Goal: Task Accomplishment & Management: Use online tool/utility

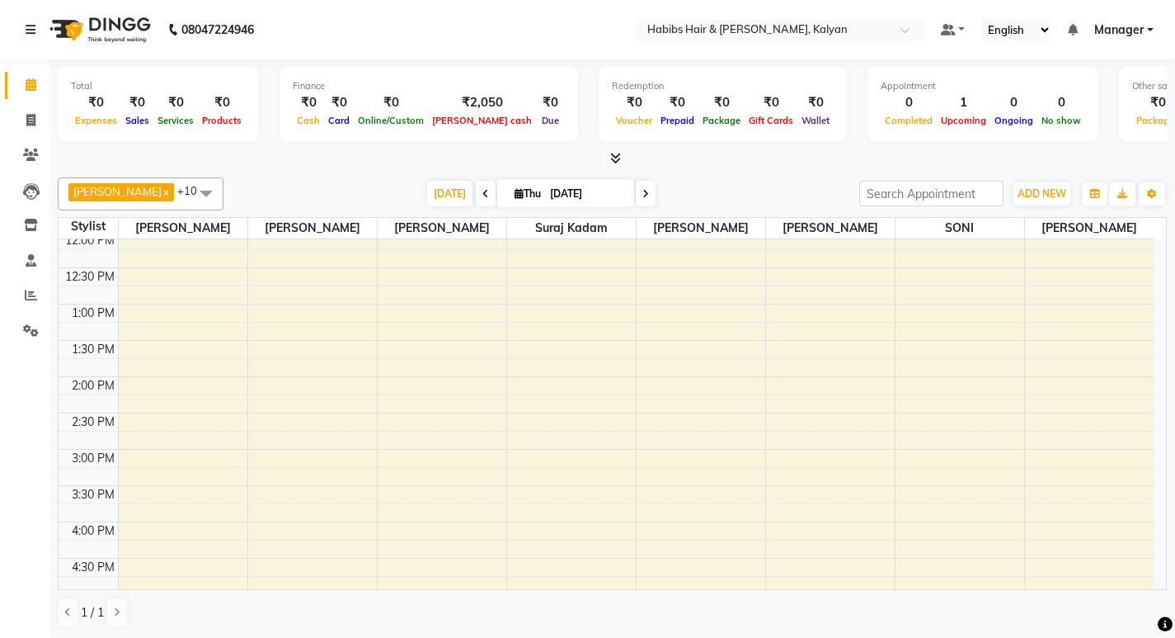
scroll to position [330, 0]
click at [26, 149] on icon at bounding box center [31, 154] width 16 height 12
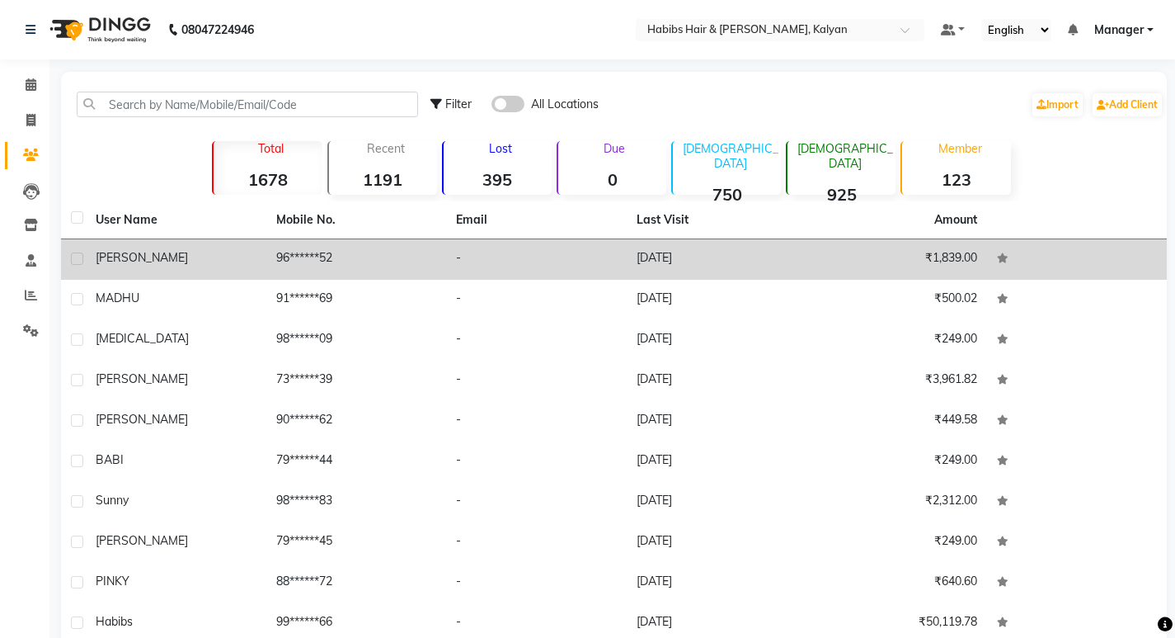
click at [681, 249] on td "[DATE]" at bounding box center [717, 259] width 181 height 40
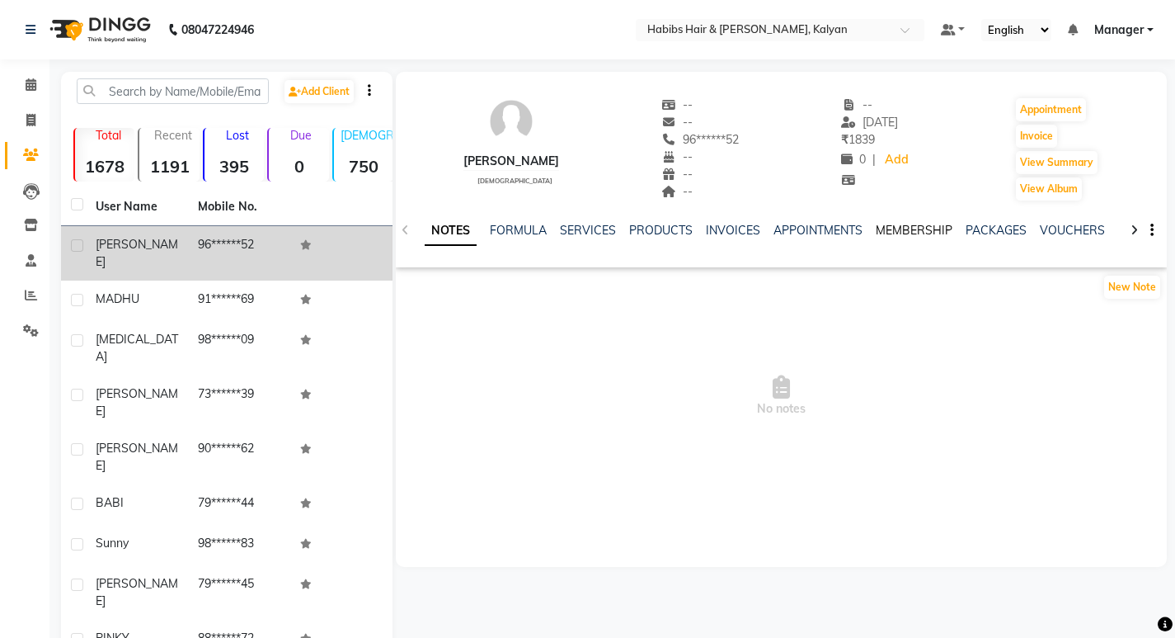
click at [914, 233] on link "MEMBERSHIP" at bounding box center [914, 230] width 77 height 15
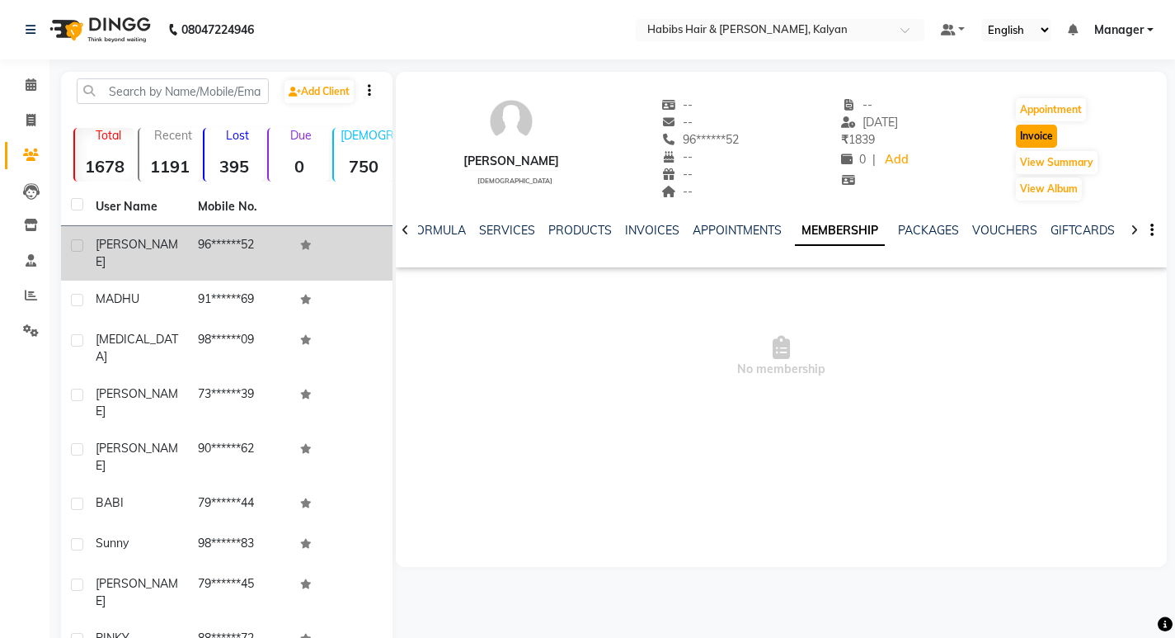
click at [1035, 136] on button "Invoice" at bounding box center [1036, 136] width 41 height 23
select select "8185"
select select "service"
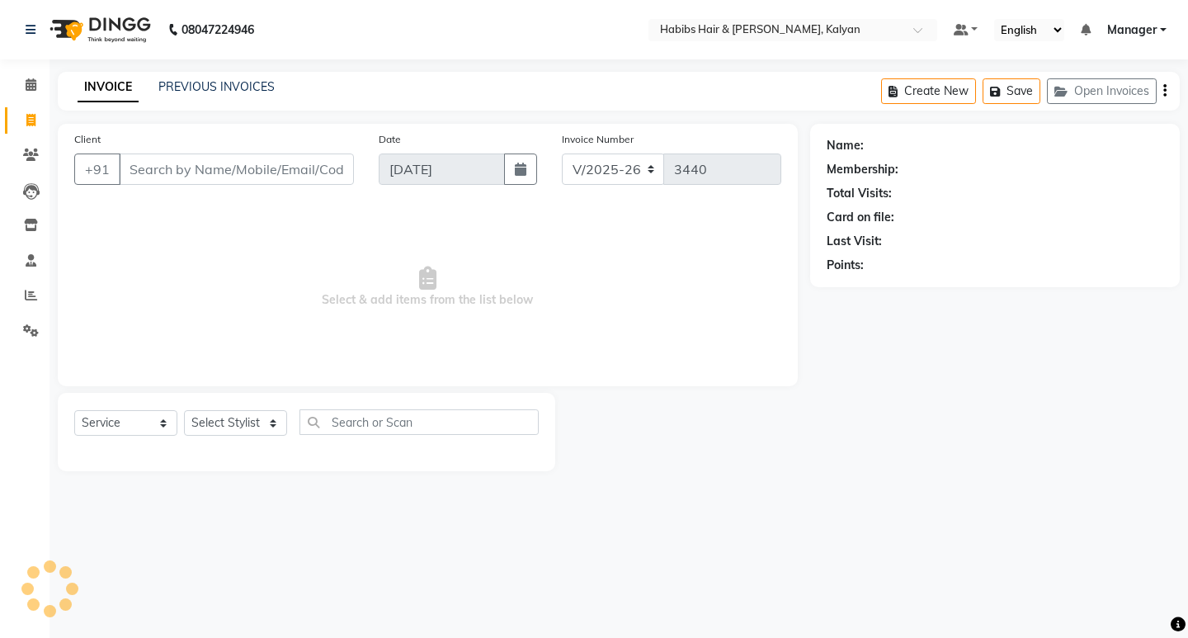
type input "96******52"
select select "1: Object"
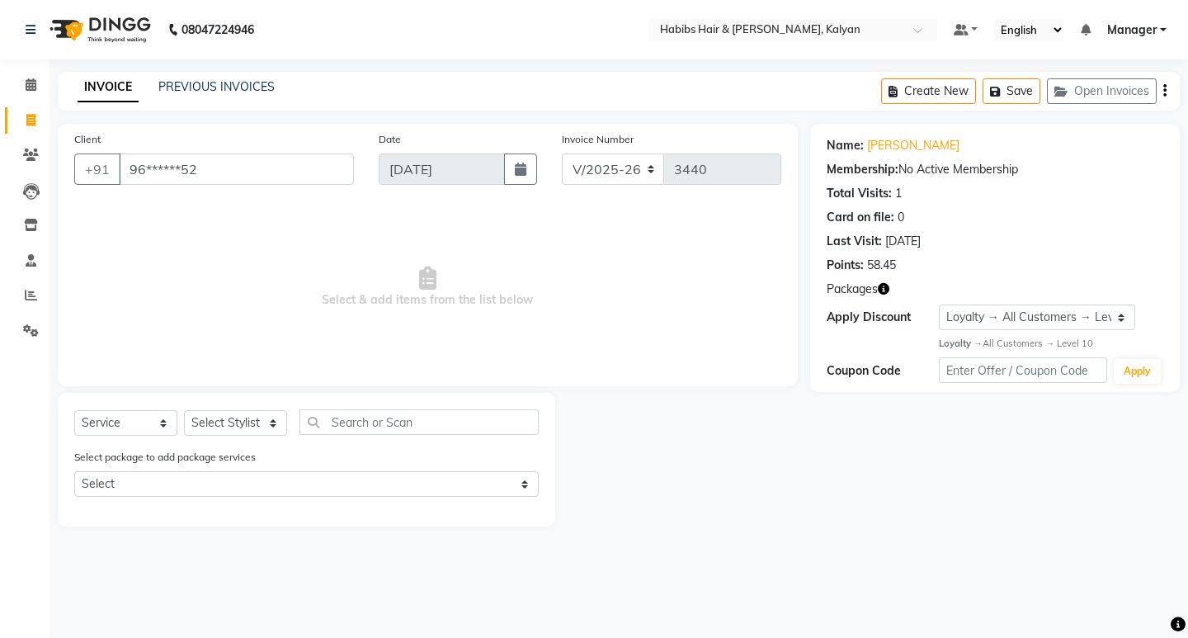
click at [1012, 164] on div "Membership: No Active Membership" at bounding box center [994, 169] width 336 height 17
click at [845, 171] on div "Membership:" at bounding box center [862, 169] width 72 height 17
click at [1121, 318] on select "Select Loyalty → All Customers → Level 10" at bounding box center [1037, 317] width 196 height 26
click at [1032, 421] on div "Name: [PERSON_NAME] Membership: No Active Membership Total Visits: 1 Card on fi…" at bounding box center [1001, 325] width 382 height 402
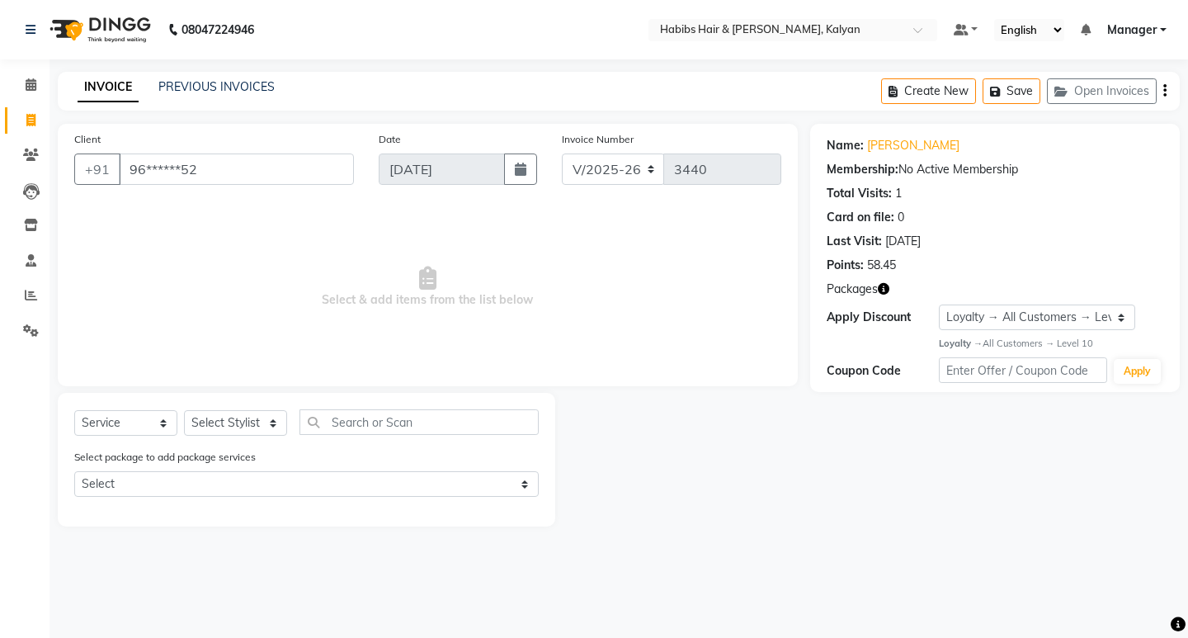
click at [859, 171] on div "Membership:" at bounding box center [862, 169] width 72 height 17
click at [986, 169] on div "Membership: No Active Membership" at bounding box center [994, 169] width 336 height 17
click at [947, 172] on div "Membership: No Active Membership" at bounding box center [994, 169] width 336 height 17
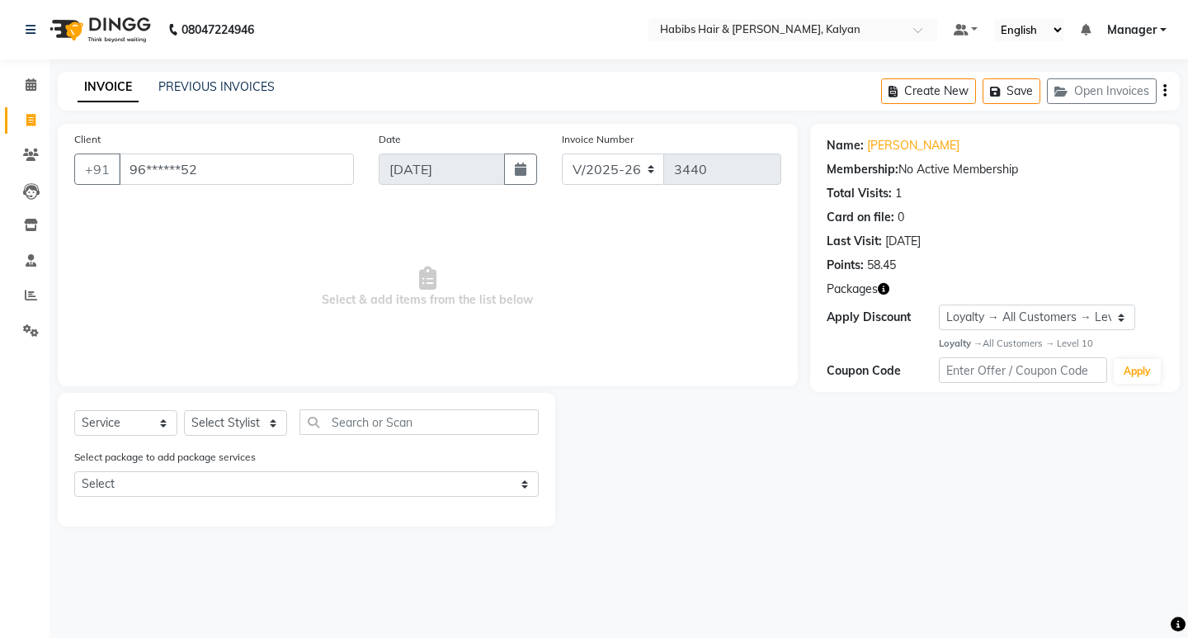
click at [938, 172] on div "Membership: No Active Membership" at bounding box center [994, 169] width 336 height 17
click at [1163, 91] on icon "button" at bounding box center [1164, 91] width 3 height 1
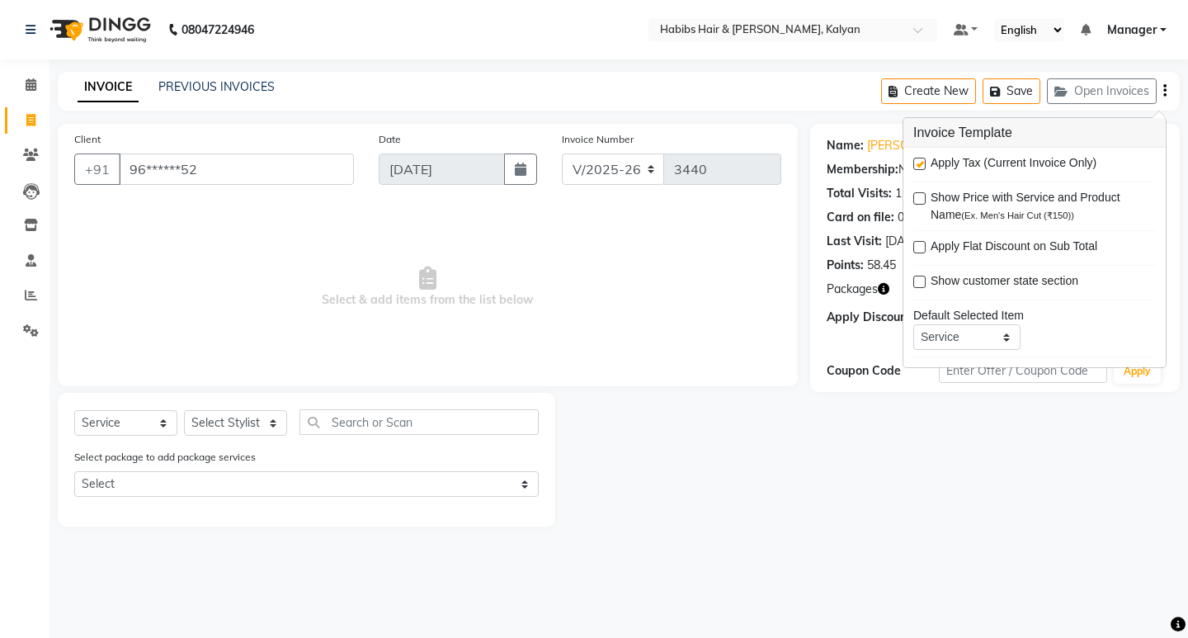
click at [846, 521] on div "Name: [PERSON_NAME] Membership: No Active Membership Total Visits: 1 Card on fi…" at bounding box center [1001, 325] width 382 height 402
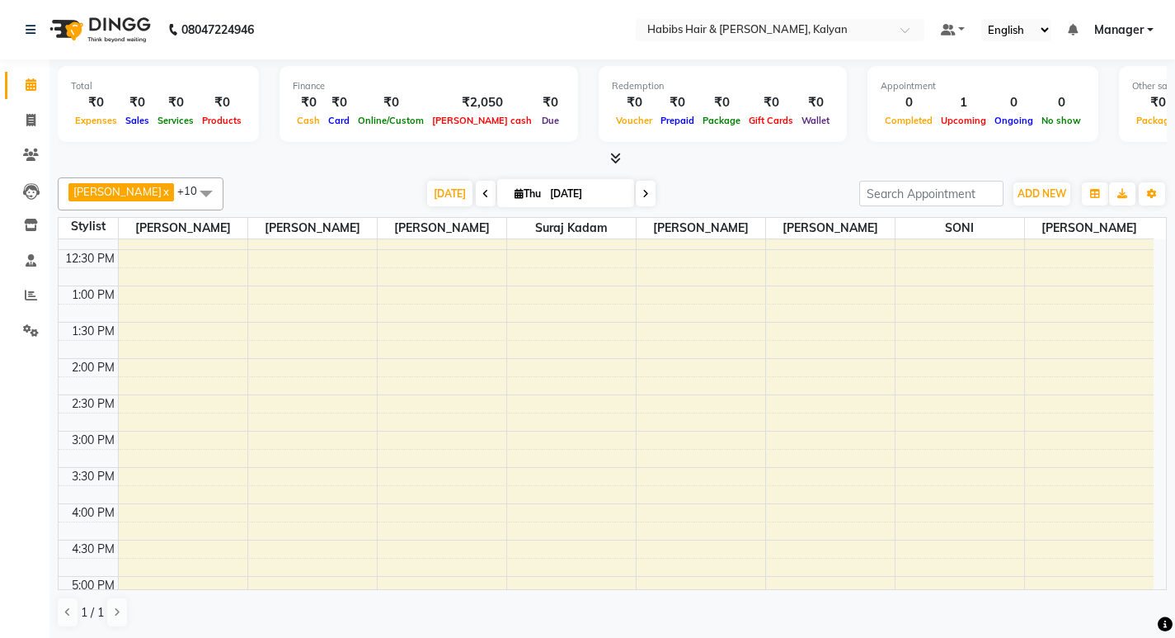
scroll to position [330, 0]
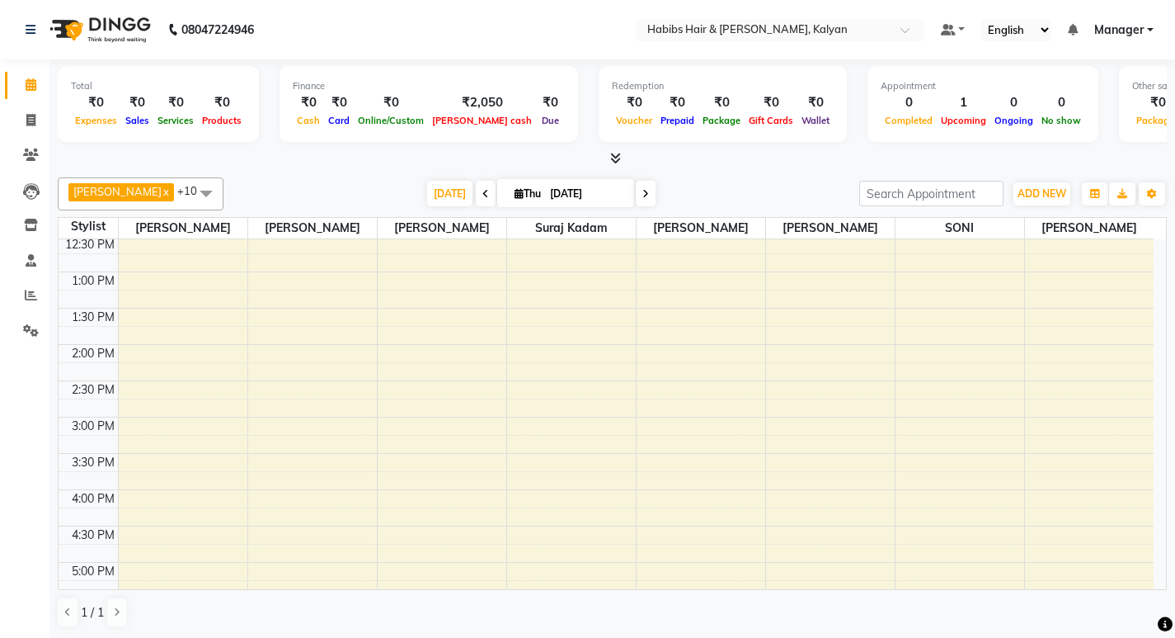
click at [476, 191] on span at bounding box center [486, 194] width 20 height 26
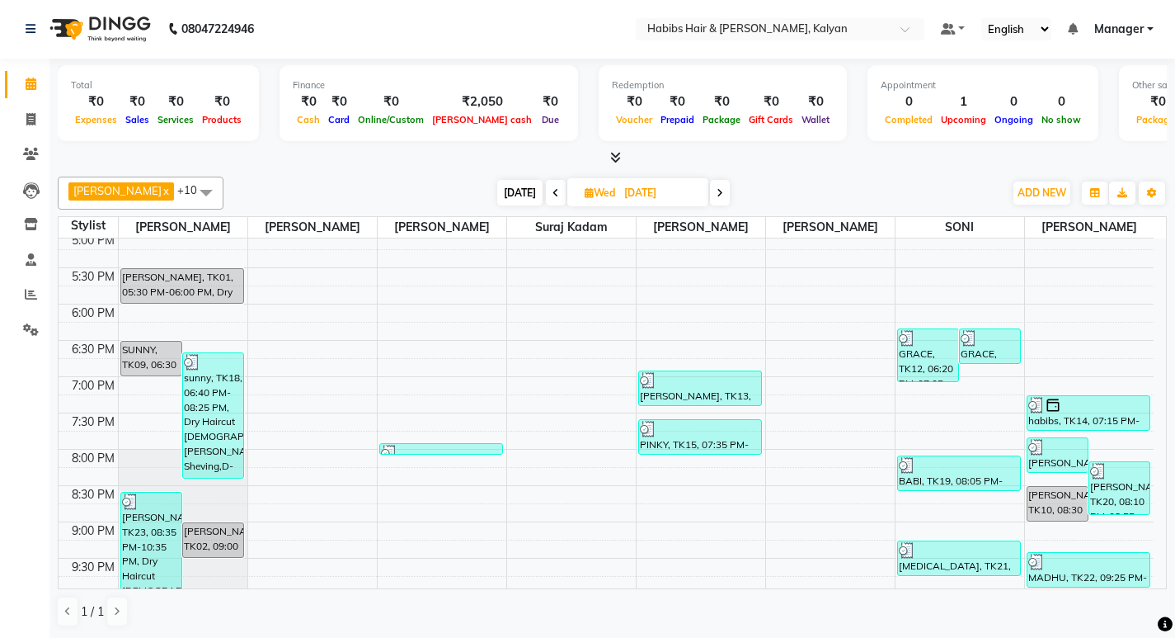
scroll to position [738, 0]
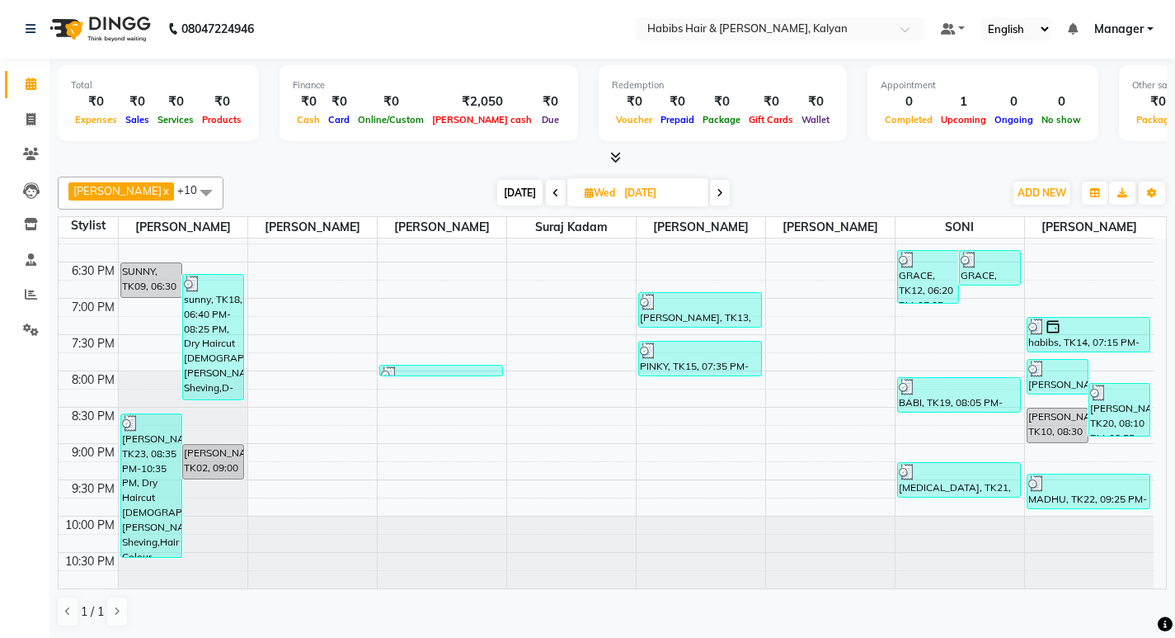
click at [717, 191] on icon at bounding box center [720, 193] width 7 height 10
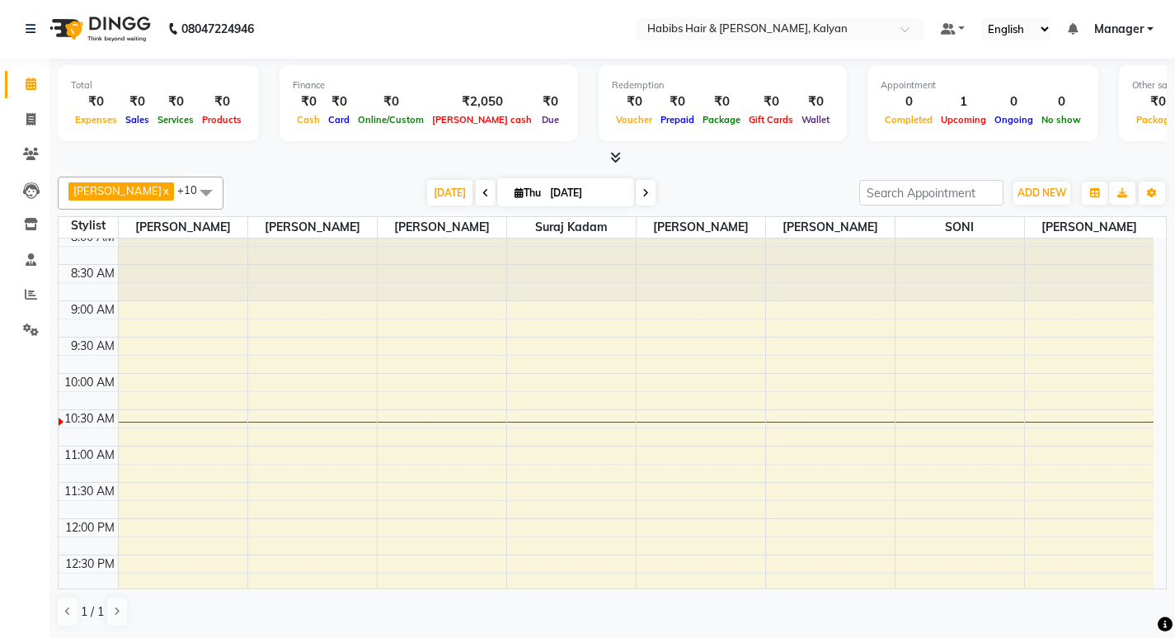
scroll to position [0, 0]
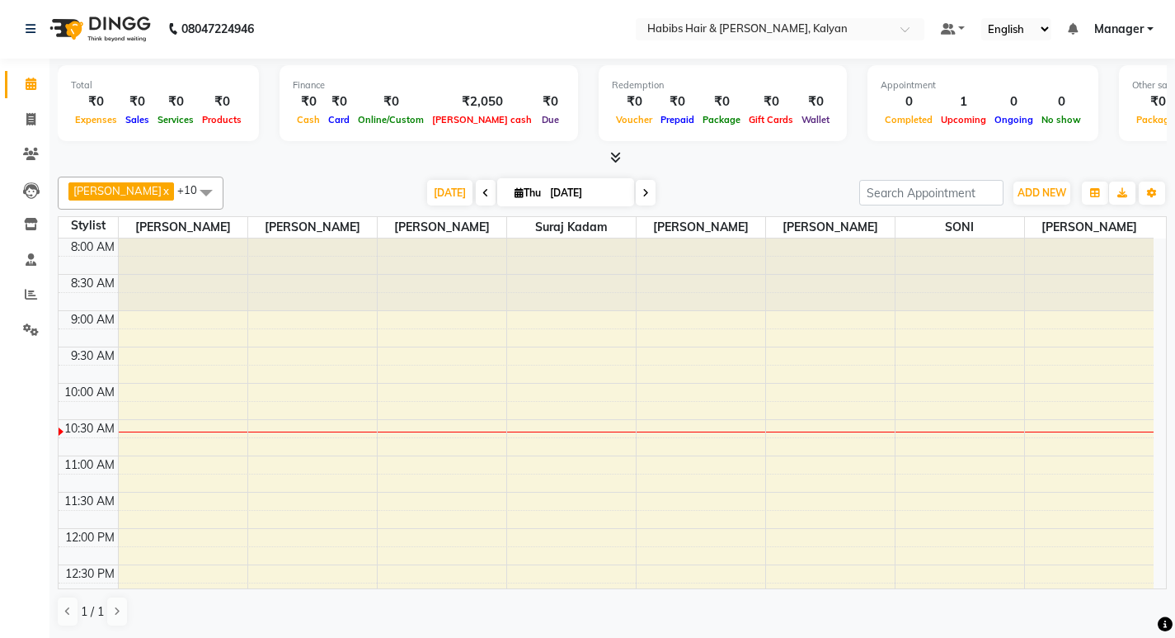
click at [489, 29] on nav "08047224946 Select Location × Habibs Hair & [PERSON_NAME], [PERSON_NAME] Defaul…" at bounding box center [587, 28] width 1175 height 59
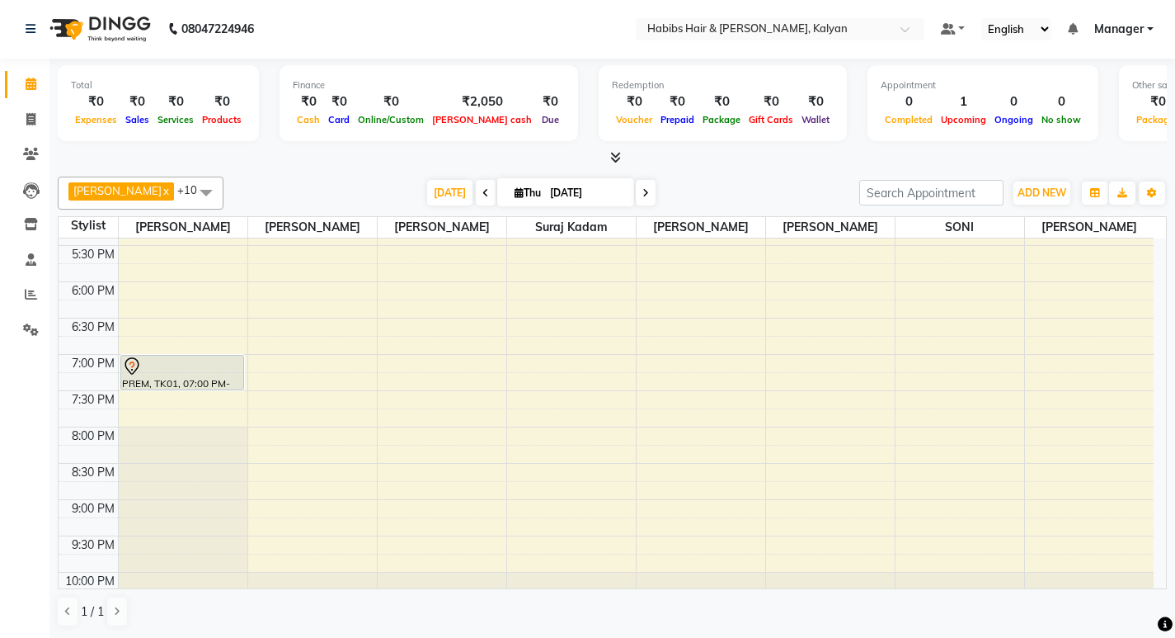
scroll to position [738, 0]
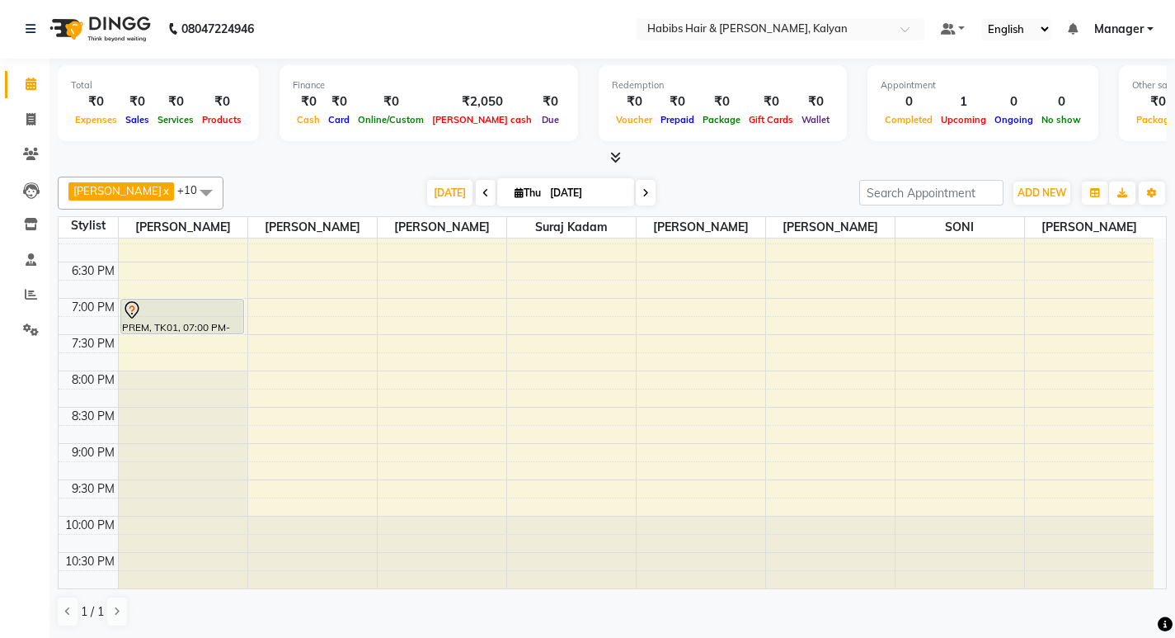
click at [476, 193] on span at bounding box center [486, 193] width 20 height 26
type input "[DATE]"
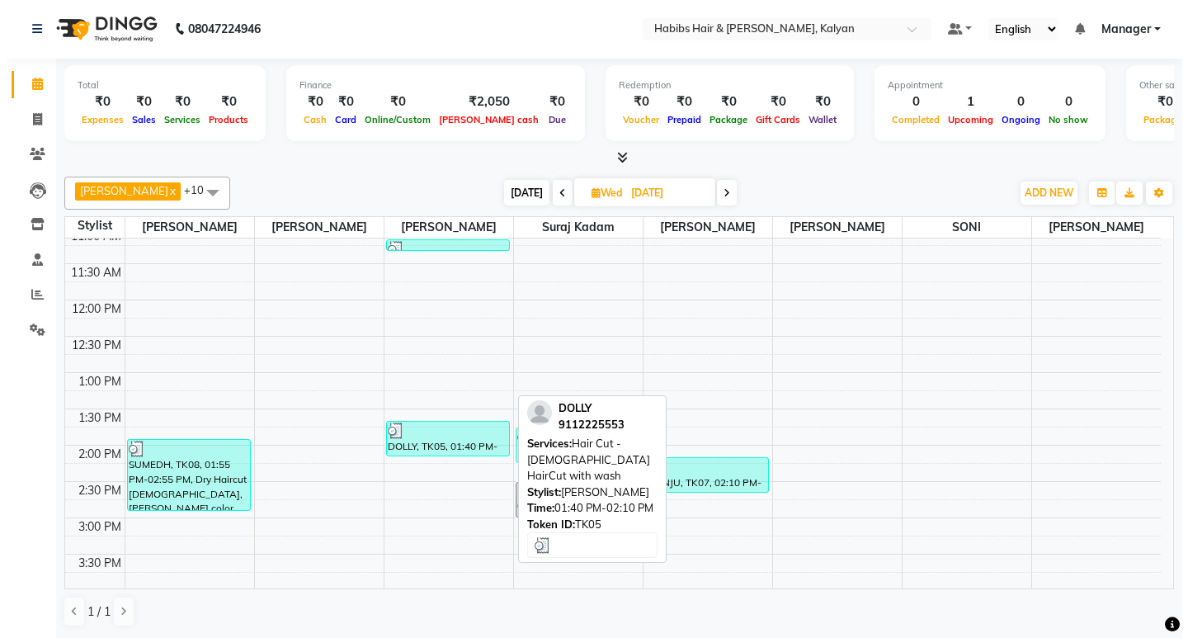
scroll to position [311, 0]
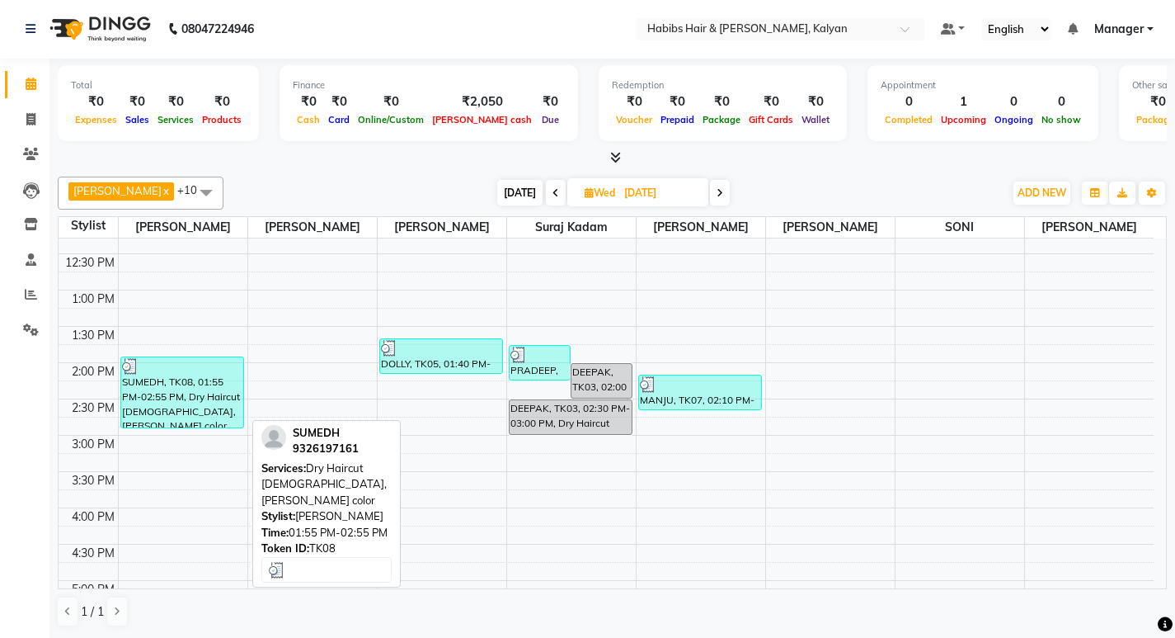
click at [195, 385] on div "SUMEDH, TK08, 01:55 PM-02:55 PM, Dry Haircut [DEMOGRAPHIC_DATA],[PERSON_NAME] c…" at bounding box center [182, 392] width 122 height 70
select select "3"
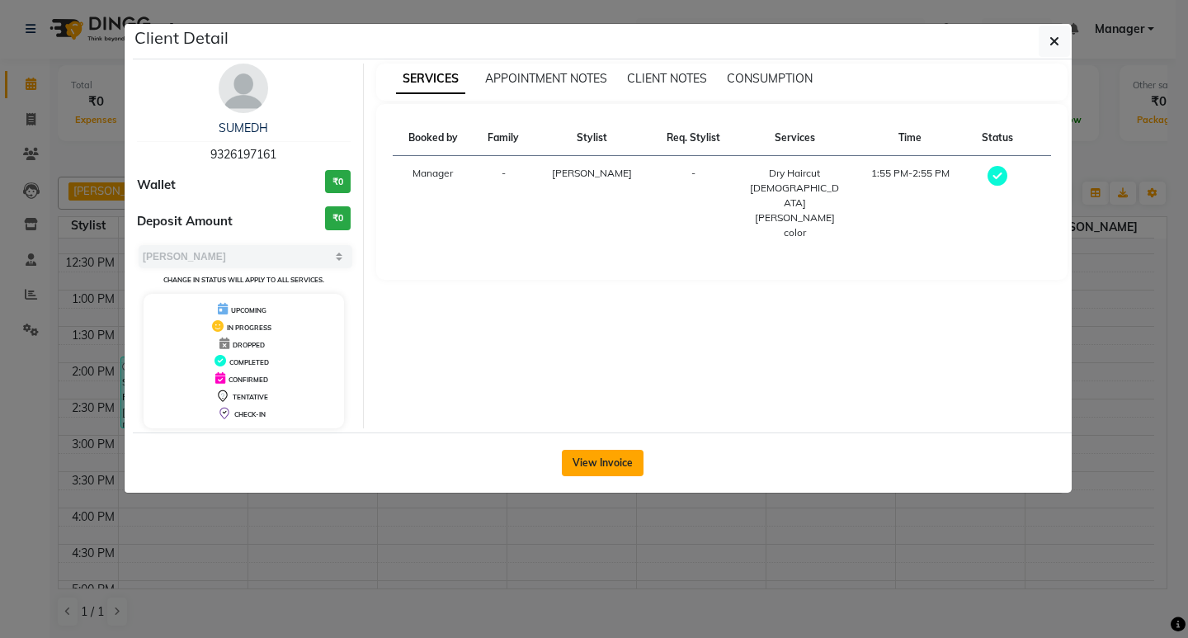
click at [594, 464] on button "View Invoice" at bounding box center [603, 462] width 82 height 26
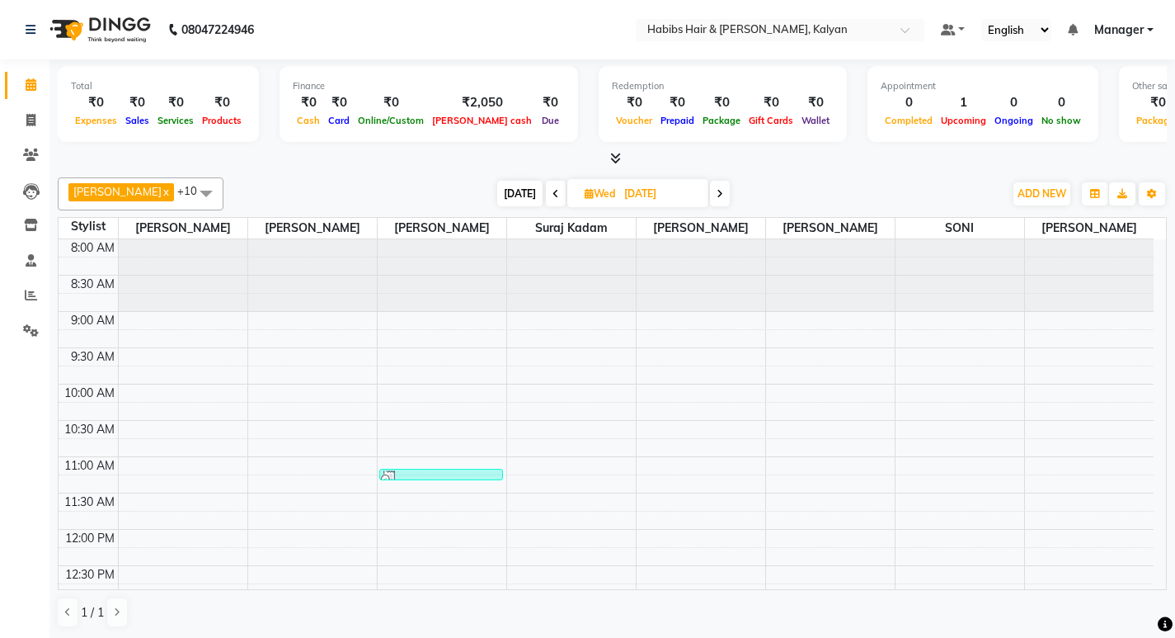
click at [710, 200] on span at bounding box center [720, 194] width 20 height 26
type input "[DATE]"
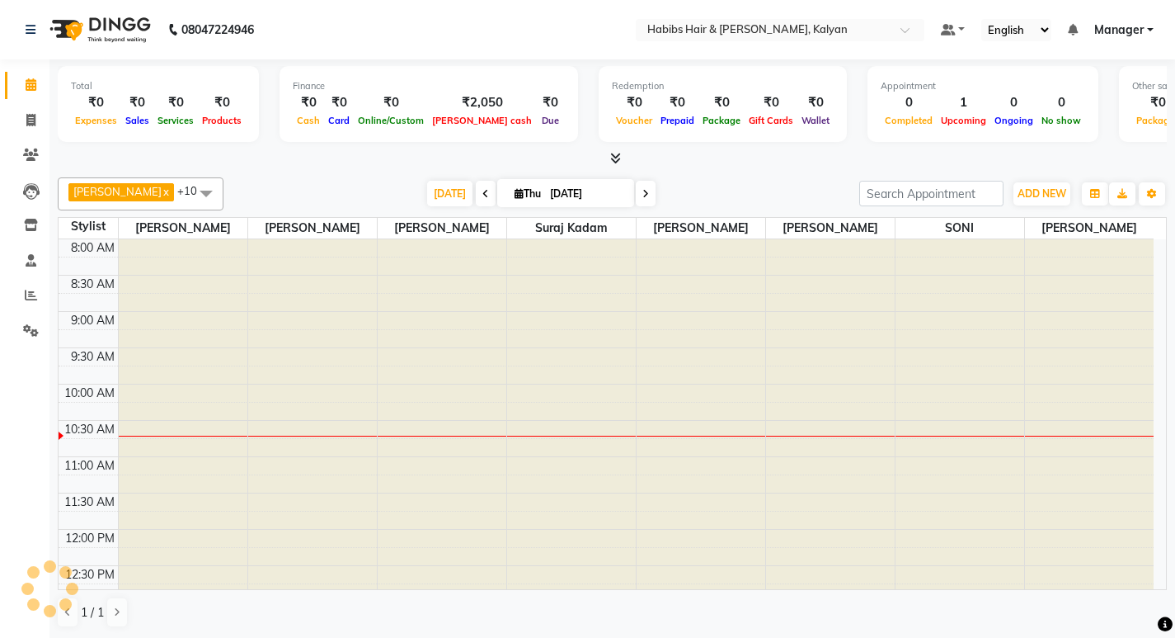
scroll to position [146, 0]
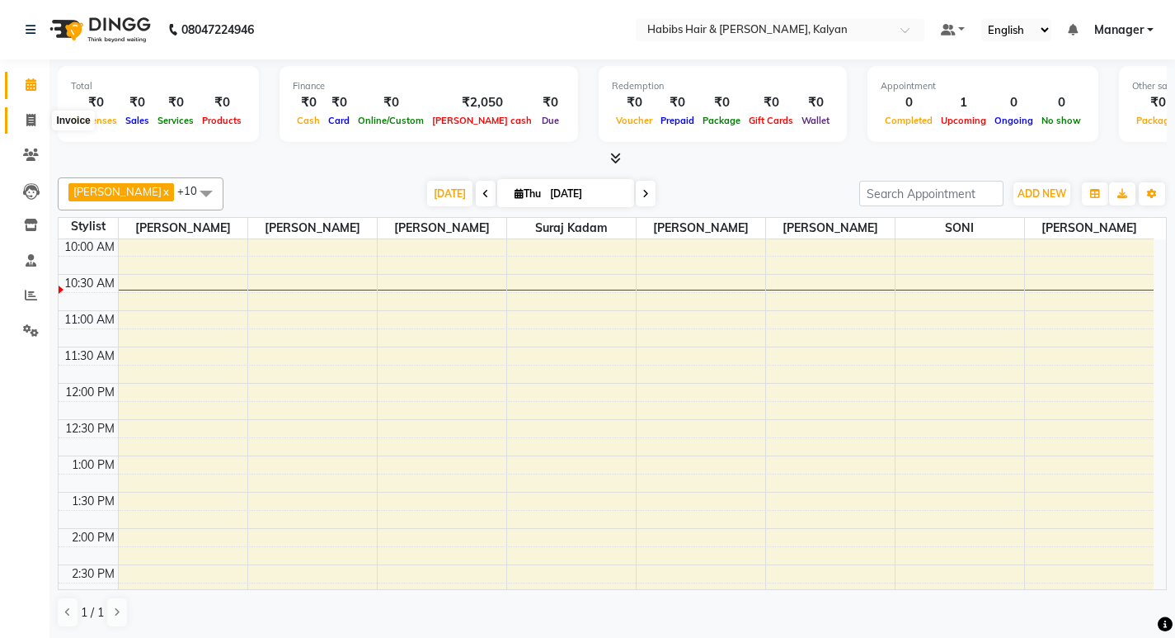
click at [31, 119] on icon at bounding box center [30, 120] width 9 height 12
select select "8185"
select select "service"
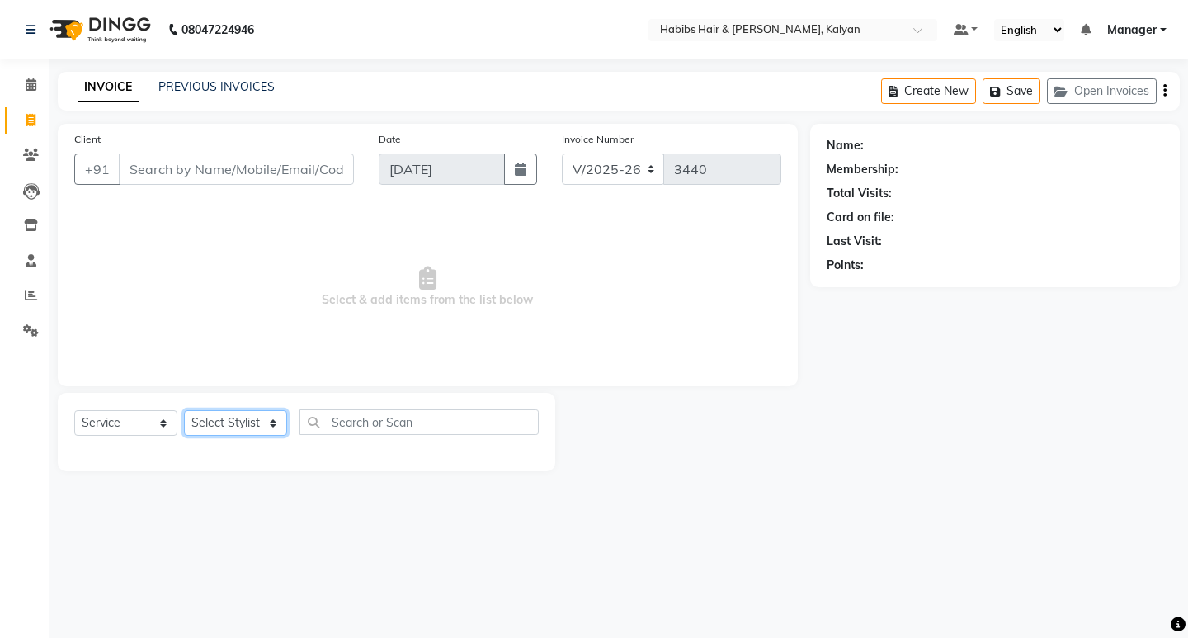
click at [280, 422] on select "Select Stylist [PERSON_NAME] Manager [PERSON_NAME] zipre Priyanka Sagar [PERSON…" at bounding box center [235, 423] width 103 height 26
select select "81200"
click at [184, 410] on select "Select Stylist [PERSON_NAME] Manager [PERSON_NAME] zipre Priyanka Sagar [PERSON…" at bounding box center [235, 423] width 103 height 26
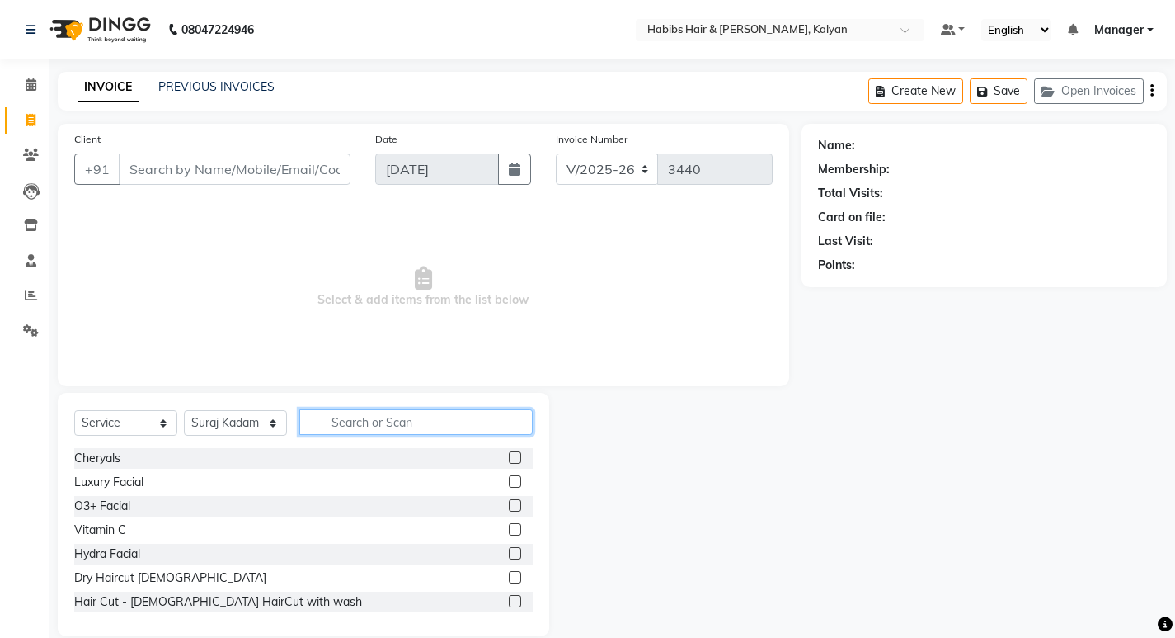
click at [346, 431] on input "text" at bounding box center [415, 422] width 233 height 26
click at [353, 426] on input "text" at bounding box center [415, 422] width 233 height 26
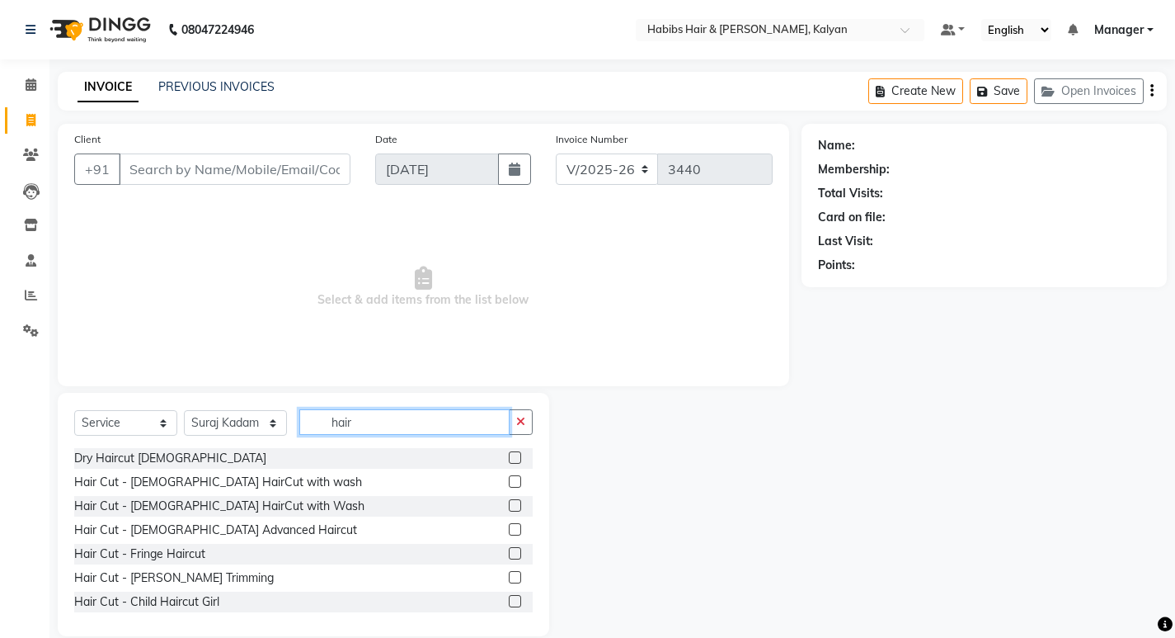
type input "hair"
click at [509, 459] on label at bounding box center [515, 457] width 12 height 12
click at [509, 459] on input "checkbox" at bounding box center [514, 458] width 11 height 11
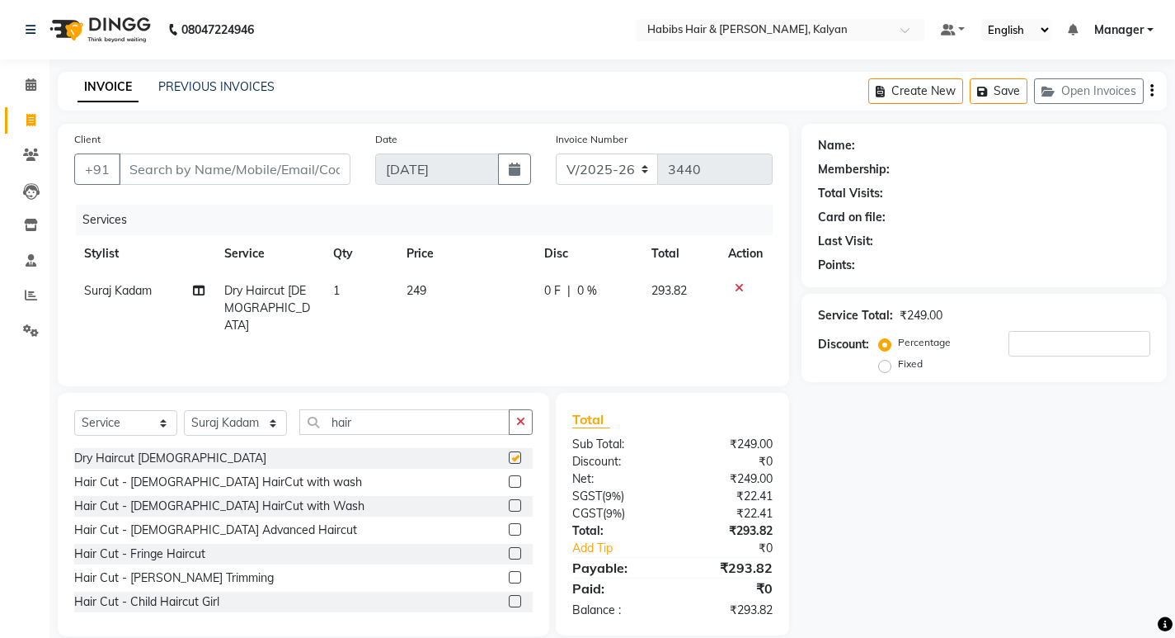
checkbox input "false"
click at [1155, 92] on div "Create New Save Open Invoices" at bounding box center [1017, 91] width 299 height 39
click at [1153, 92] on icon "button" at bounding box center [1152, 91] width 3 height 1
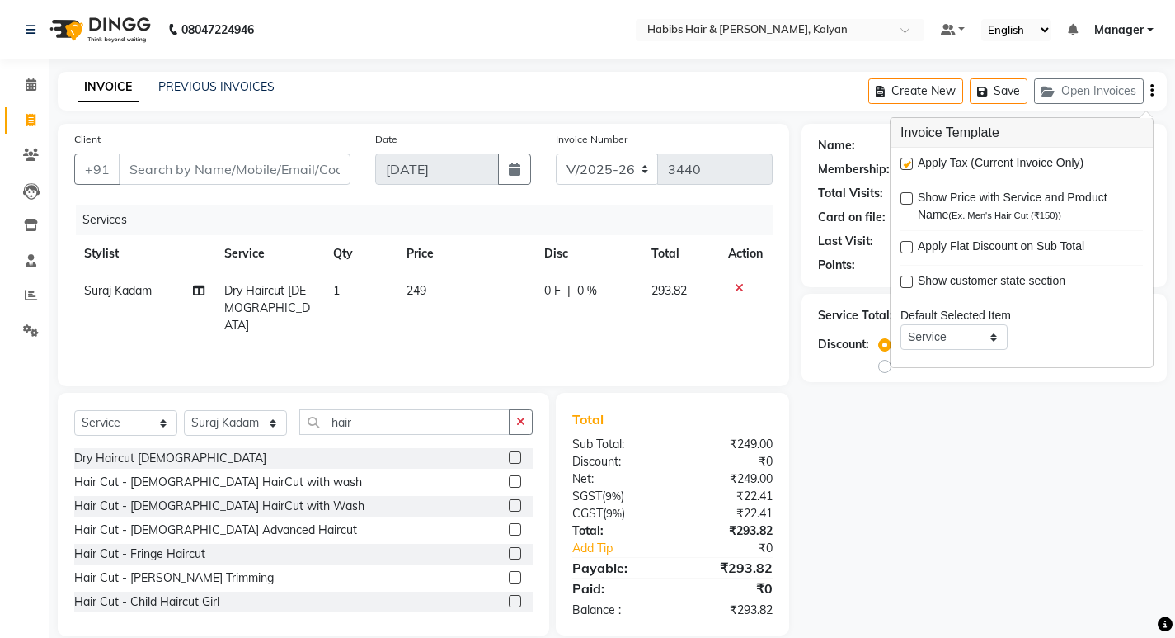
click at [909, 162] on label at bounding box center [907, 164] width 12 height 12
click at [909, 162] on input "checkbox" at bounding box center [906, 164] width 11 height 11
checkbox input "false"
click at [896, 455] on div "Name: Membership: Total Visits: Card on file: Last Visit: Points: Service Total…" at bounding box center [991, 380] width 378 height 512
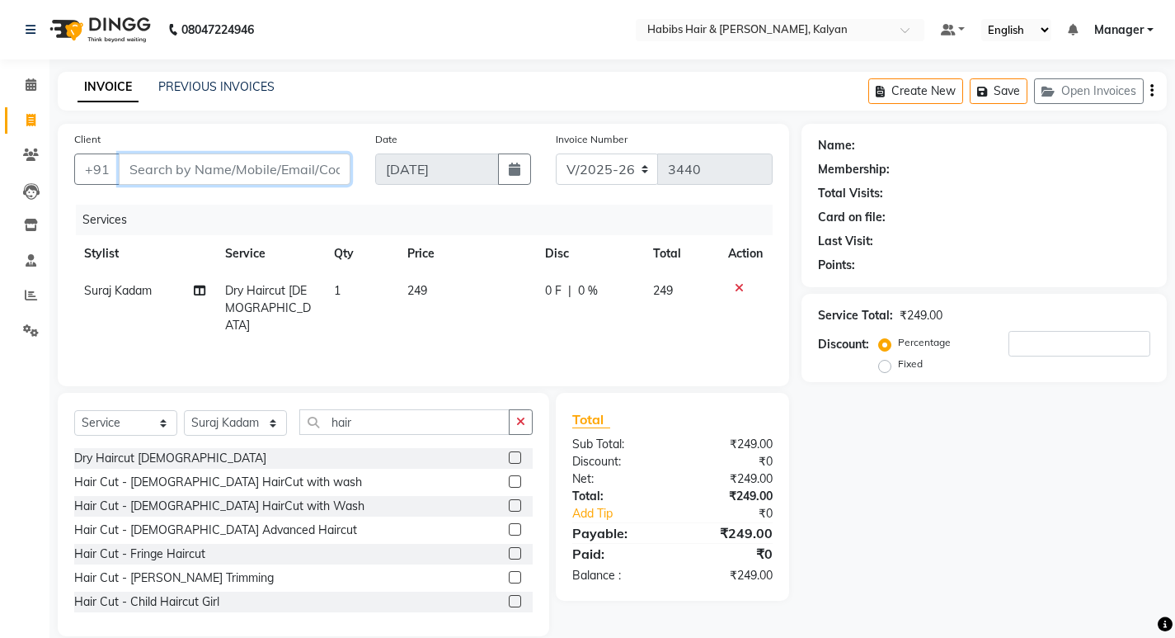
click at [220, 164] on input "Client" at bounding box center [235, 168] width 232 height 31
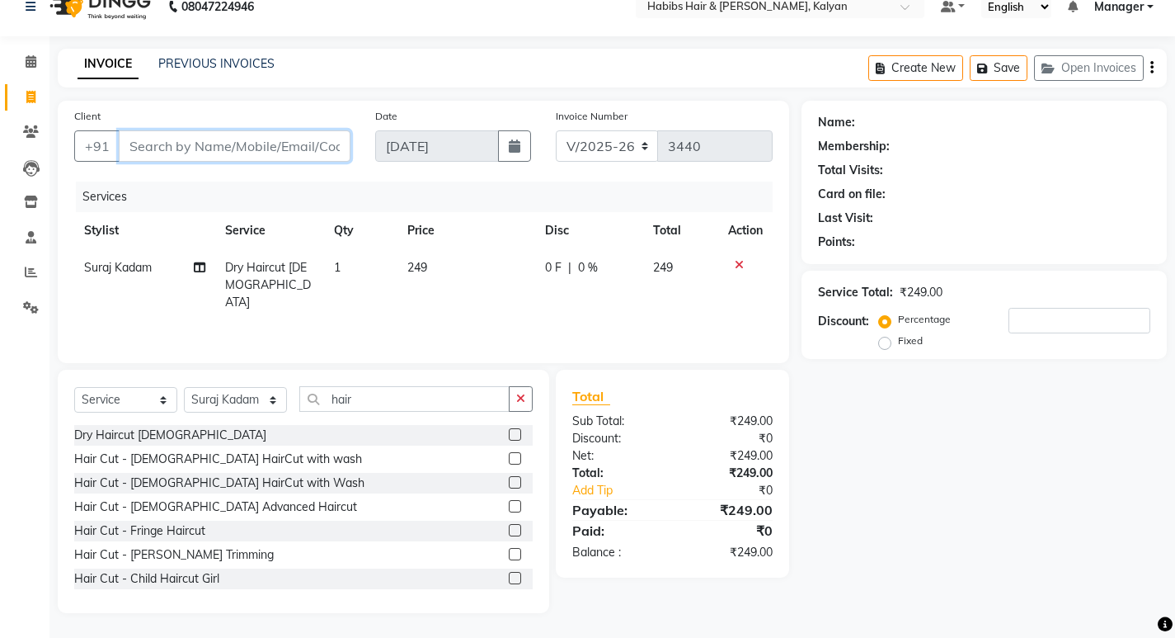
click at [192, 153] on input "Client" at bounding box center [235, 145] width 232 height 31
click at [190, 143] on input "Client" at bounding box center [235, 145] width 232 height 31
click at [245, 151] on input "Client" at bounding box center [235, 145] width 232 height 31
type input "7"
type input "0"
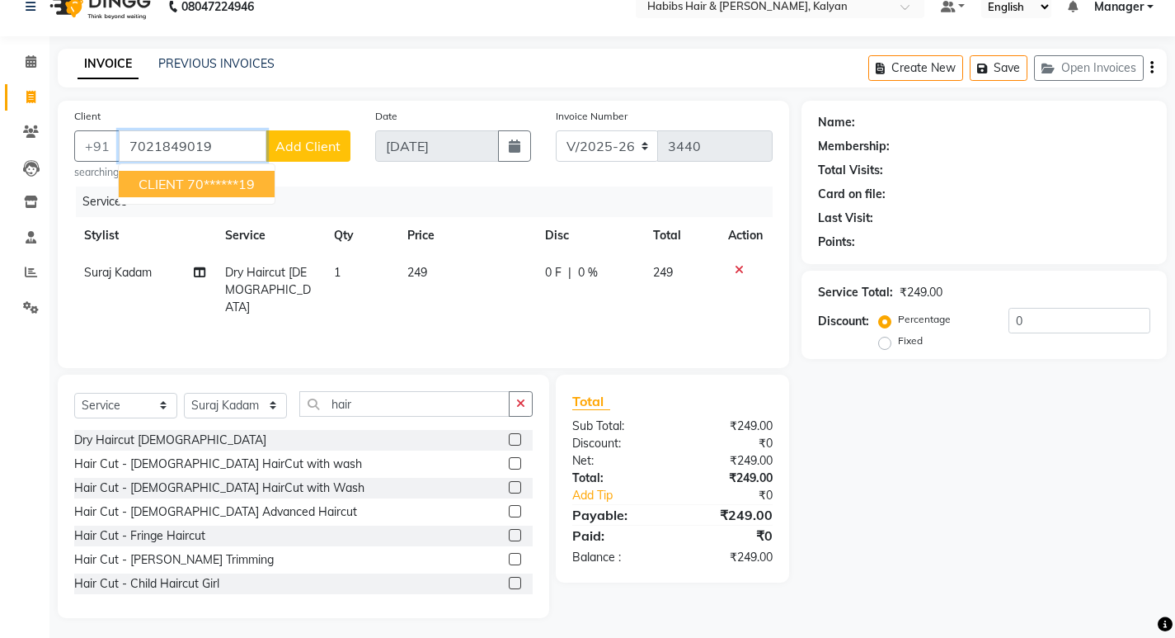
type input "7021849019"
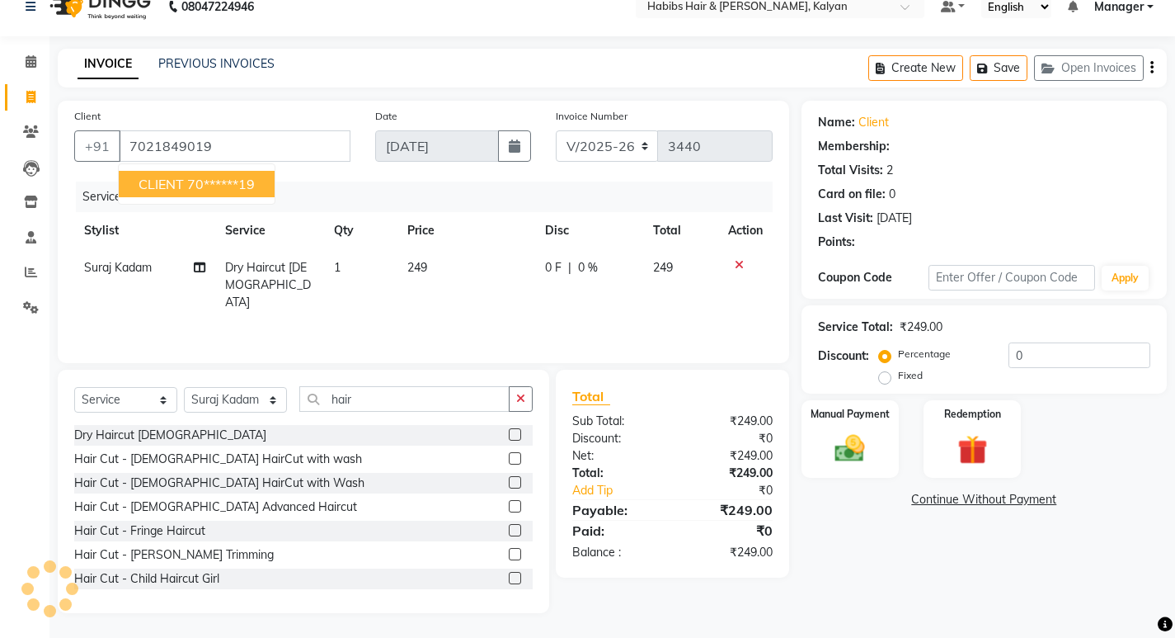
select select "1: Object"
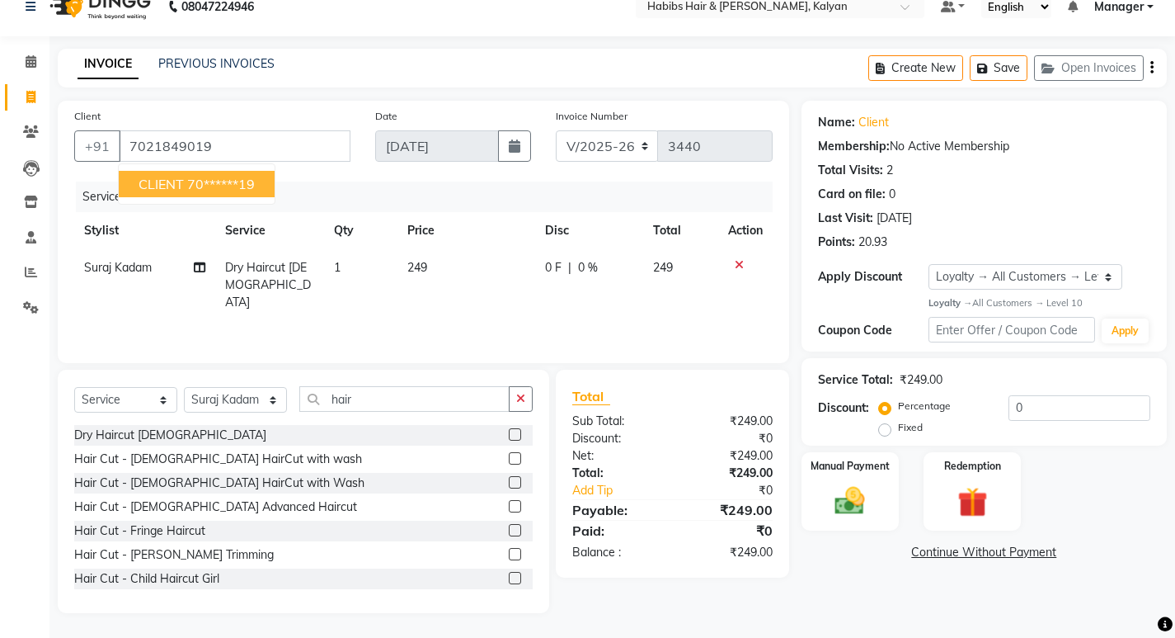
click at [194, 180] on ngb-highlight "70******19" at bounding box center [221, 184] width 68 height 16
type input "70******19"
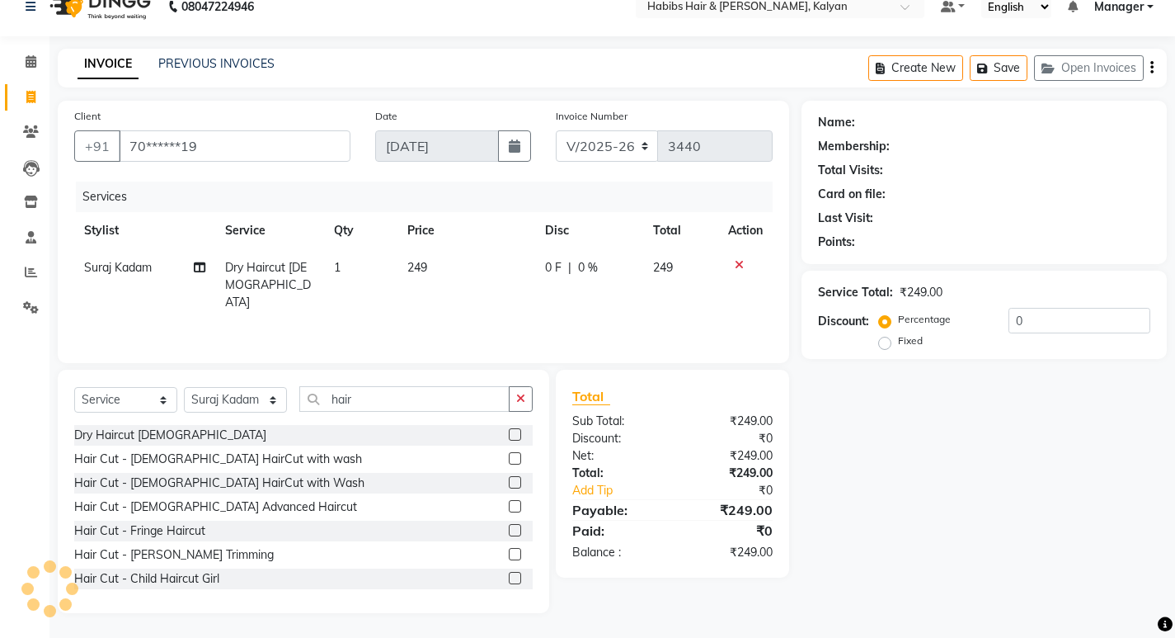
select select "1: Object"
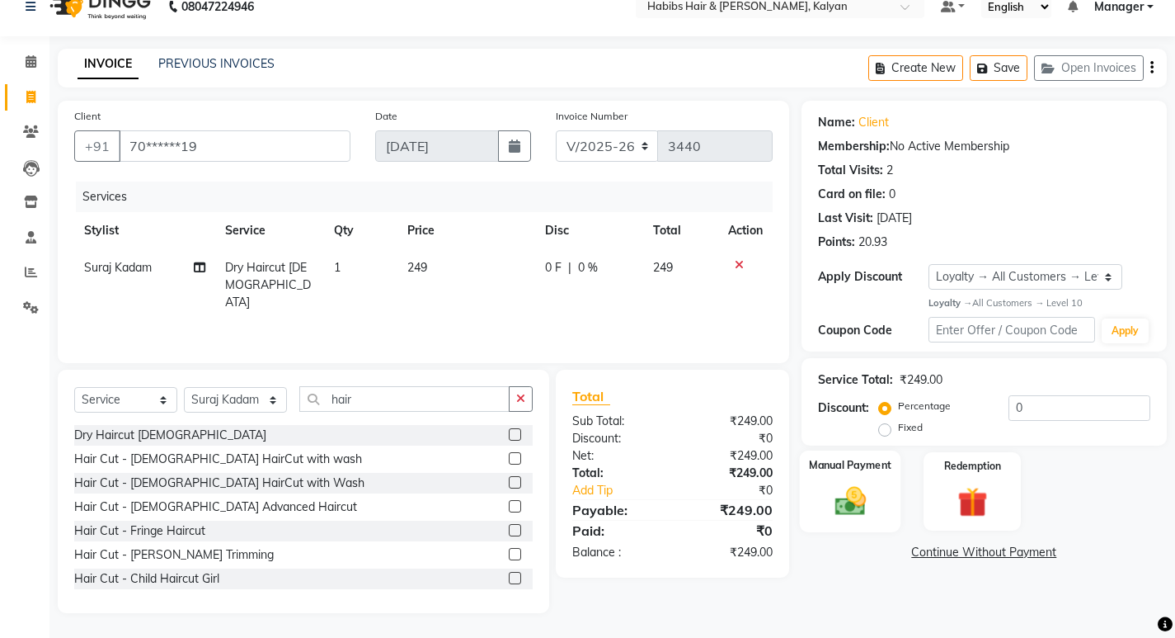
click at [834, 504] on img at bounding box center [850, 500] width 50 height 35
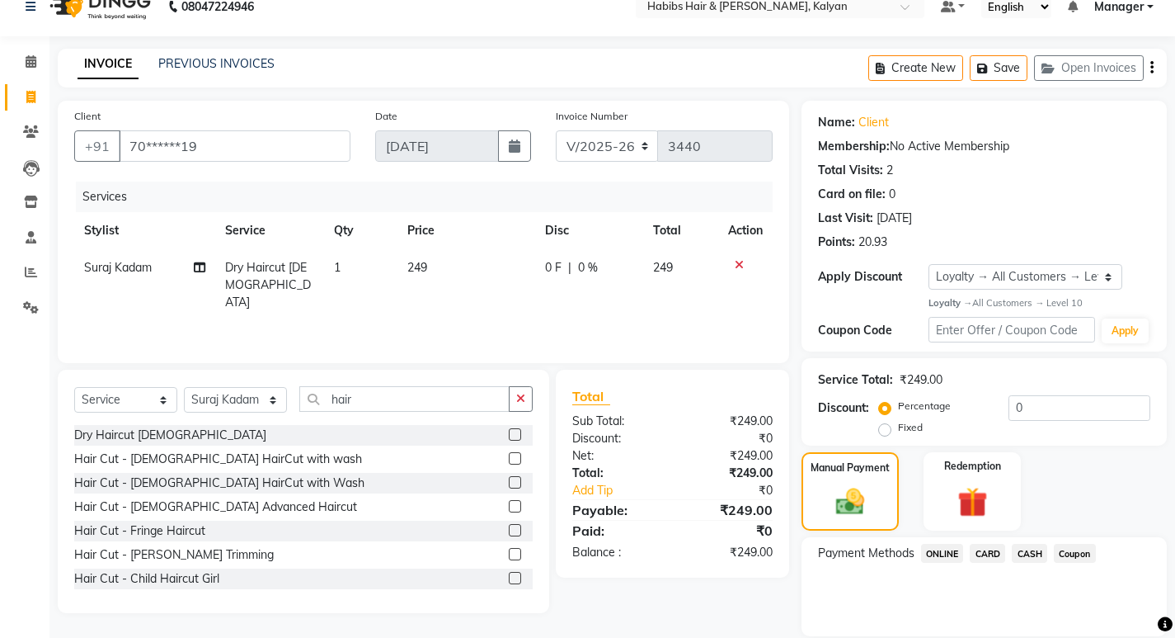
click at [939, 555] on span "ONLINE" at bounding box center [942, 552] width 43 height 19
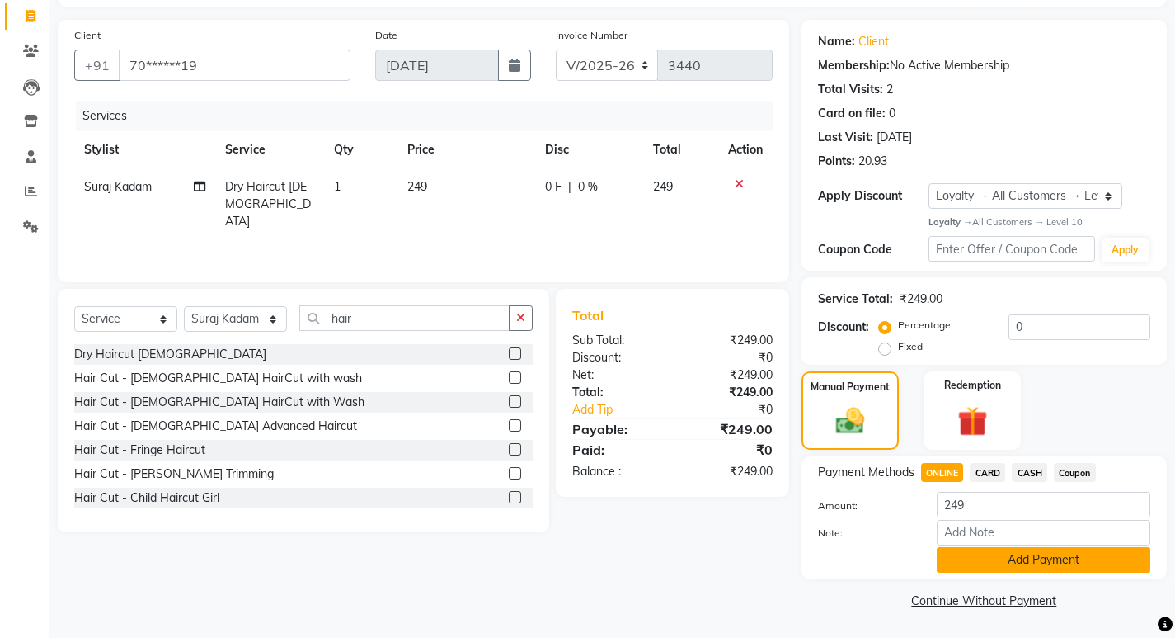
click at [977, 553] on button "Add Payment" at bounding box center [1044, 560] width 214 height 26
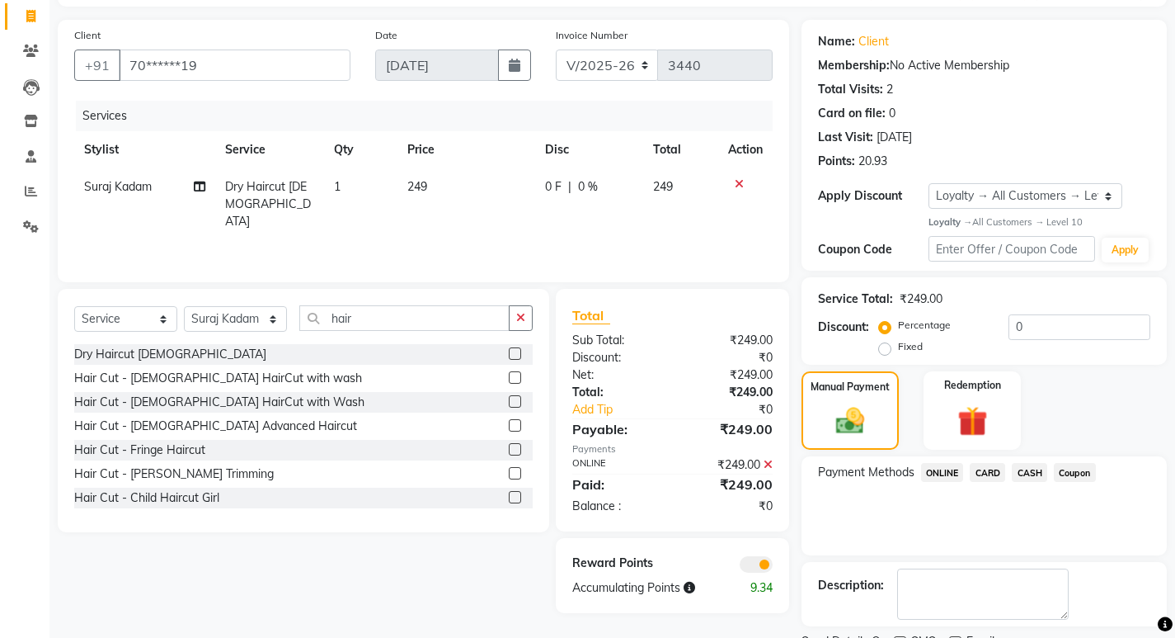
scroll to position [173, 0]
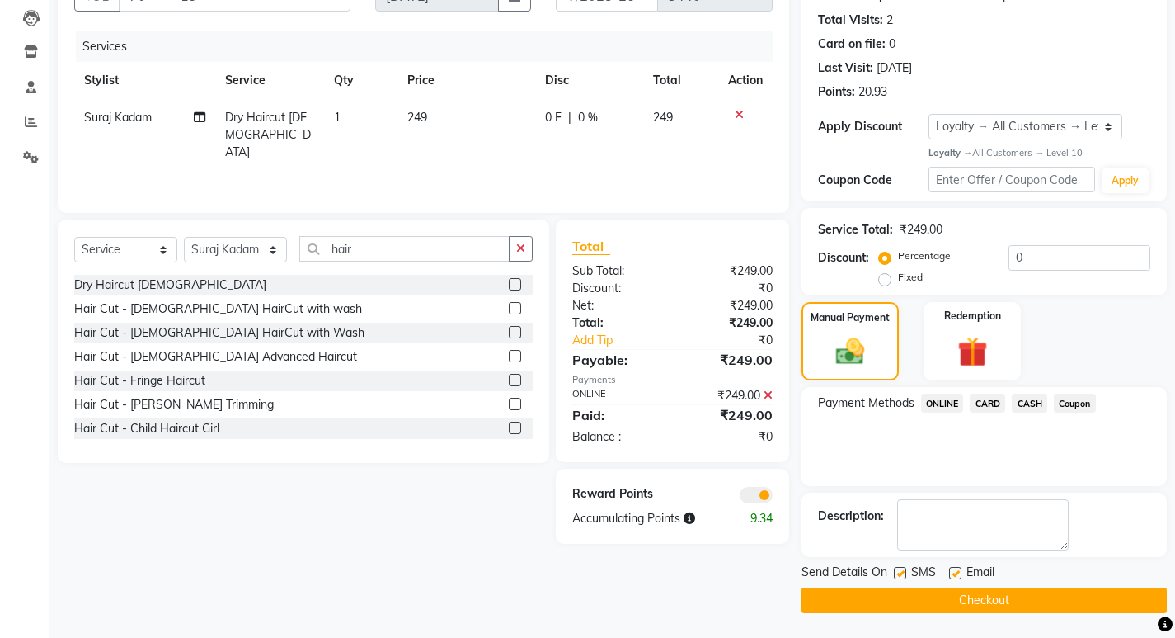
click at [981, 595] on button "Checkout" at bounding box center [984, 600] width 365 height 26
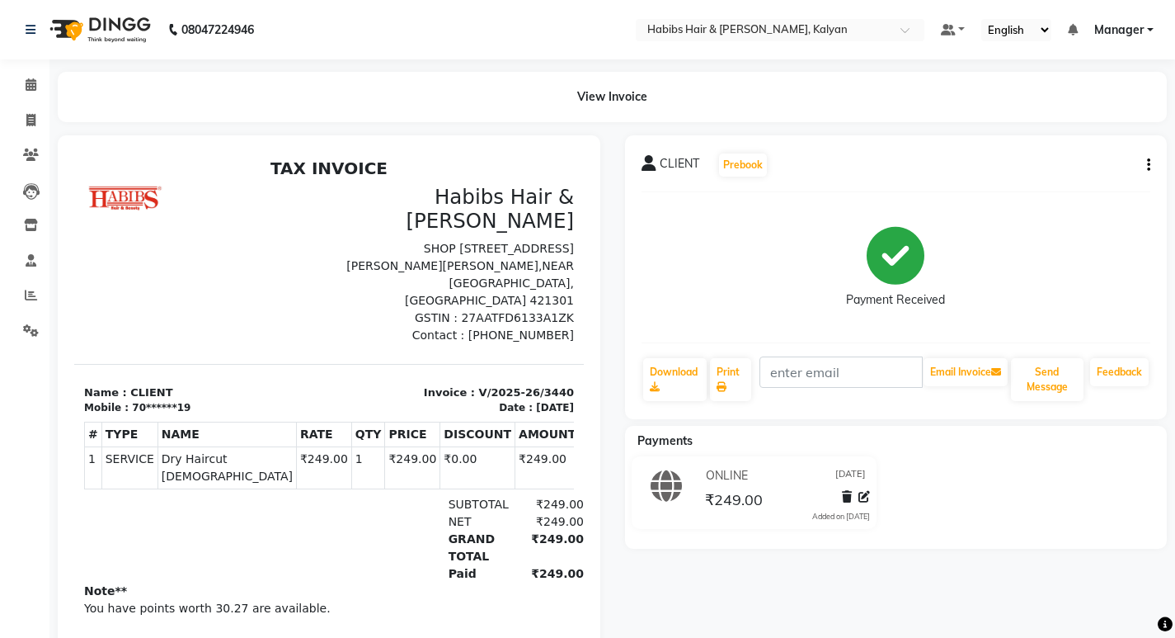
select select "service"
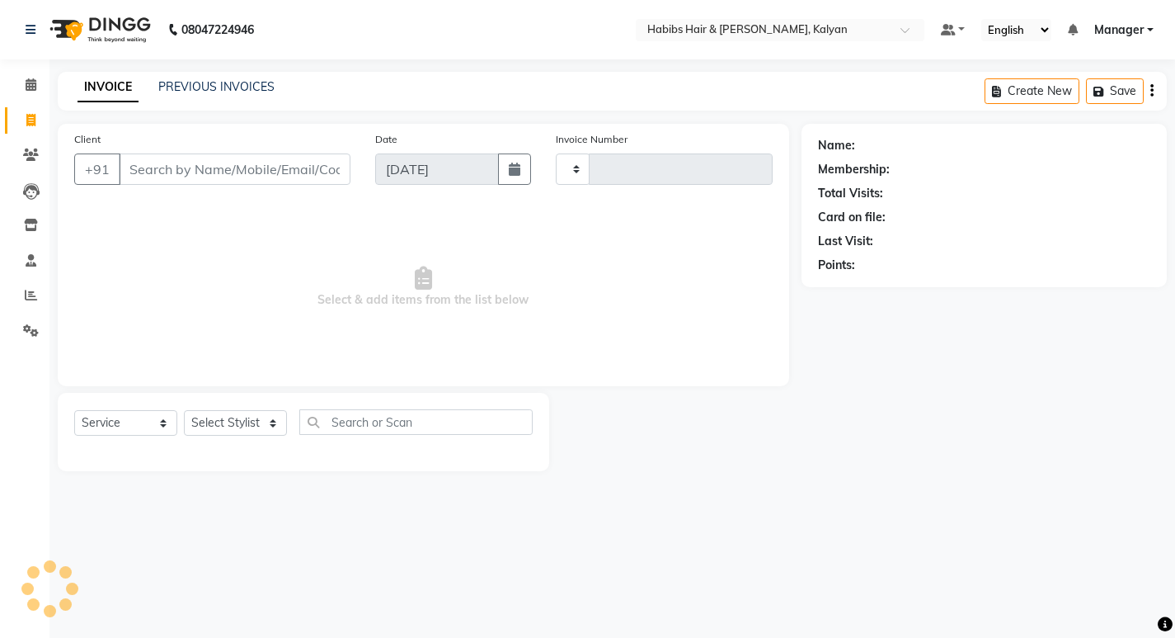
type input "3441"
select select "8185"
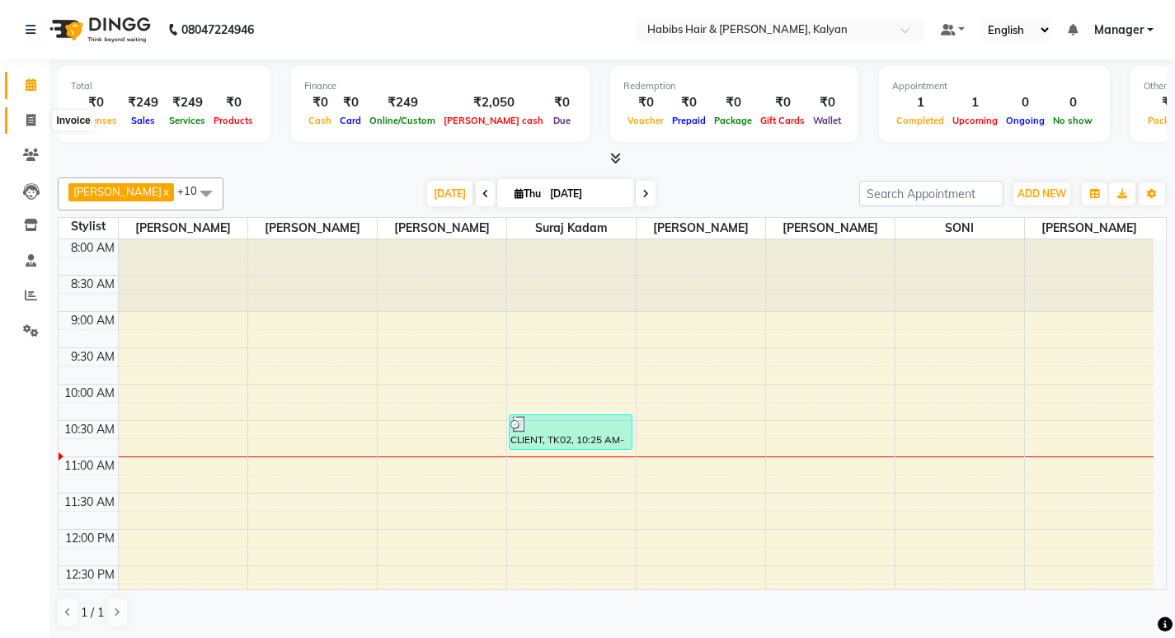
click at [31, 118] on icon at bounding box center [30, 120] width 9 height 12
select select "service"
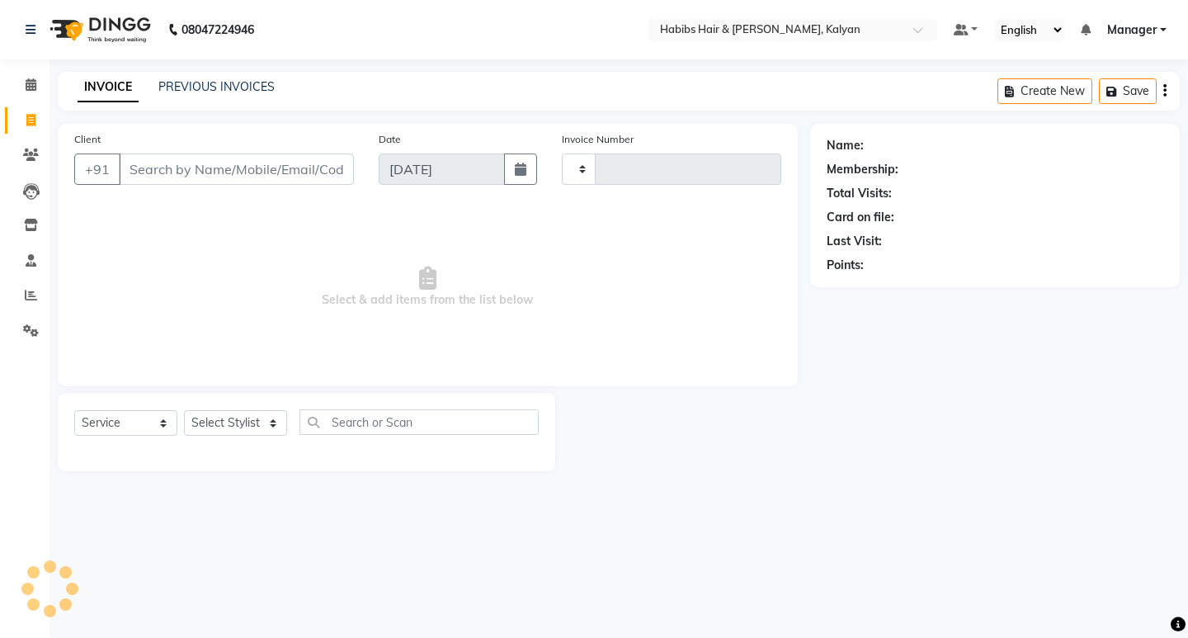
type input "3441"
select select "8185"
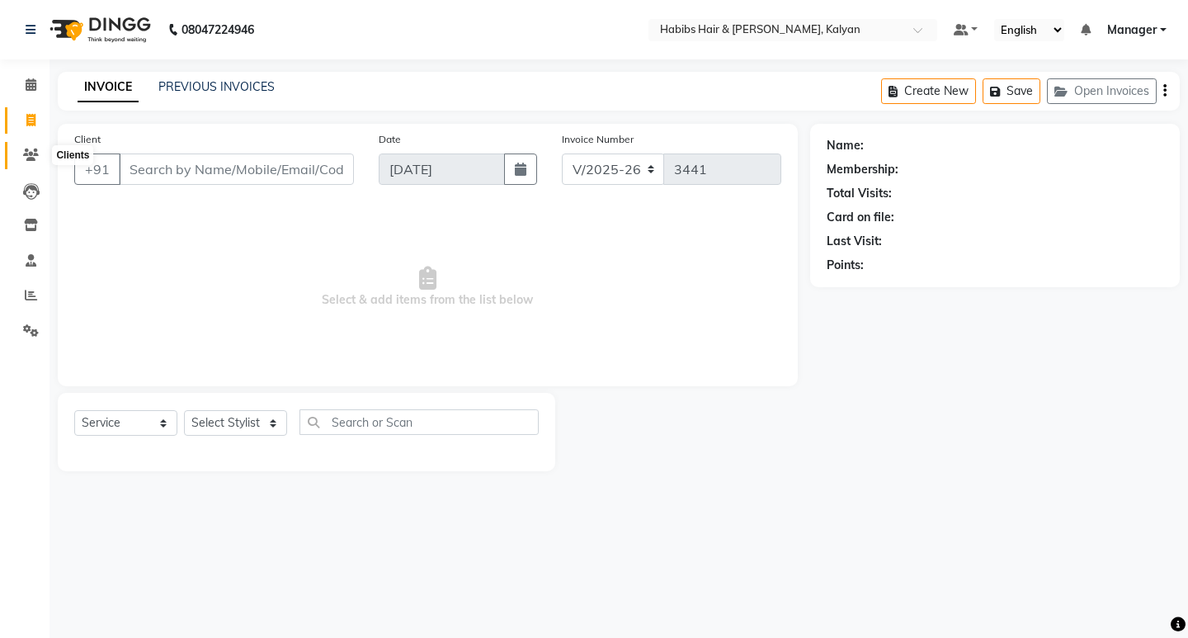
click at [26, 152] on icon at bounding box center [31, 154] width 16 height 12
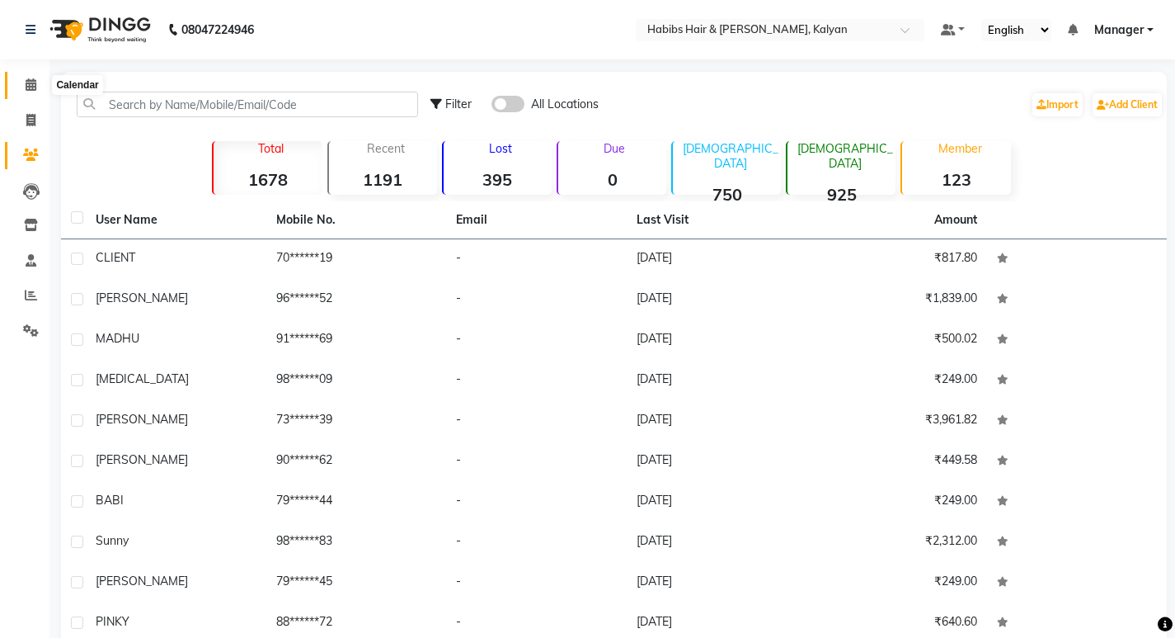
click at [40, 78] on span at bounding box center [30, 85] width 29 height 19
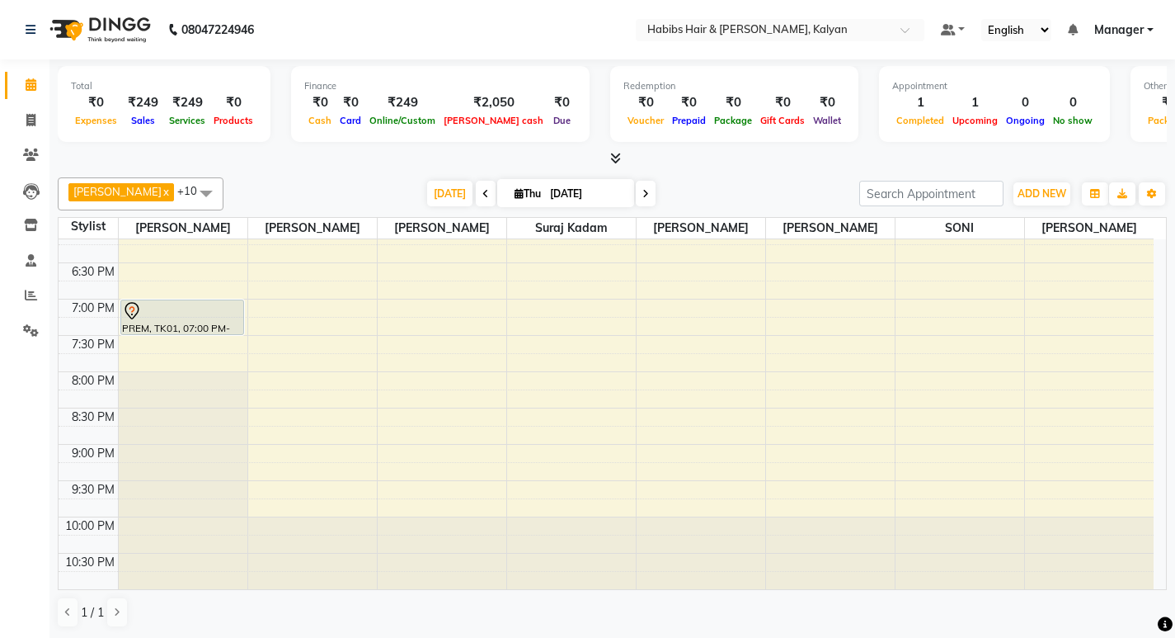
scroll to position [1, 0]
click at [31, 117] on icon at bounding box center [30, 119] width 9 height 12
select select "8185"
select select "service"
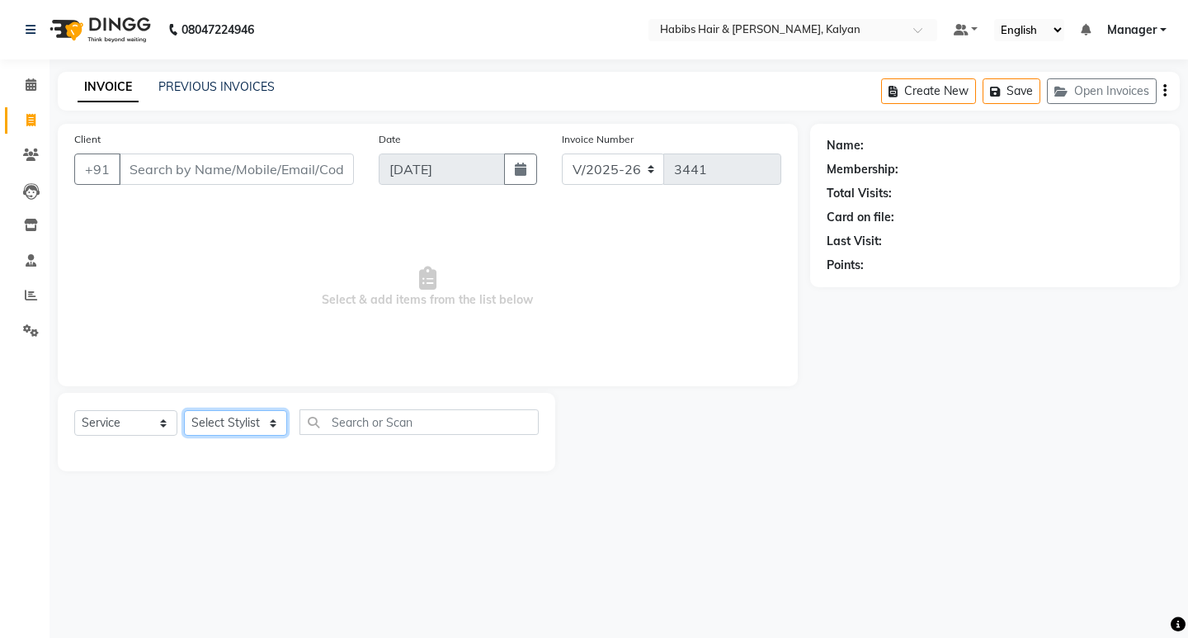
click at [269, 423] on select "Select Stylist [PERSON_NAME] Manager [PERSON_NAME] zipre Priyanka Sagar [PERSON…" at bounding box center [235, 423] width 103 height 26
select select "81200"
click at [184, 410] on select "Select Stylist [PERSON_NAME] Manager [PERSON_NAME] zipre Priyanka Sagar [PERSON…" at bounding box center [235, 423] width 103 height 26
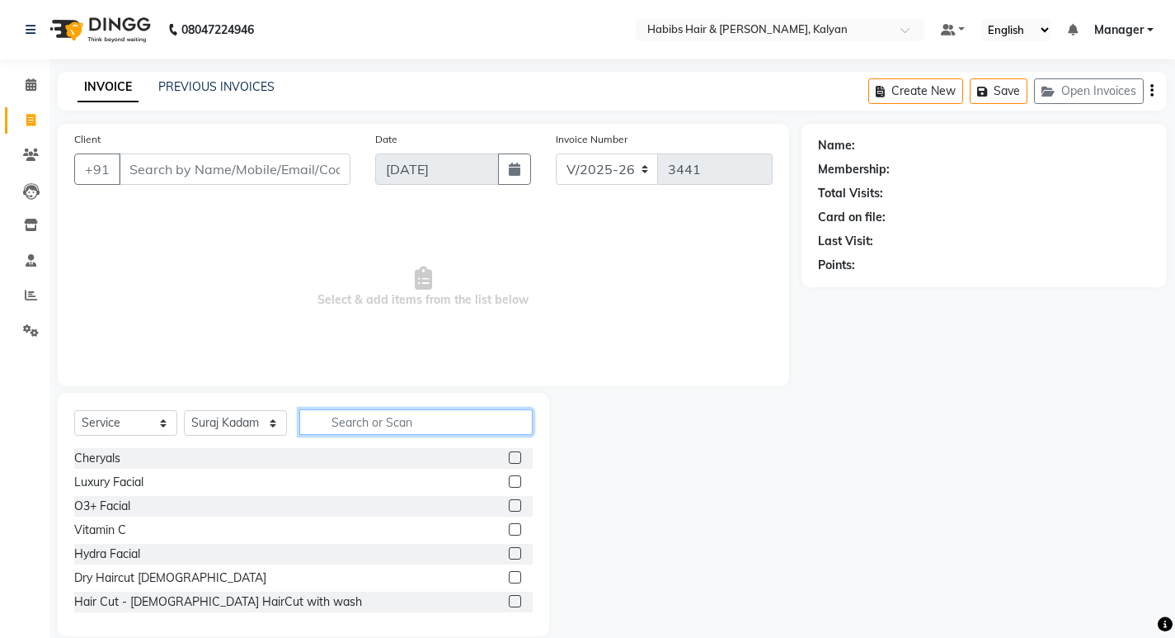
click at [366, 421] on input "text" at bounding box center [415, 422] width 233 height 26
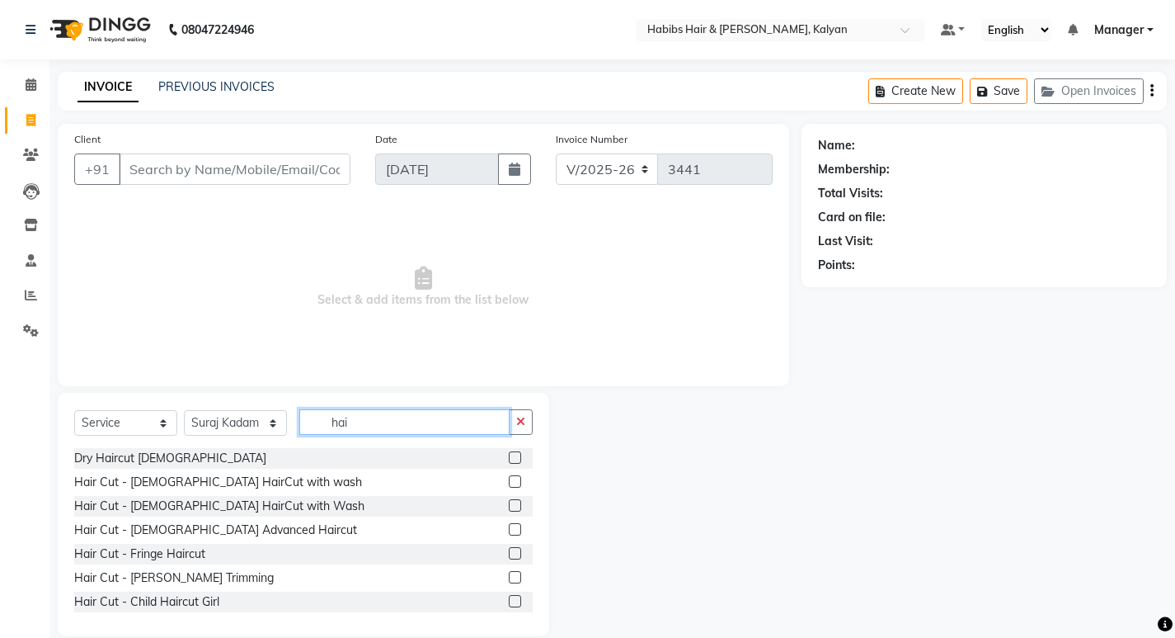
type input "hai"
click at [509, 458] on label at bounding box center [515, 457] width 12 height 12
click at [509, 458] on input "checkbox" at bounding box center [514, 458] width 11 height 11
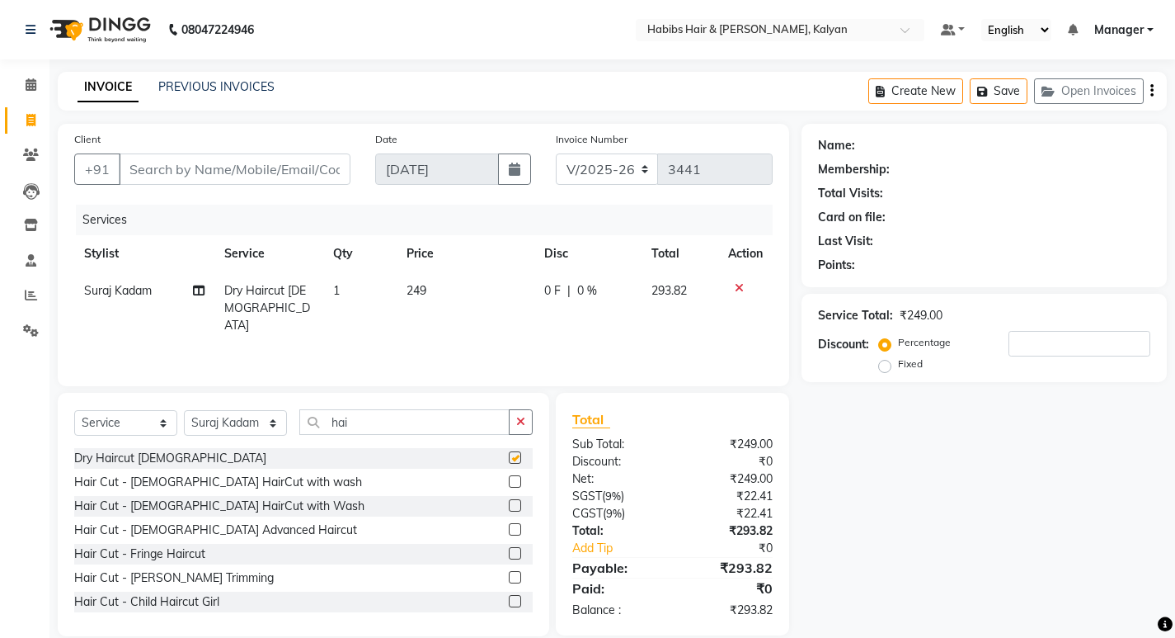
checkbox input "false"
click at [1155, 85] on div "Create New Save Open Invoices" at bounding box center [1017, 91] width 299 height 39
click at [1149, 95] on div "Create New Save Open Invoices" at bounding box center [1017, 91] width 299 height 39
click at [1152, 91] on icon "button" at bounding box center [1152, 91] width 3 height 1
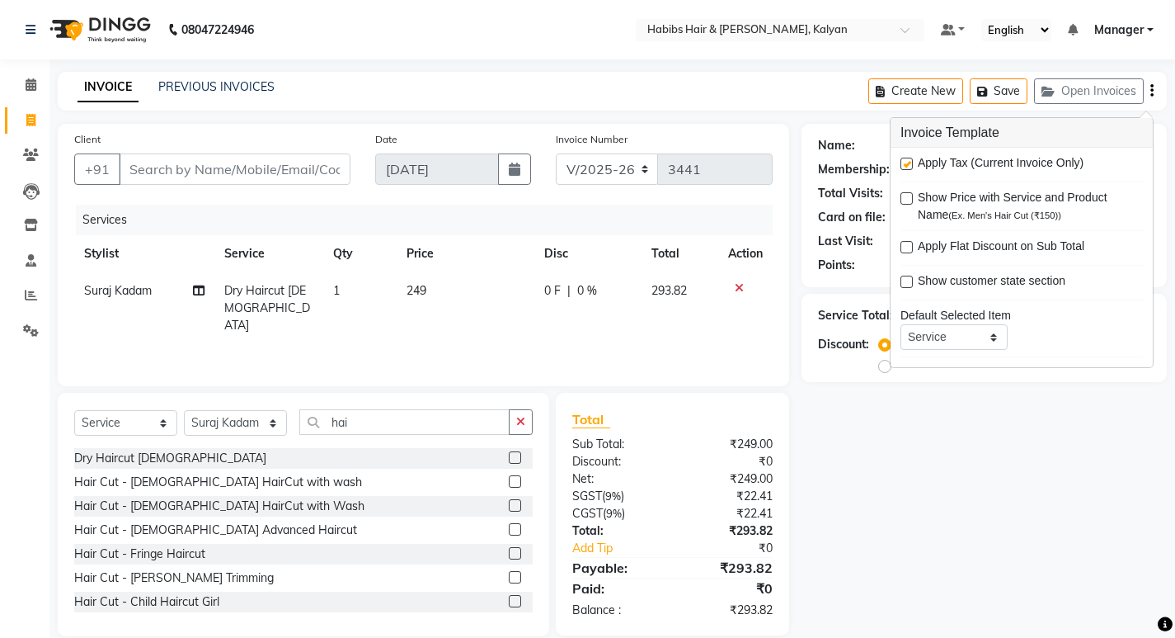
click at [911, 162] on label at bounding box center [907, 164] width 12 height 12
click at [911, 162] on input "checkbox" at bounding box center [906, 164] width 11 height 11
checkbox input "false"
click at [1003, 493] on div "Name: Membership: Total Visits: Card on file: Last Visit: Points: Service Total…" at bounding box center [991, 380] width 378 height 512
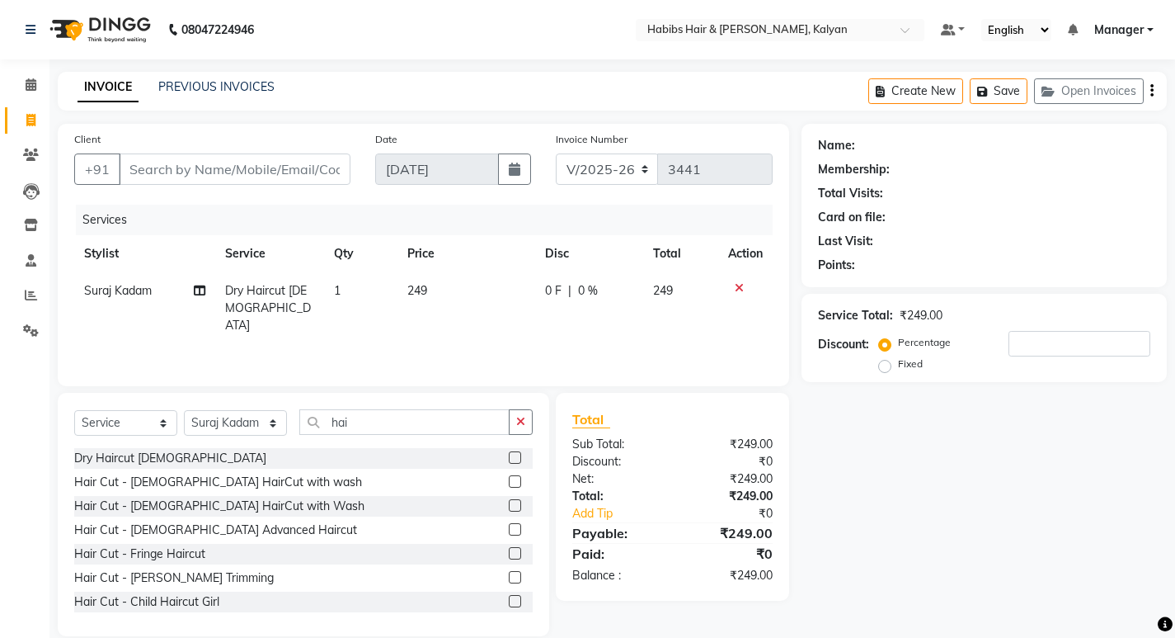
click at [1151, 87] on button "button" at bounding box center [1152, 91] width 3 height 39
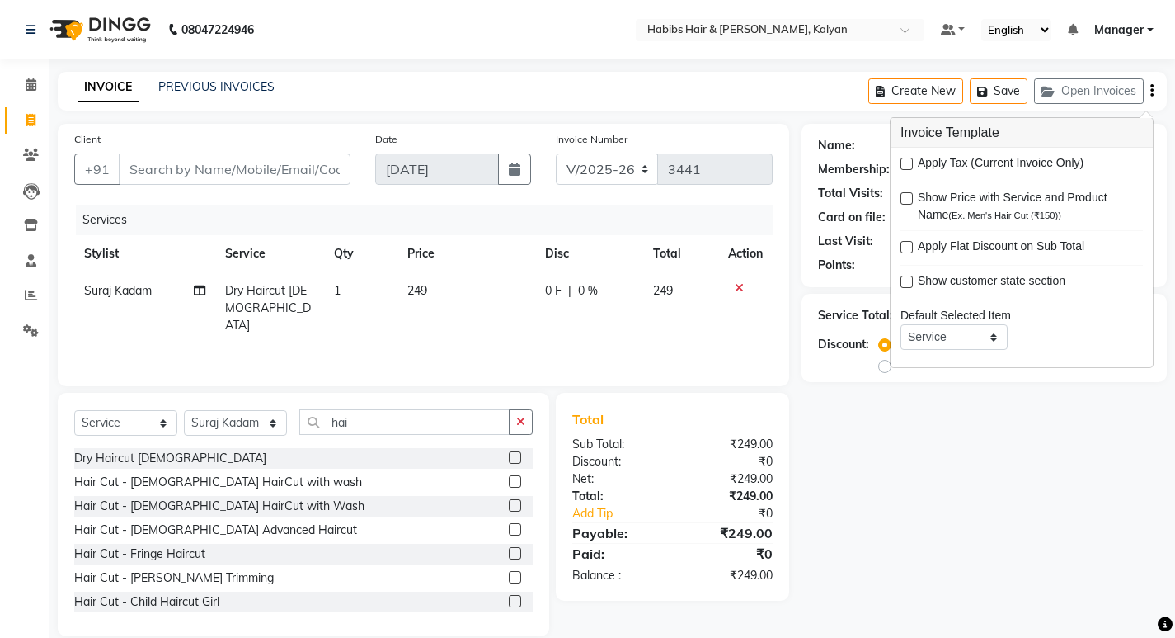
click at [906, 160] on label at bounding box center [907, 164] width 12 height 12
click at [906, 160] on input "checkbox" at bounding box center [906, 164] width 11 height 11
click at [906, 162] on label at bounding box center [907, 164] width 12 height 12
click at [906, 162] on input "checkbox" at bounding box center [906, 164] width 11 height 11
checkbox input "false"
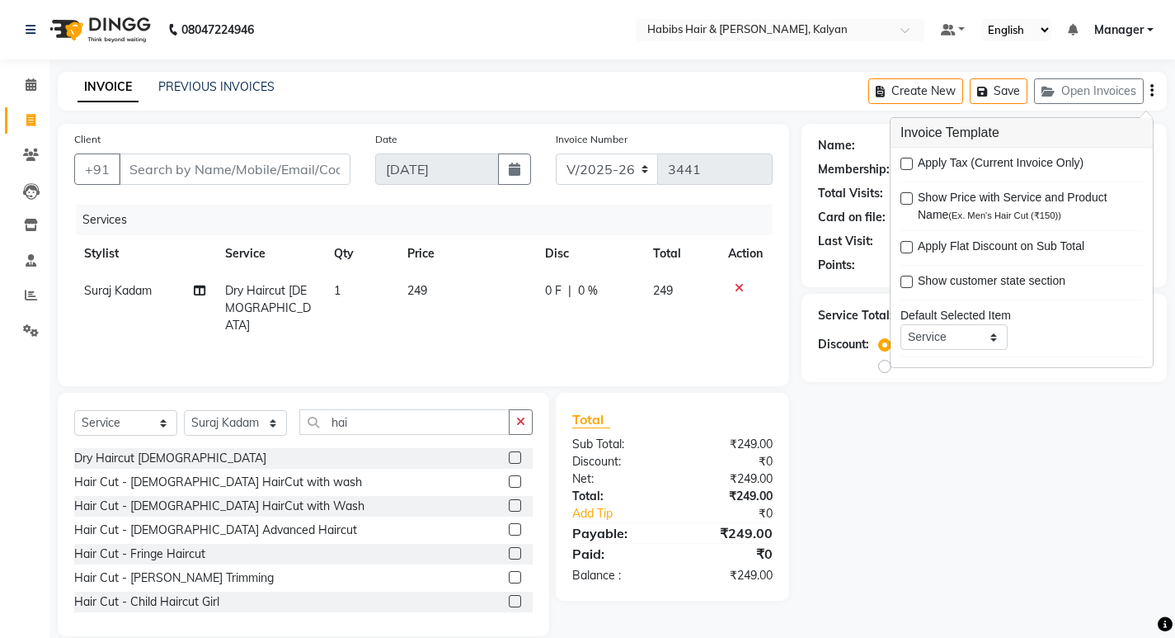
click at [944, 397] on div "Name: Membership: Total Visits: Card on file: Last Visit: Points: Service Total…" at bounding box center [991, 380] width 378 height 512
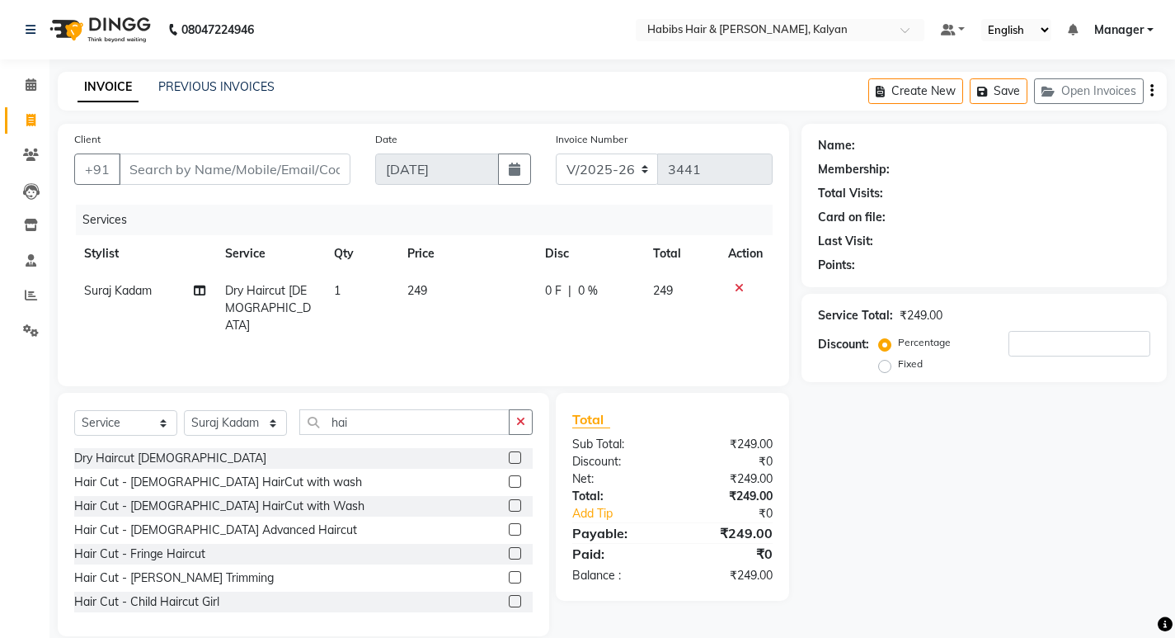
scroll to position [23, 0]
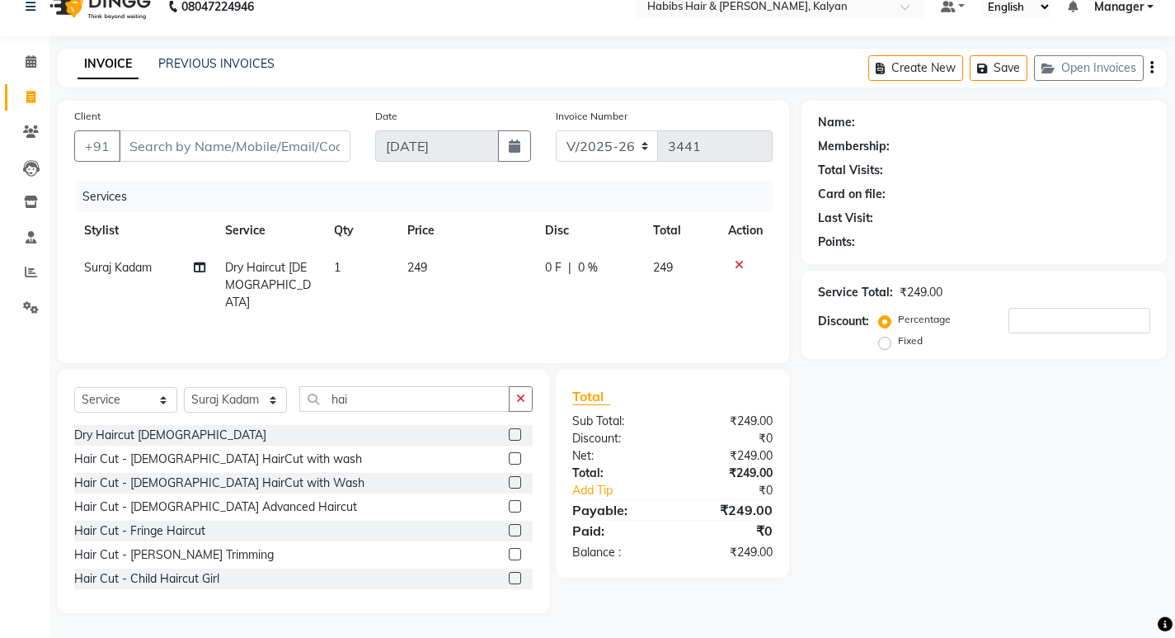
click at [1148, 56] on div "Create New Save Open Invoices" at bounding box center [1017, 68] width 299 height 39
click at [1151, 68] on icon "button" at bounding box center [1152, 68] width 3 height 1
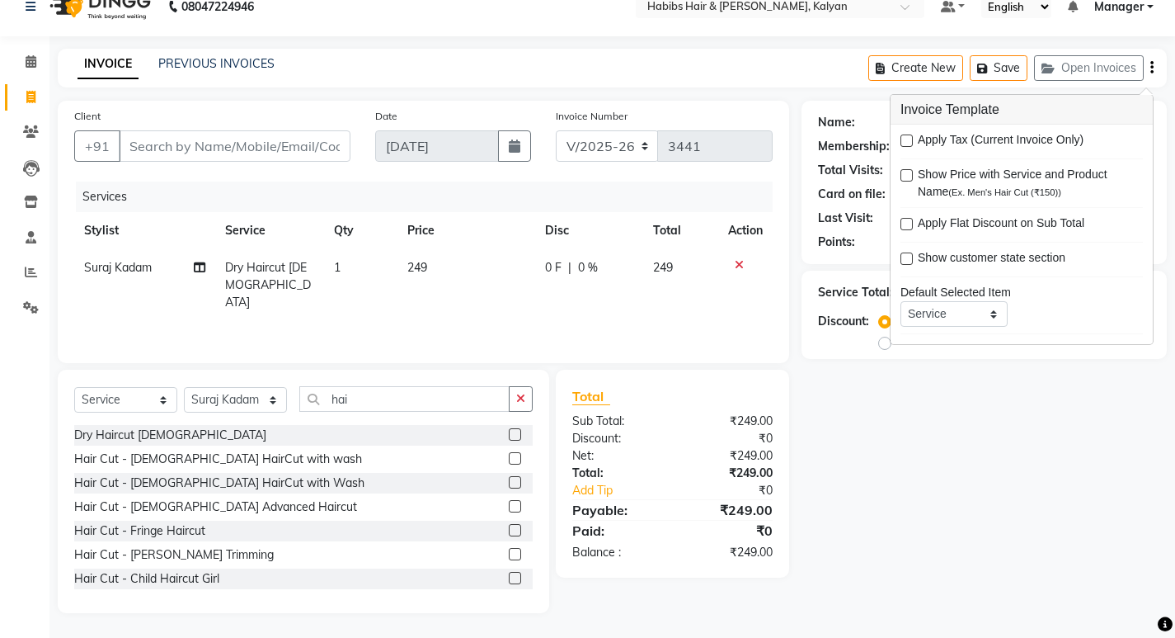
click at [905, 142] on label at bounding box center [907, 140] width 12 height 12
click at [905, 142] on input "checkbox" at bounding box center [906, 141] width 11 height 11
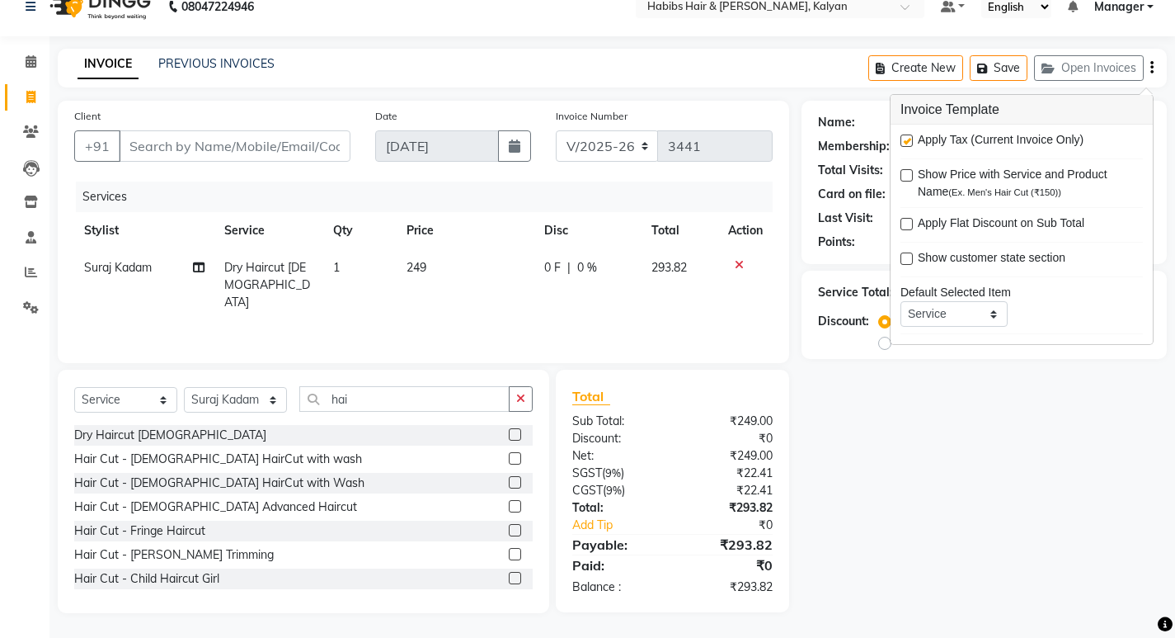
click at [908, 142] on label at bounding box center [907, 140] width 12 height 12
click at [908, 142] on input "checkbox" at bounding box center [906, 141] width 11 height 11
checkbox input "false"
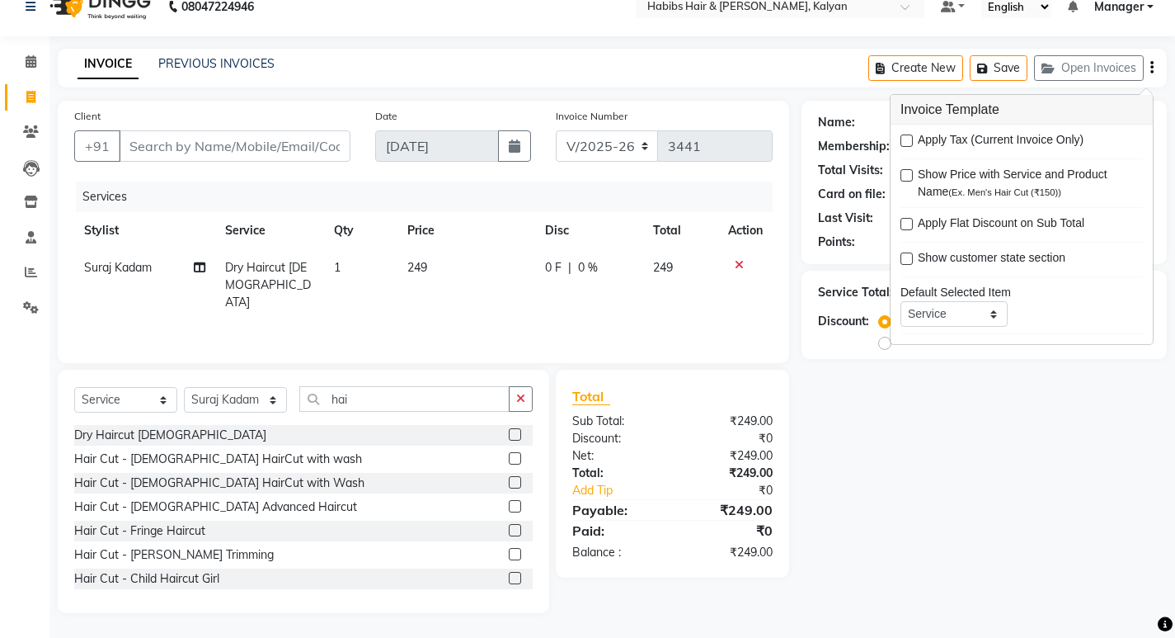
click at [899, 431] on div "Name: Membership: Total Visits: Card on file: Last Visit: Points: Service Total…" at bounding box center [991, 357] width 378 height 512
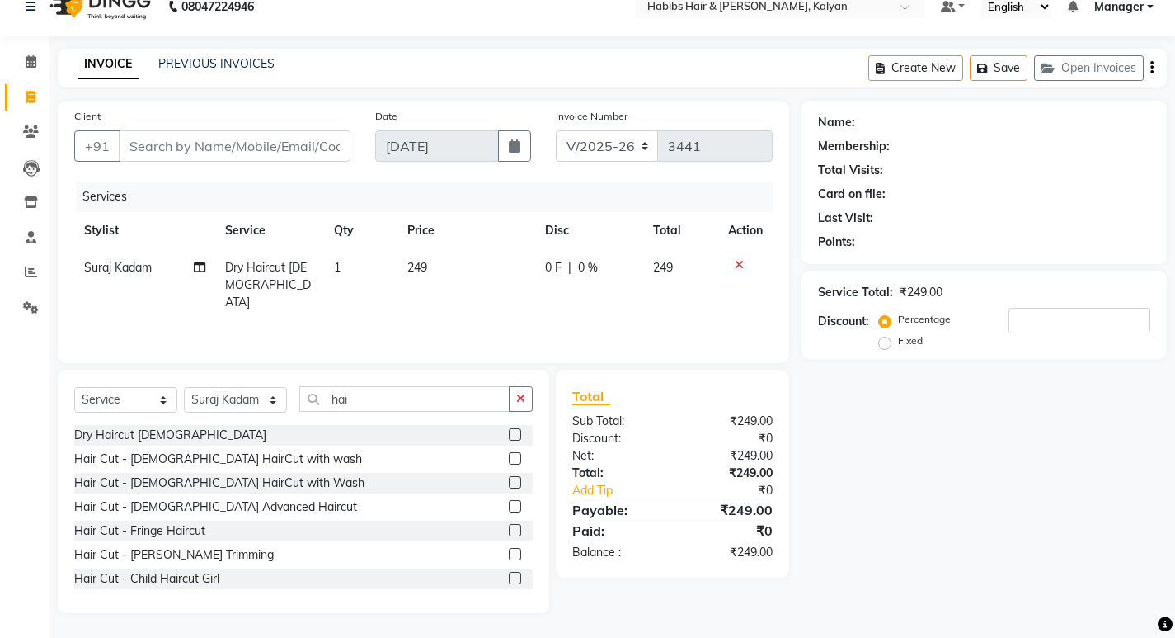
scroll to position [0, 0]
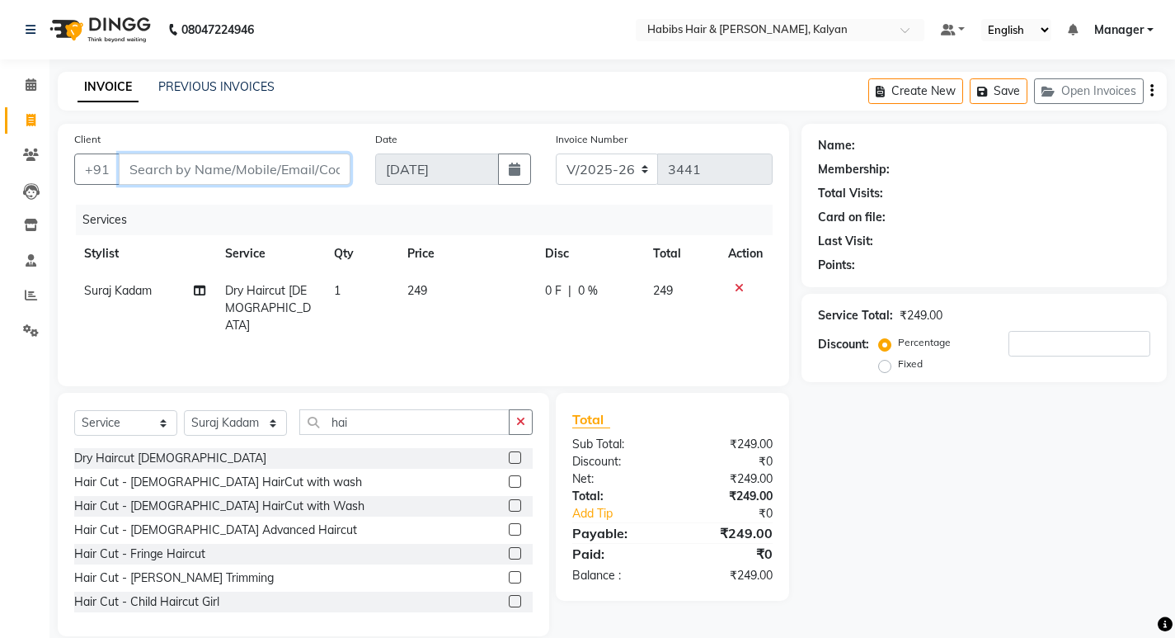
click at [249, 169] on input "Client" at bounding box center [235, 168] width 232 height 31
click at [834, 503] on div "Name: Membership: Total Visits: Card on file: Last Visit: Points: Service Total…" at bounding box center [991, 380] width 378 height 512
click at [195, 173] on input "Client" at bounding box center [235, 168] width 232 height 31
type input "s"
type input "0"
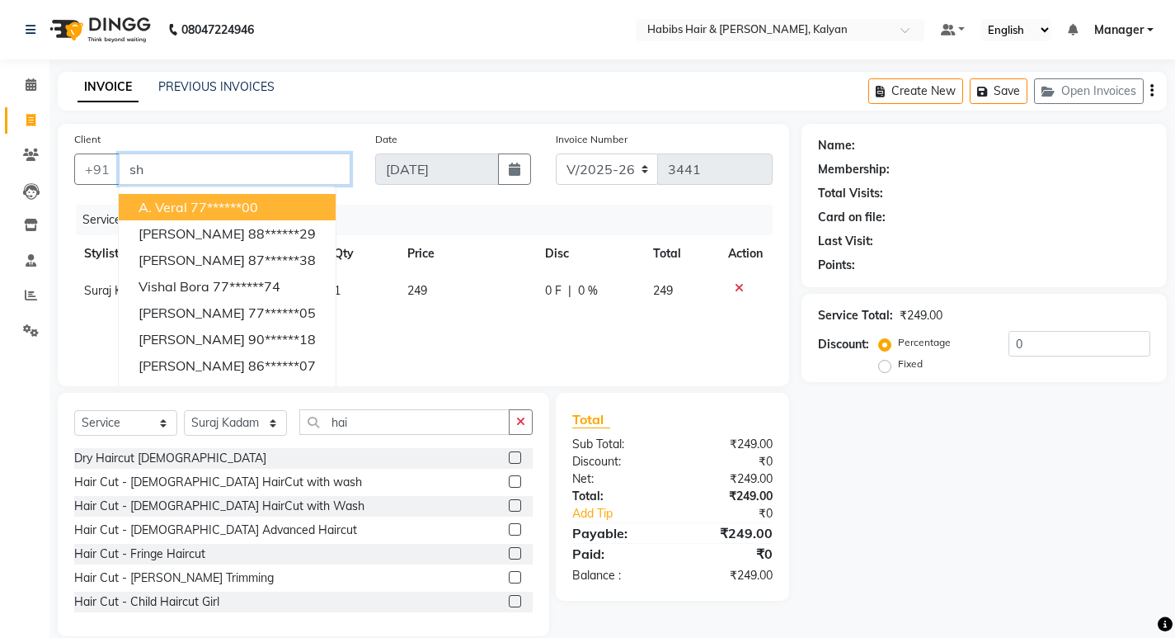
type input "s"
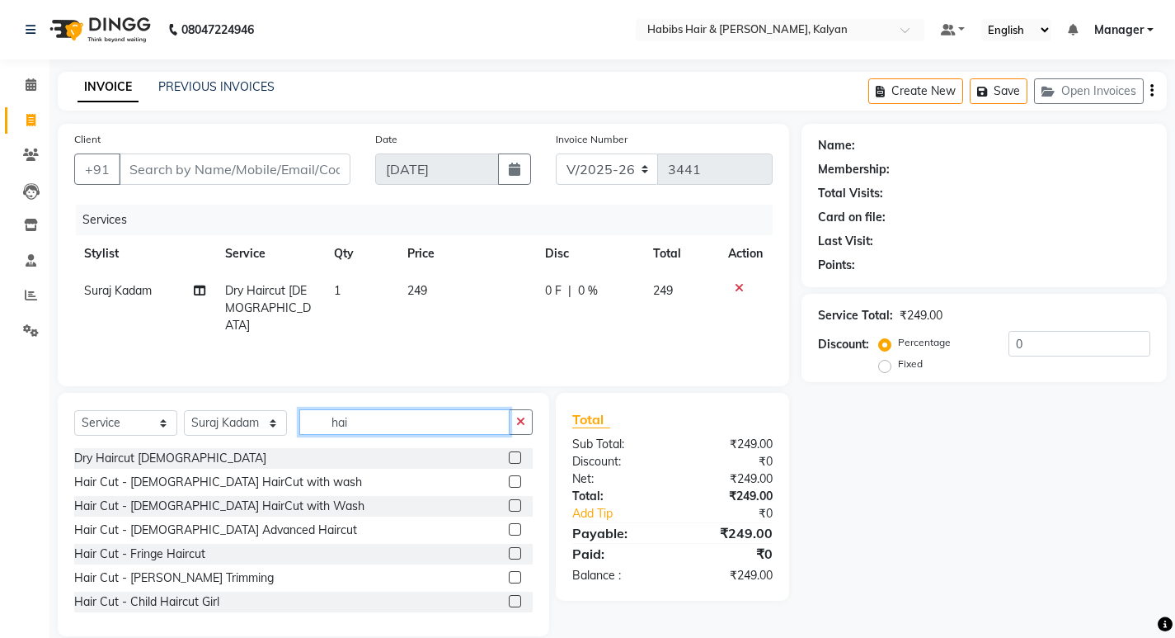
click at [416, 422] on input "hai" at bounding box center [404, 422] width 210 height 26
type input "h"
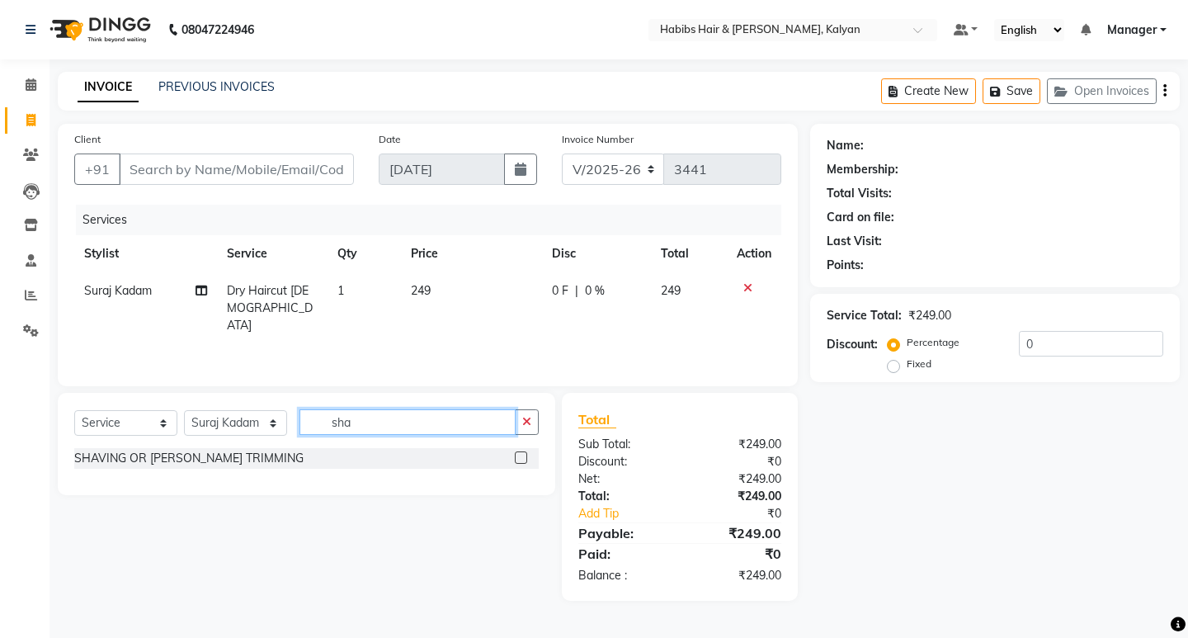
type input "sha"
click at [517, 453] on label at bounding box center [521, 457] width 12 height 12
click at [517, 453] on input "checkbox" at bounding box center [520, 458] width 11 height 11
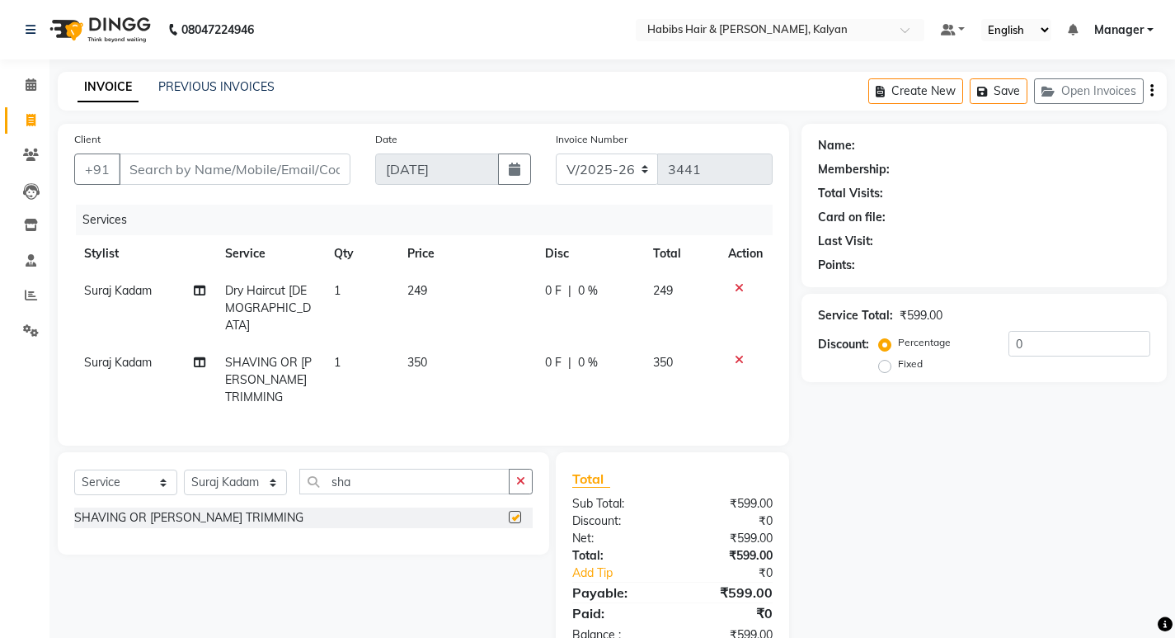
checkbox input "false"
click at [735, 354] on icon at bounding box center [739, 360] width 9 height 12
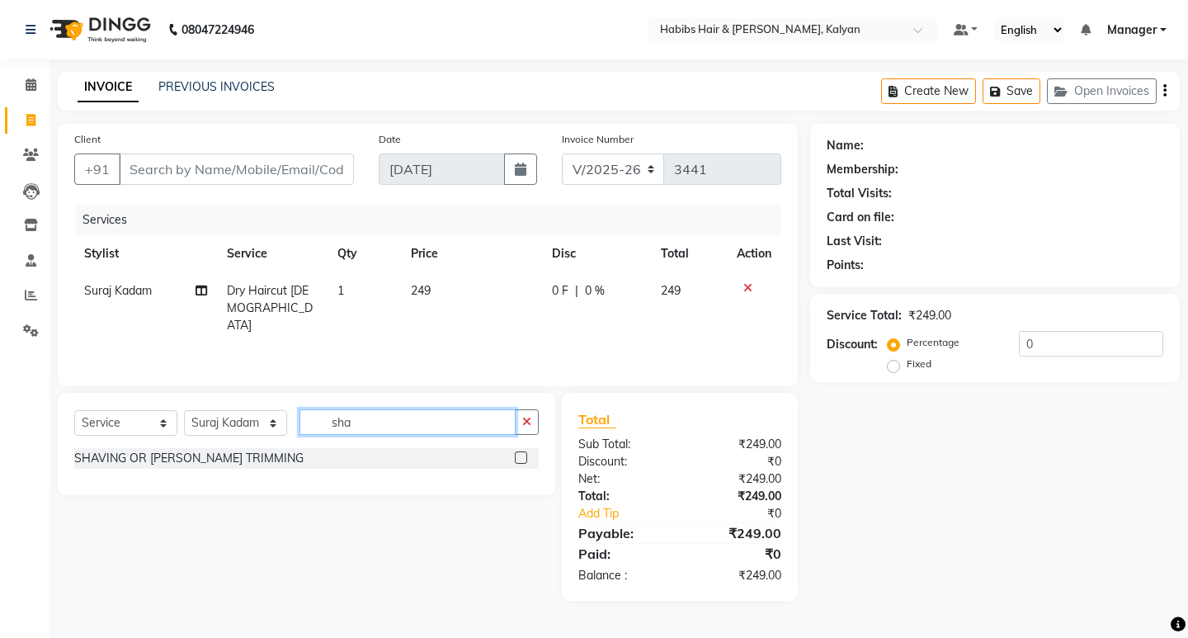
click at [440, 430] on input "sha" at bounding box center [407, 422] width 216 height 26
type input "s"
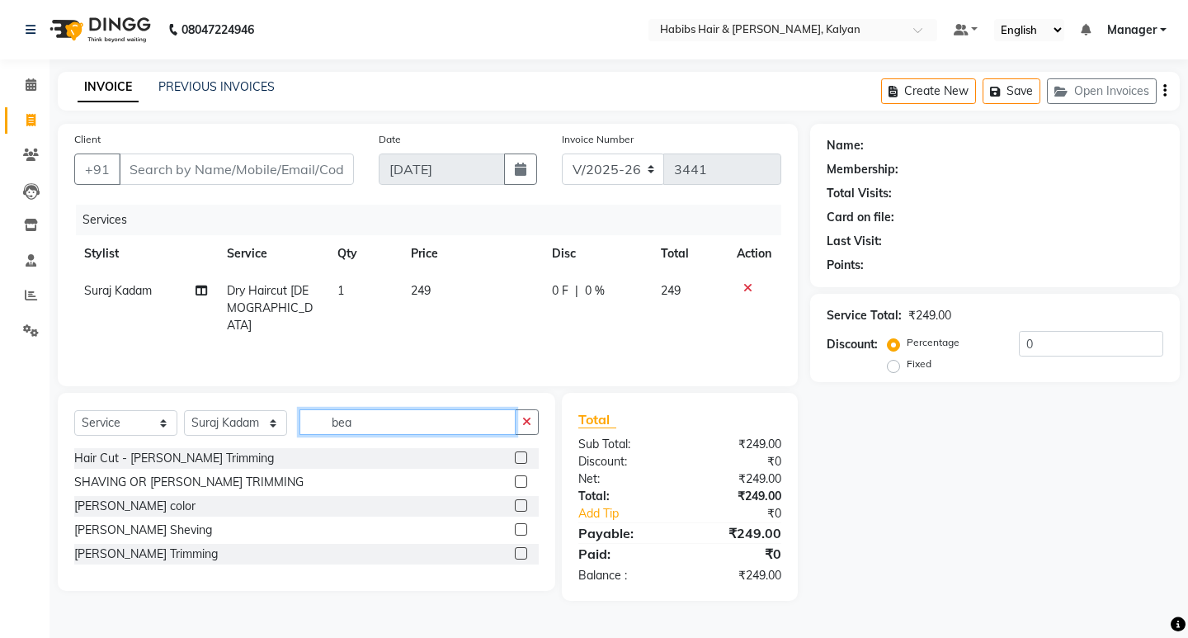
type input "bea"
click at [522, 532] on label at bounding box center [521, 529] width 12 height 12
click at [522, 532] on input "checkbox" at bounding box center [520, 530] width 11 height 11
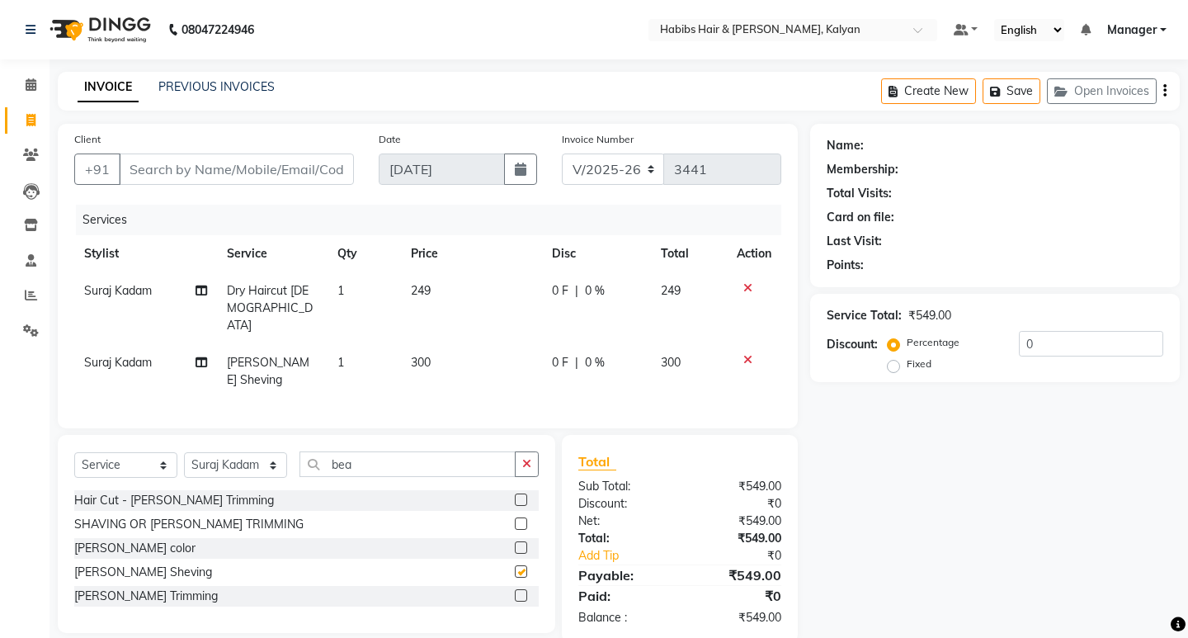
checkbox input "false"
click at [600, 289] on span "0 %" at bounding box center [595, 290] width 20 height 17
select select "81200"
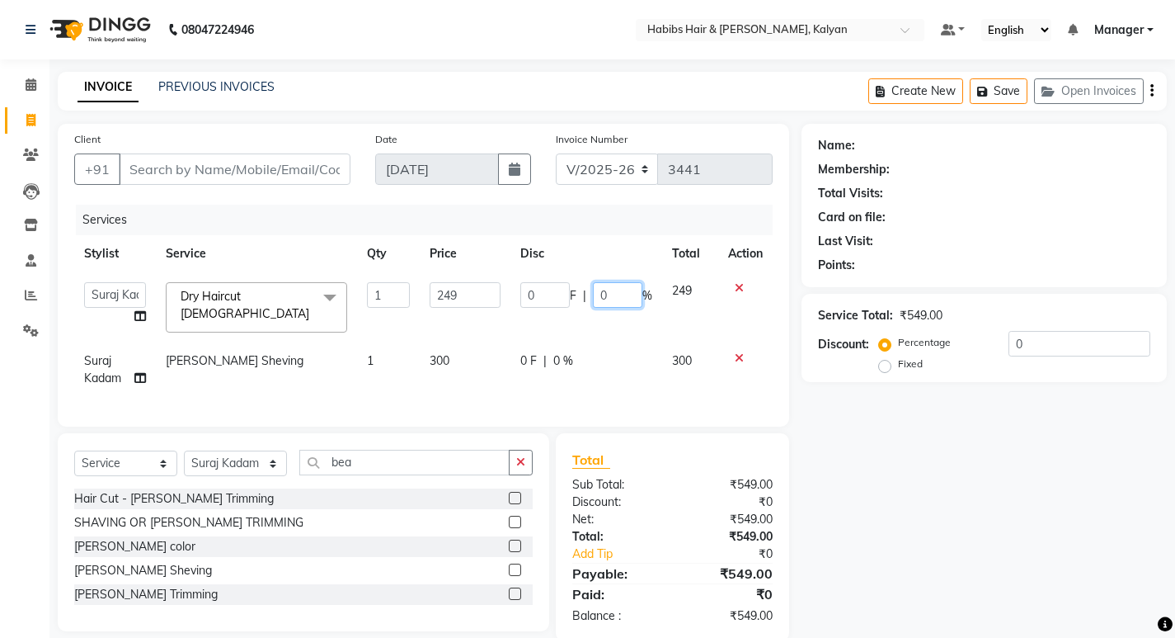
click at [615, 295] on input "0" at bounding box center [617, 295] width 49 height 26
type input "100"
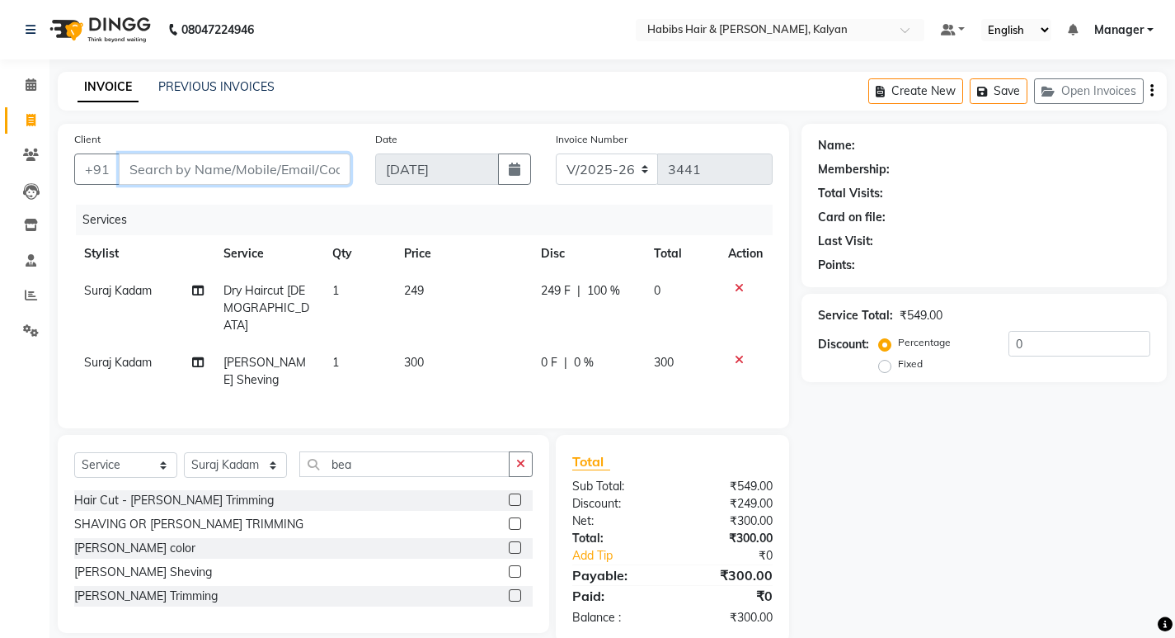
click at [206, 180] on input "Client" at bounding box center [235, 168] width 232 height 31
type input "8898715512"
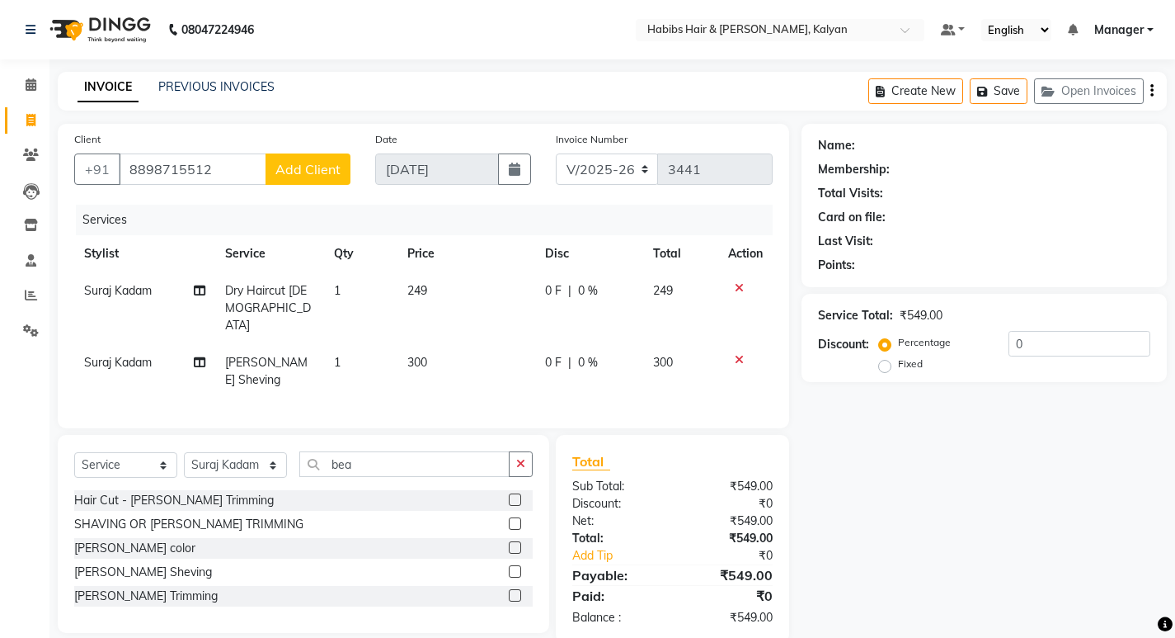
click at [326, 169] on span "Add Client" at bounding box center [307, 169] width 65 height 16
select select "22"
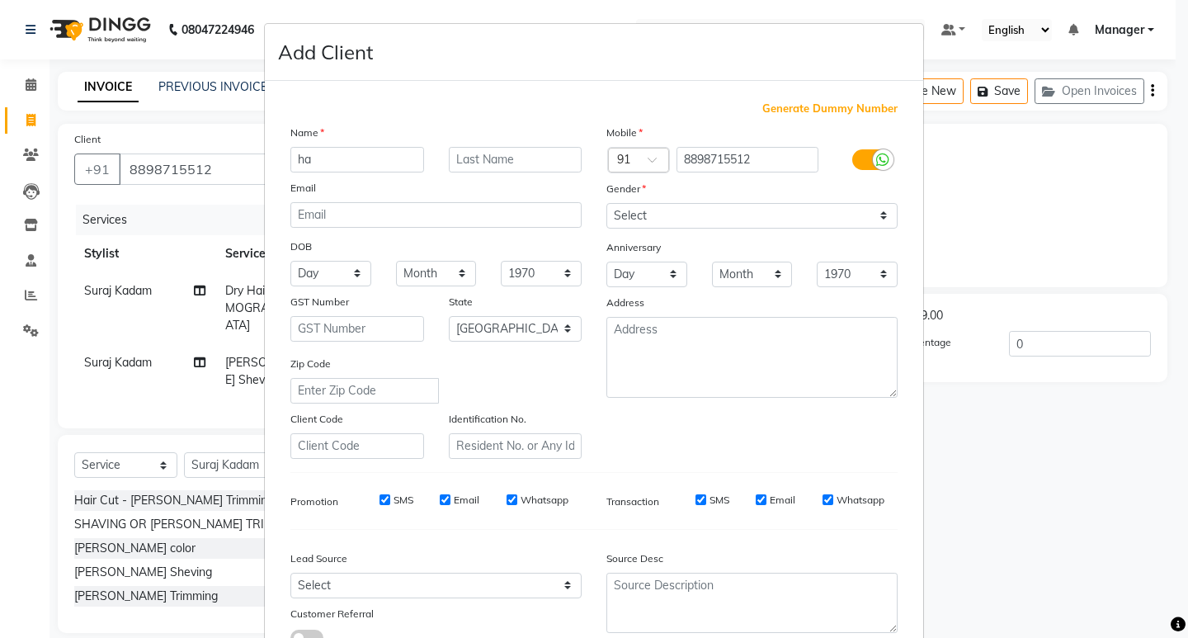
type input "h"
type input "HARIS"
click at [745, 210] on select "Select [DEMOGRAPHIC_DATA] [DEMOGRAPHIC_DATA] Other Prefer Not To Say" at bounding box center [751, 216] width 291 height 26
select select "[DEMOGRAPHIC_DATA]"
click at [606, 203] on select "Select [DEMOGRAPHIC_DATA] [DEMOGRAPHIC_DATA] Other Prefer Not To Say" at bounding box center [751, 216] width 291 height 26
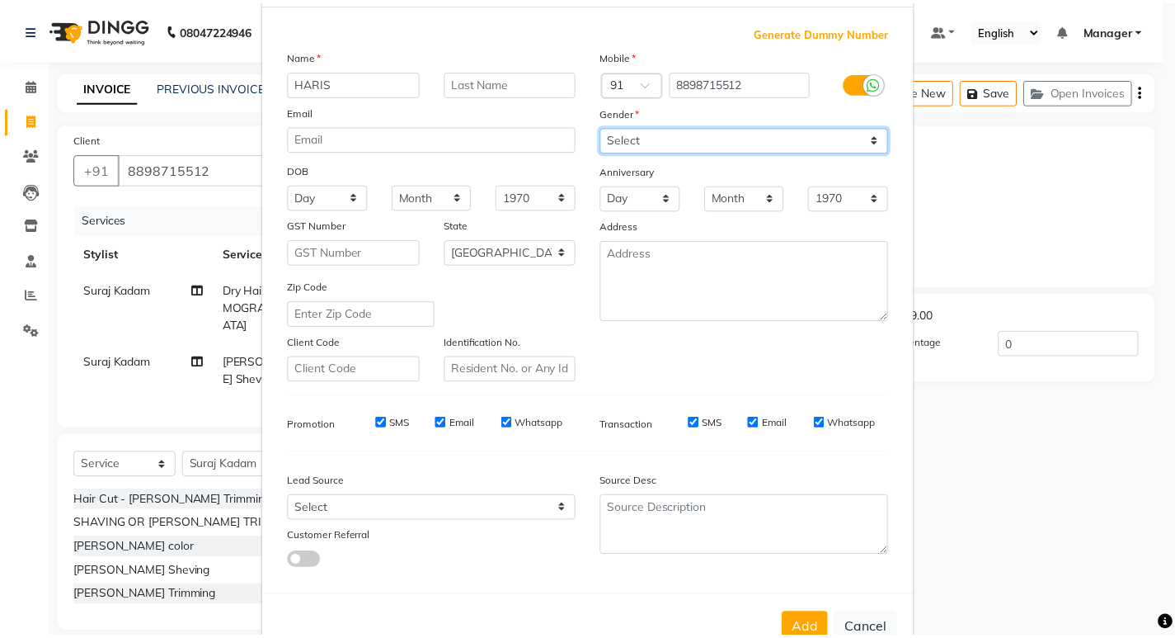
scroll to position [124, 0]
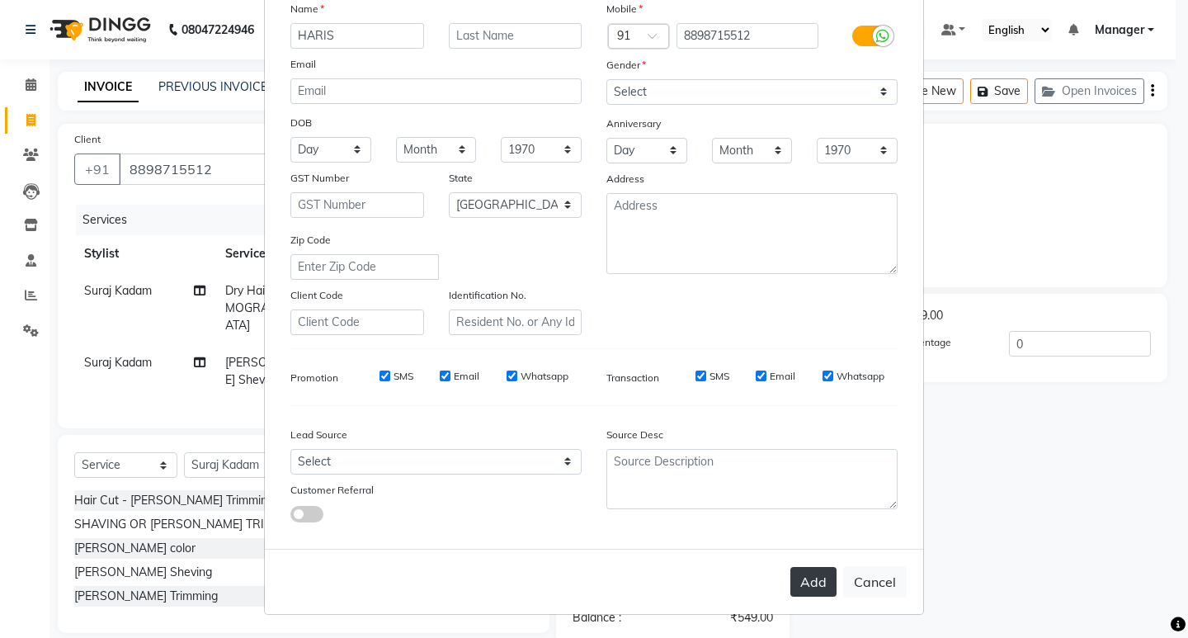
click at [806, 584] on button "Add" at bounding box center [813, 582] width 46 height 30
type input "88******12"
select select
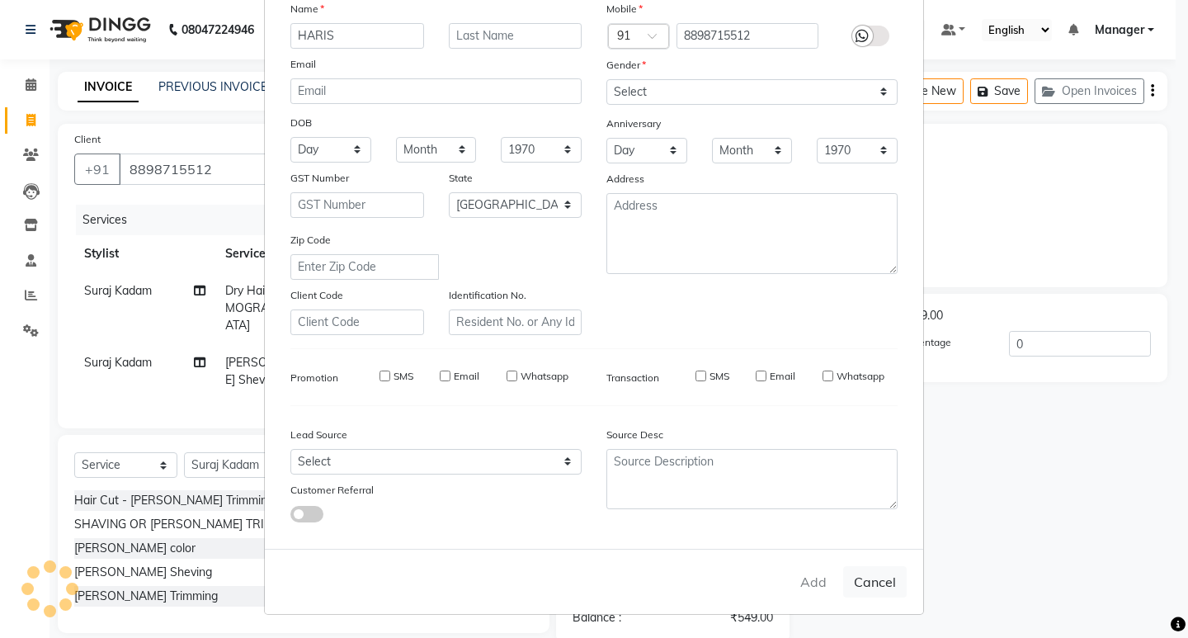
select select "null"
select select
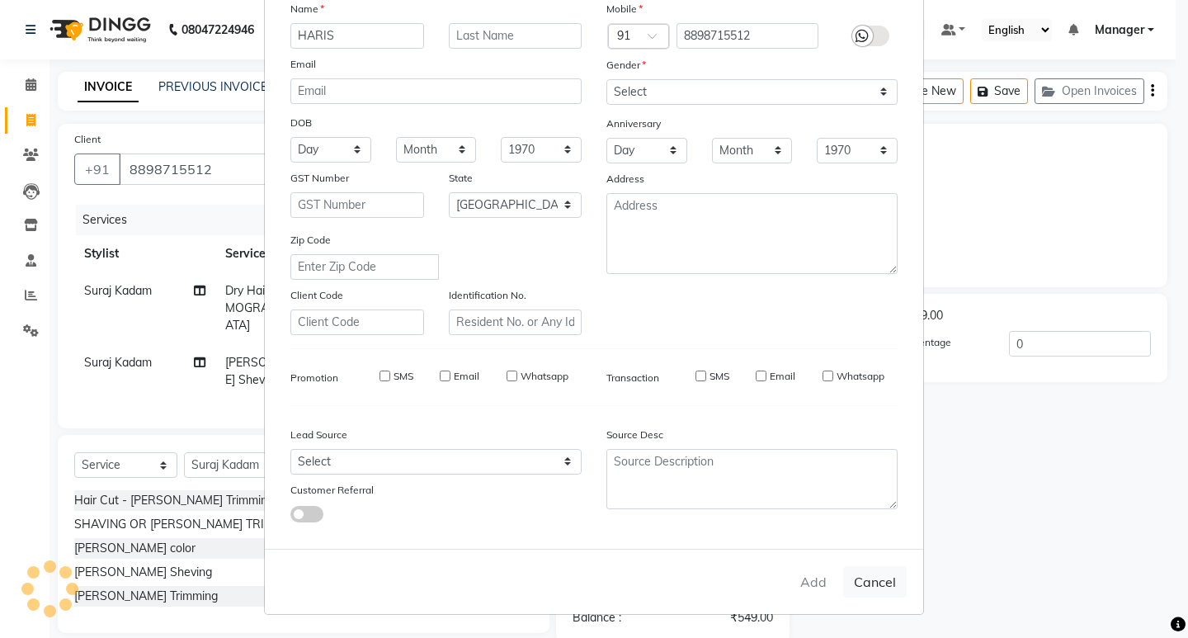
checkbox input "false"
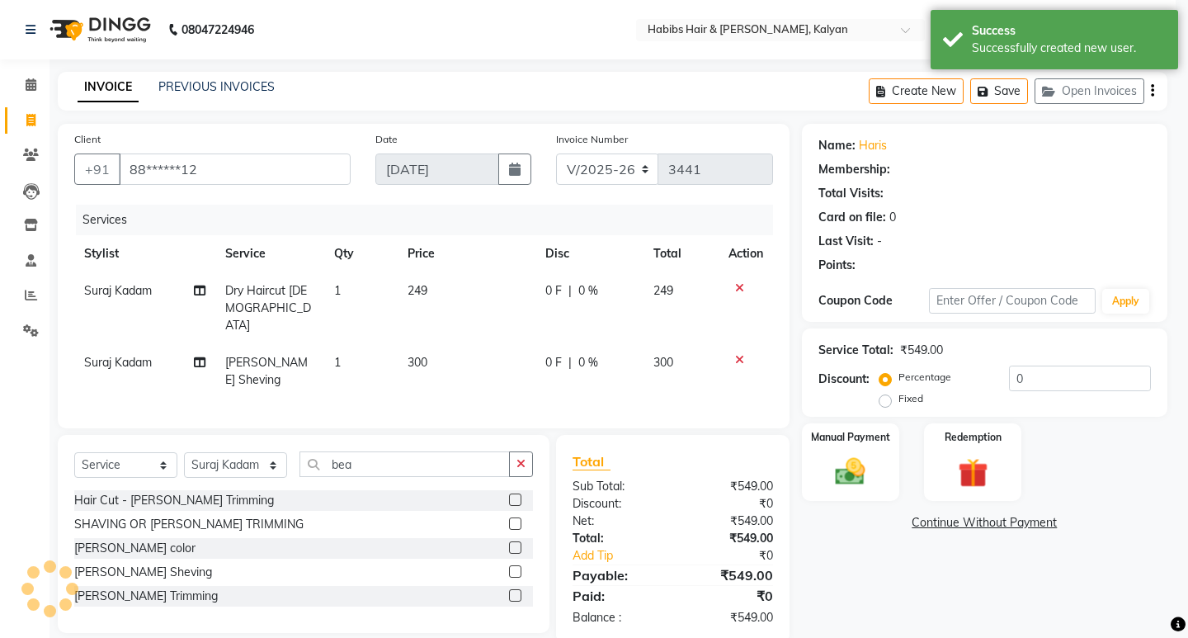
click at [112, 492] on div "Hair Cut - [PERSON_NAME] Trimming" at bounding box center [174, 500] width 200 height 17
checkbox input "true"
select select "1: Object"
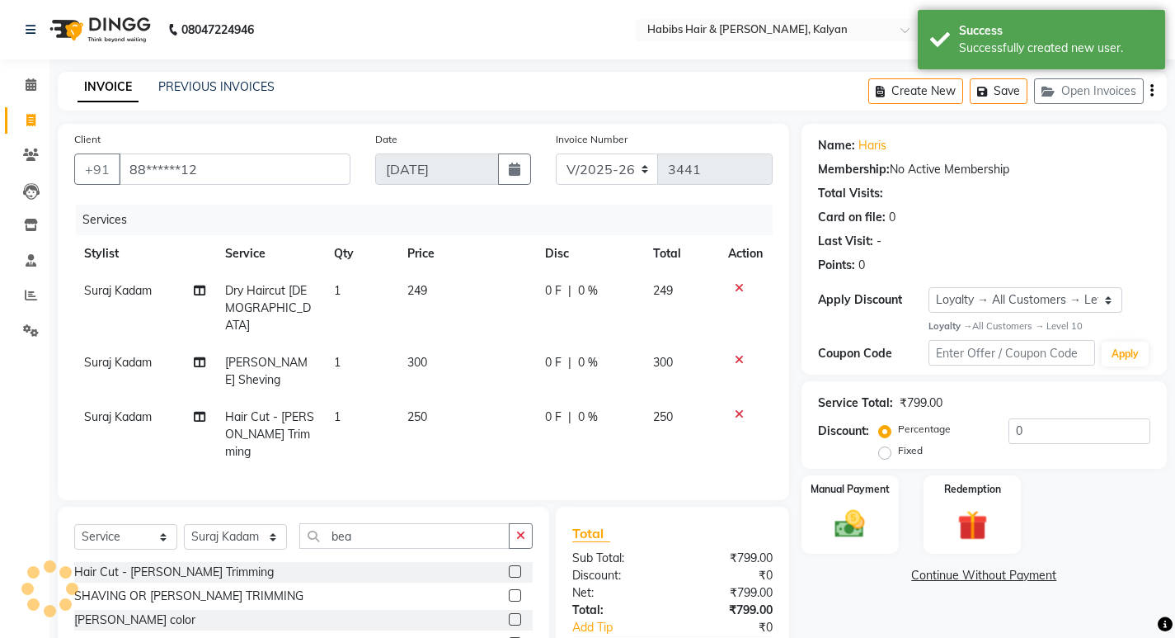
checkbox input "false"
click at [742, 408] on div at bounding box center [745, 414] width 35 height 12
click at [741, 408] on icon at bounding box center [739, 414] width 9 height 12
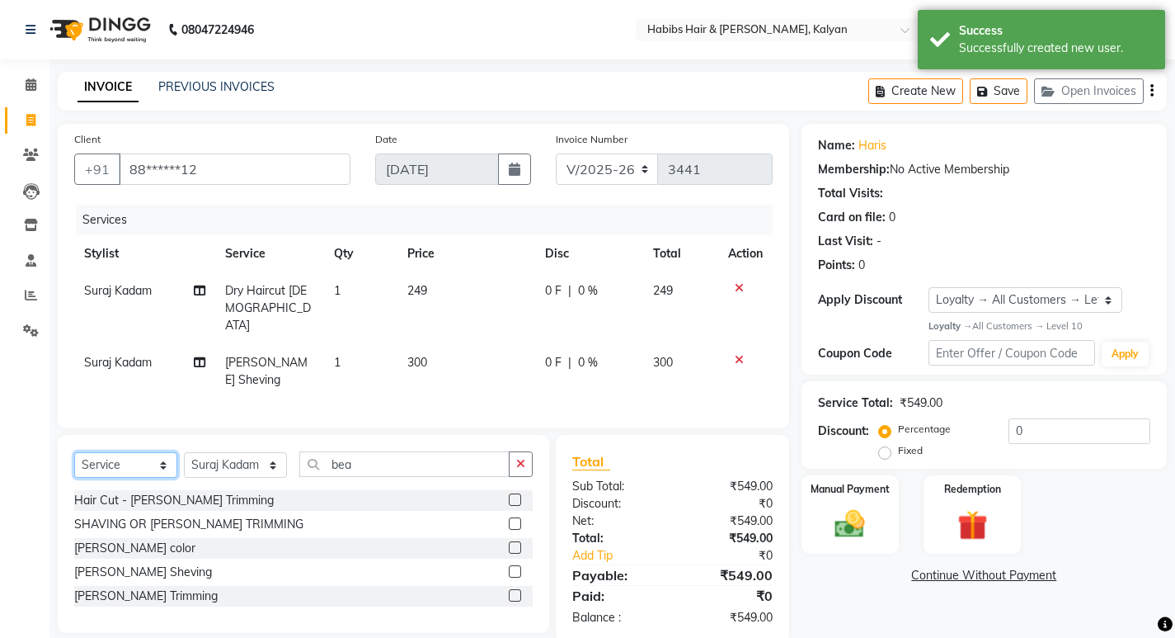
click at [151, 452] on select "Select Service Product Membership Package Voucher Prepaid Gift Card" at bounding box center [125, 465] width 103 height 26
click at [74, 452] on select "Select Service Product Membership Package Voucher Prepaid Gift Card" at bounding box center [125, 465] width 103 height 26
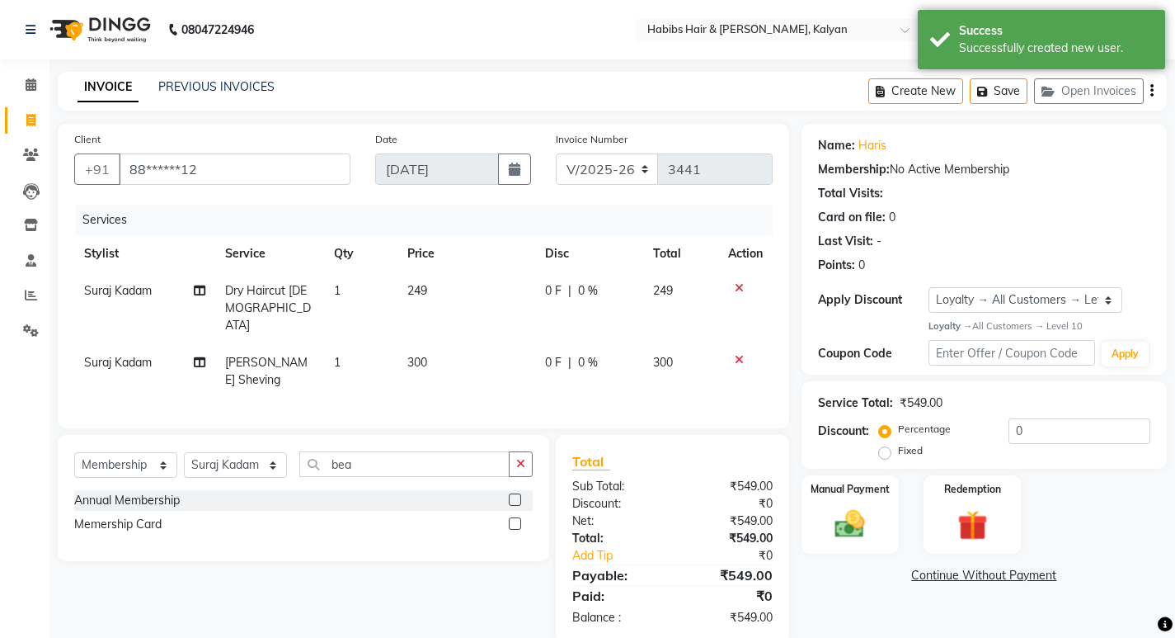
click at [513, 493] on label at bounding box center [515, 499] width 12 height 12
click at [513, 495] on input "checkbox" at bounding box center [514, 500] width 11 height 11
select select "select"
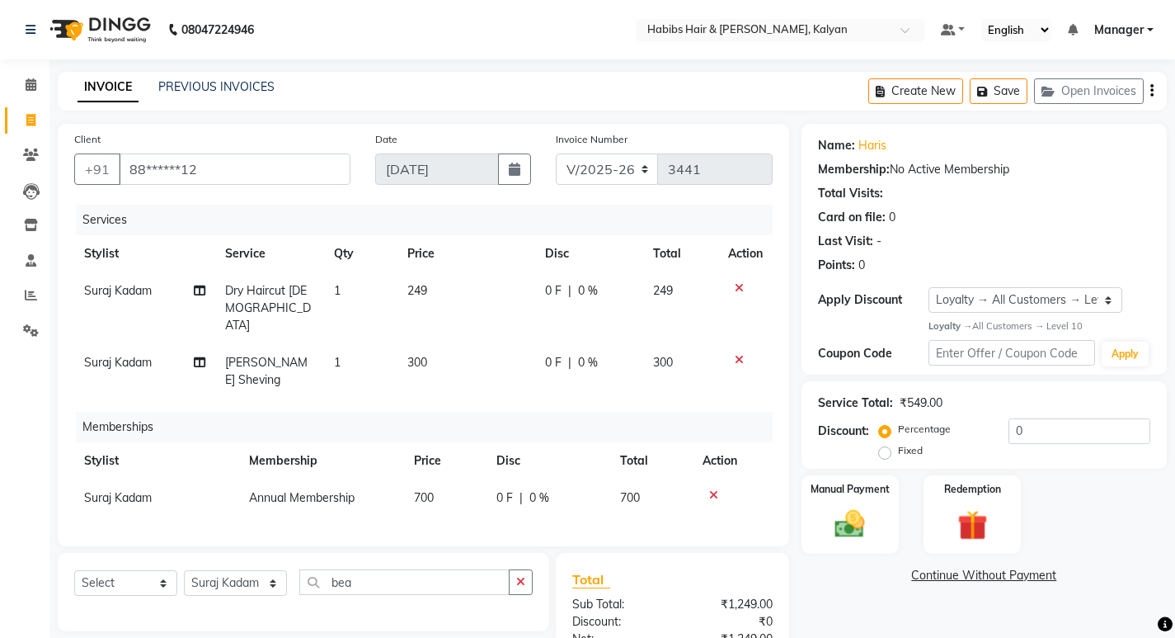
scroll to position [125, 0]
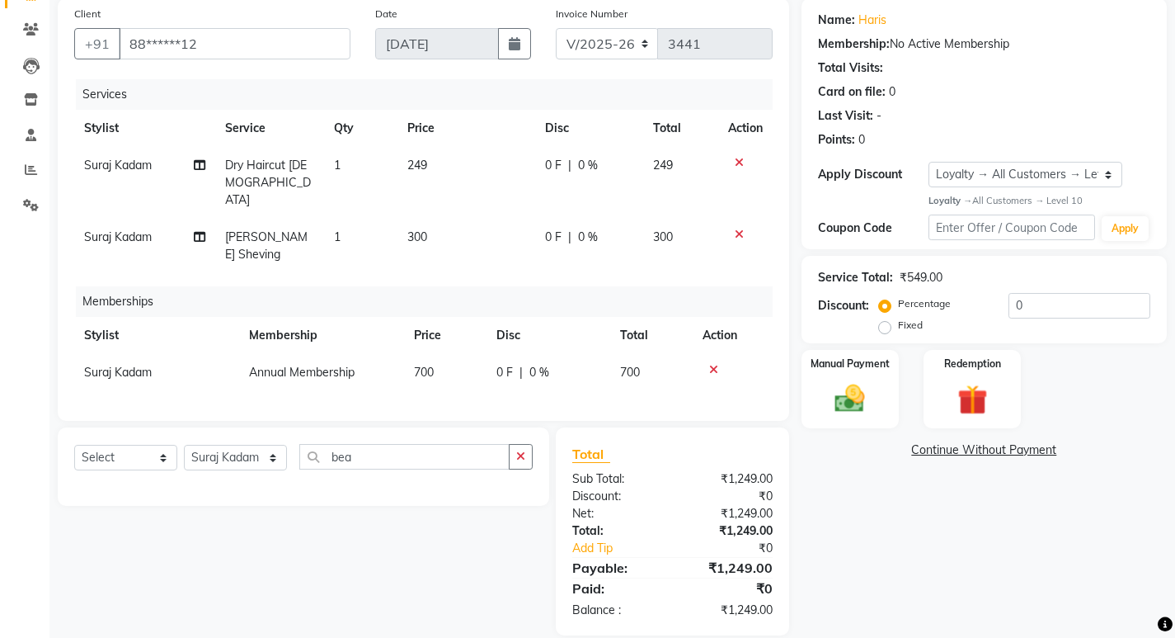
click at [627, 175] on td "0 F | 0 %" at bounding box center [589, 183] width 108 height 72
select select "81200"
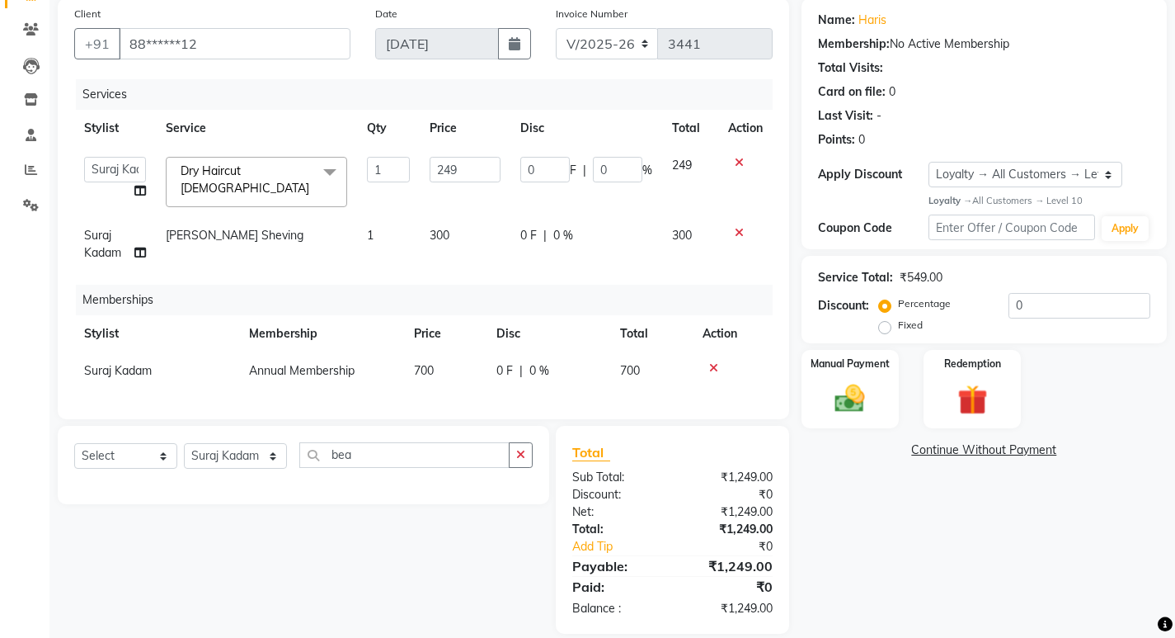
click at [627, 175] on input "0" at bounding box center [617, 170] width 49 height 26
type input "100"
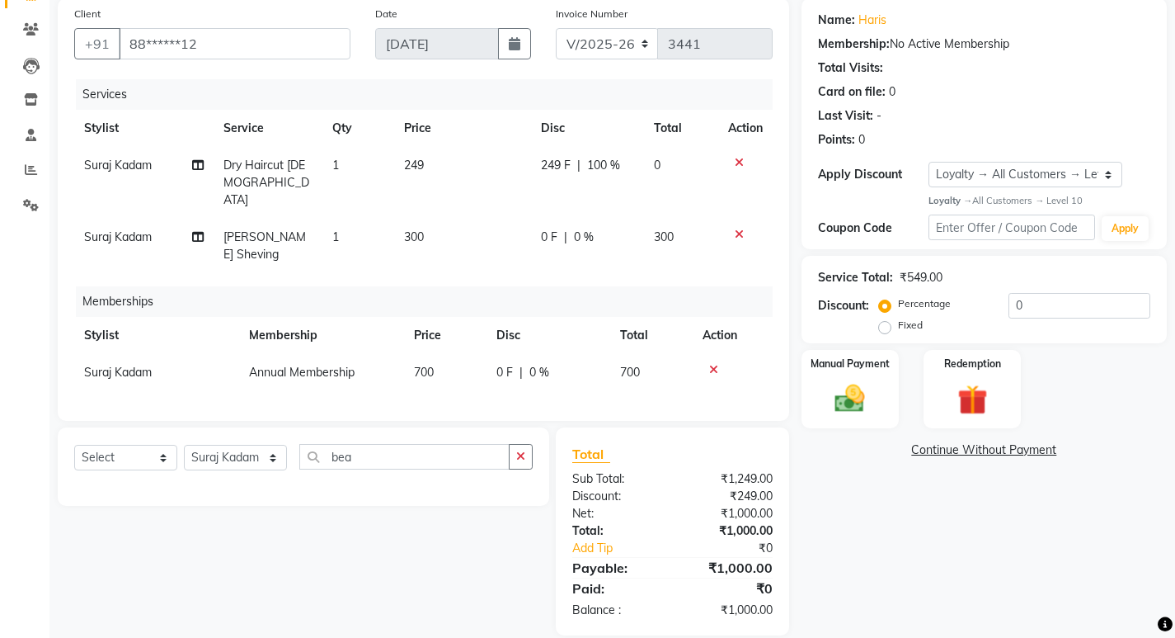
click at [412, 286] on div "Memberships" at bounding box center [430, 301] width 709 height 31
click at [509, 228] on td "300" at bounding box center [462, 246] width 137 height 54
select select "81200"
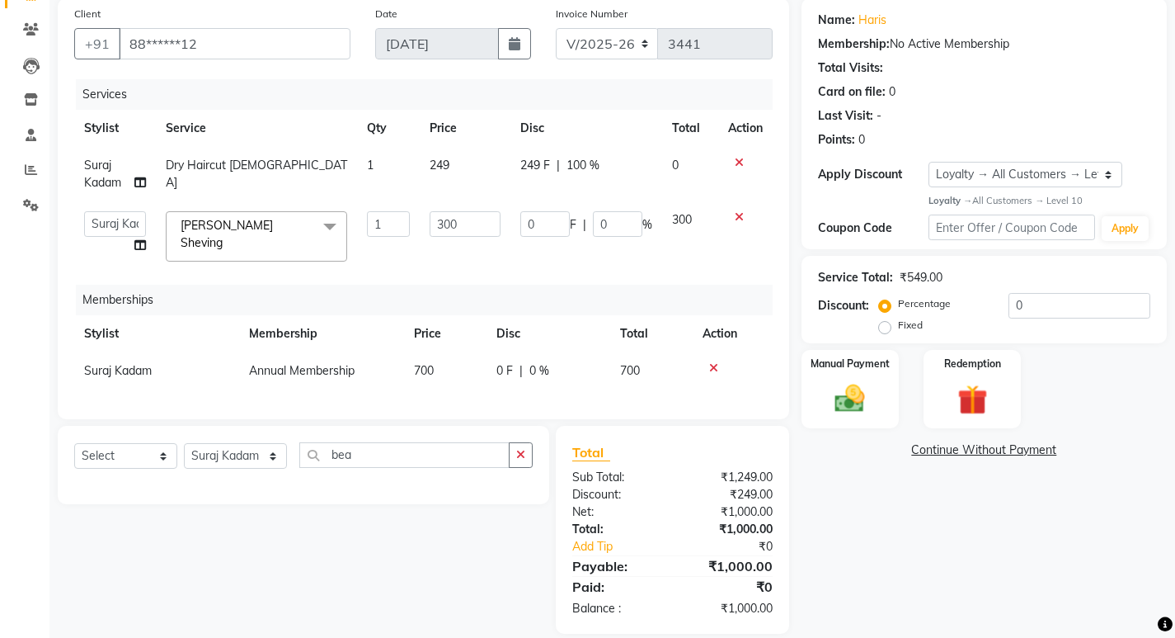
click at [509, 228] on td "300" at bounding box center [465, 236] width 91 height 70
type input "240"
click at [522, 285] on div "Memberships" at bounding box center [430, 300] width 709 height 31
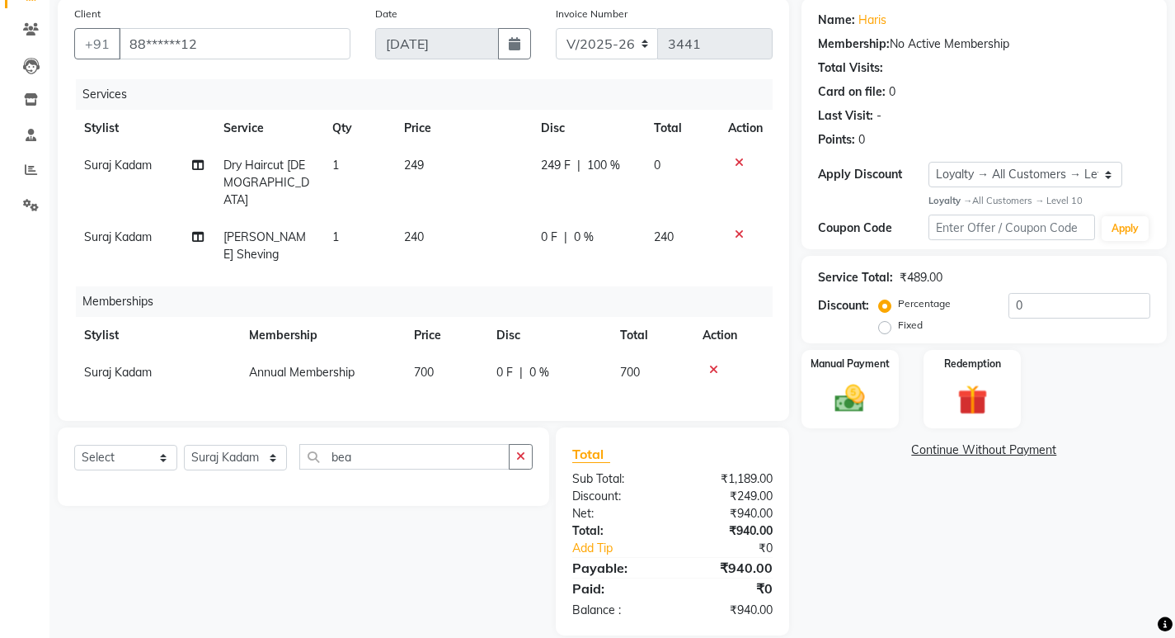
scroll to position [0, 0]
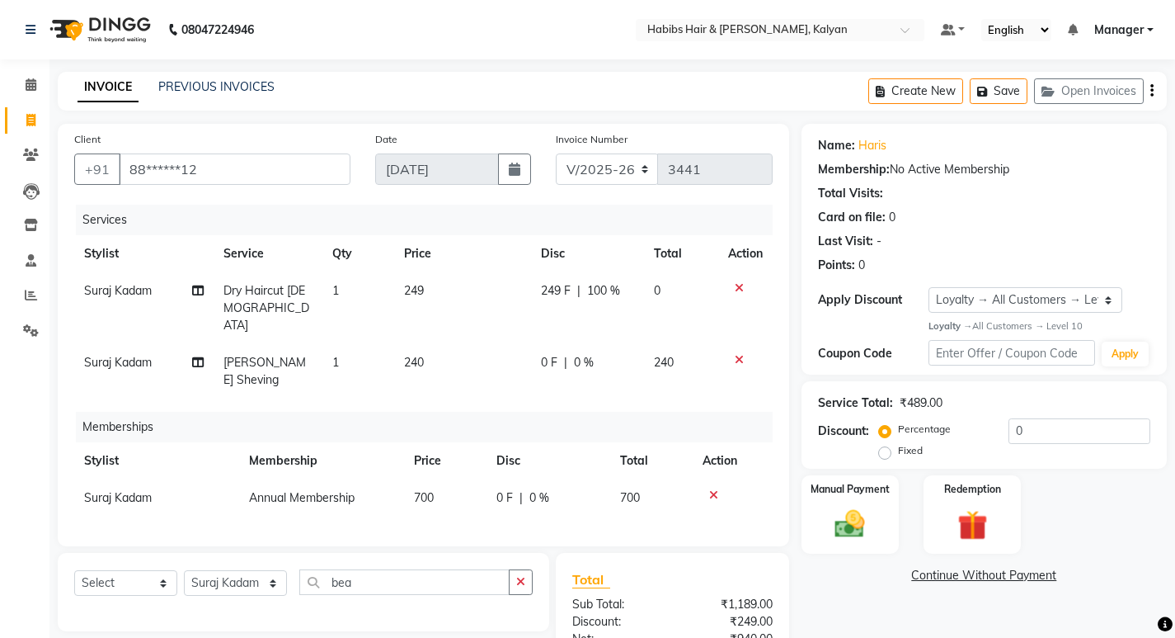
click at [1149, 92] on div "Create New Save Open Invoices" at bounding box center [1017, 91] width 299 height 39
click at [1152, 92] on icon "button" at bounding box center [1152, 91] width 3 height 1
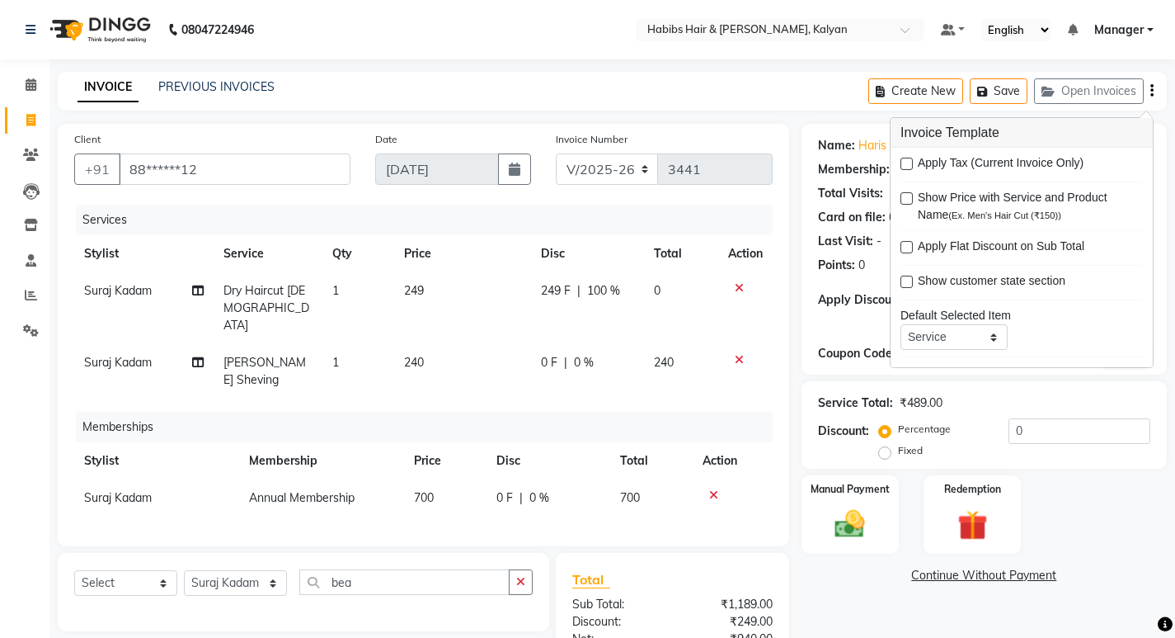
click at [908, 156] on div "Apply Tax (Current Invoice Only)" at bounding box center [1022, 164] width 242 height 21
click at [906, 165] on label at bounding box center [907, 164] width 12 height 12
click at [906, 165] on input "checkbox" at bounding box center [906, 164] width 11 height 11
checkbox input "true"
click at [631, 367] on div "Services Stylist Service Qty Price Disc Total Action Suraj Kadam Dry Haircut [D…" at bounding box center [423, 367] width 699 height 325
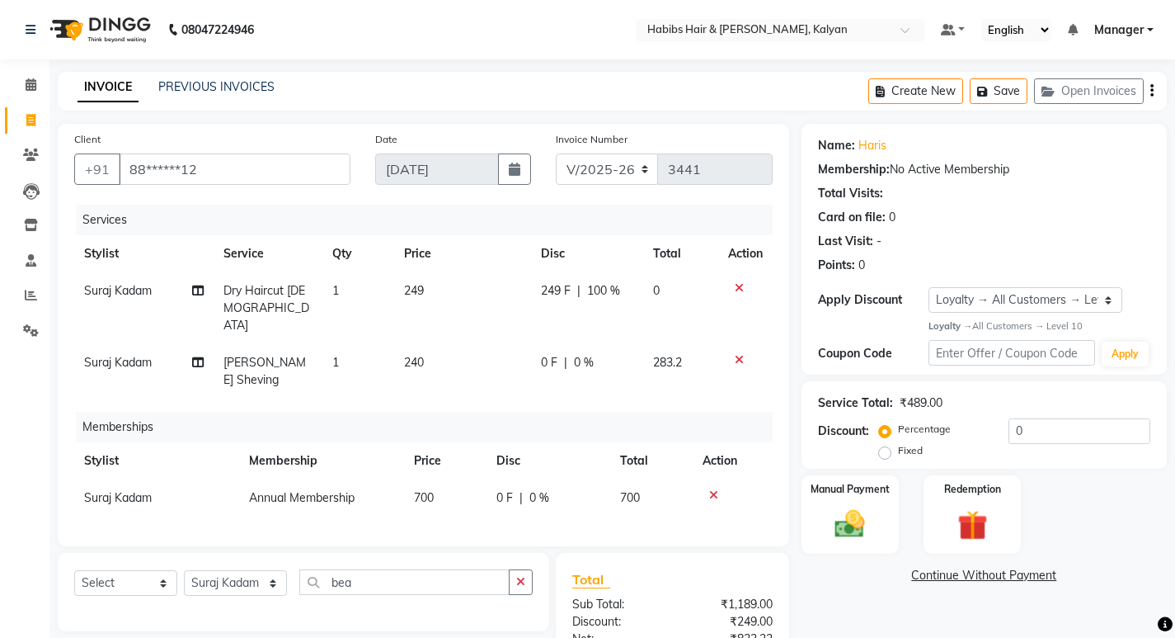
scroll to position [160, 0]
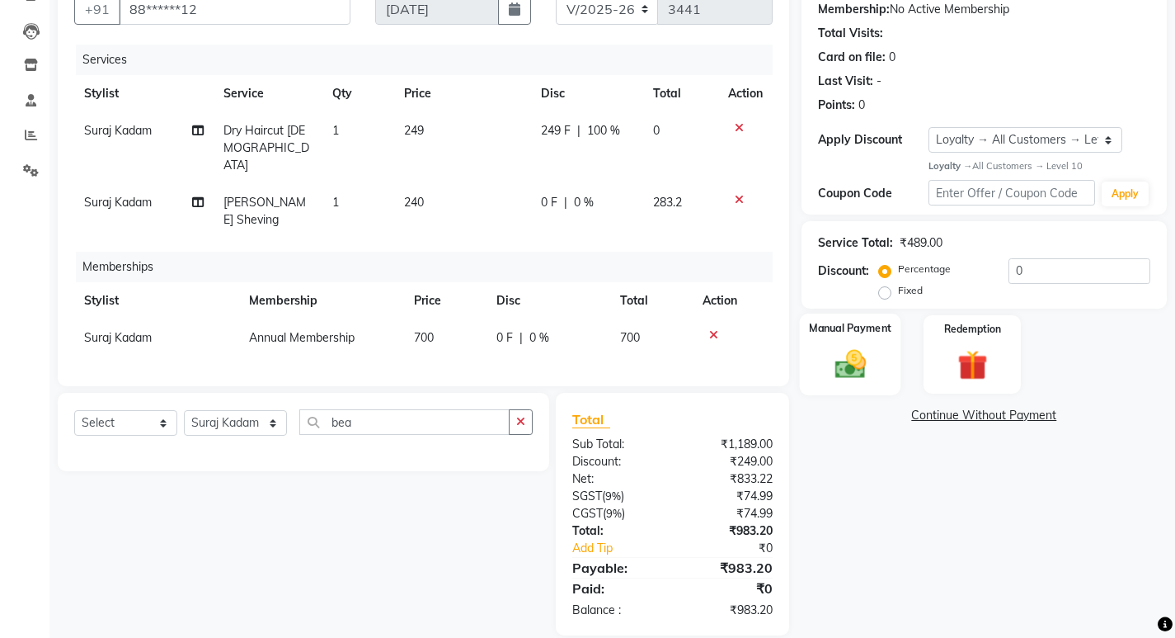
click at [885, 376] on div "Manual Payment" at bounding box center [849, 354] width 101 height 82
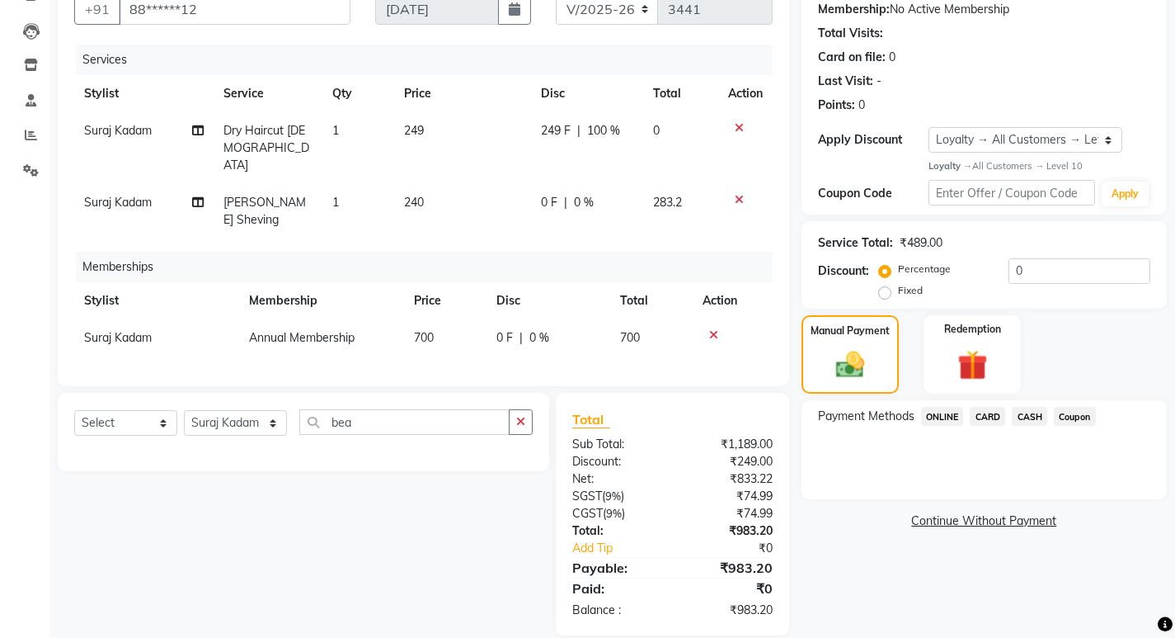
click at [931, 417] on span "ONLINE" at bounding box center [942, 416] width 43 height 19
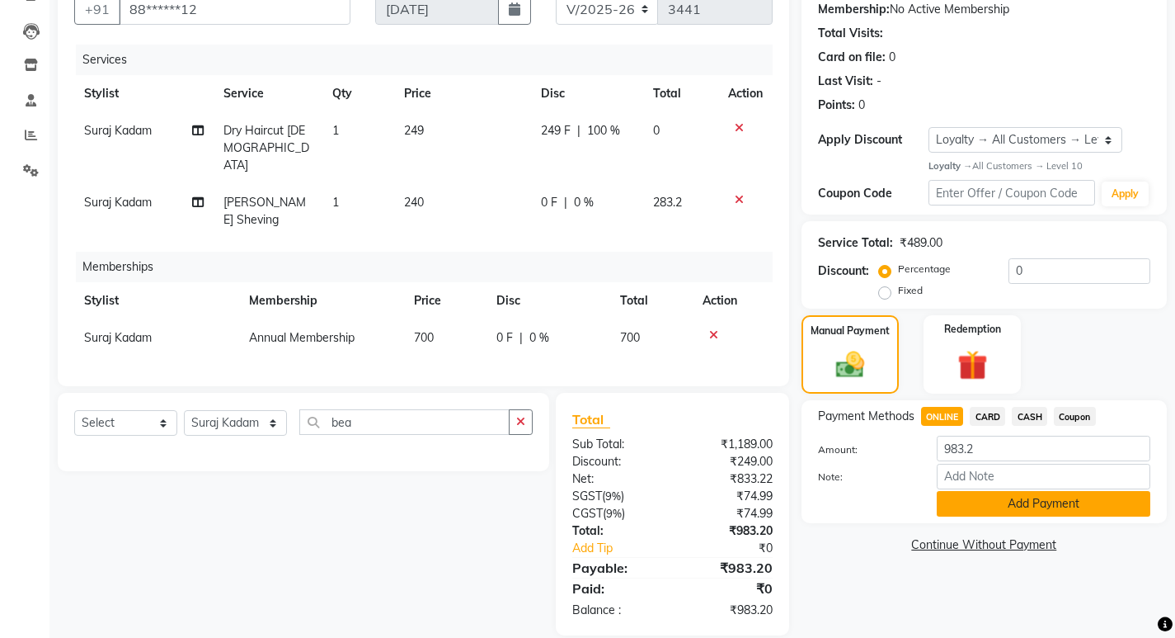
click at [1027, 510] on button "Add Payment" at bounding box center [1044, 504] width 214 height 26
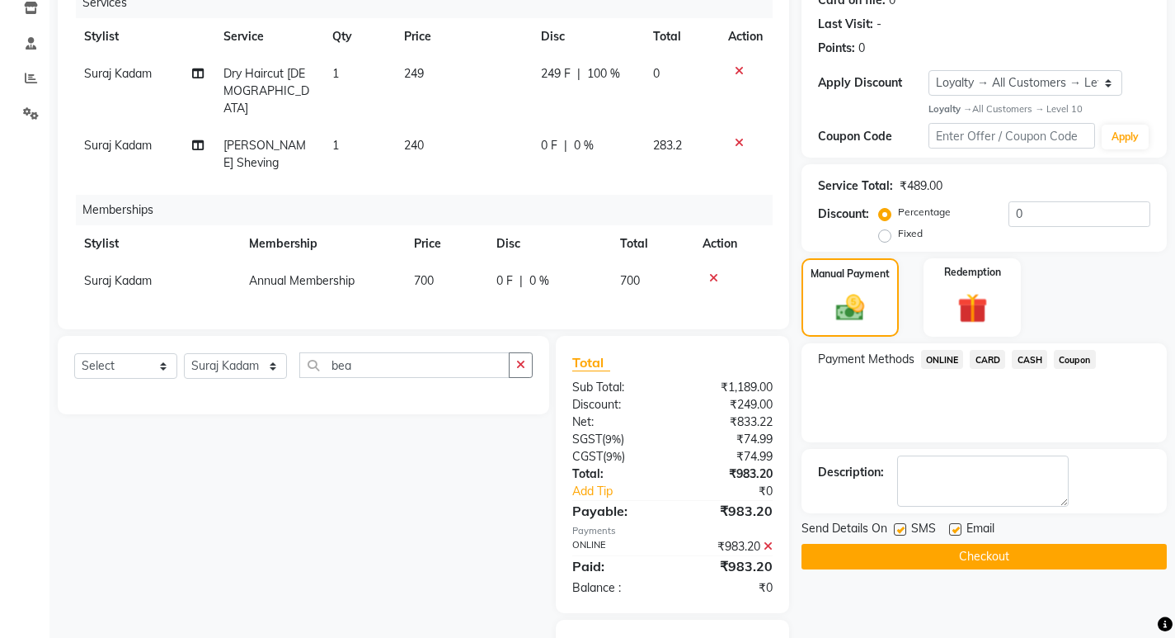
scroll to position [276, 0]
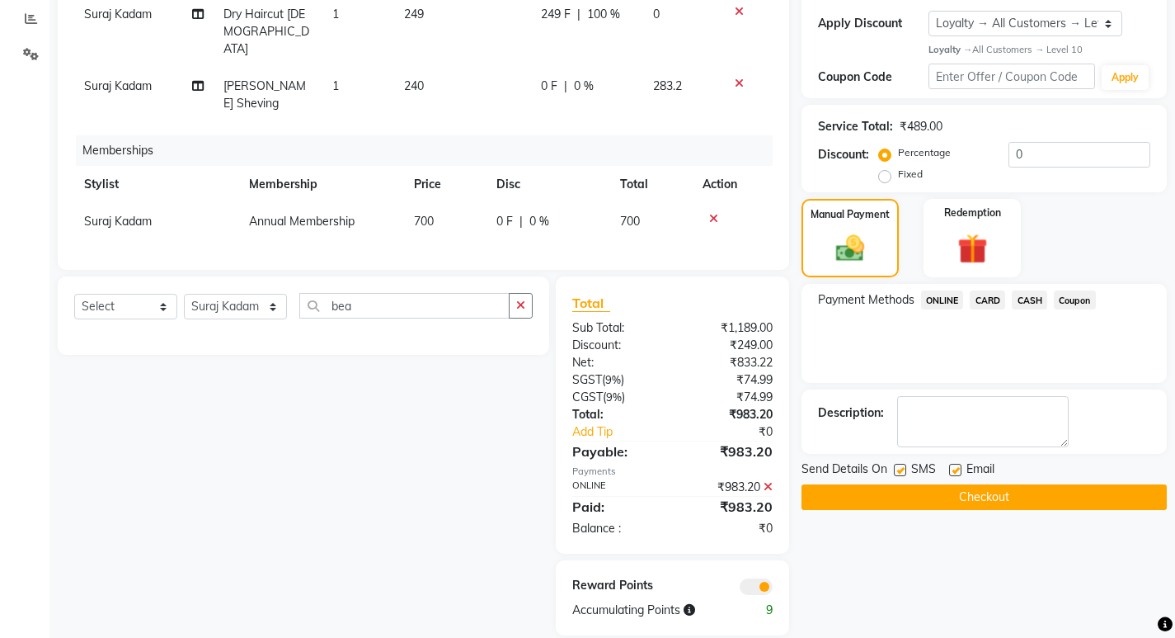
click at [1022, 494] on button "Checkout" at bounding box center [984, 497] width 365 height 26
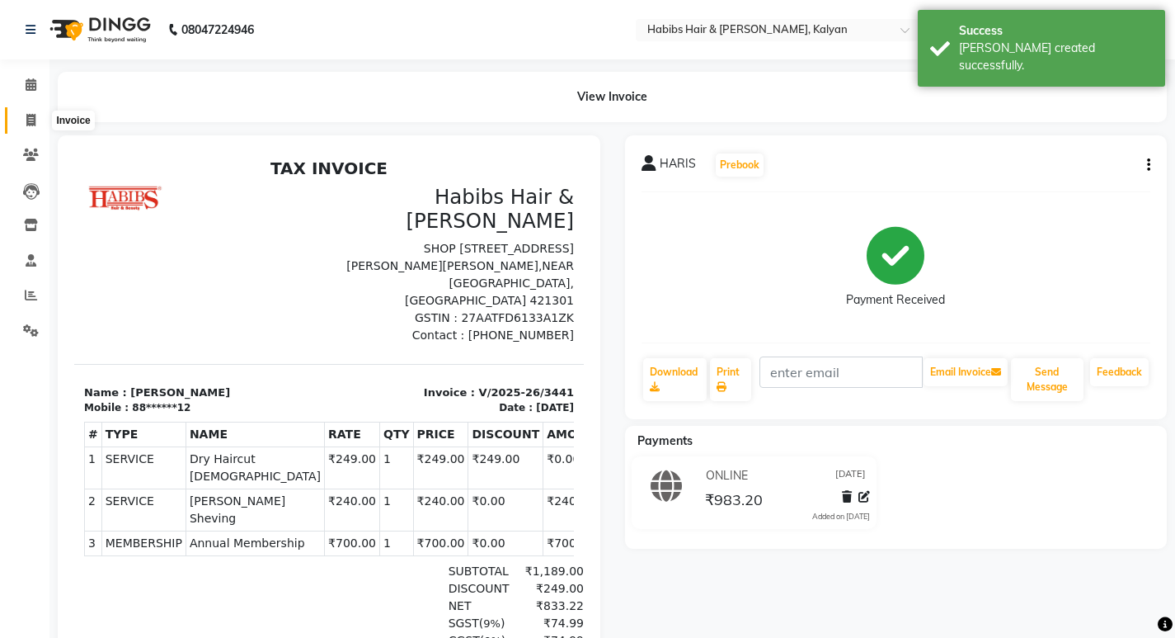
click at [29, 125] on icon at bounding box center [30, 120] width 9 height 12
select select "8185"
select select "service"
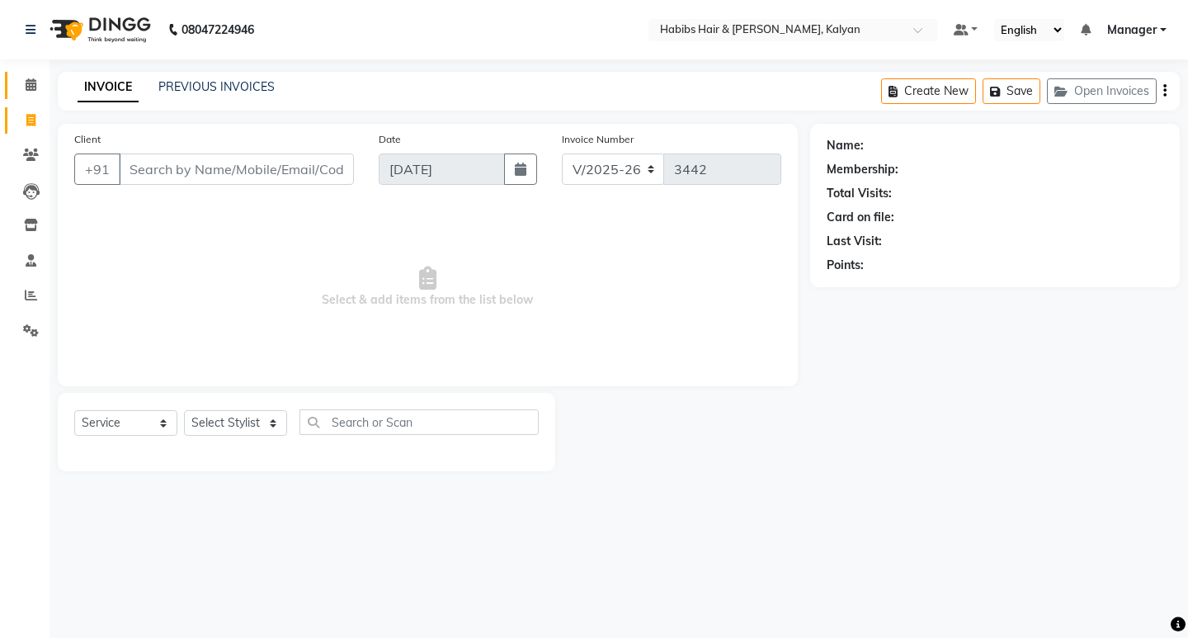
click at [35, 73] on link "Calendar" at bounding box center [25, 85] width 40 height 27
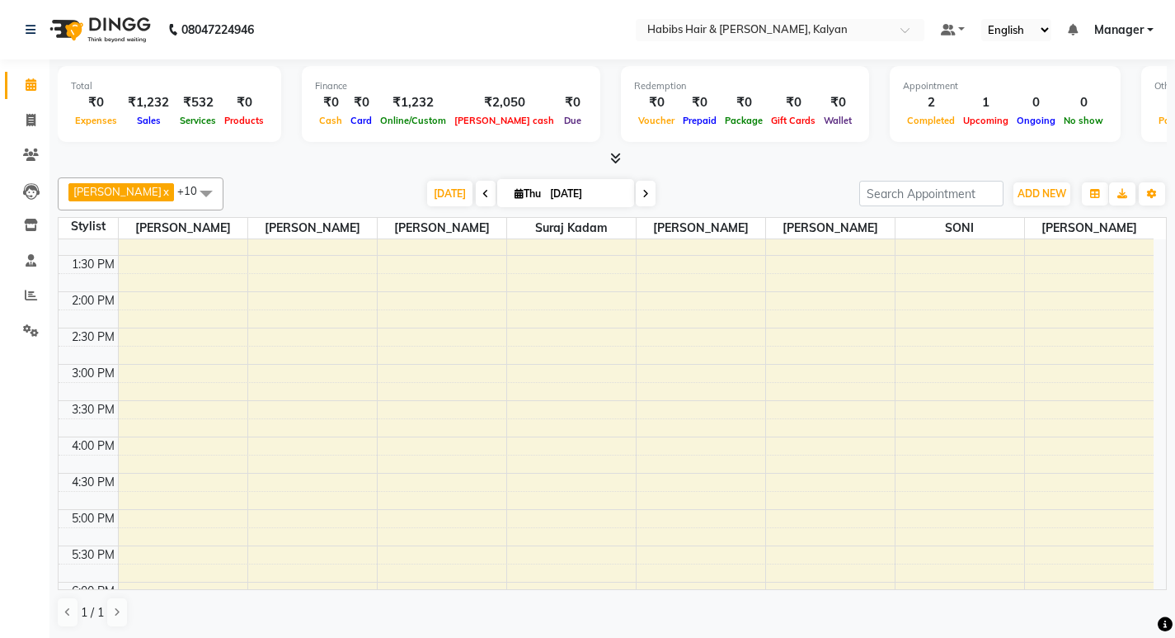
scroll to position [495, 0]
click at [528, 405] on div "8:00 AM 8:30 AM 9:00 AM 9:30 AM 10:00 AM 10:30 AM 11:00 AM 11:30 AM 12:00 PM 12…" at bounding box center [606, 288] width 1095 height 1088
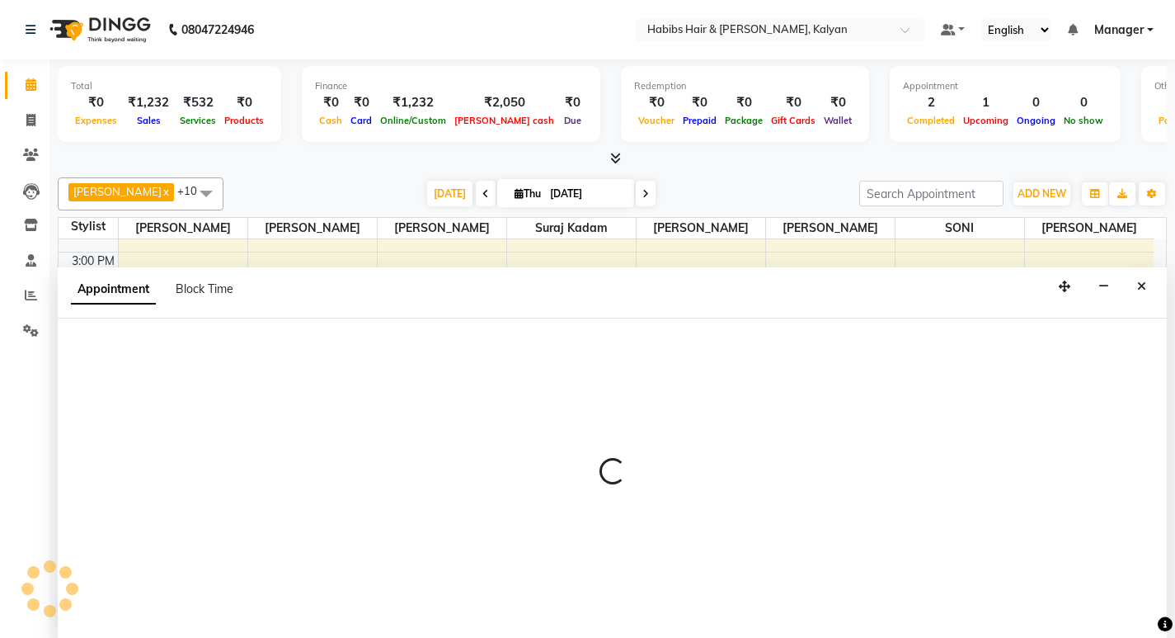
scroll to position [1, 0]
select select "81200"
select select "1020"
select select "tentative"
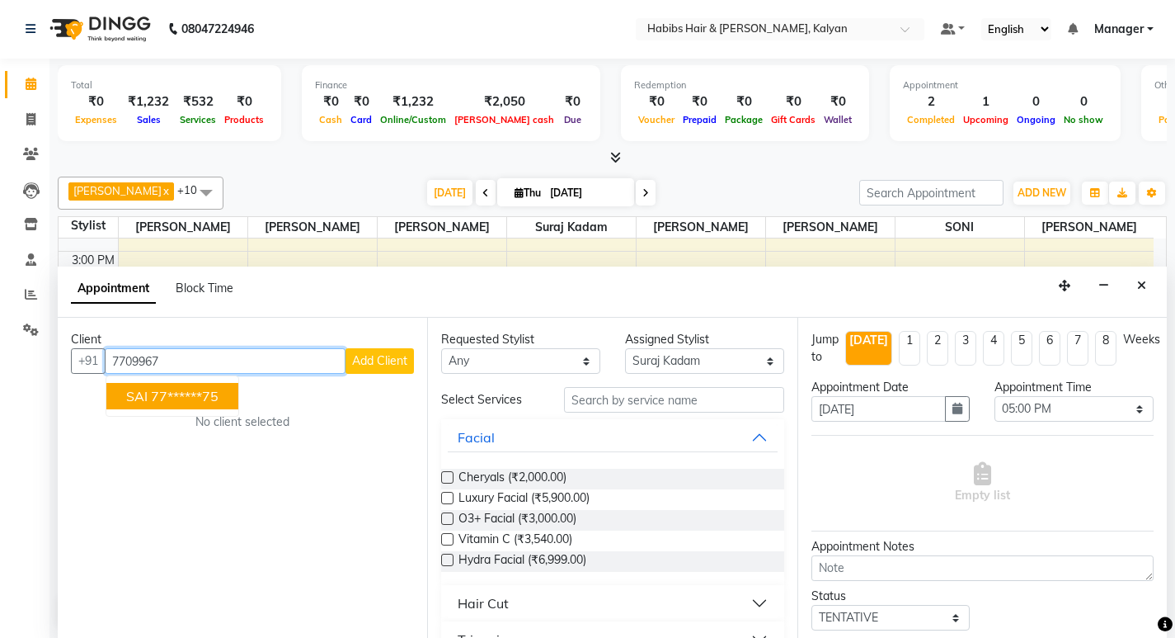
click at [214, 388] on ngb-highlight "77******75" at bounding box center [185, 396] width 68 height 16
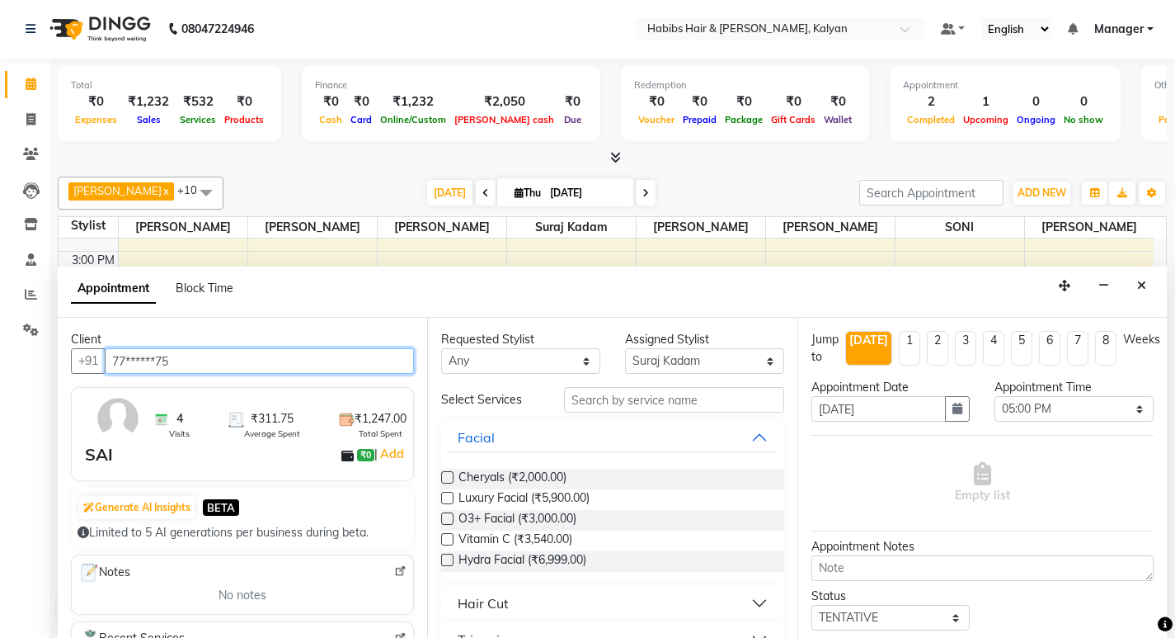
type input "77******75"
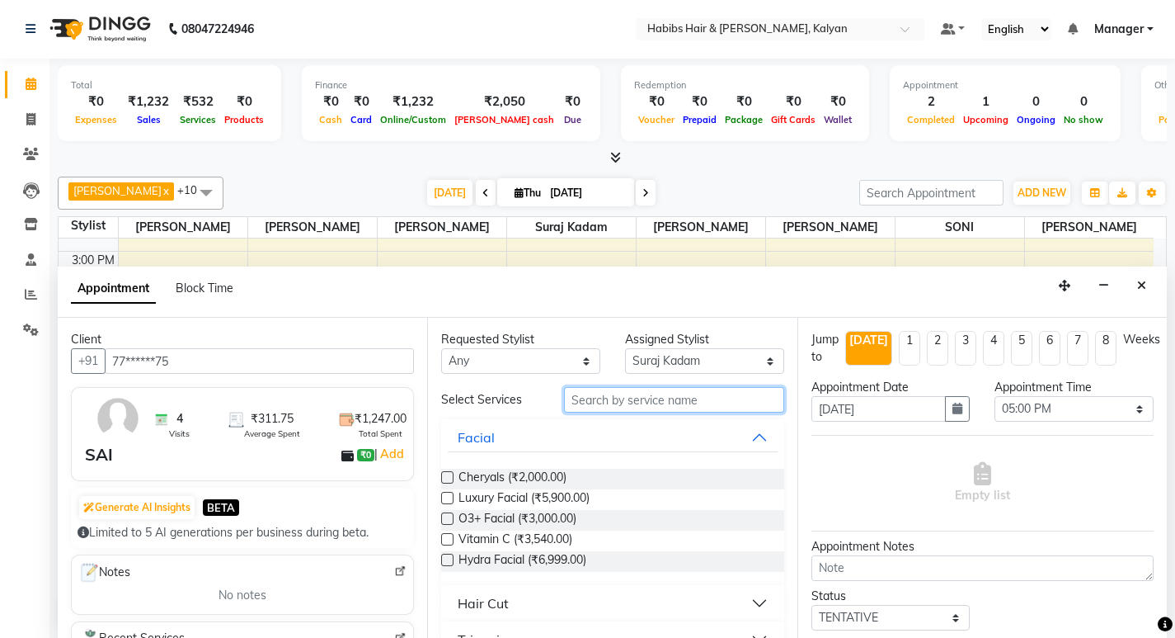
click at [656, 396] on input "text" at bounding box center [674, 400] width 220 height 26
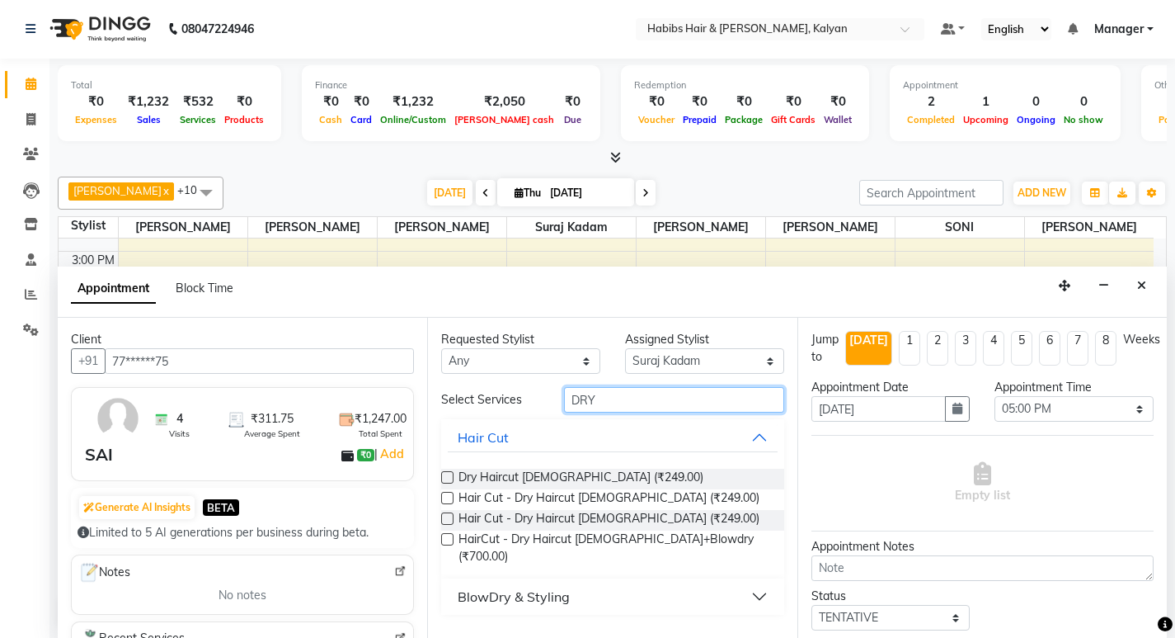
type input "DRY"
click at [445, 474] on label at bounding box center [447, 477] width 12 height 12
click at [445, 474] on input "checkbox" at bounding box center [446, 478] width 11 height 11
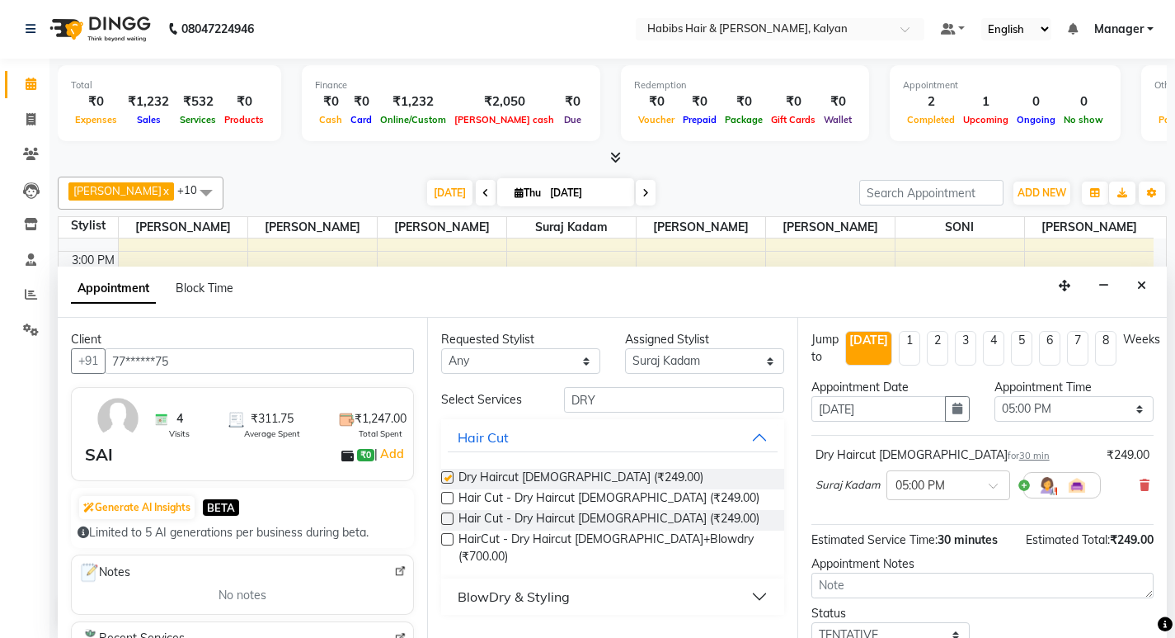
checkbox input "false"
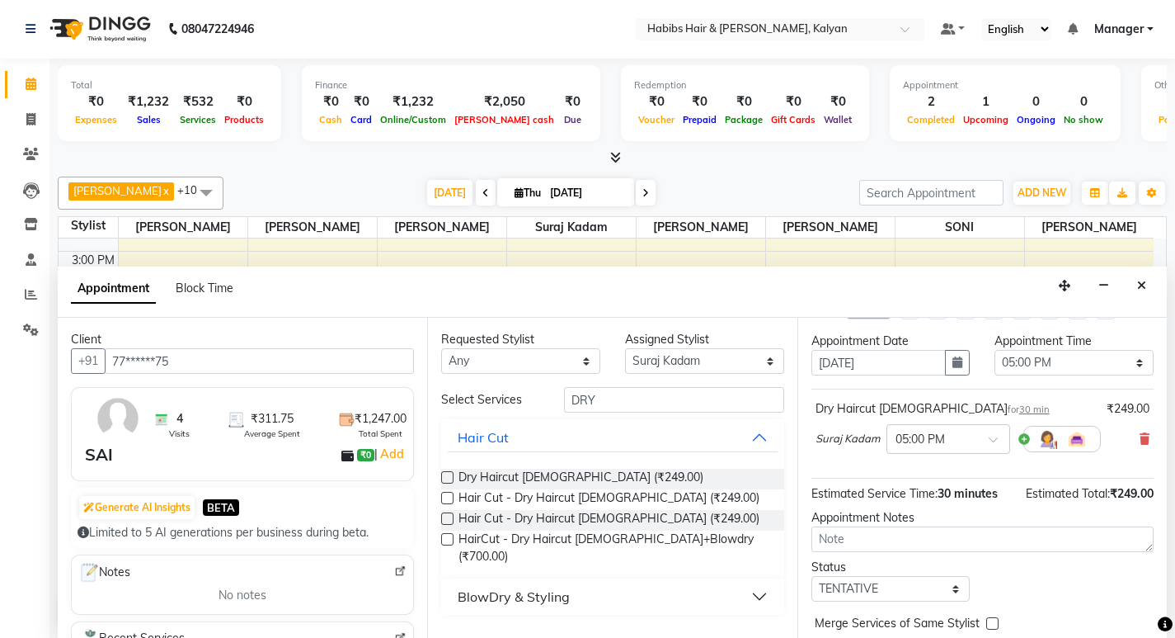
scroll to position [114, 0]
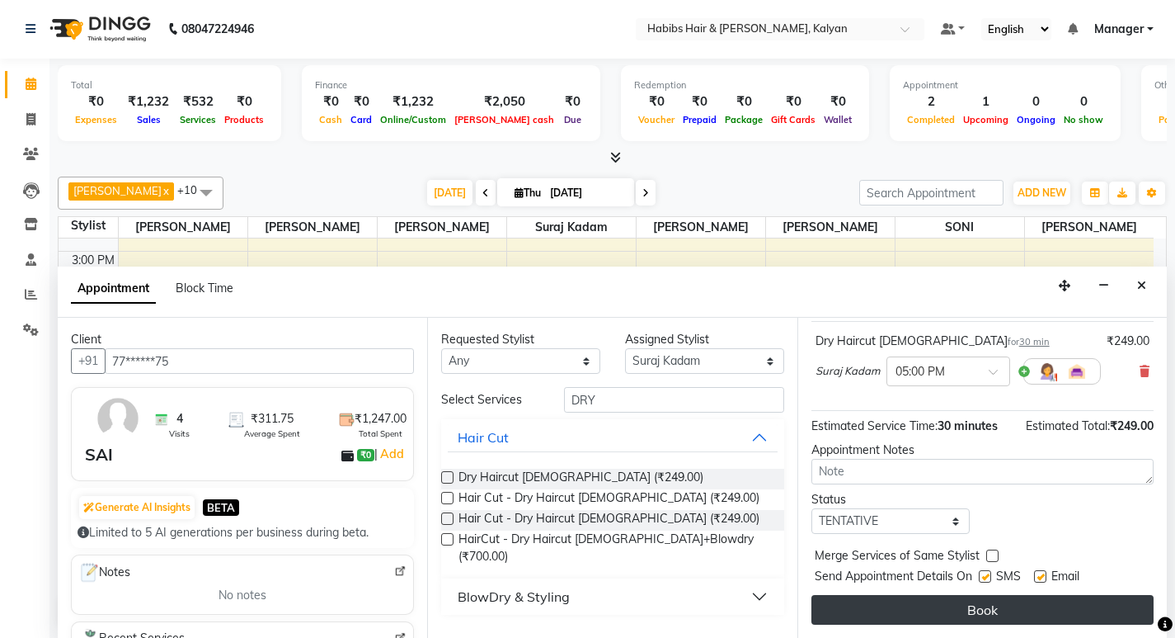
click at [973, 610] on button "Book" at bounding box center [983, 610] width 342 height 30
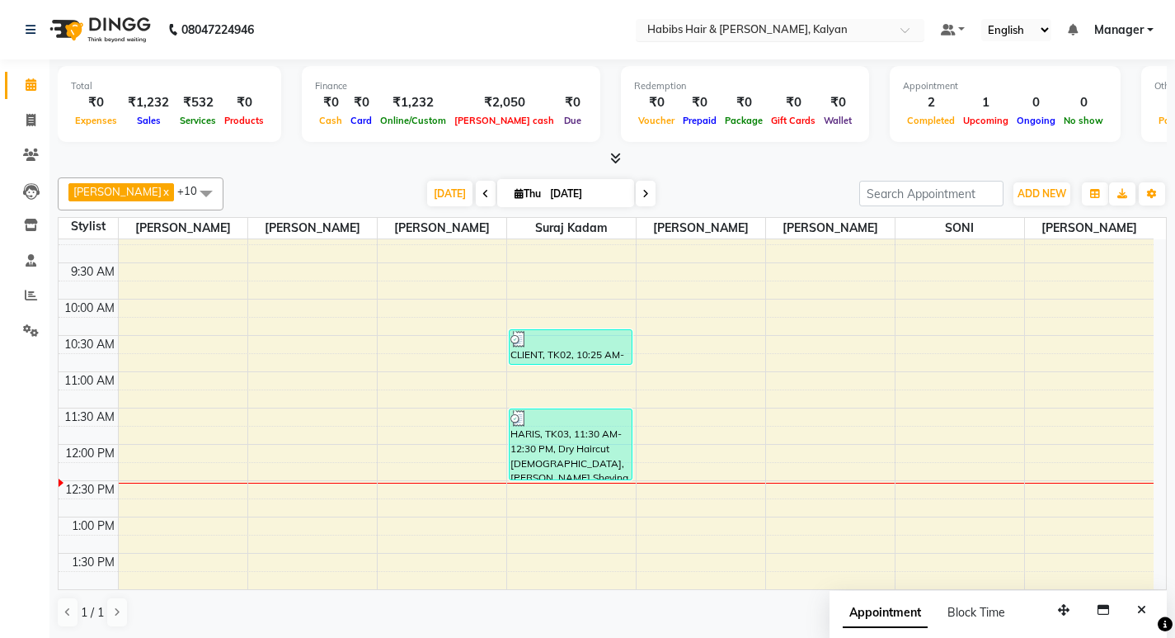
scroll to position [82, 0]
click at [16, 108] on link "Invoice" at bounding box center [25, 120] width 40 height 27
select select "service"
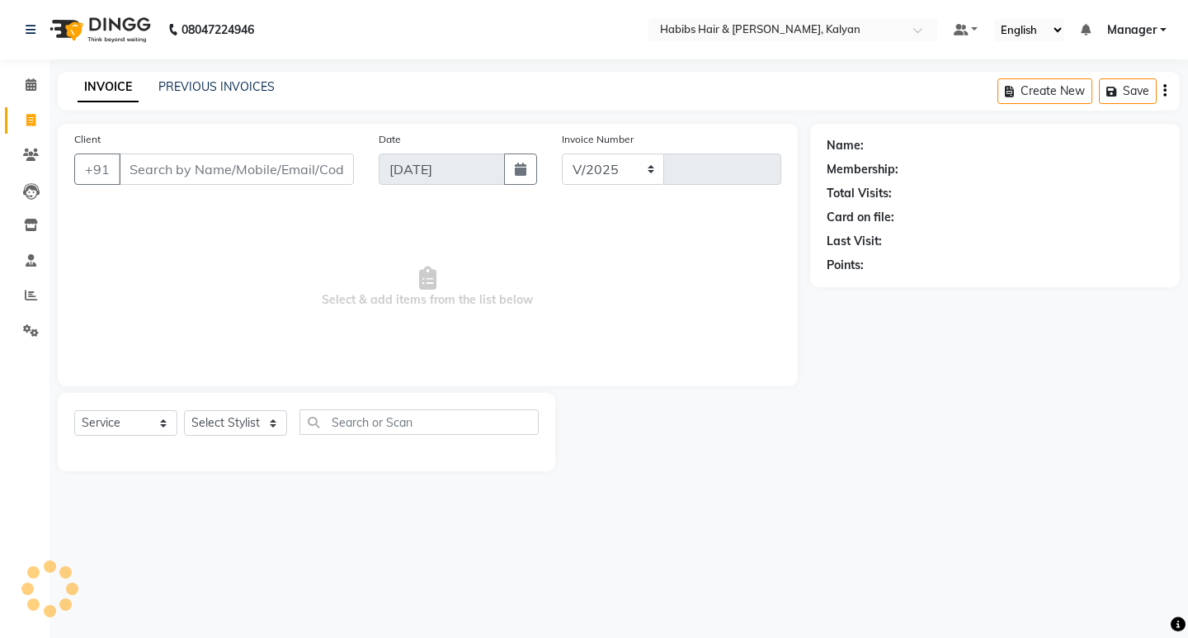
select select "8185"
type input "3442"
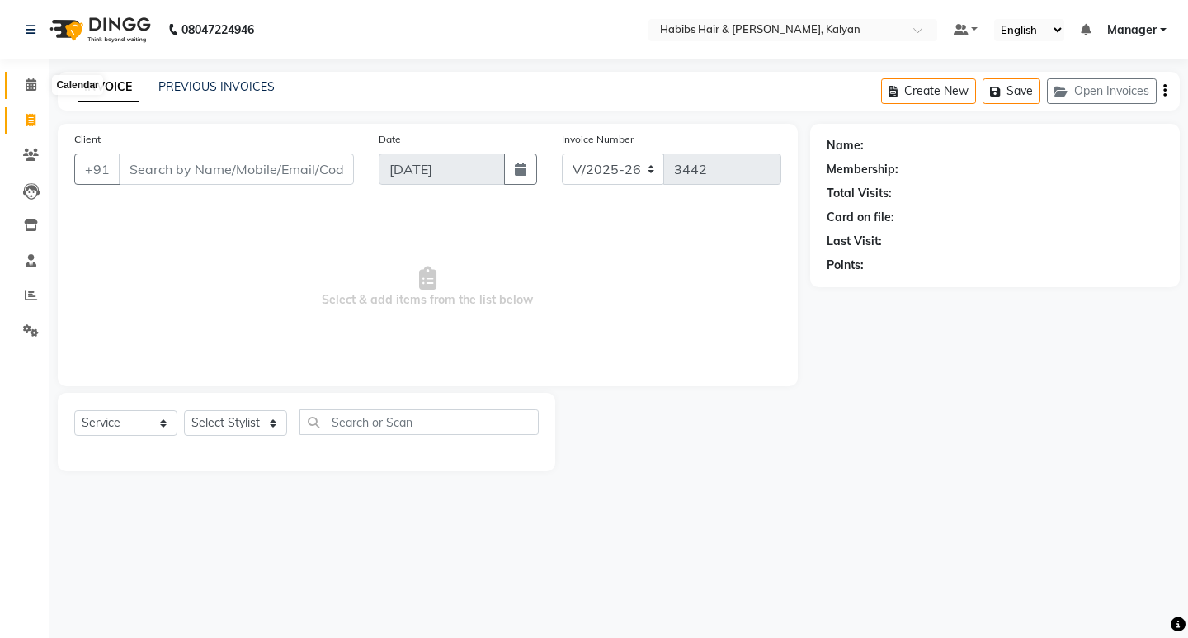
click at [21, 82] on span at bounding box center [30, 85] width 29 height 19
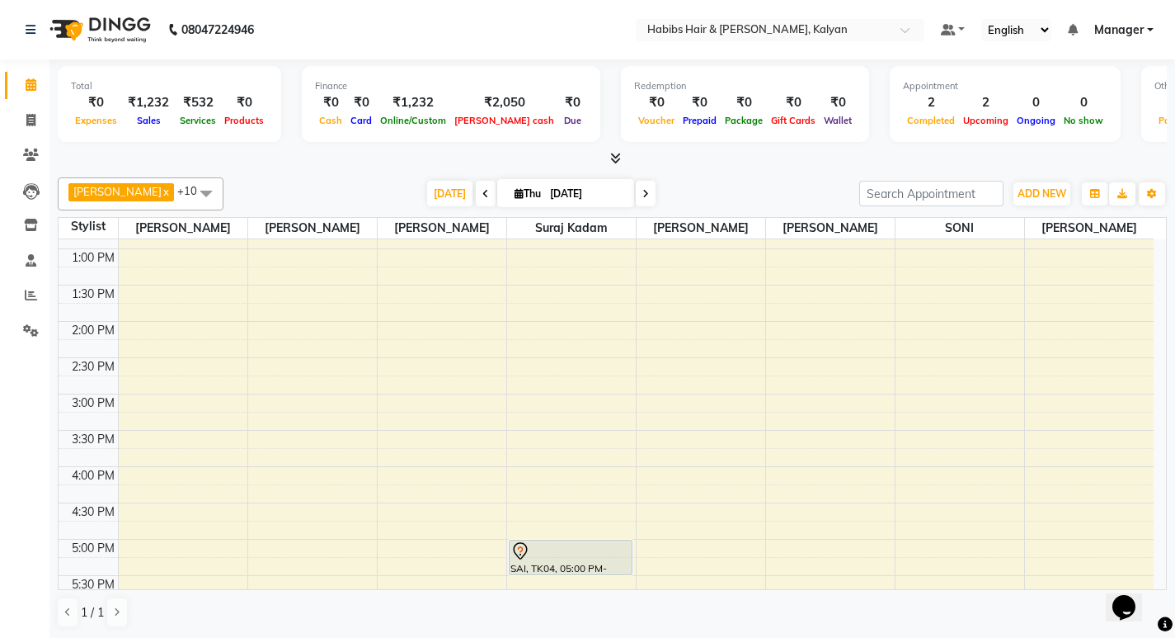
scroll to position [495, 0]
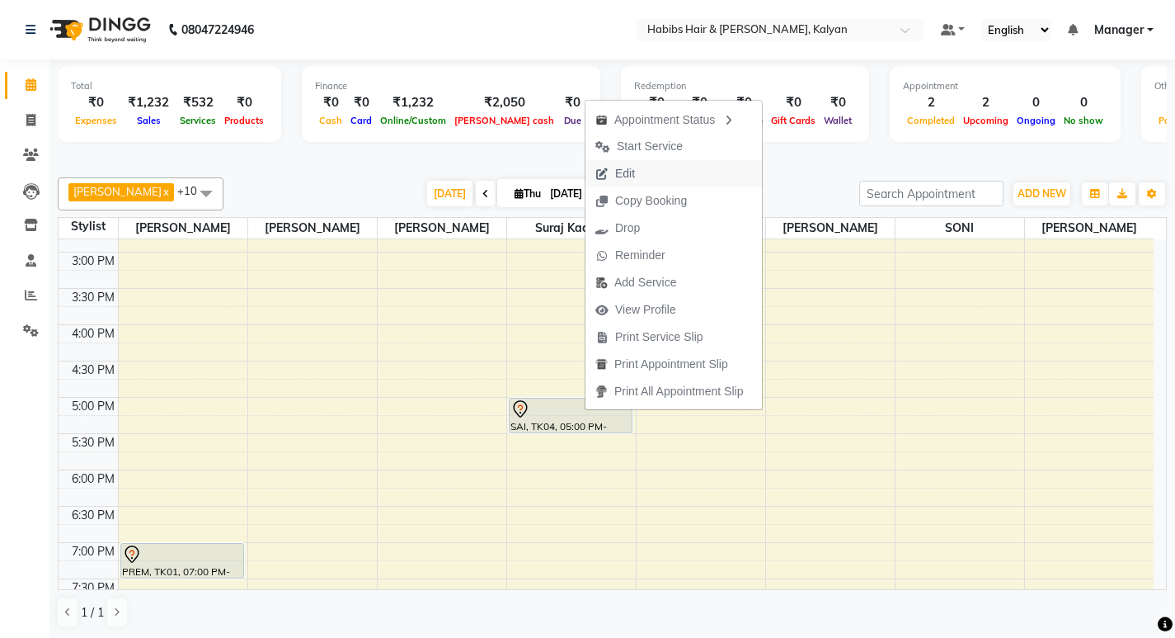
click at [639, 172] on span "Edit" at bounding box center [615, 173] width 59 height 27
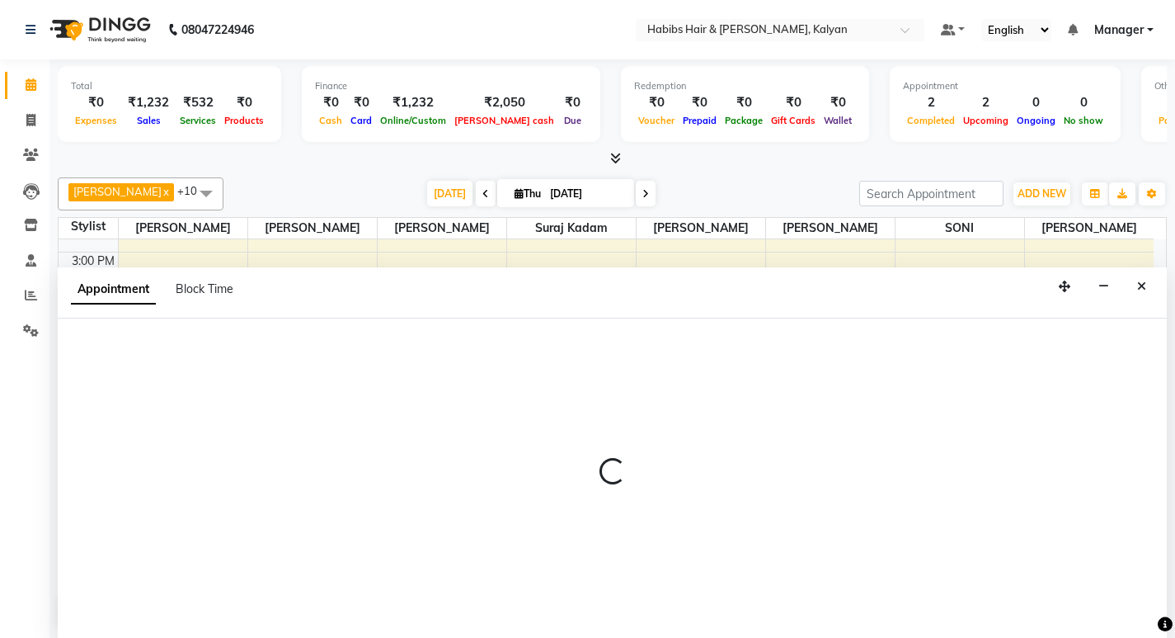
scroll to position [1, 0]
select select "tentative"
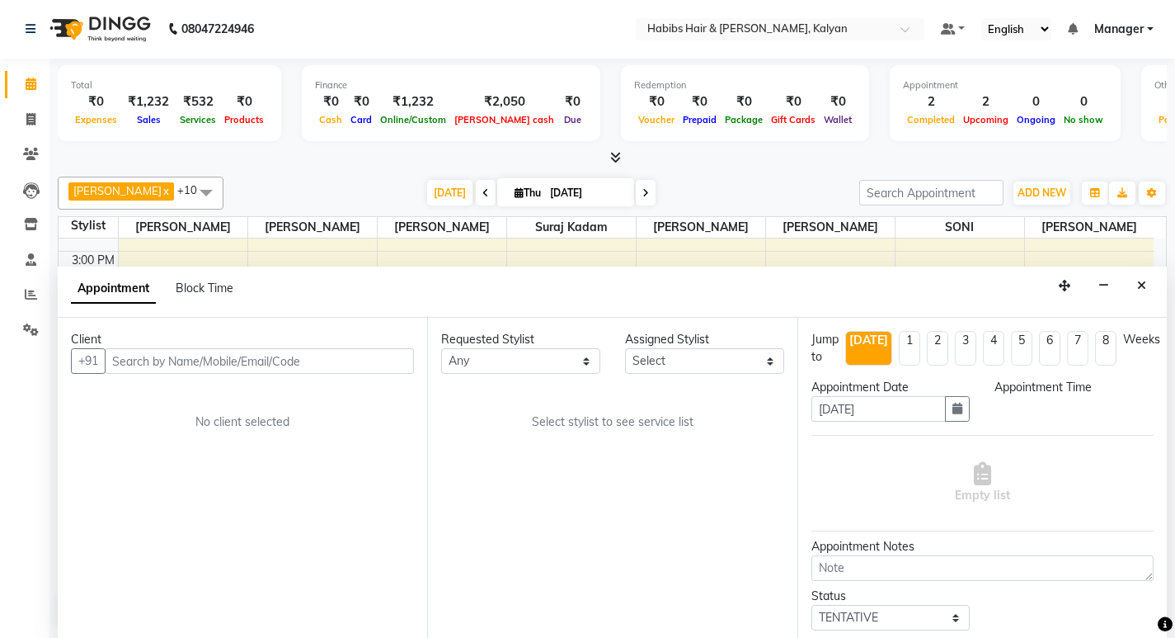
select select "81200"
select select "1020"
select select "4109"
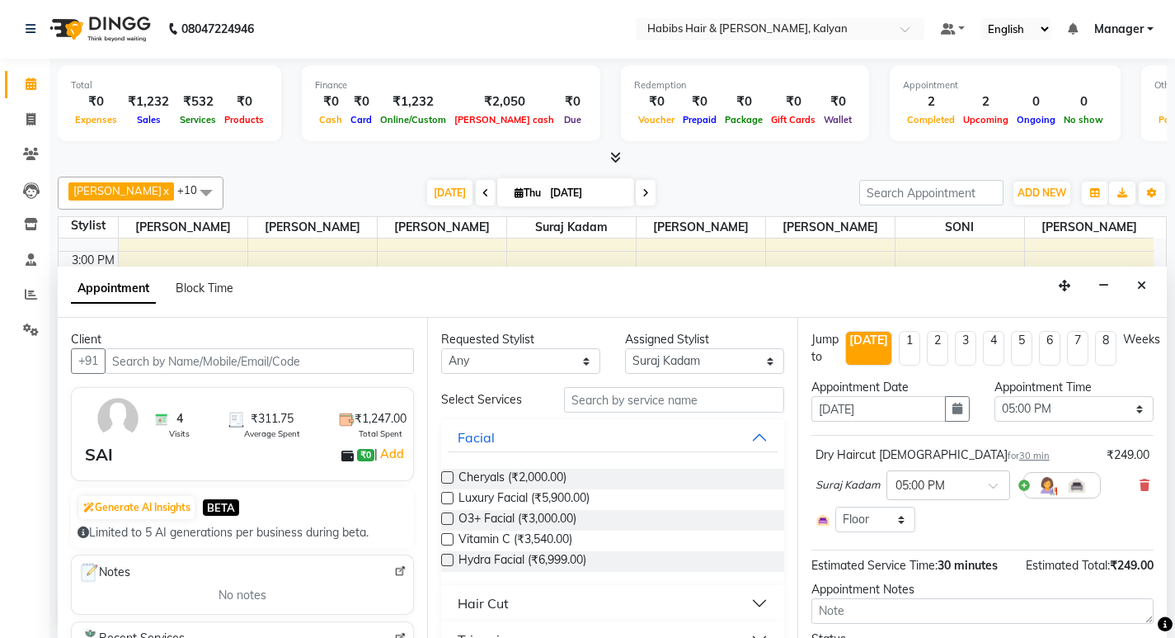
scroll to position [291, 0]
click at [1014, 411] on select "Select 09:00 AM 09:15 AM 09:30 AM 09:45 AM 10:00 AM 10:15 AM 10:30 AM 10:45 AM …" at bounding box center [1074, 409] width 159 height 26
select select "1080"
click at [995, 396] on select "Select 09:00 AM 09:15 AM 09:30 AM 09:45 AM 10:00 AM 10:15 AM 10:30 AM 10:45 AM …" at bounding box center [1074, 409] width 159 height 26
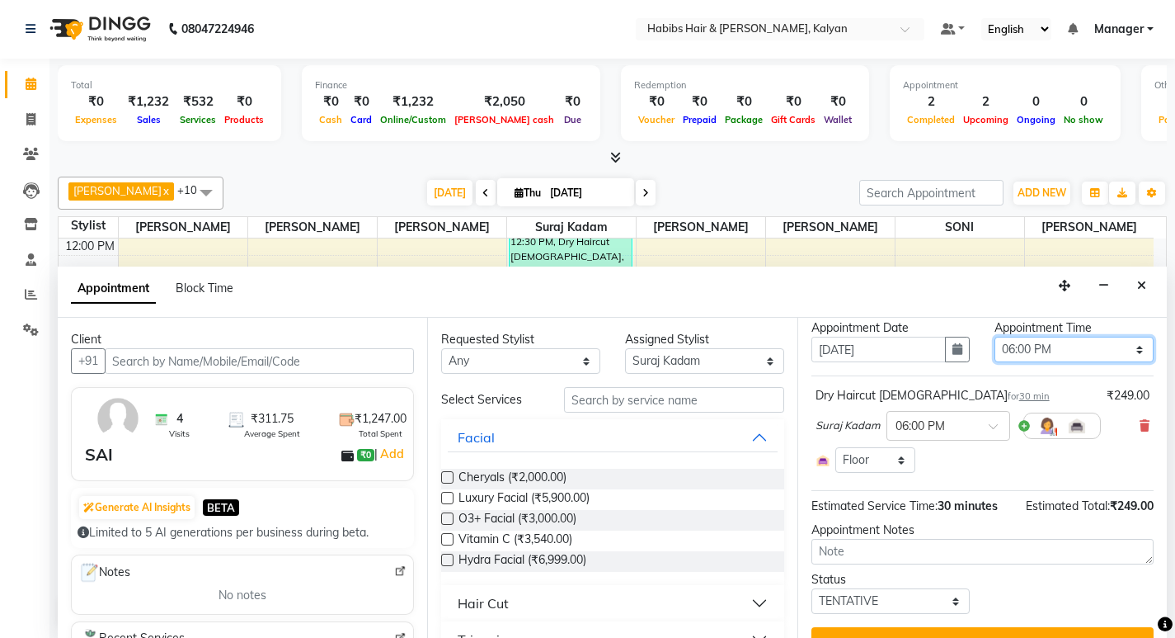
scroll to position [92, 0]
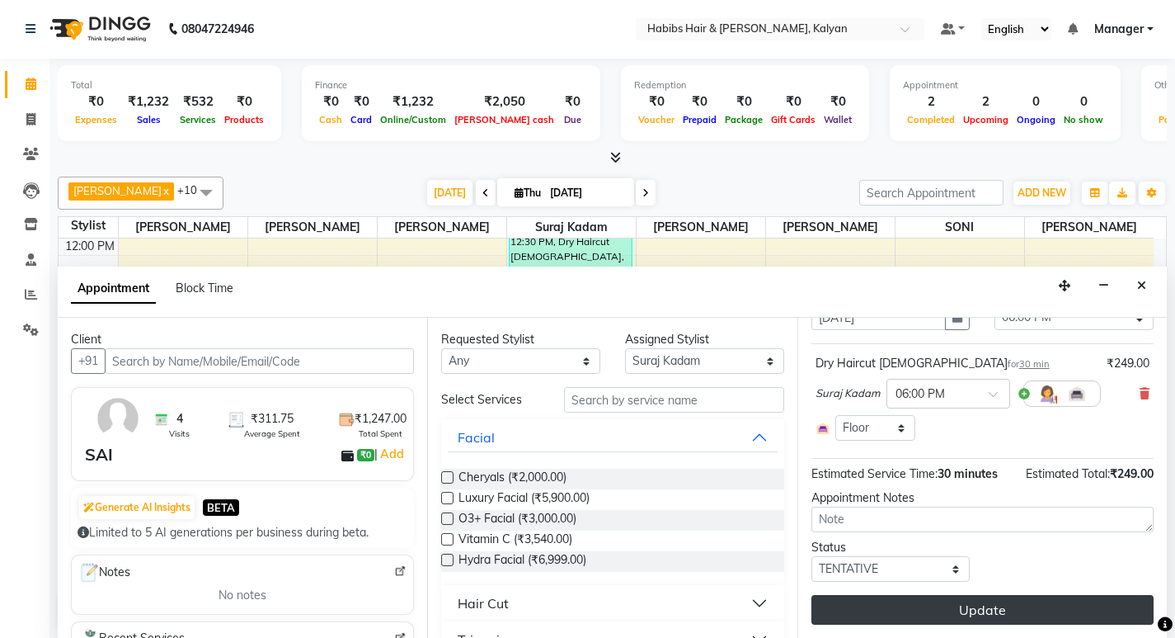
click at [1021, 621] on button "Update" at bounding box center [983, 610] width 342 height 30
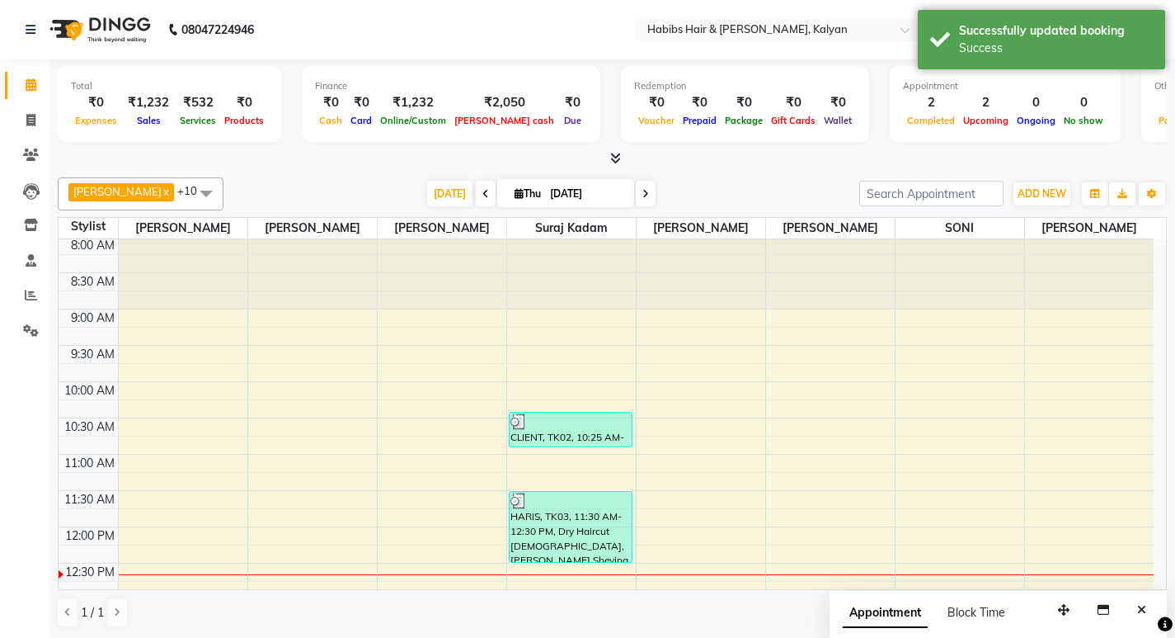
scroll to position [0, 0]
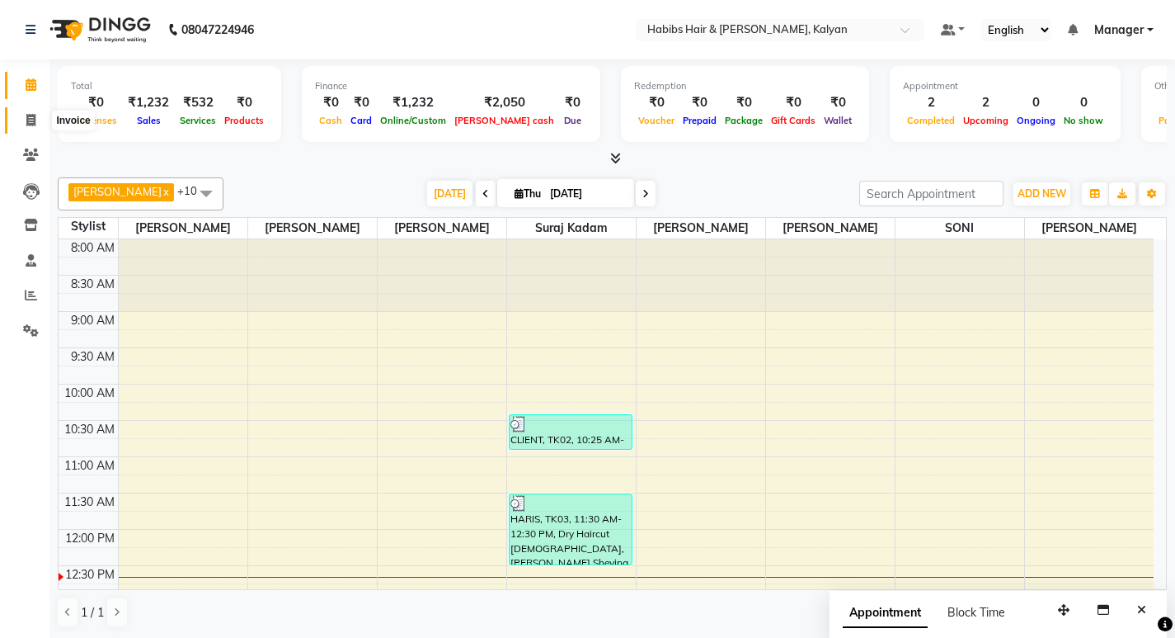
click at [23, 112] on span at bounding box center [30, 120] width 29 height 19
select select "8185"
select select "service"
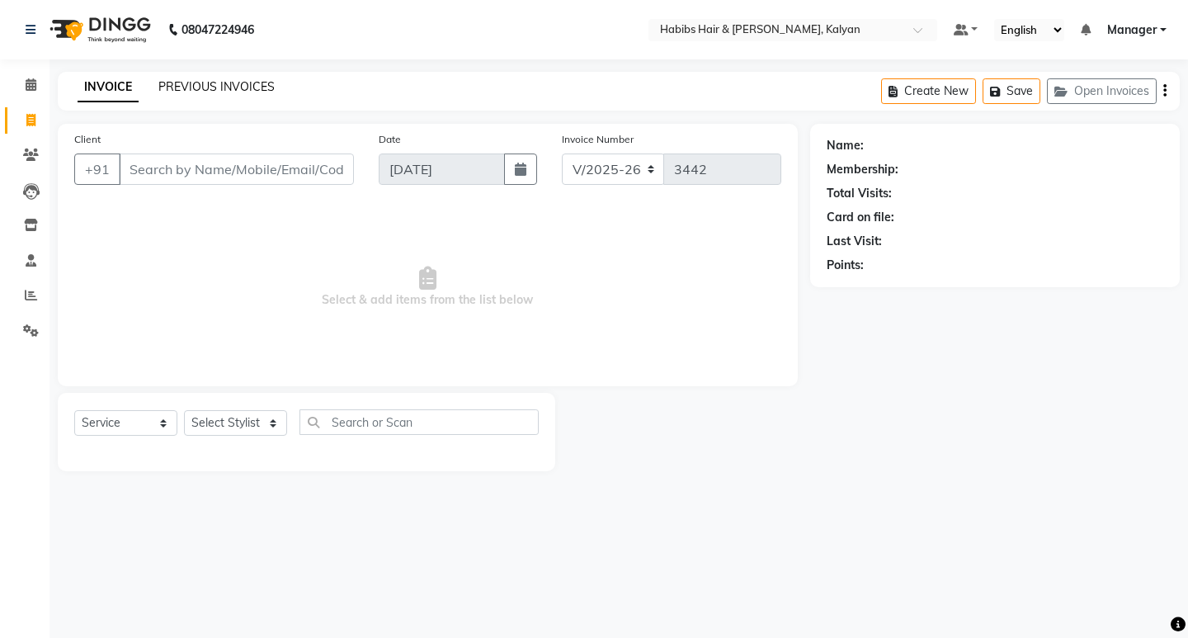
click at [256, 82] on link "PREVIOUS INVOICES" at bounding box center [216, 86] width 116 height 15
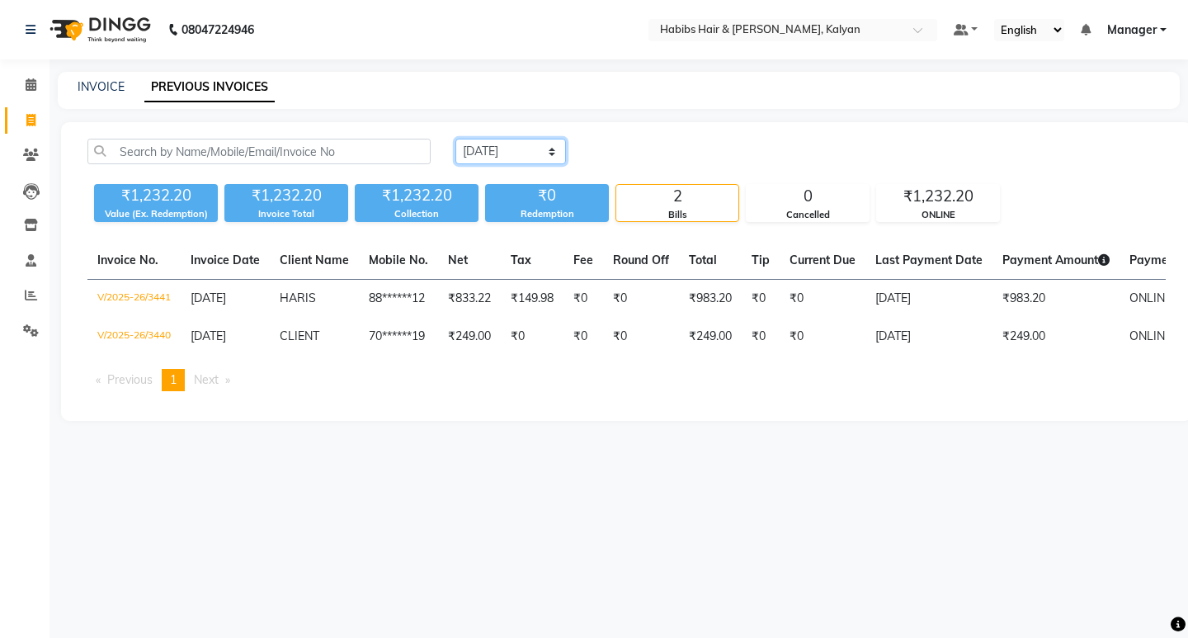
click at [517, 158] on select "Today Yesterday Custom Range" at bounding box center [510, 152] width 111 height 26
select select "yesterday"
click at [455, 139] on select "Today Yesterday Custom Range" at bounding box center [510, 152] width 111 height 26
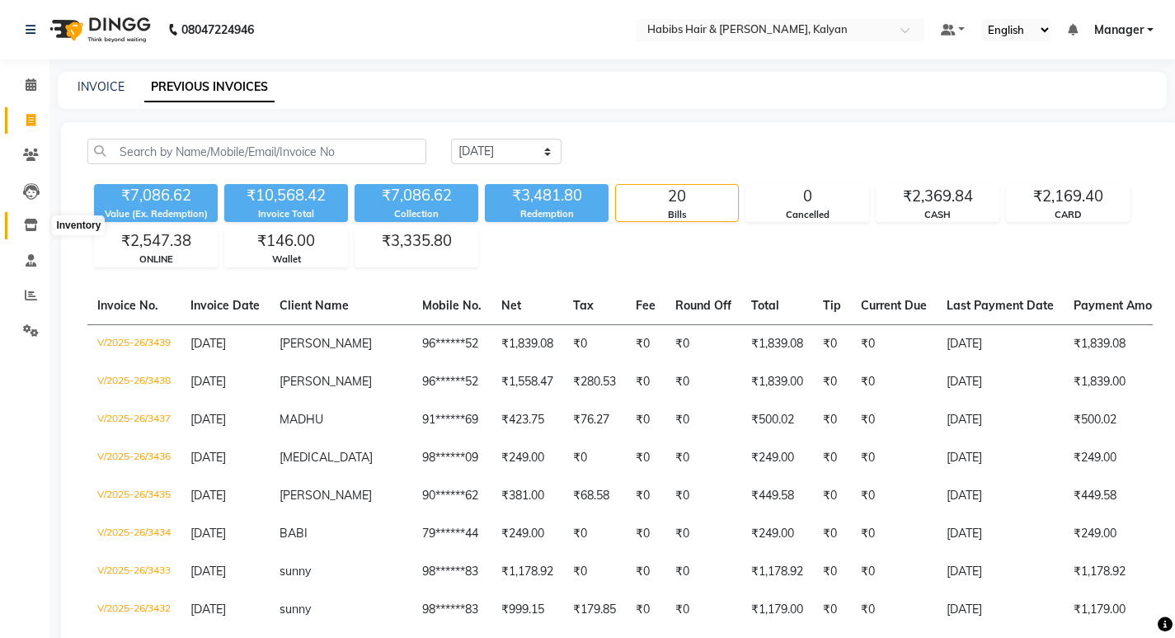
click at [25, 227] on icon at bounding box center [31, 225] width 14 height 12
select select
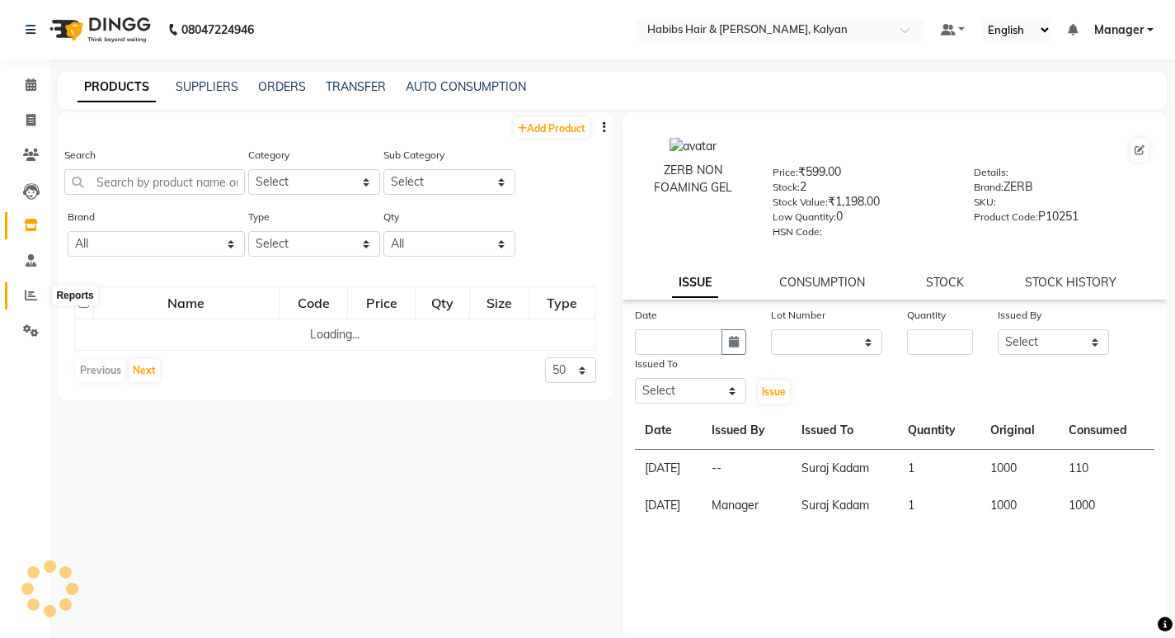
click at [23, 299] on span at bounding box center [30, 295] width 29 height 19
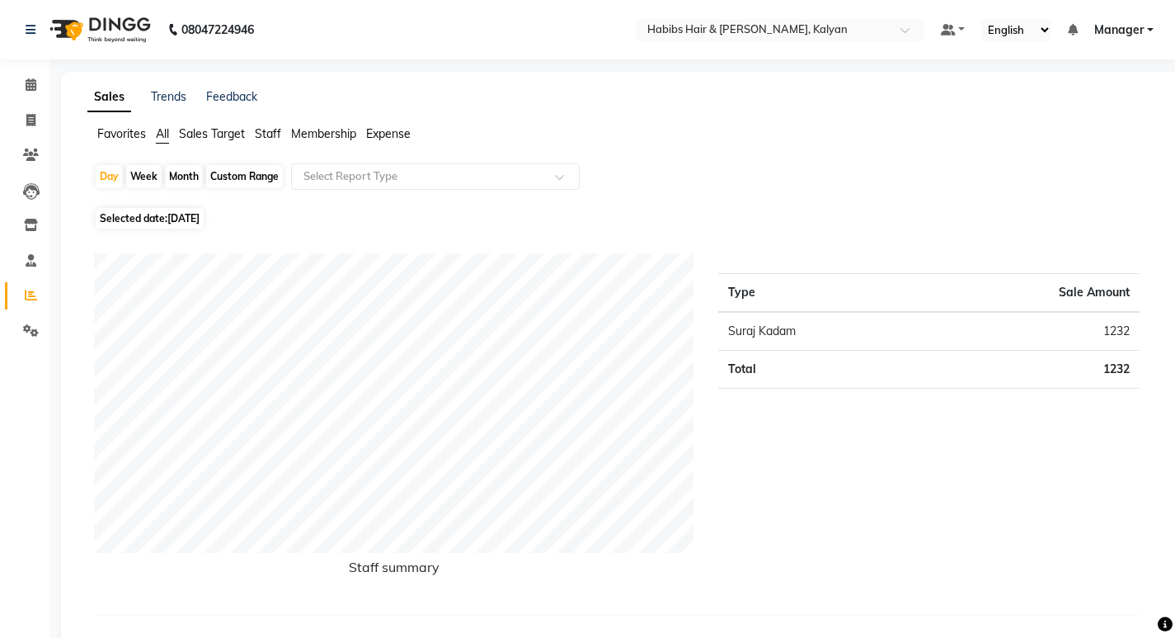
click at [191, 214] on span "[DATE]" at bounding box center [183, 218] width 32 height 12
select select "9"
select select "2025"
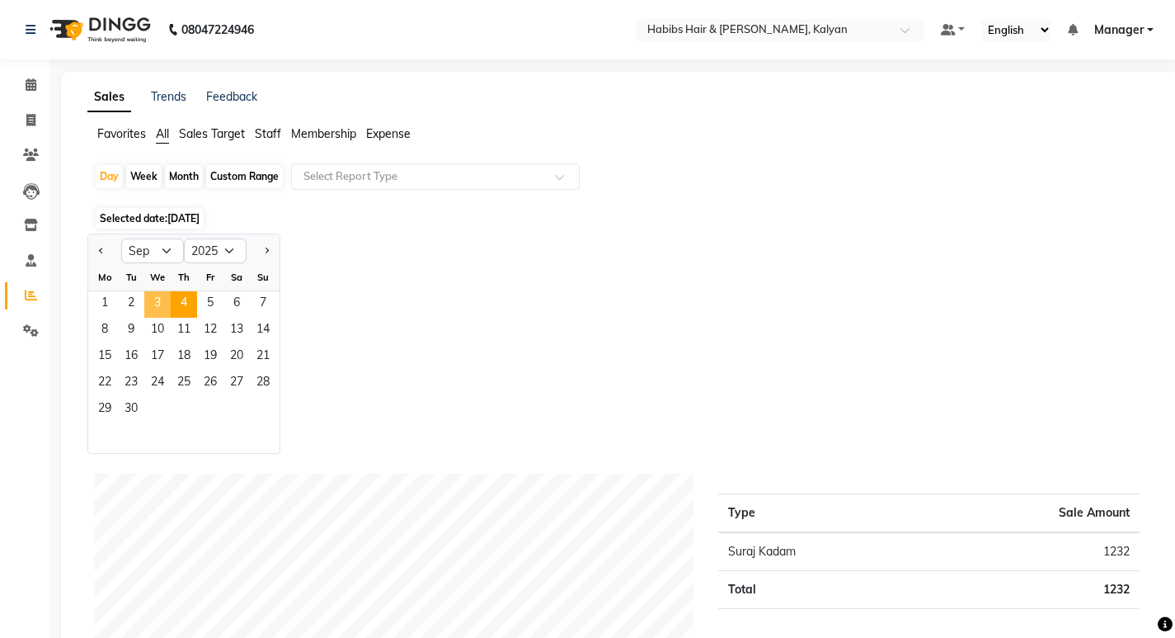
click at [152, 304] on span "3" at bounding box center [157, 304] width 26 height 26
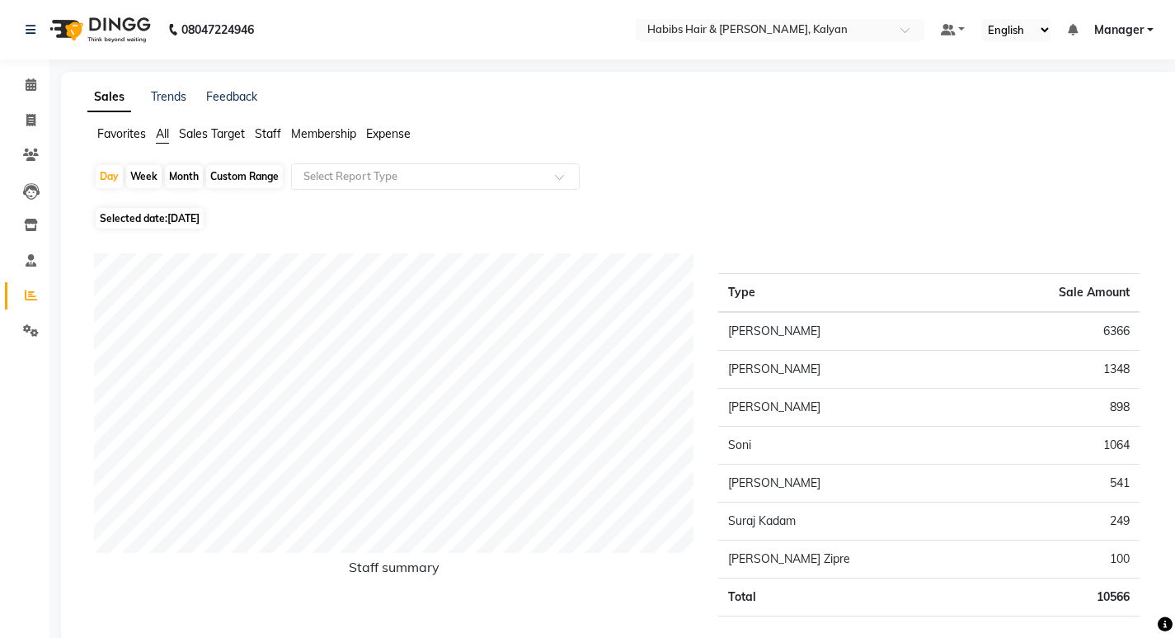
click at [266, 130] on span "Staff" at bounding box center [268, 133] width 26 height 15
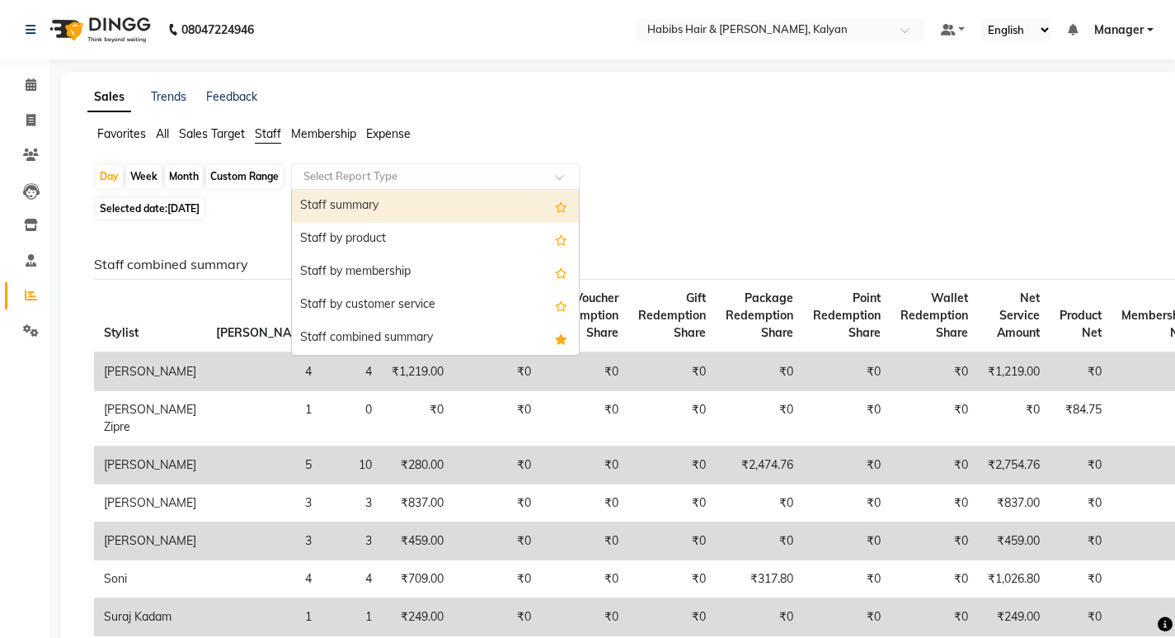
click at [352, 171] on input "text" at bounding box center [419, 176] width 238 height 16
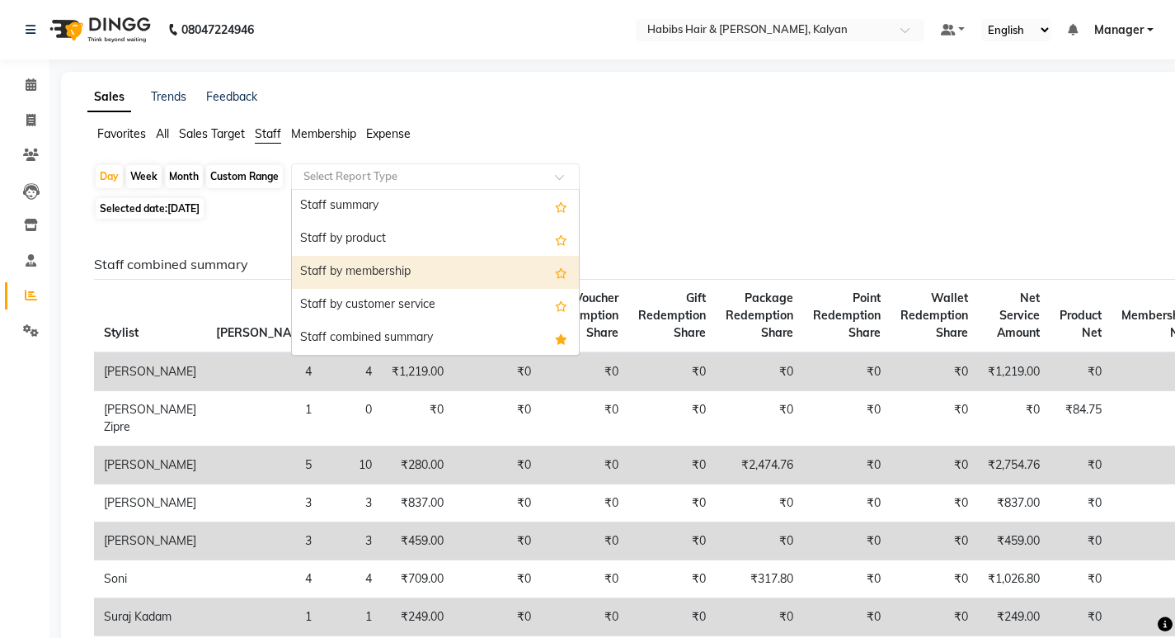
click at [405, 267] on div "Staff by membership" at bounding box center [435, 272] width 287 height 33
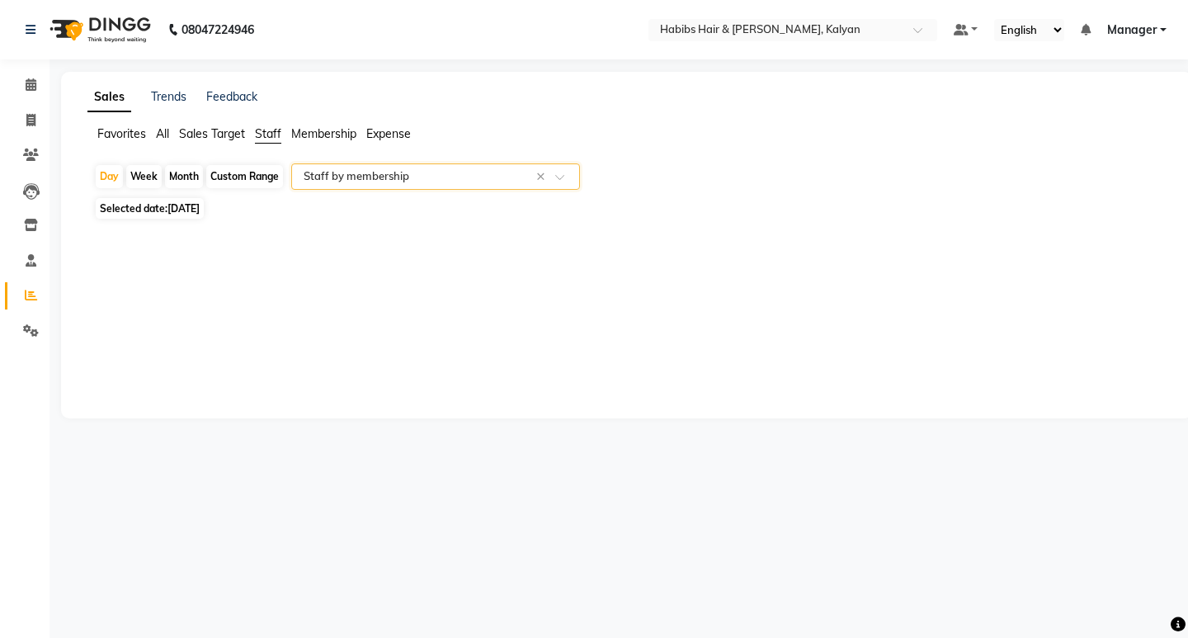
click at [412, 168] on input "text" at bounding box center [419, 176] width 238 height 16
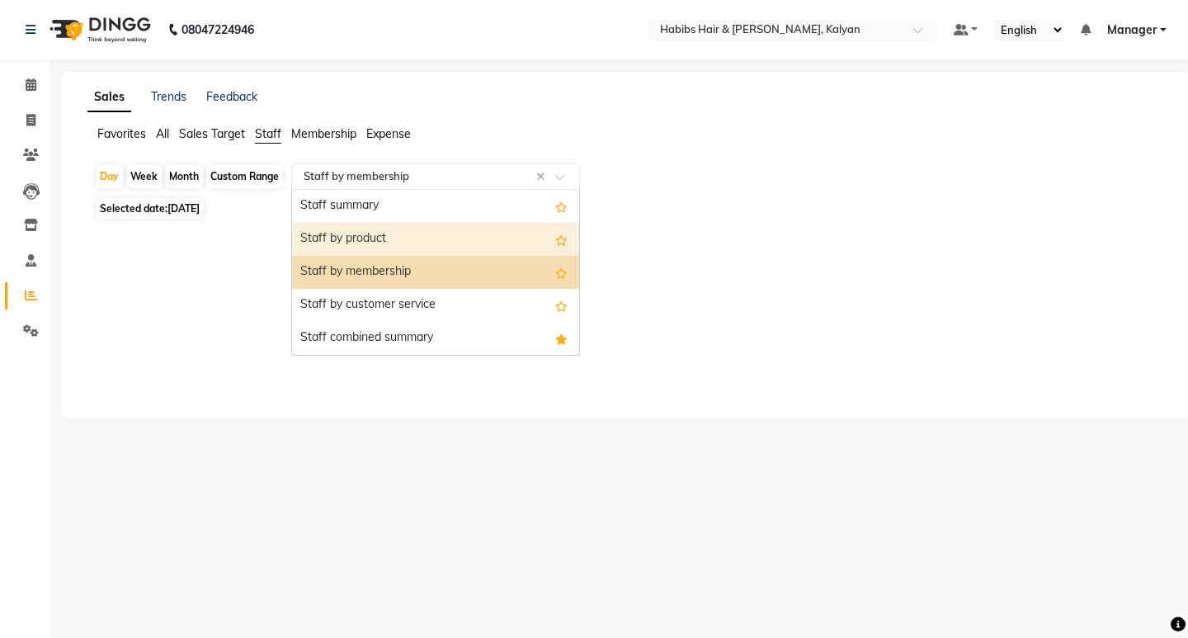
click at [402, 242] on div "Staff by product" at bounding box center [435, 239] width 287 height 33
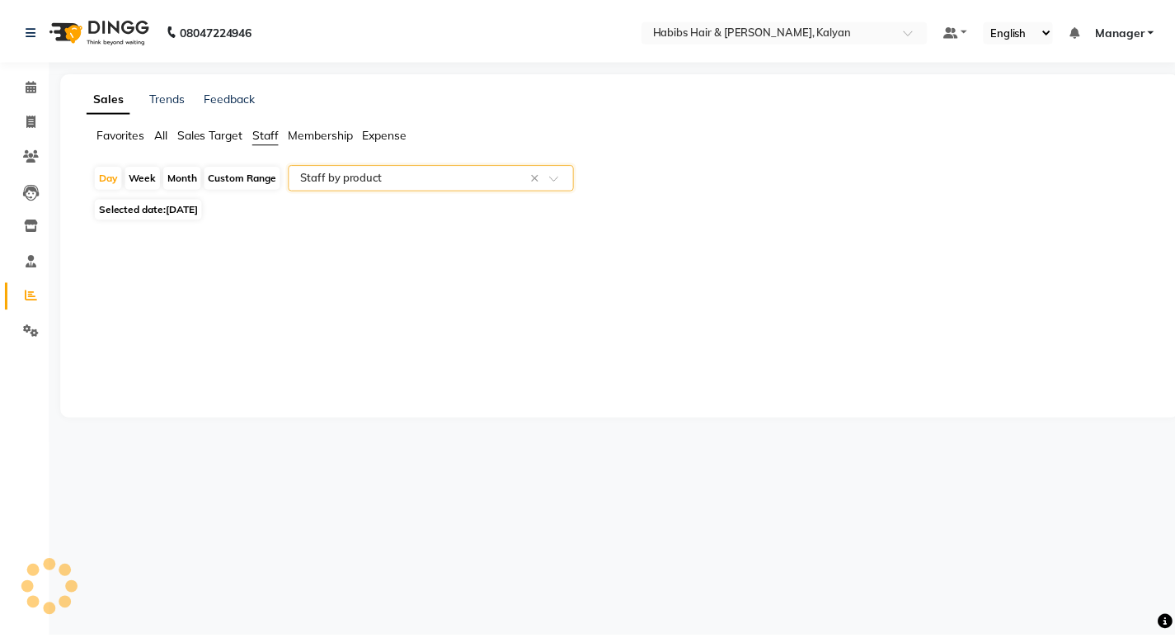
select select "csv"
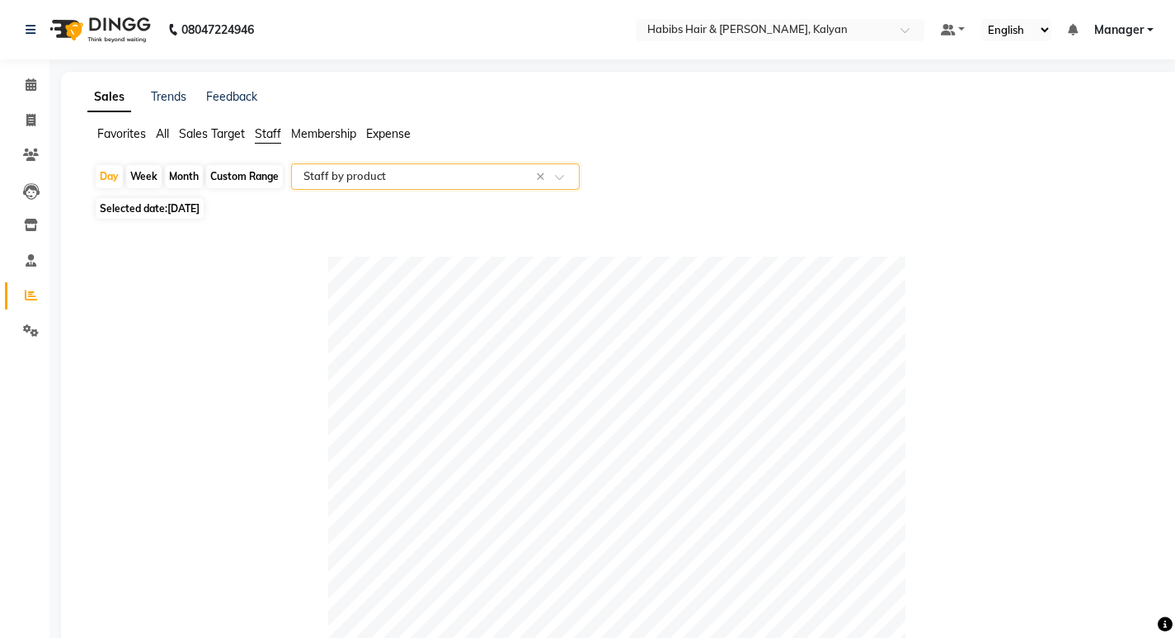
click at [396, 136] on span "Expense" at bounding box center [388, 133] width 45 height 15
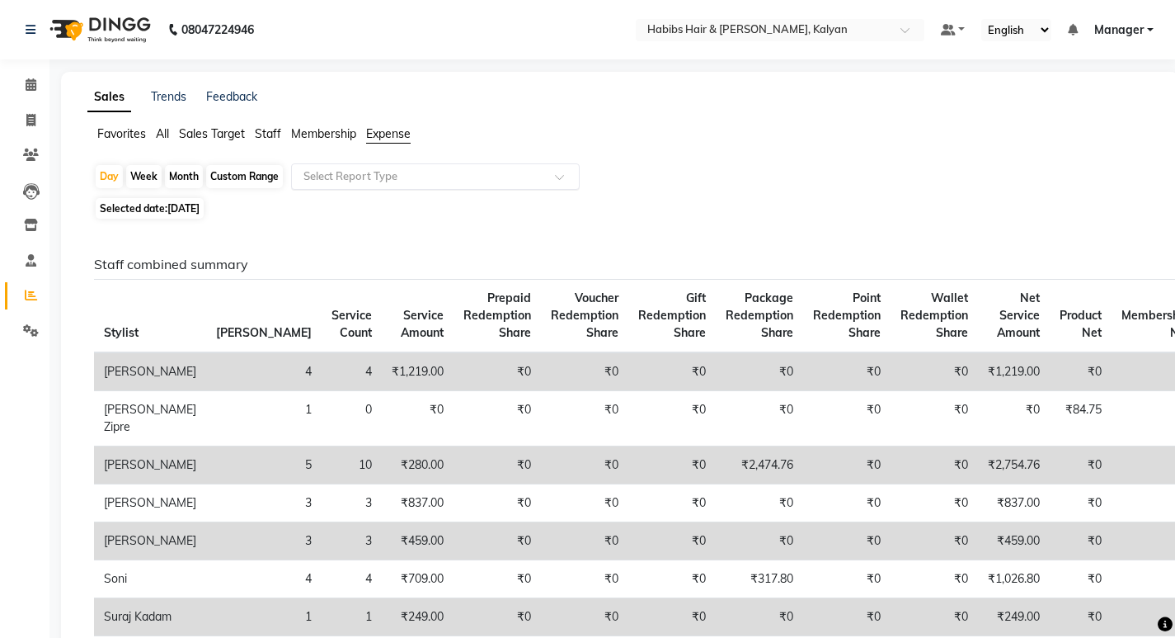
click at [402, 186] on div "Select Report Type" at bounding box center [435, 176] width 289 height 26
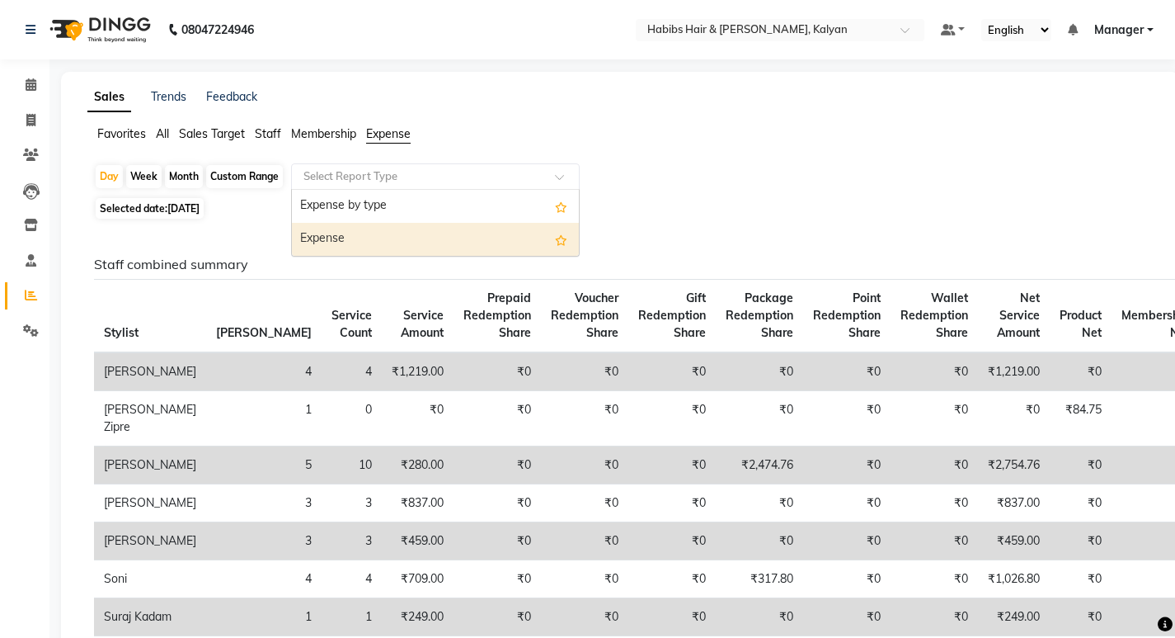
click at [402, 233] on div "Expense" at bounding box center [435, 239] width 287 height 33
select select "csv"
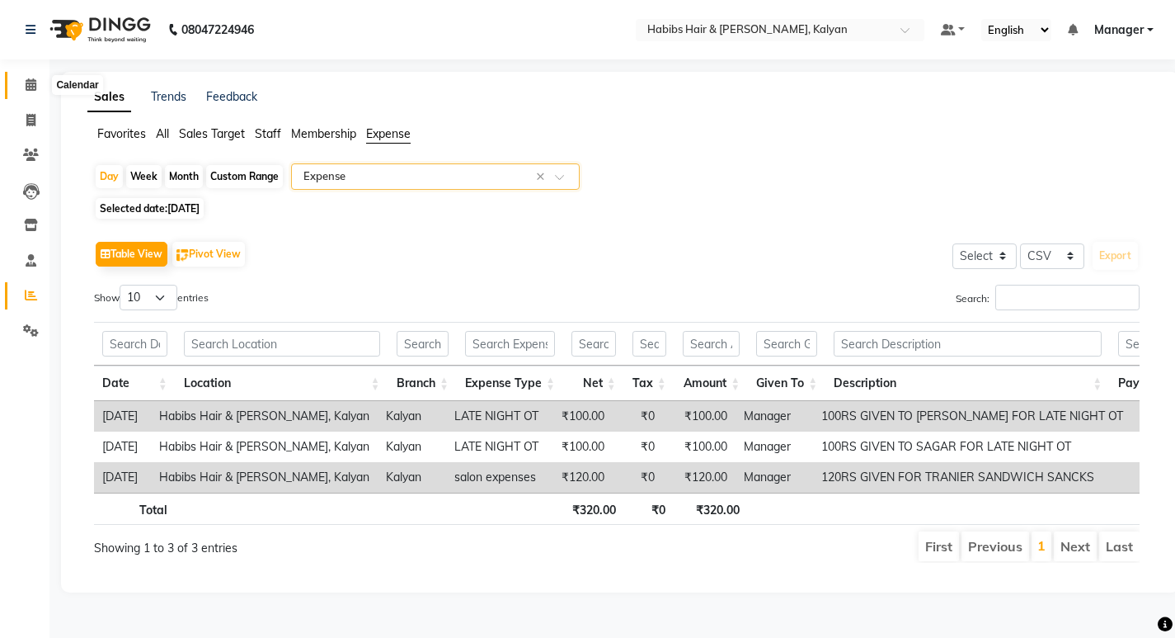
click at [29, 80] on icon at bounding box center [31, 84] width 11 height 12
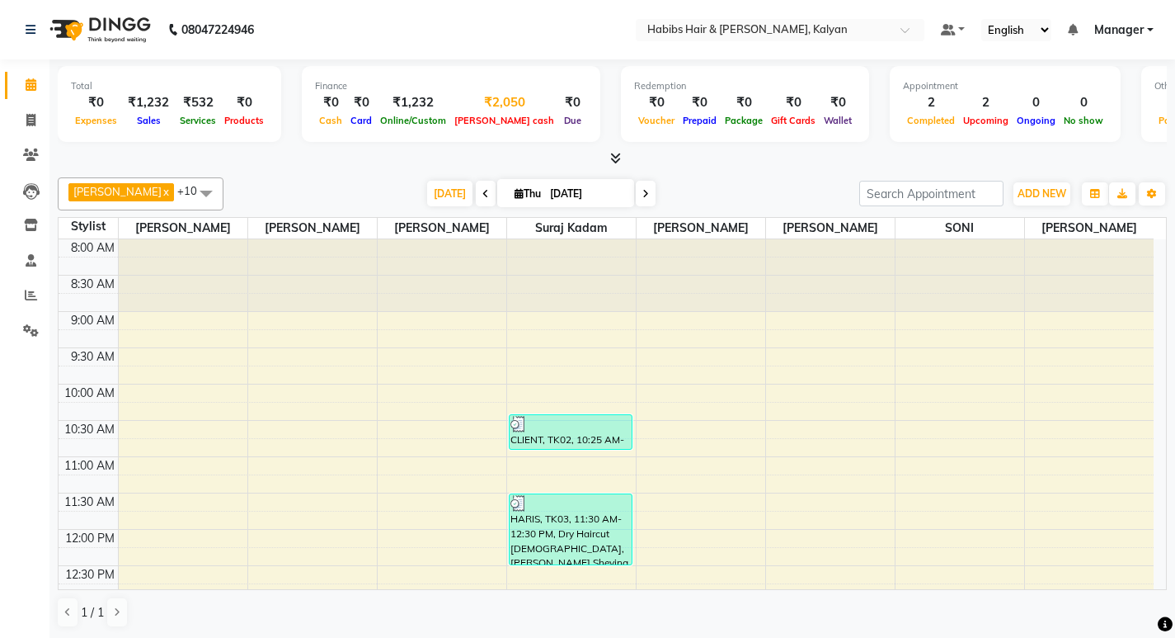
click at [478, 111] on div "₹2,050" at bounding box center [504, 102] width 108 height 19
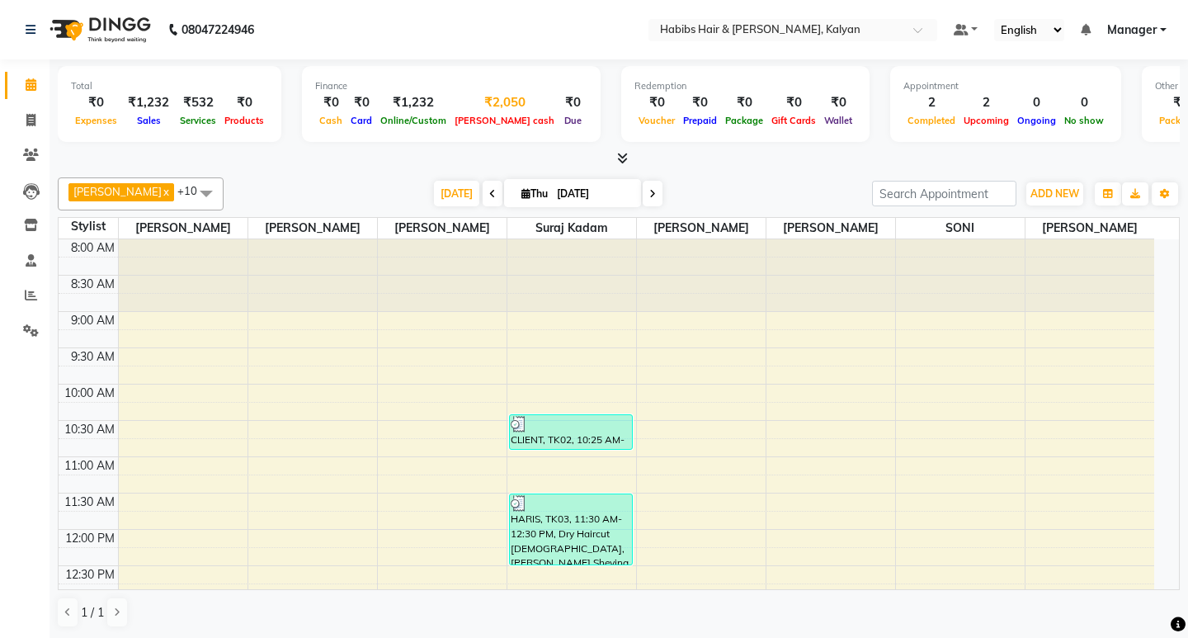
select select "7313"
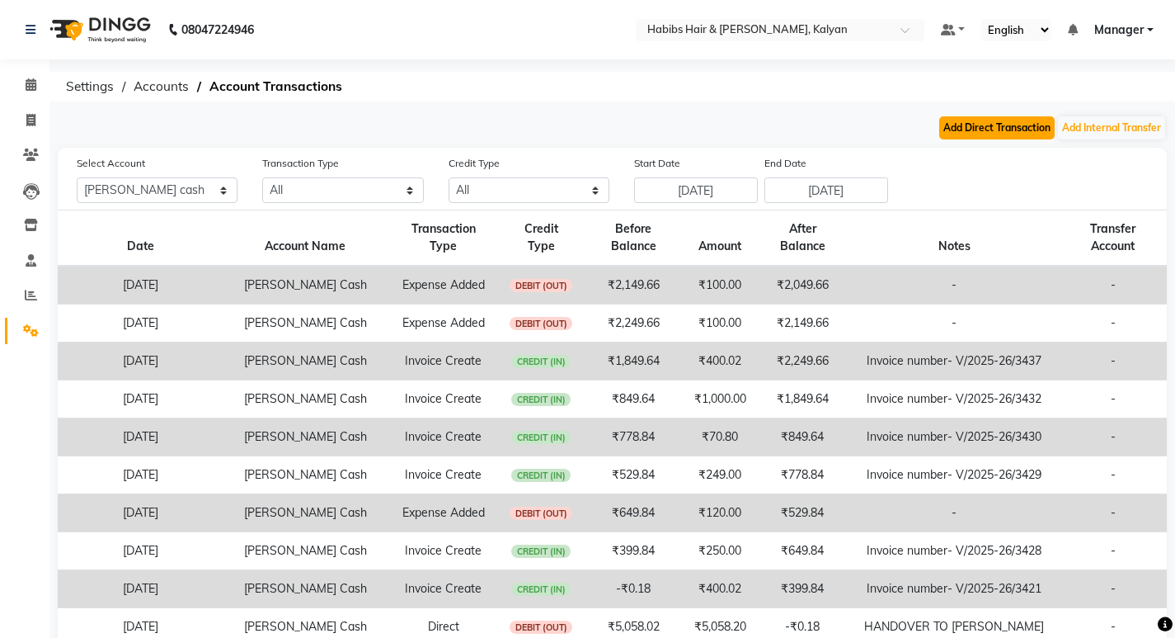
click at [954, 125] on button "Add Direct Transaction" at bounding box center [996, 127] width 115 height 23
select select "direct"
select select "7313"
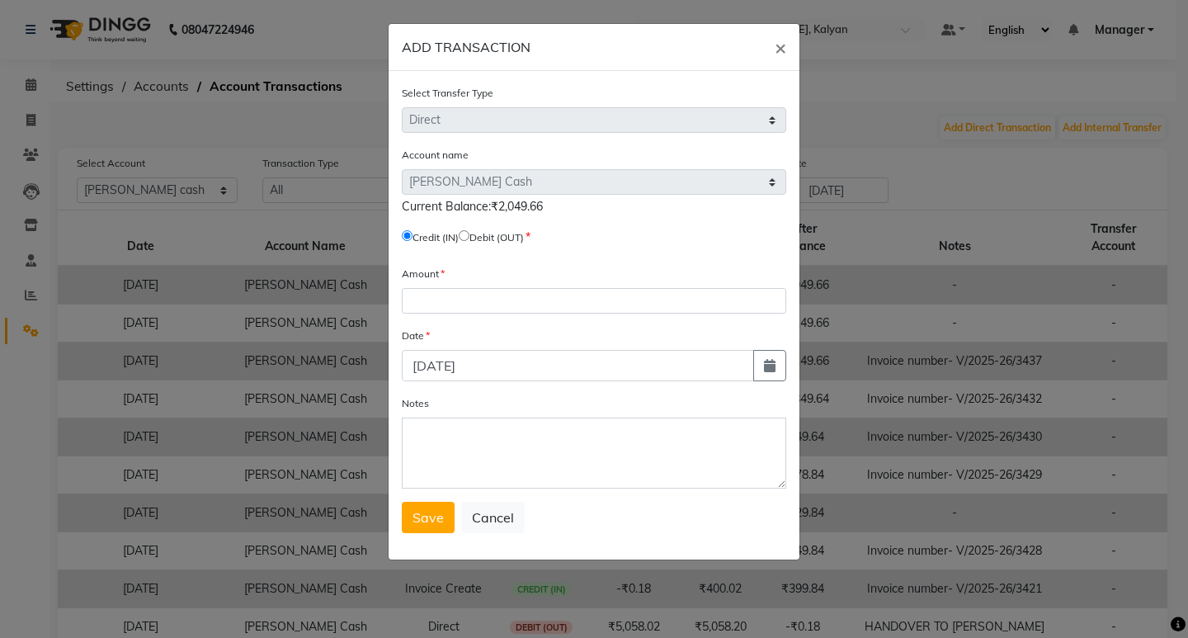
click at [469, 238] on input "radio" at bounding box center [464, 235] width 11 height 11
radio input "true"
click at [490, 281] on div "Amount" at bounding box center [594, 289] width 384 height 49
click at [496, 301] on input "number" at bounding box center [594, 301] width 384 height 26
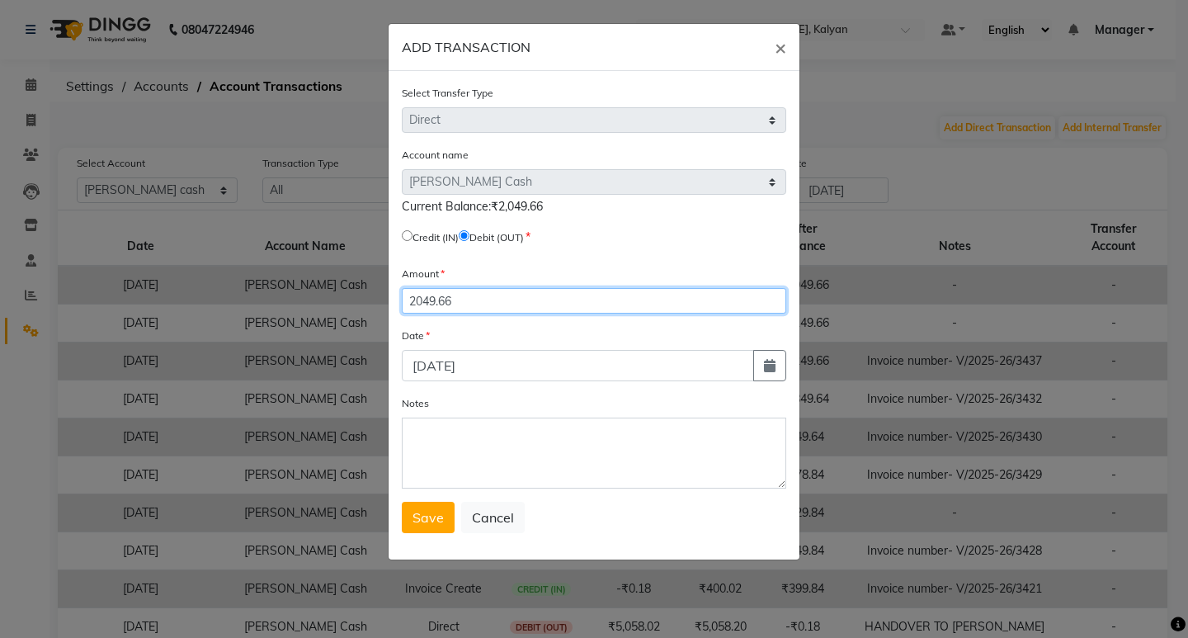
type input "2049.66"
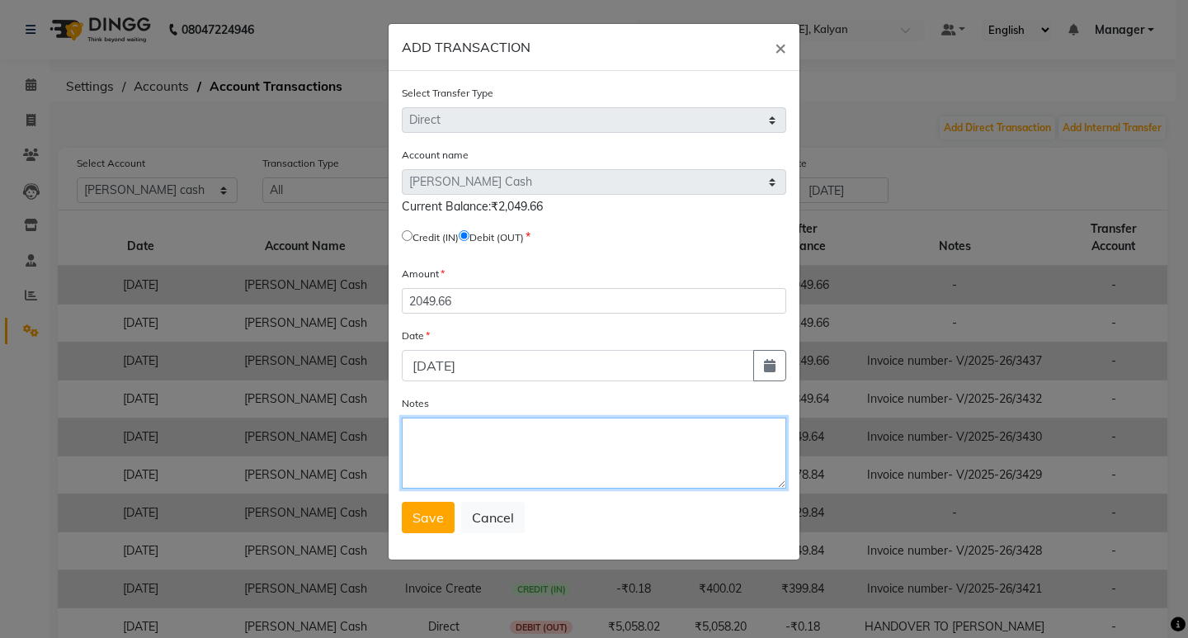
click at [440, 456] on textarea "Notes" at bounding box center [594, 452] width 384 height 71
type textarea "HANDOVER TO SHUBHAM SIR"
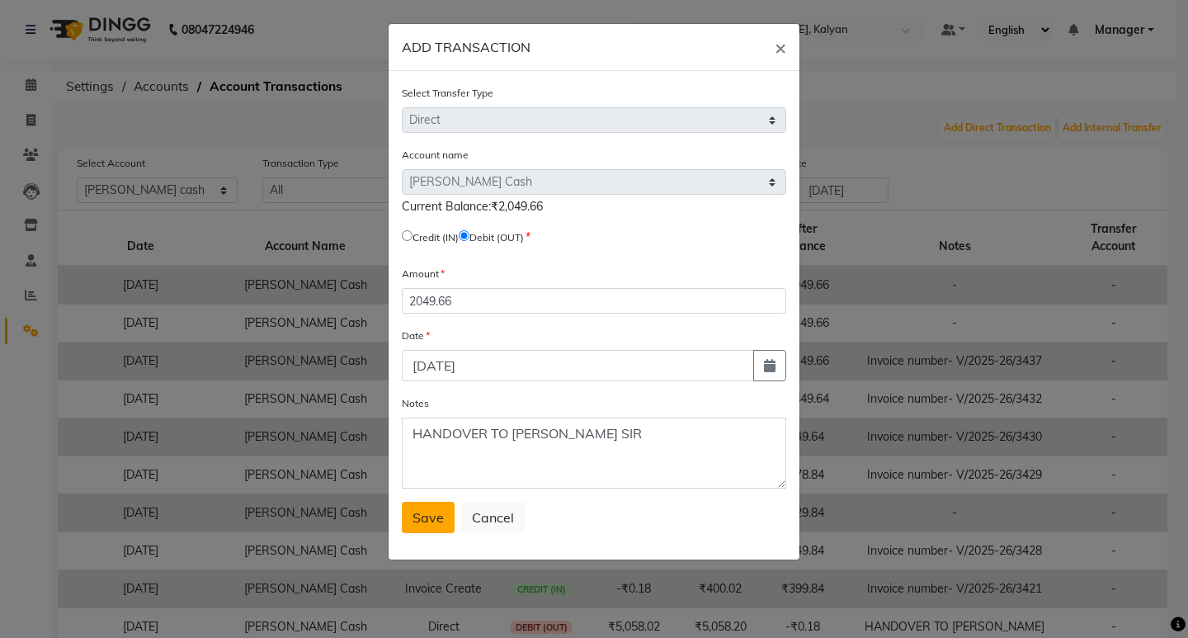
click at [426, 512] on span "Save" at bounding box center [427, 517] width 31 height 16
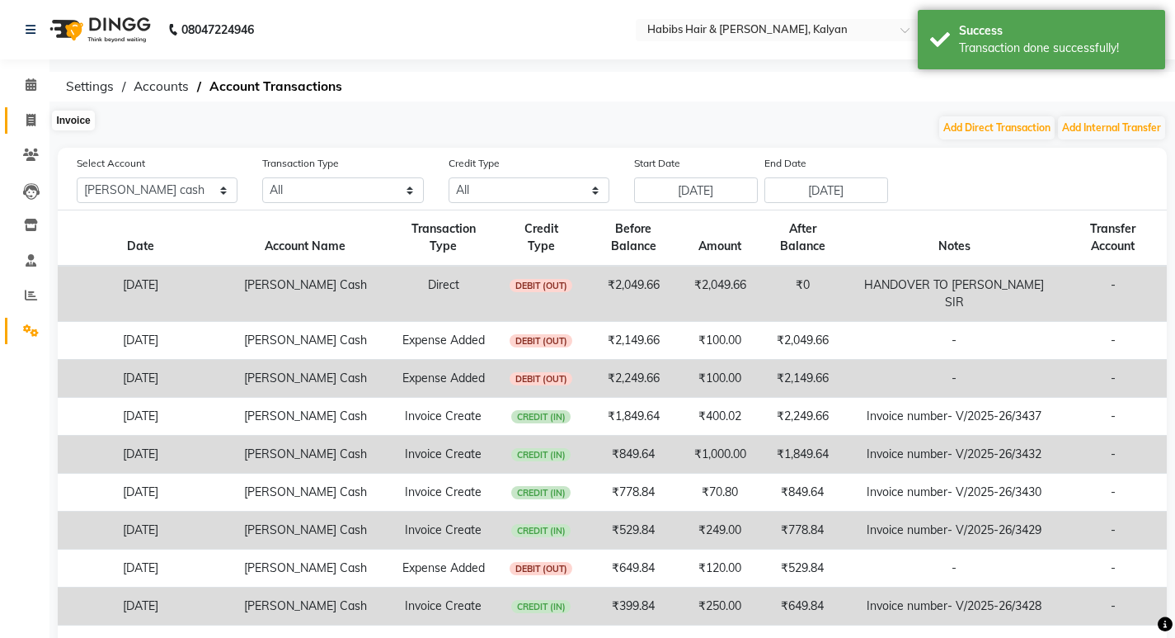
click at [37, 118] on span at bounding box center [30, 120] width 29 height 19
select select "8185"
select select "service"
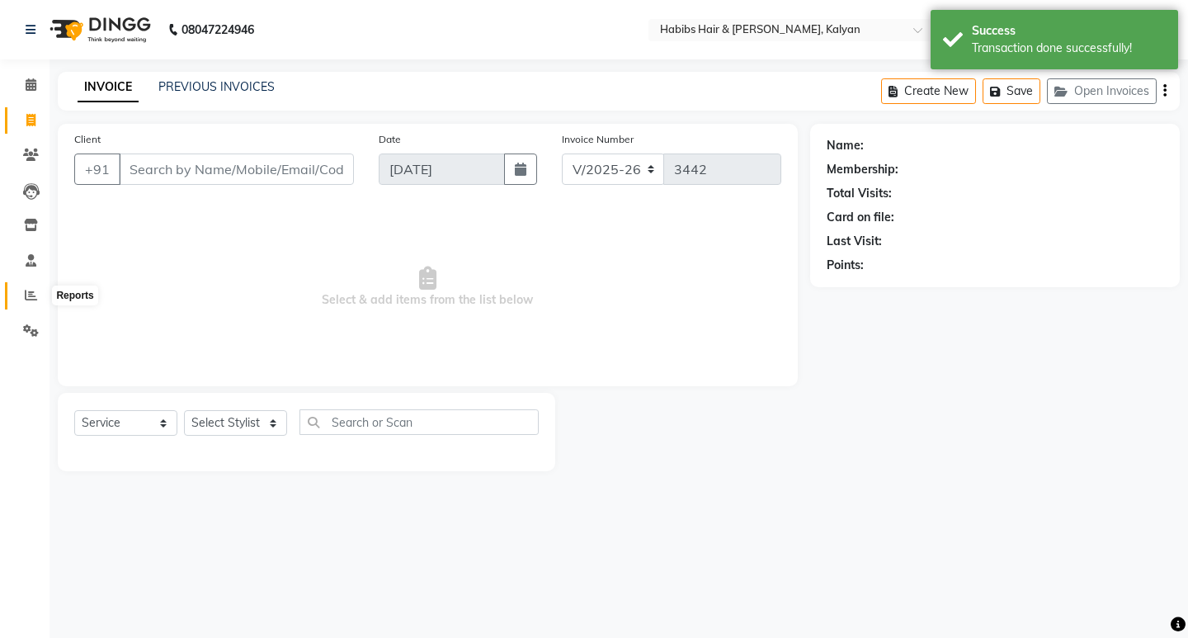
click at [26, 300] on icon at bounding box center [31, 295] width 12 height 12
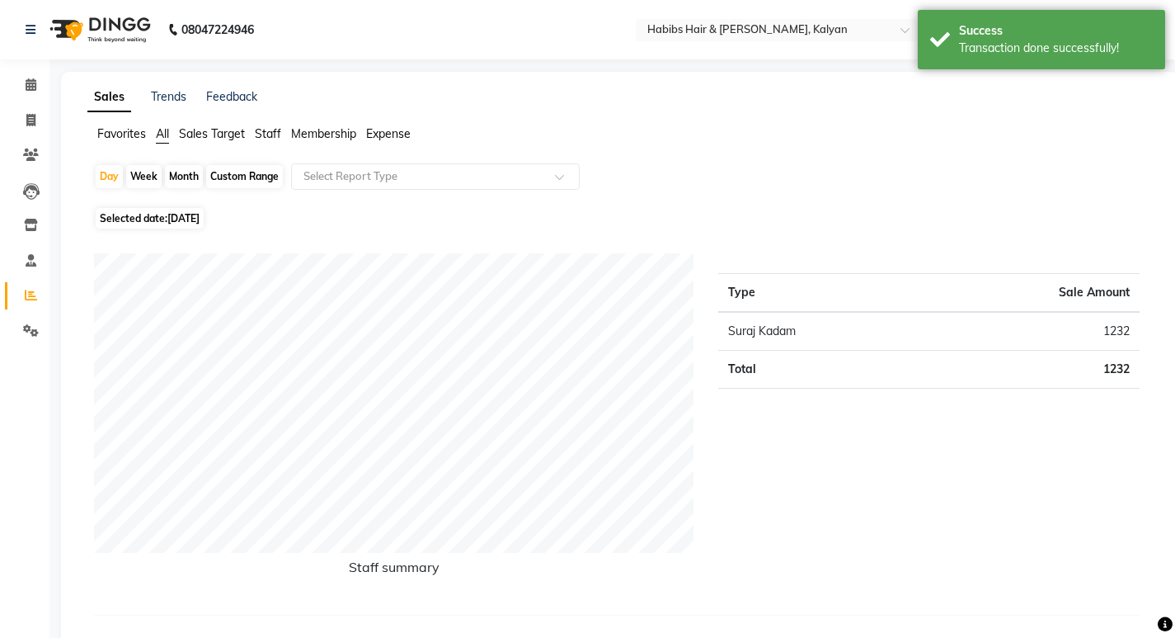
click at [170, 217] on span "[DATE]" at bounding box center [183, 218] width 32 height 12
select select "9"
select select "2025"
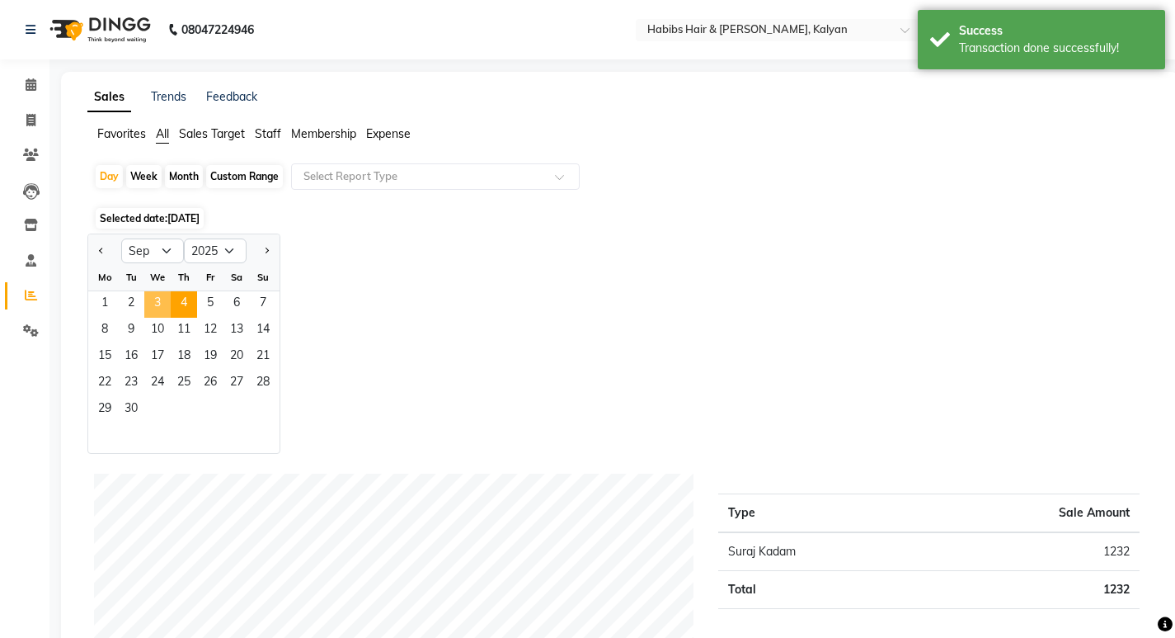
click at [167, 300] on span "3" at bounding box center [157, 304] width 26 height 26
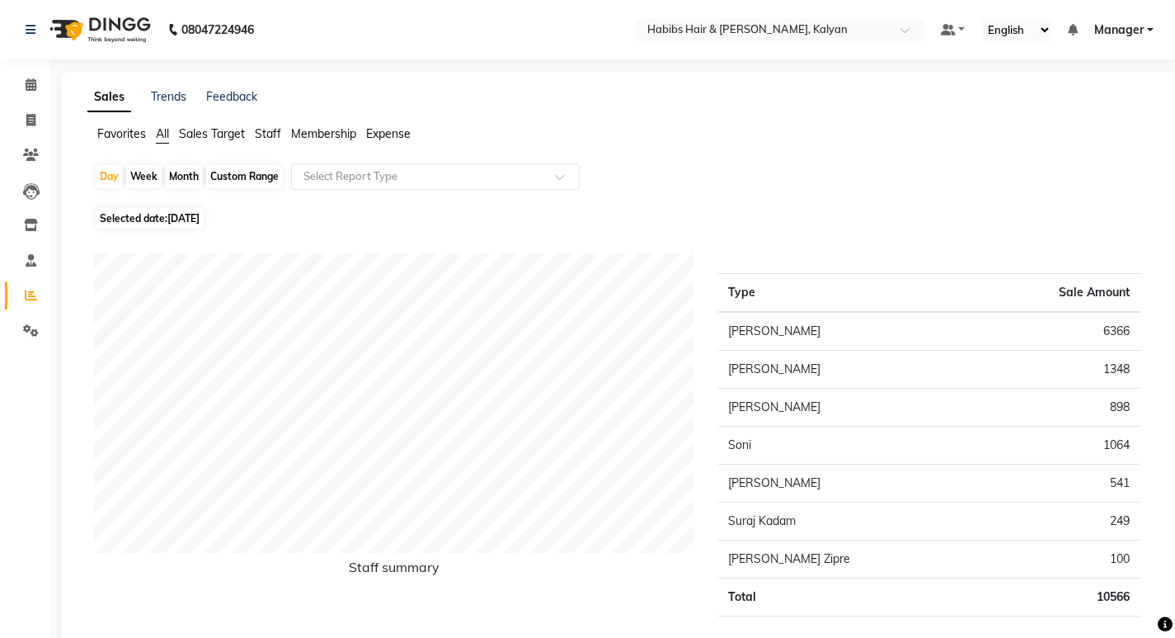
click at [276, 125] on li "Staff" at bounding box center [268, 133] width 26 height 17
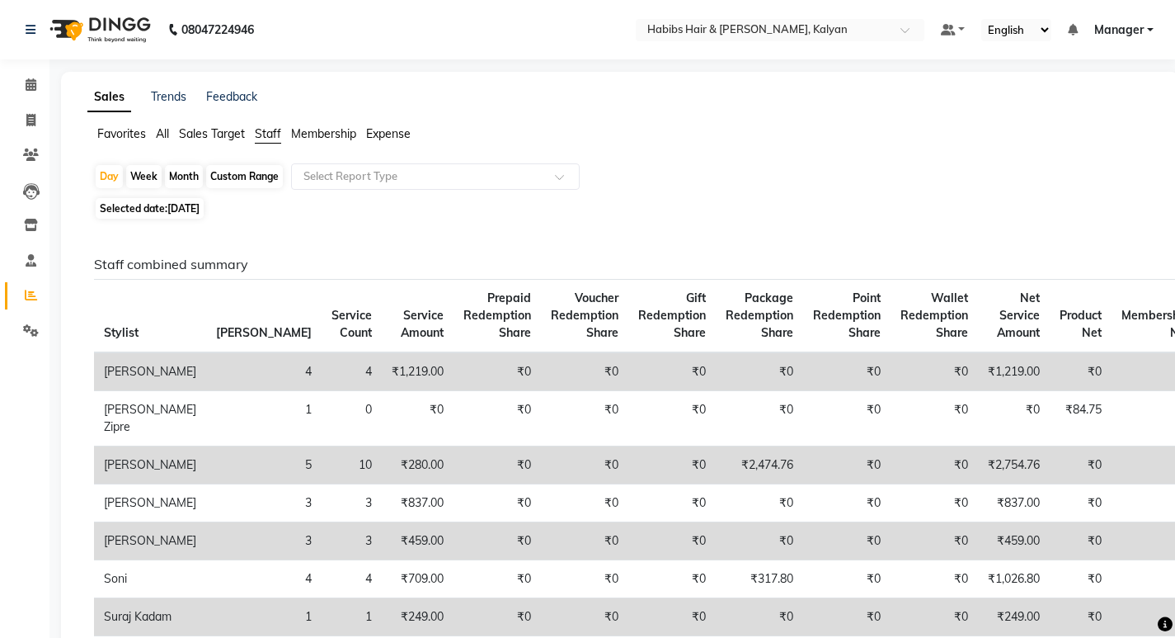
click at [275, 133] on span "Staff" at bounding box center [268, 133] width 26 height 15
click at [441, 174] on input "text" at bounding box center [419, 176] width 238 height 16
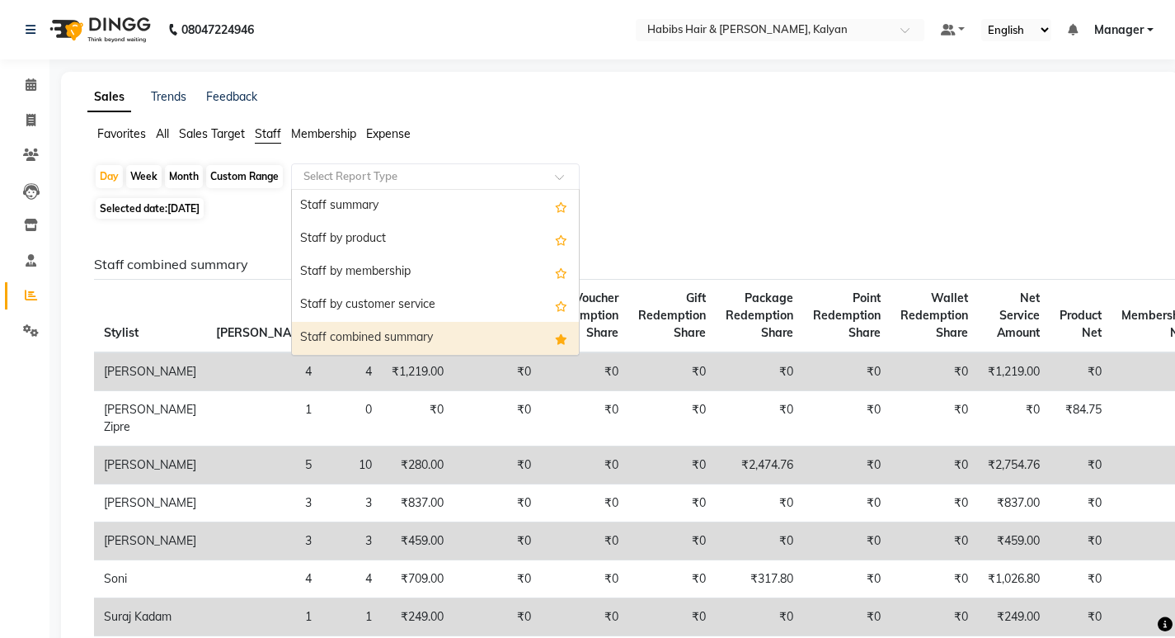
click at [442, 327] on div "Staff combined summary" at bounding box center [435, 338] width 287 height 33
select select "csv"
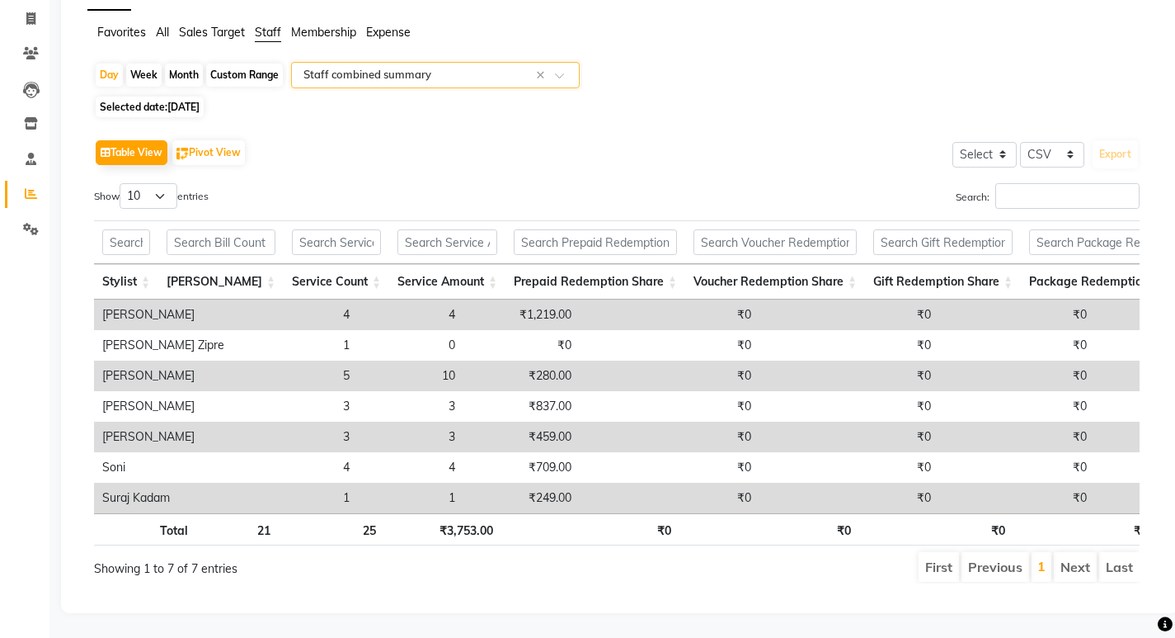
click at [464, 486] on td "₹249.00" at bounding box center [522, 497] width 116 height 31
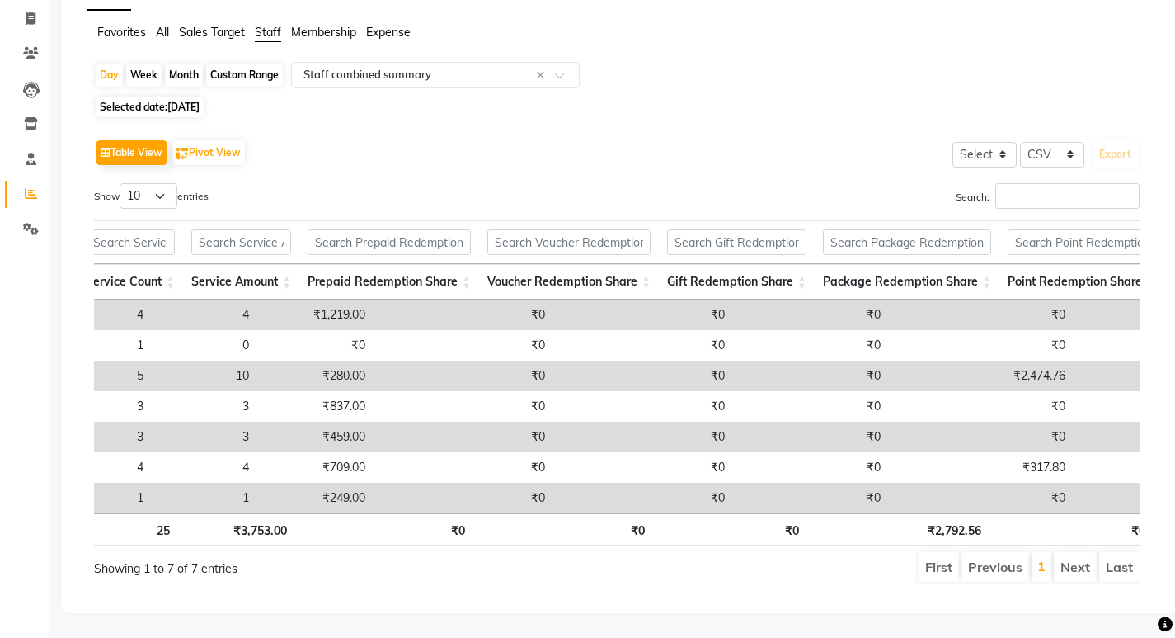
scroll to position [0, 172]
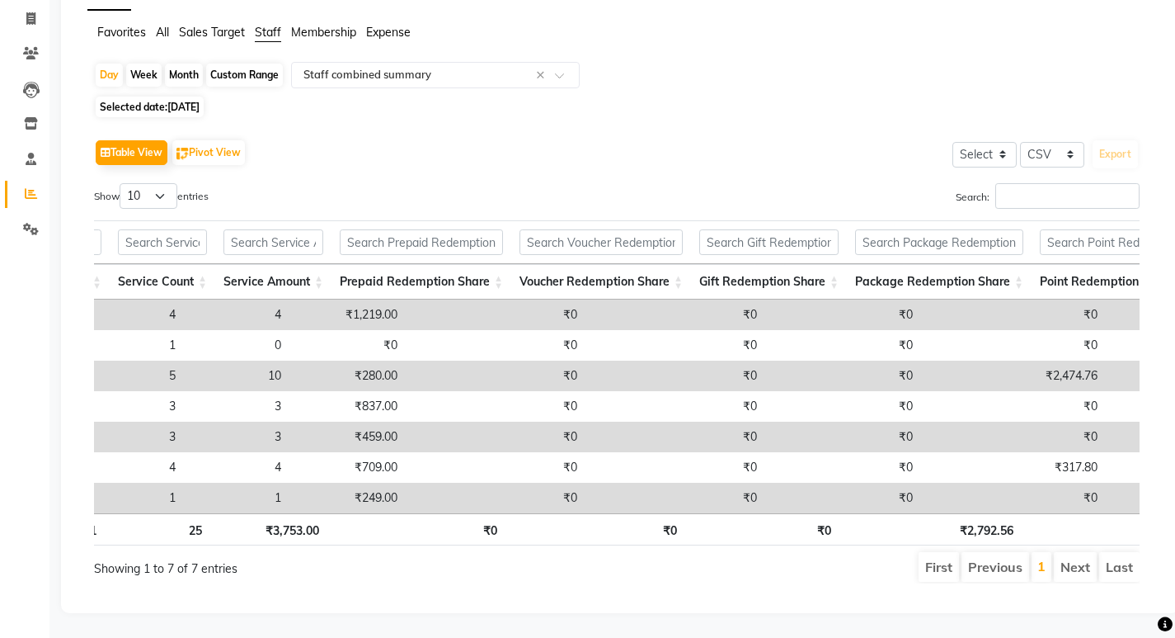
click at [406, 483] on td "₹0" at bounding box center [496, 497] width 180 height 31
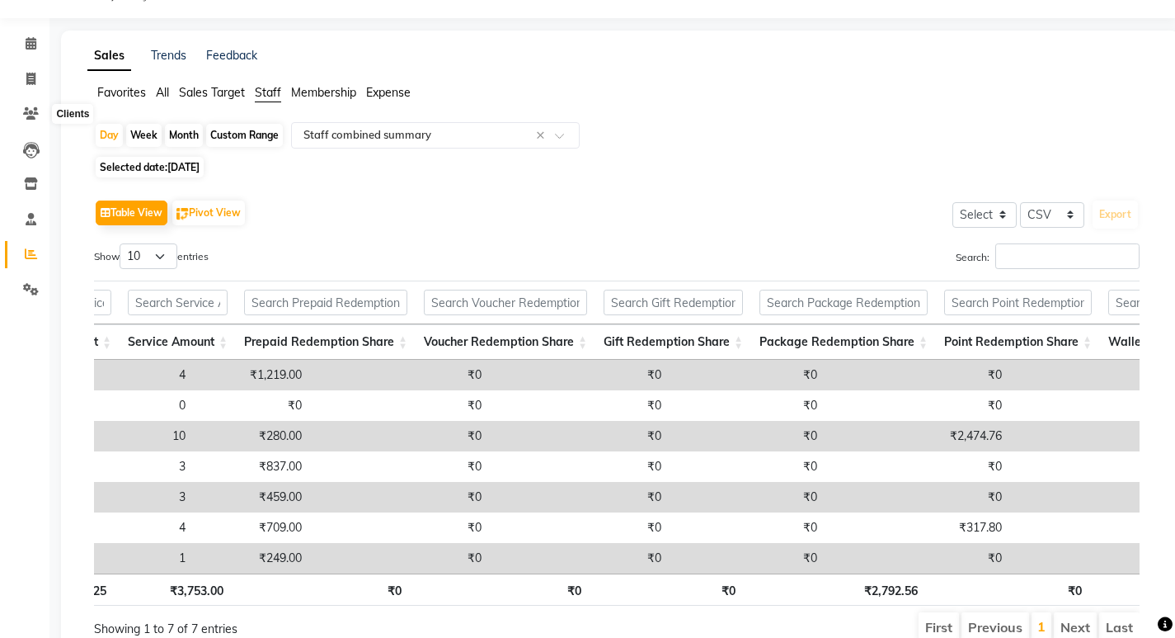
scroll to position [0, 0]
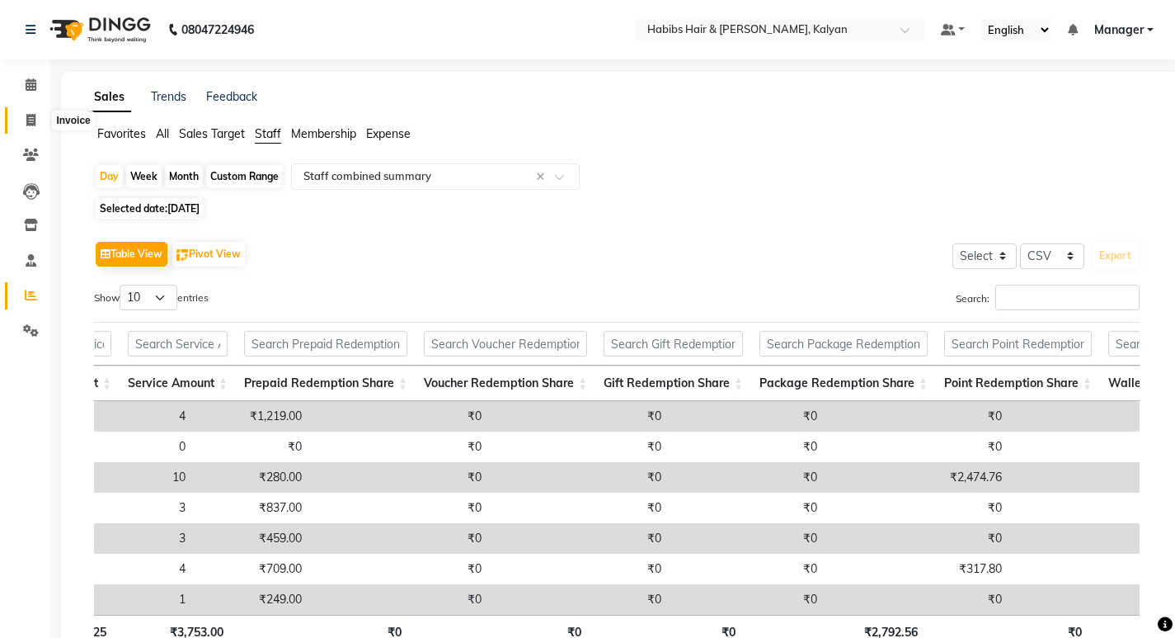
click at [29, 117] on icon at bounding box center [30, 120] width 9 height 12
select select "service"
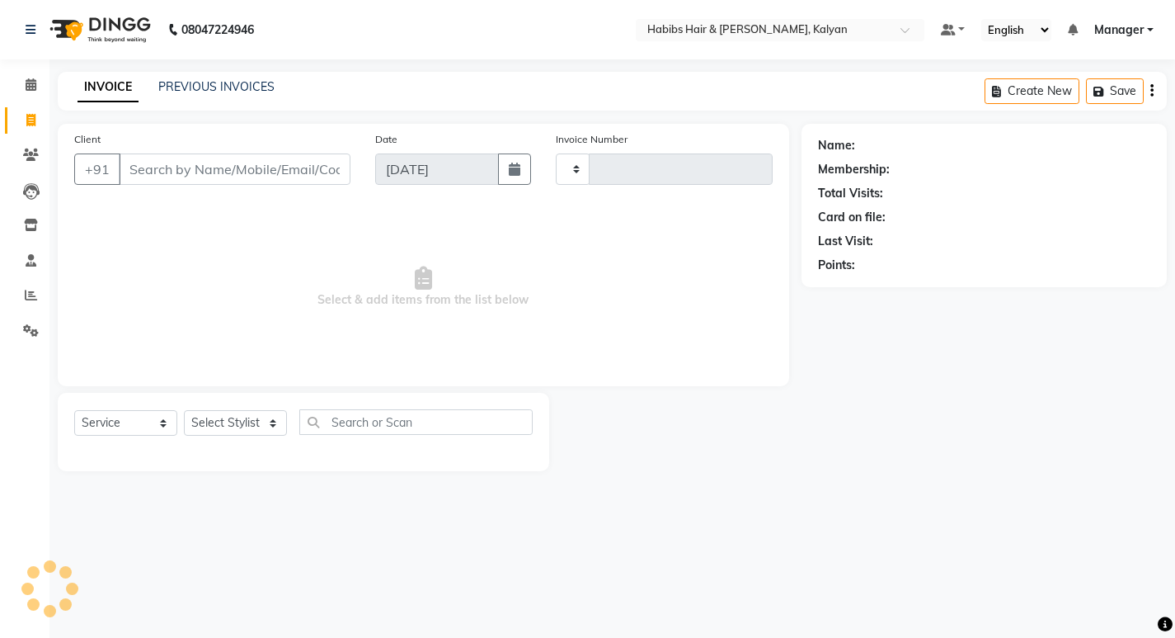
type input "3442"
select select "8185"
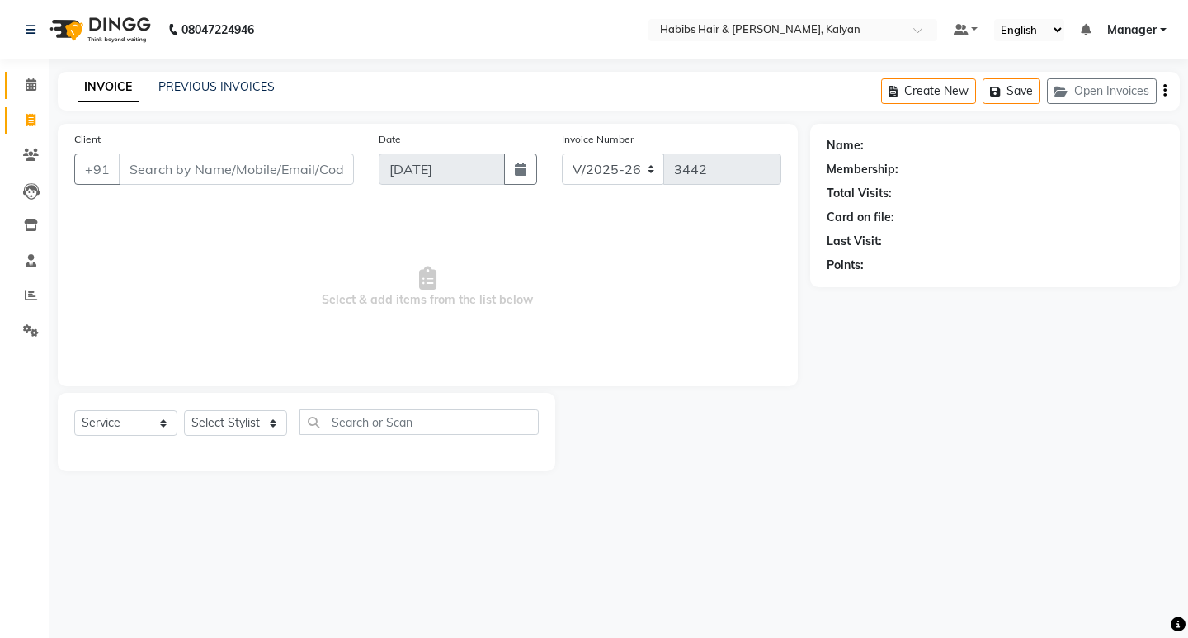
click at [25, 73] on link "Calendar" at bounding box center [25, 85] width 40 height 27
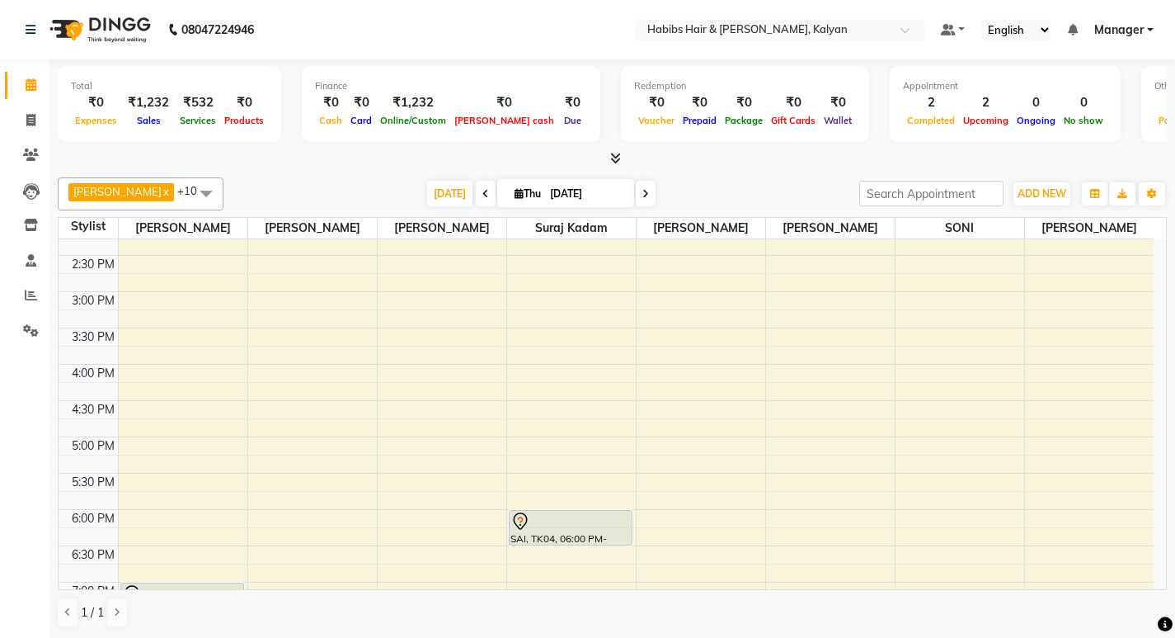
scroll to position [446, 0]
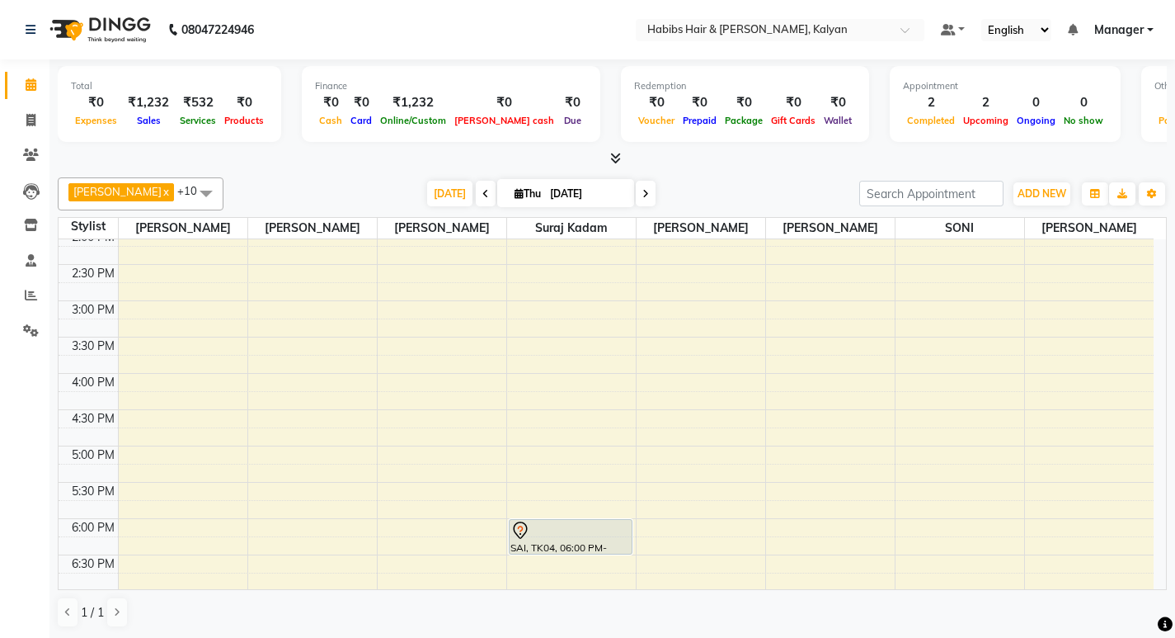
click at [476, 190] on span at bounding box center [486, 194] width 20 height 26
type input "[DATE]"
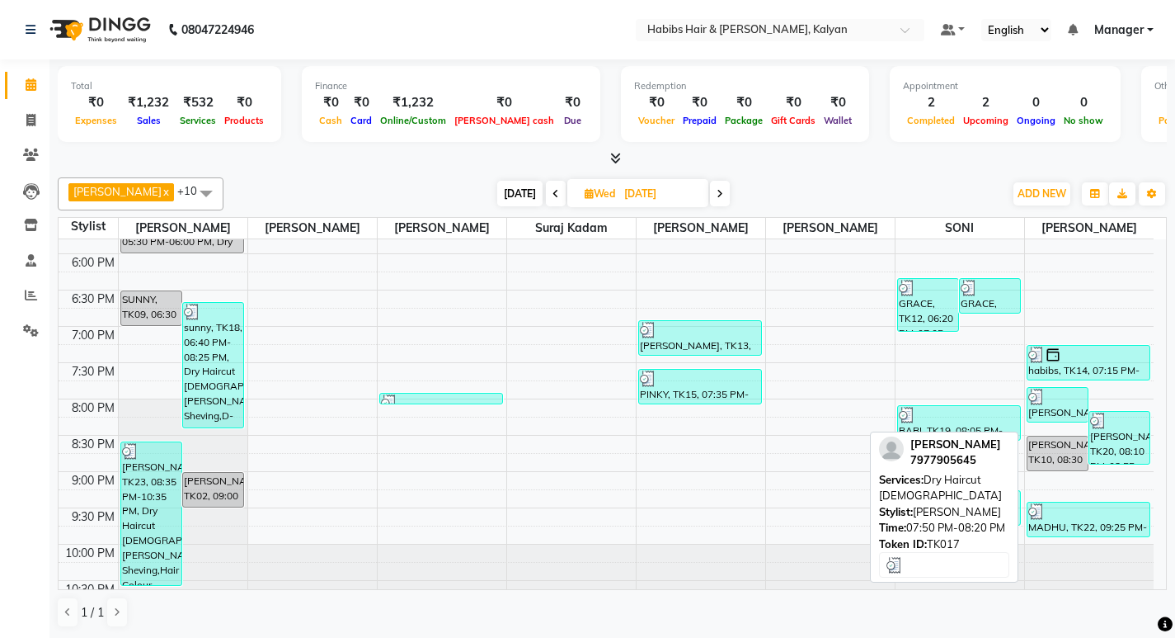
scroll to position [738, 0]
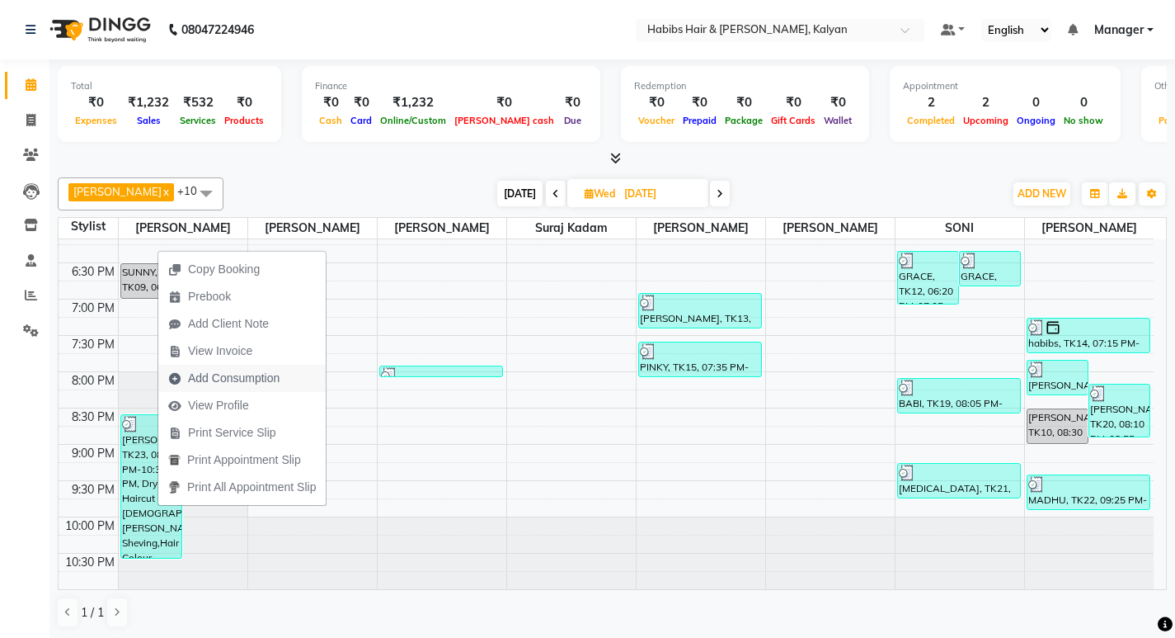
click at [224, 381] on span "Add Consumption" at bounding box center [234, 377] width 92 height 17
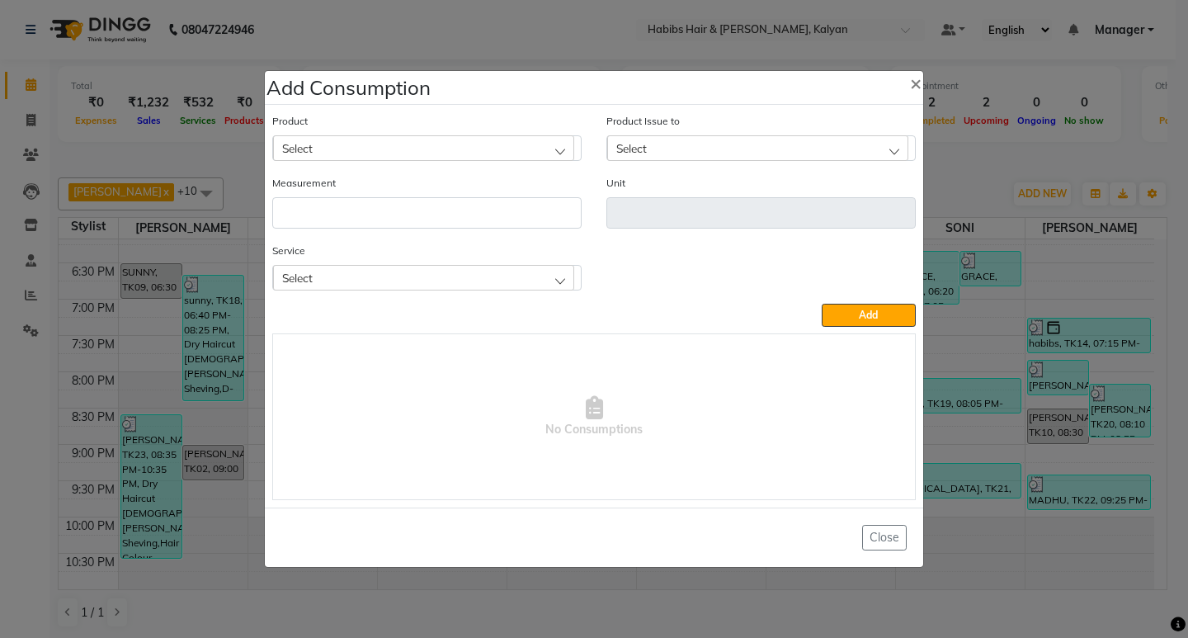
click at [1006, 129] on ngb-modal-window "Add Consumption × Product Select Product Issue to Select Measurement Unit Servi…" at bounding box center [594, 319] width 1188 height 638
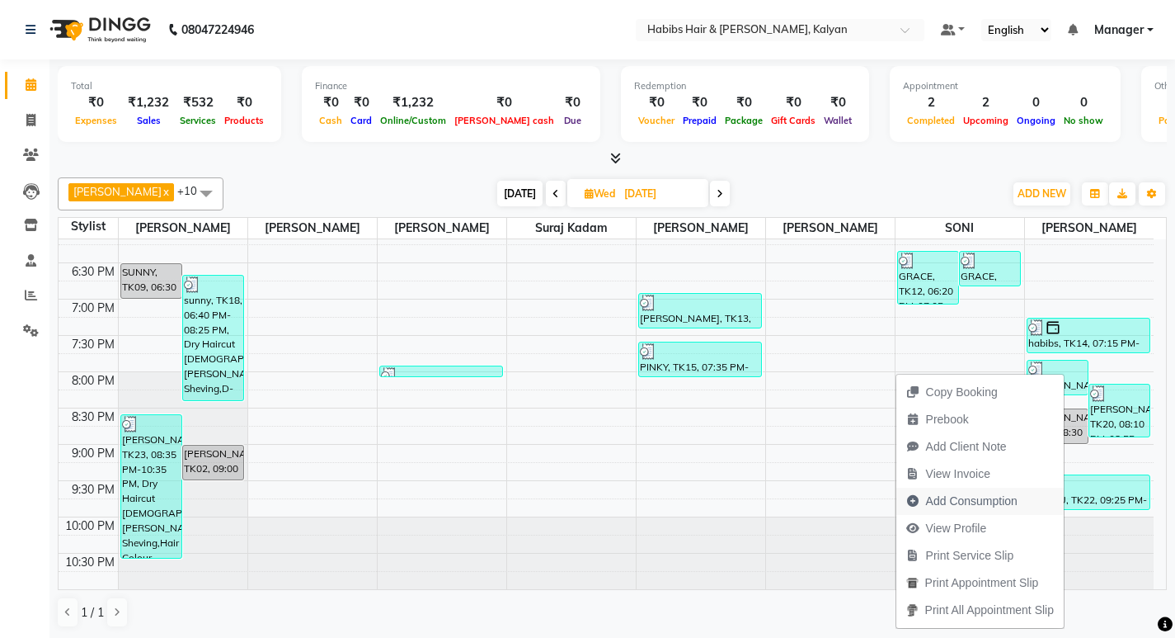
click at [968, 505] on span "Add Consumption" at bounding box center [972, 500] width 92 height 17
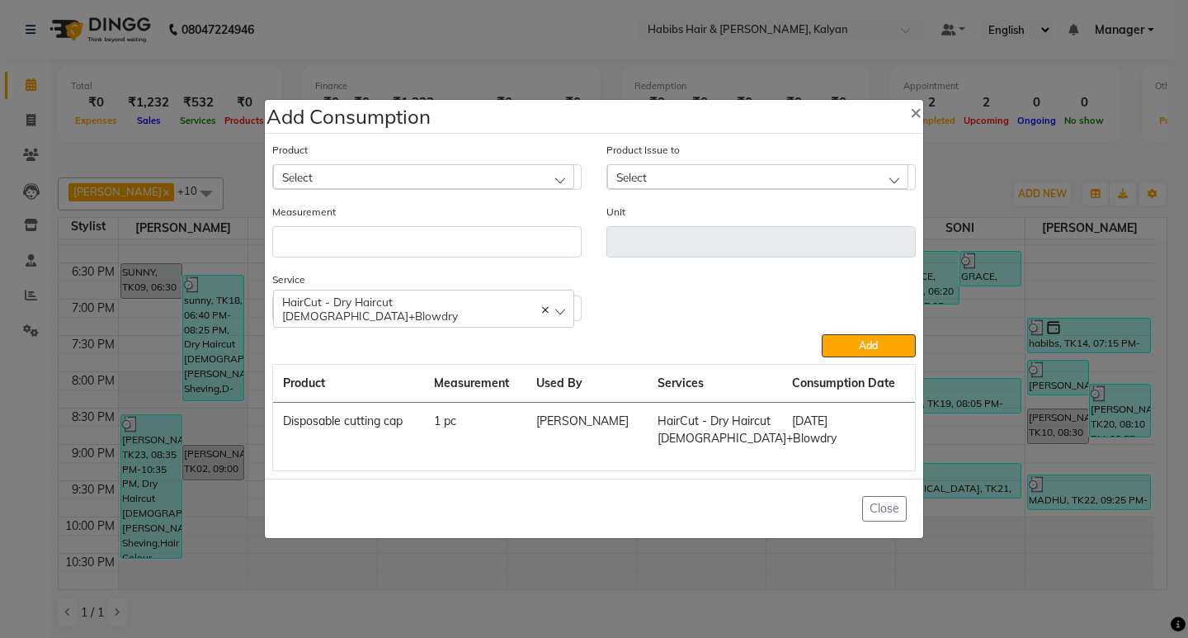
click at [1047, 186] on ngb-modal-window "Add Consumption × Product Select Product Issue to Select Measurement Unit Servi…" at bounding box center [594, 319] width 1188 height 638
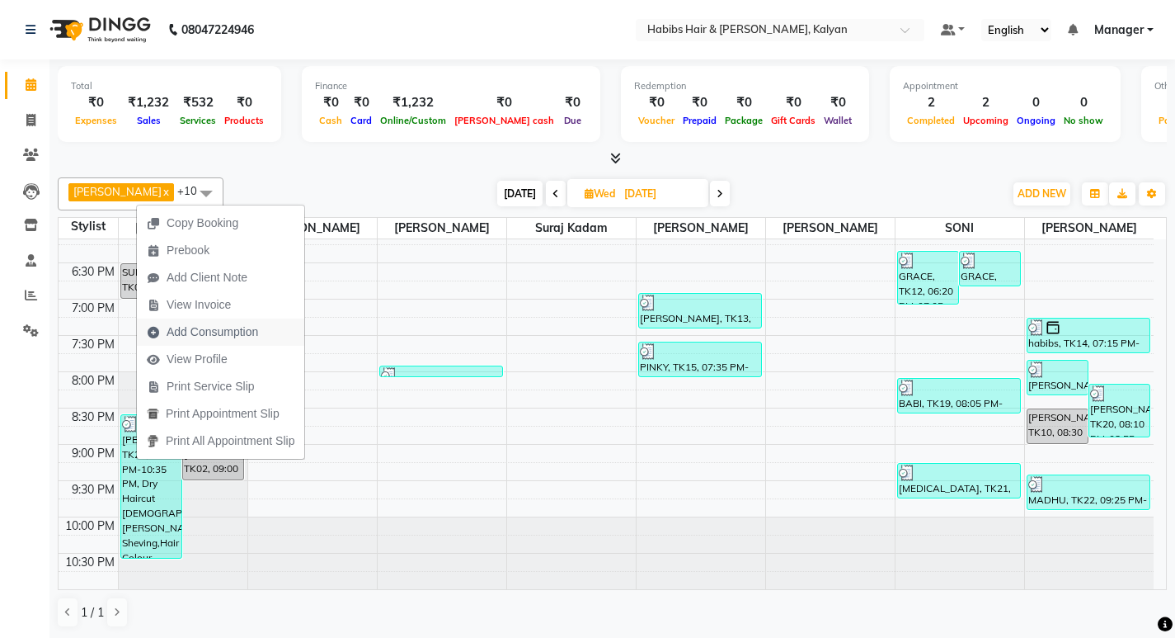
click at [209, 325] on span "Add Consumption" at bounding box center [213, 331] width 92 height 17
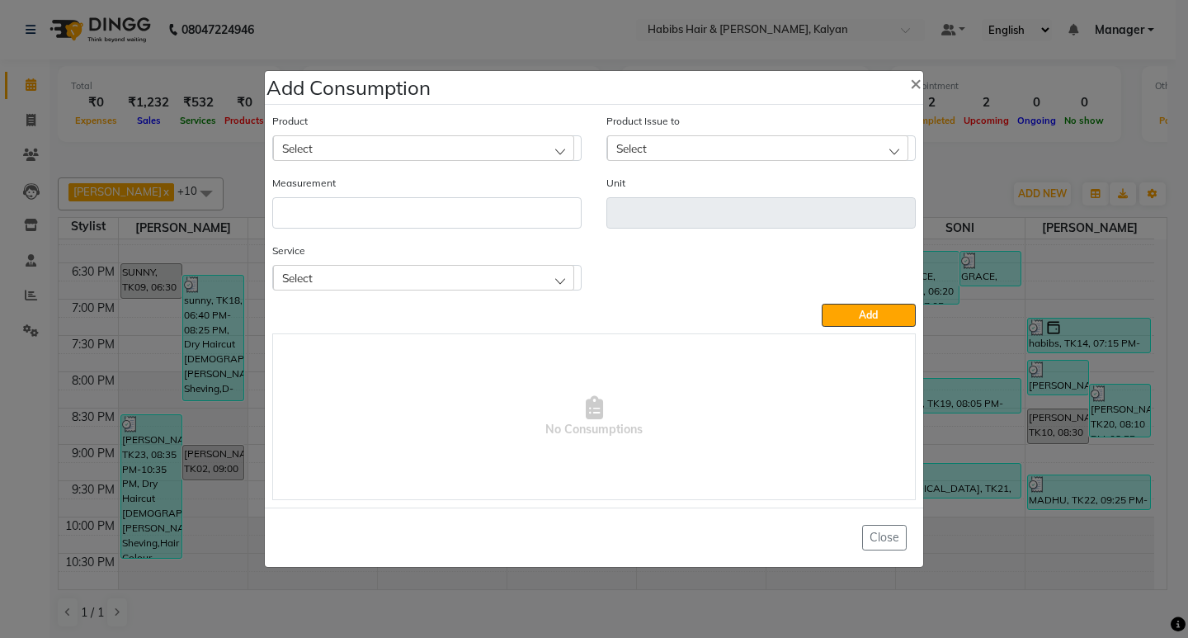
click at [465, 266] on div "Select" at bounding box center [423, 277] width 301 height 25
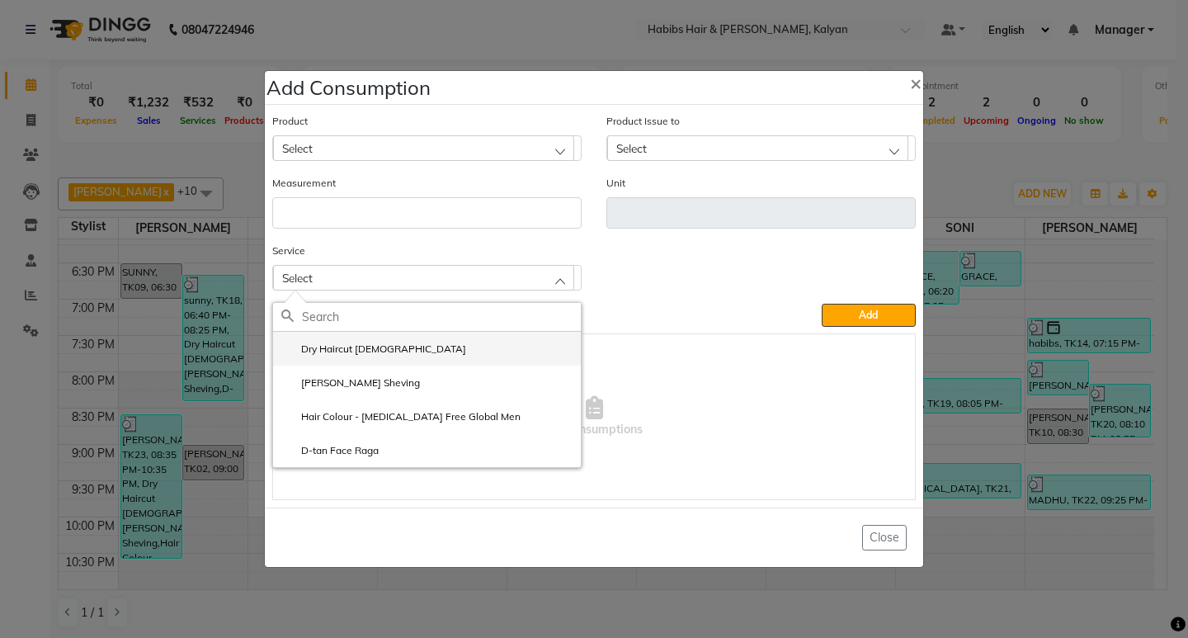
click at [416, 347] on li "Dry Haircut [DEMOGRAPHIC_DATA]" at bounding box center [427, 349] width 308 height 34
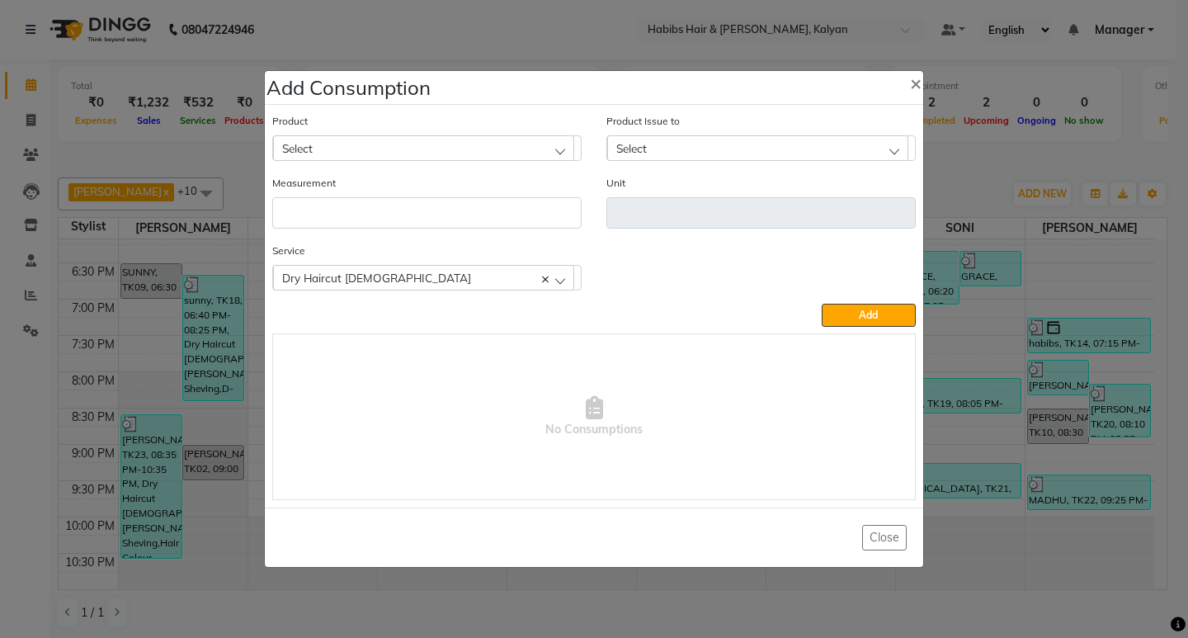
drag, startPoint x: 420, startPoint y: 121, endPoint x: 429, endPoint y: 138, distance: 18.8
click at [426, 123] on div "Product Select" at bounding box center [426, 136] width 309 height 49
click at [429, 138] on div "Select" at bounding box center [423, 147] width 301 height 25
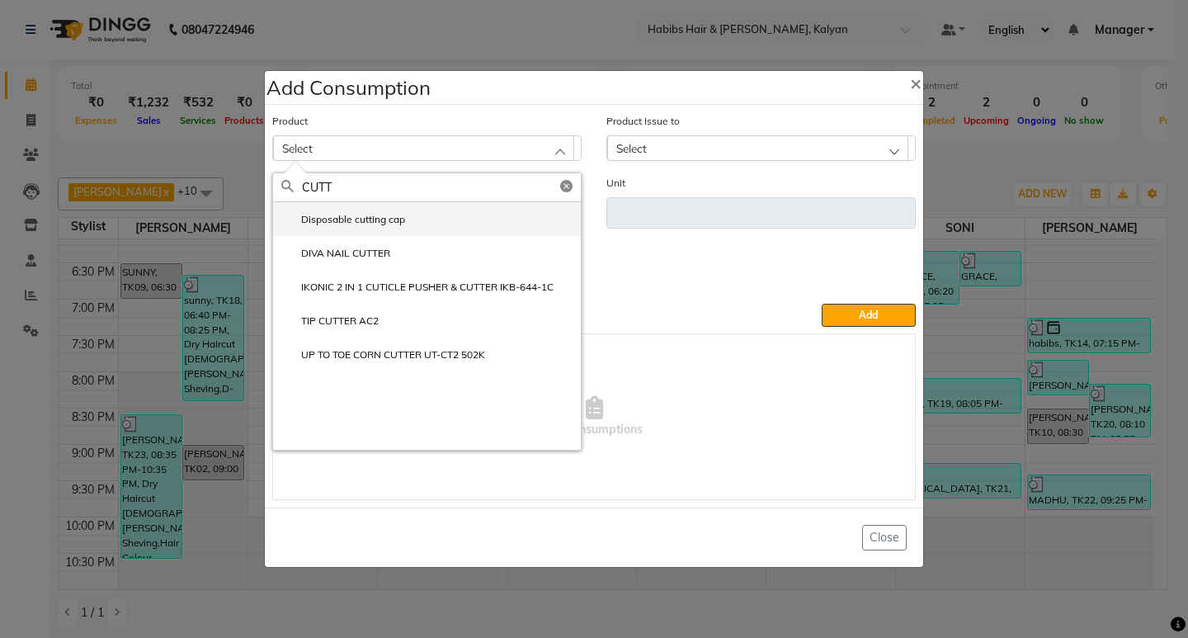
type input "CUTT"
click at [382, 230] on li "Disposable cutting cap" at bounding box center [427, 219] width 308 height 34
type input "pc"
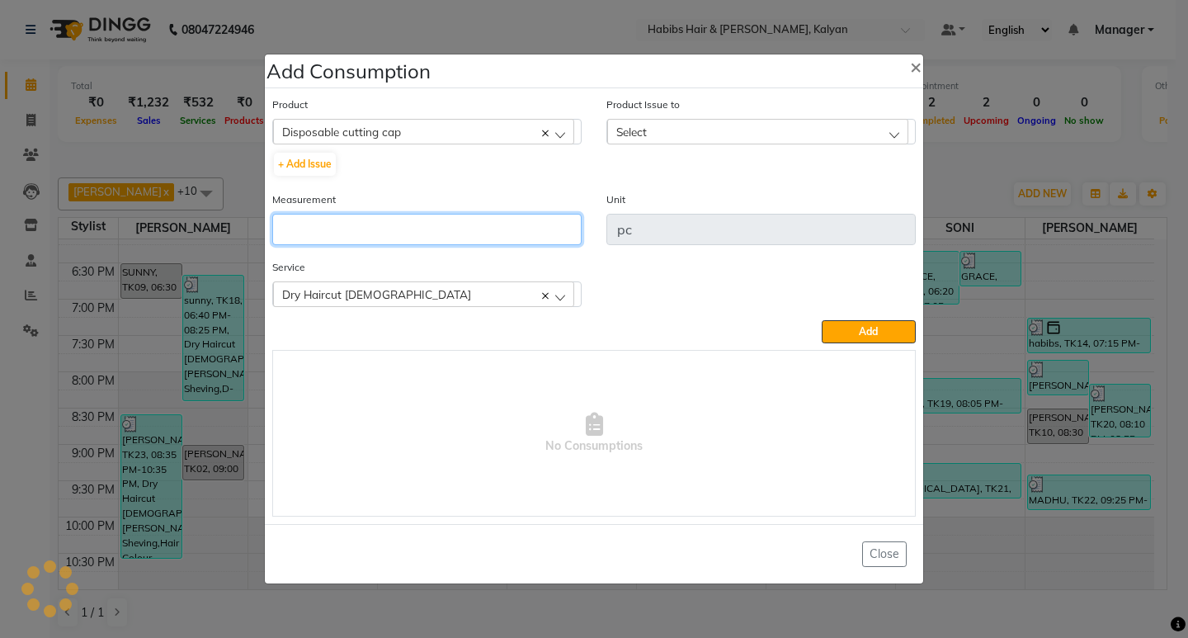
click at [382, 230] on input "number" at bounding box center [426, 229] width 309 height 31
type input "1"
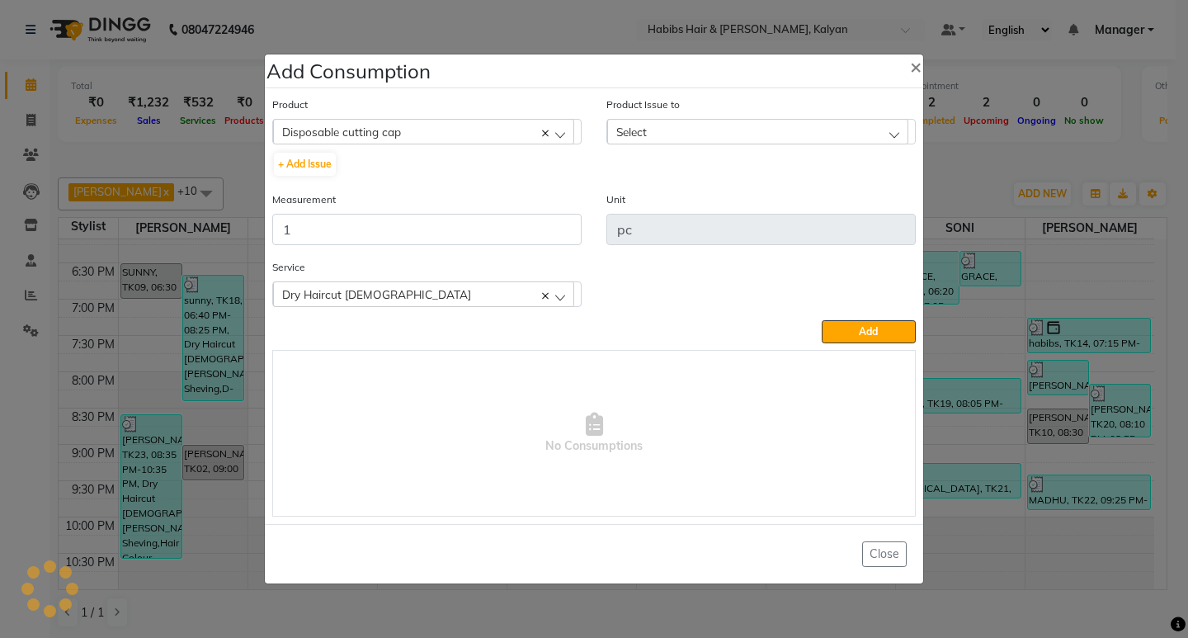
click at [834, 132] on div "Select" at bounding box center [757, 131] width 301 height 25
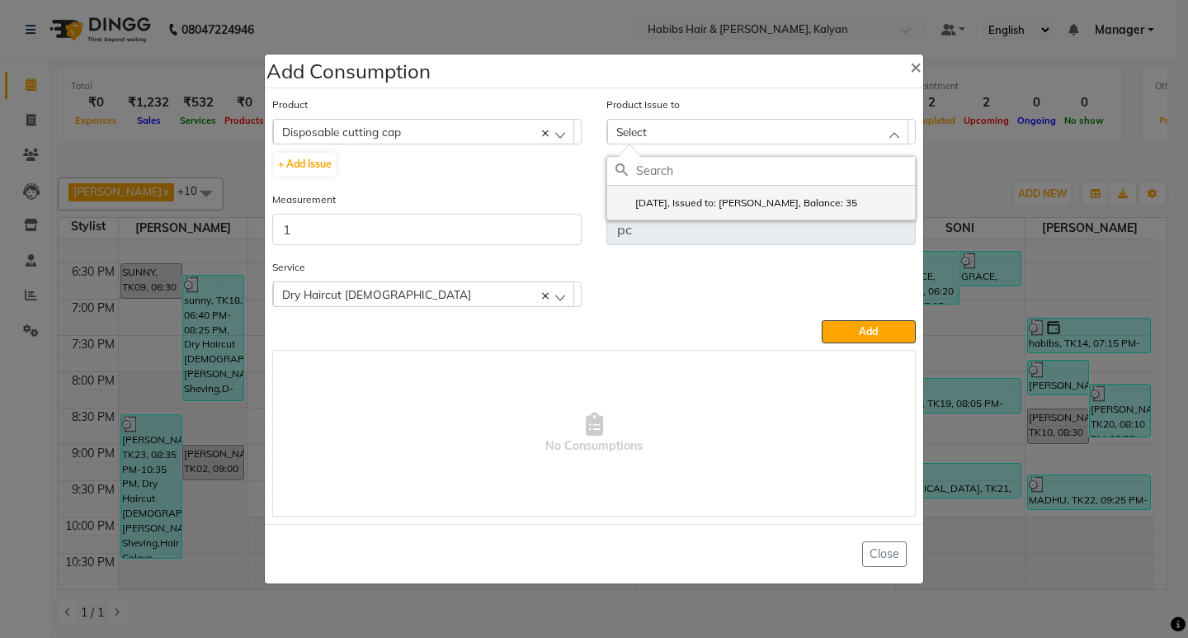
click at [833, 216] on li "2025-09-02, Issued to: SONI, Balance: 35" at bounding box center [761, 203] width 308 height 34
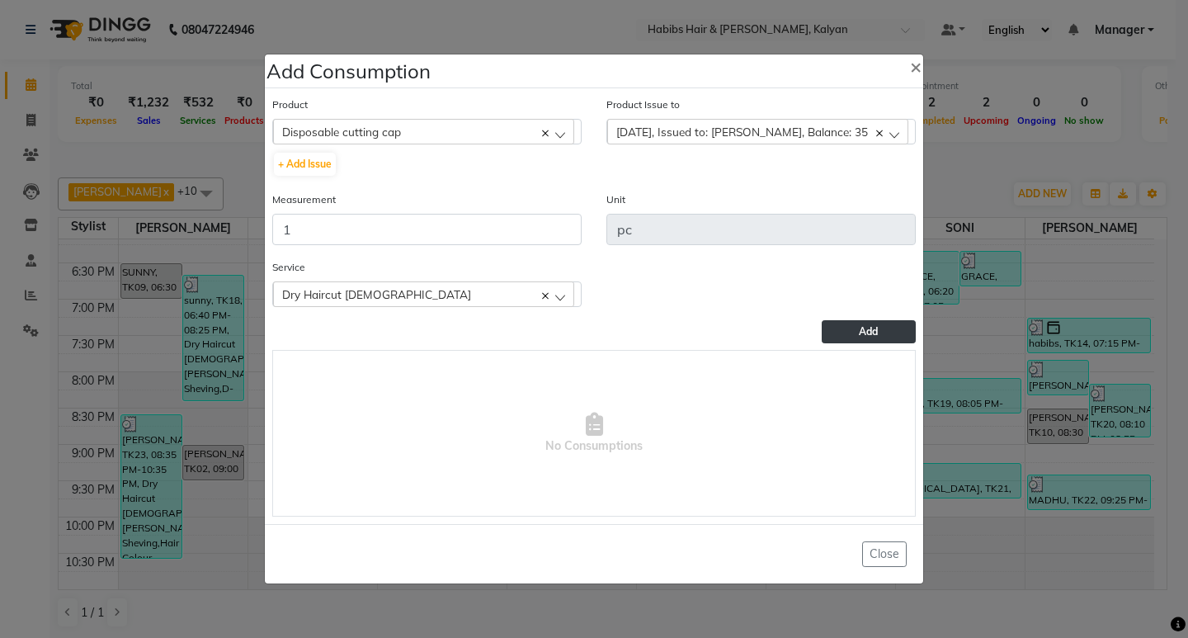
click at [849, 334] on button "Add" at bounding box center [868, 331] width 94 height 23
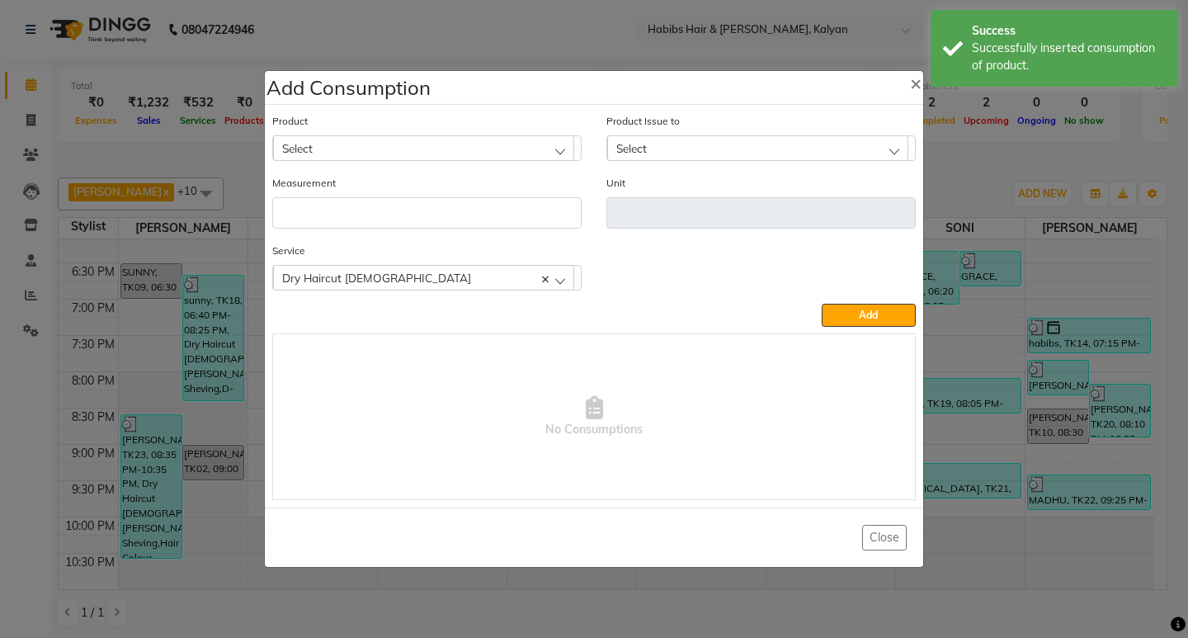
click at [350, 266] on div "Dry Haircut [DEMOGRAPHIC_DATA]" at bounding box center [423, 277] width 301 height 25
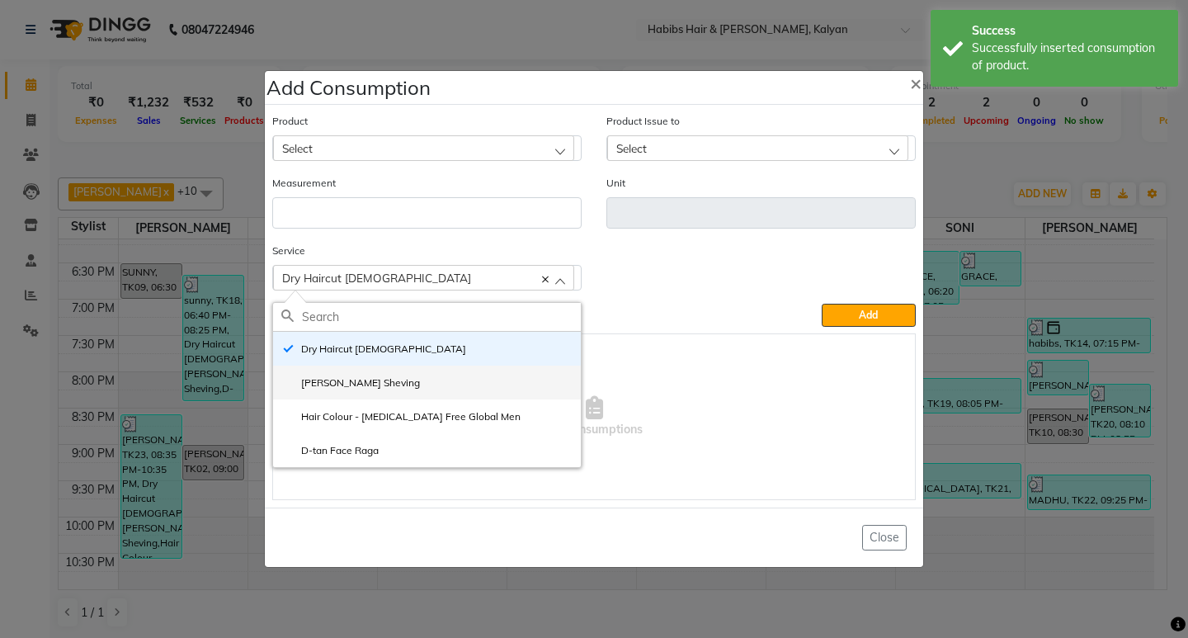
click at [346, 393] on li "[PERSON_NAME] Sheving" at bounding box center [427, 382] width 308 height 34
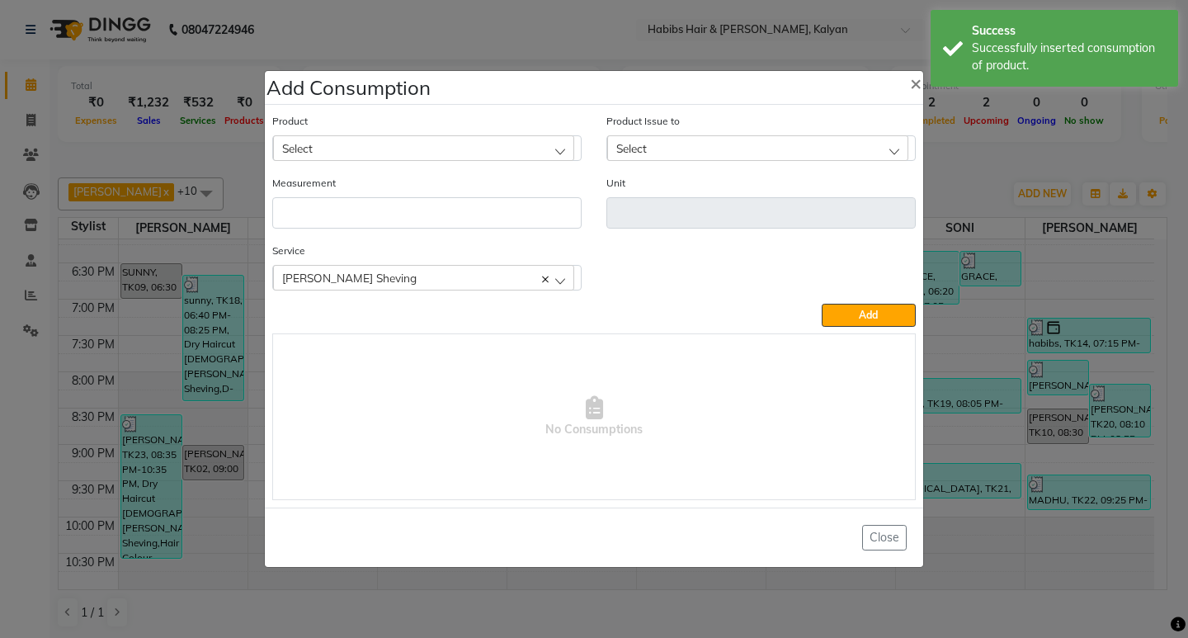
click at [418, 150] on div "Select" at bounding box center [423, 147] width 301 height 25
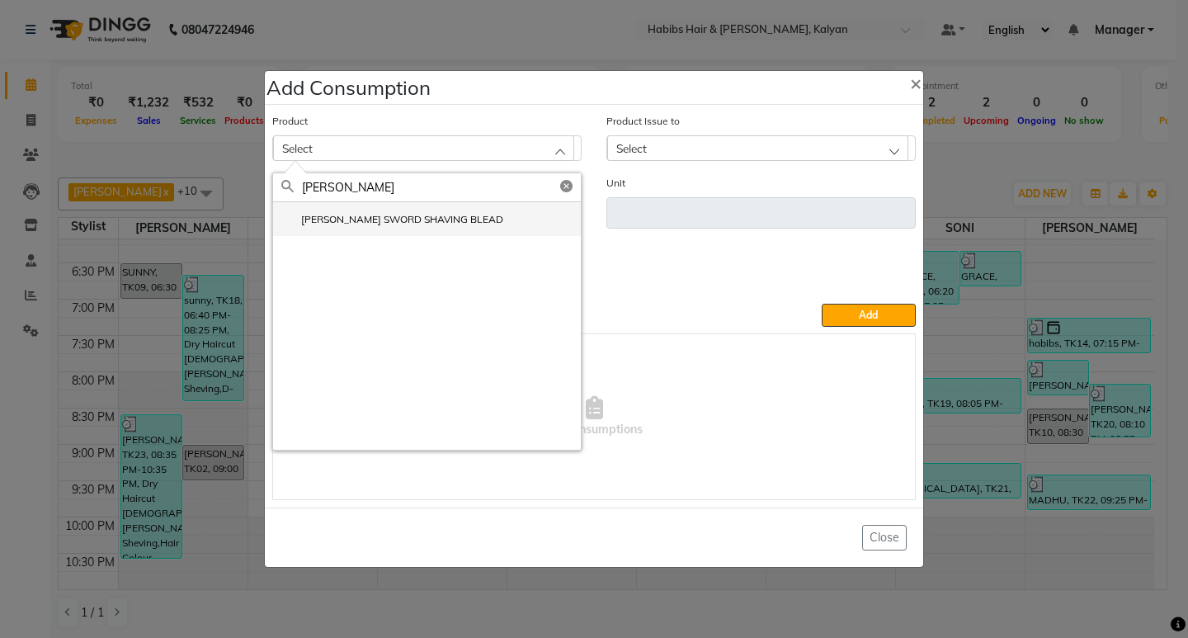
type input "WILK"
click at [403, 220] on label "WILKINSON SWORD SHAVING BLEAD" at bounding box center [392, 219] width 222 height 15
type input "pc"
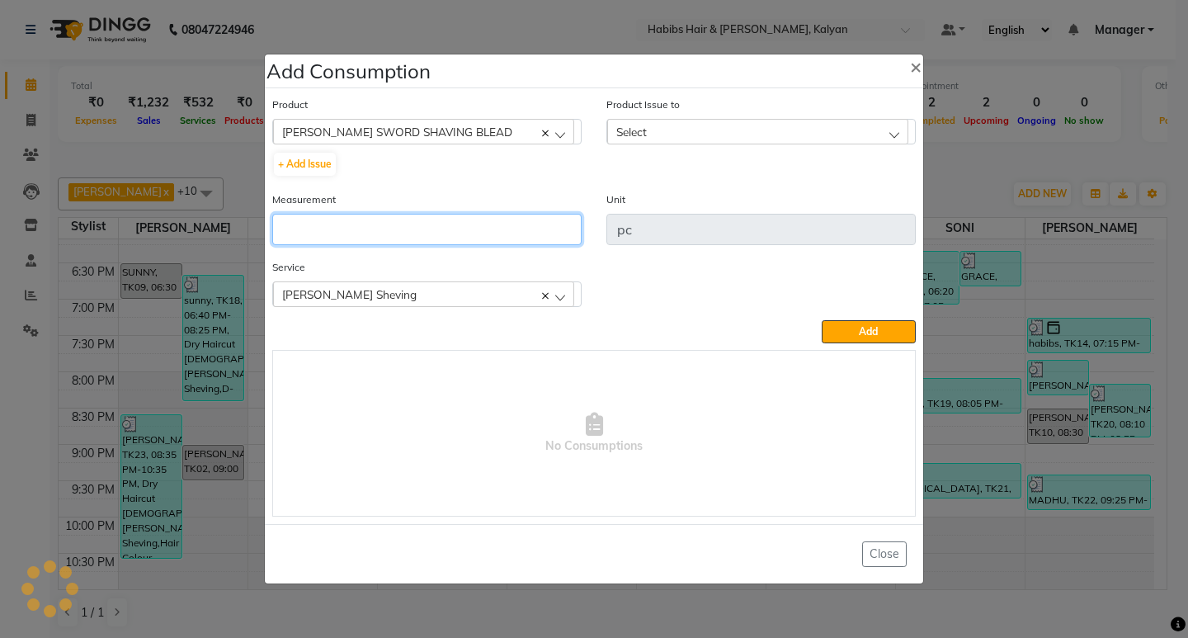
click at [403, 220] on input "number" at bounding box center [426, 229] width 309 height 31
type input "1"
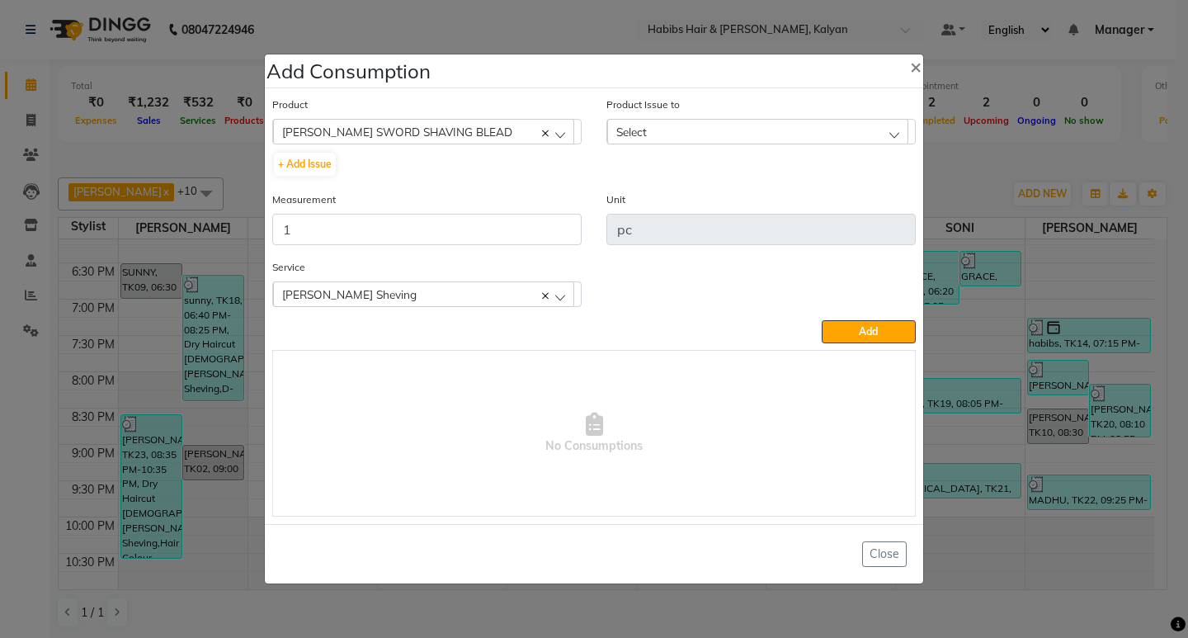
click at [860, 125] on div "Select" at bounding box center [757, 131] width 301 height 25
click at [844, 206] on label "2025-06-30, Issued to: Suraj Kadam, Balance: 288" at bounding box center [738, 202] width 247 height 15
click at [861, 324] on button "Add" at bounding box center [868, 331] width 94 height 23
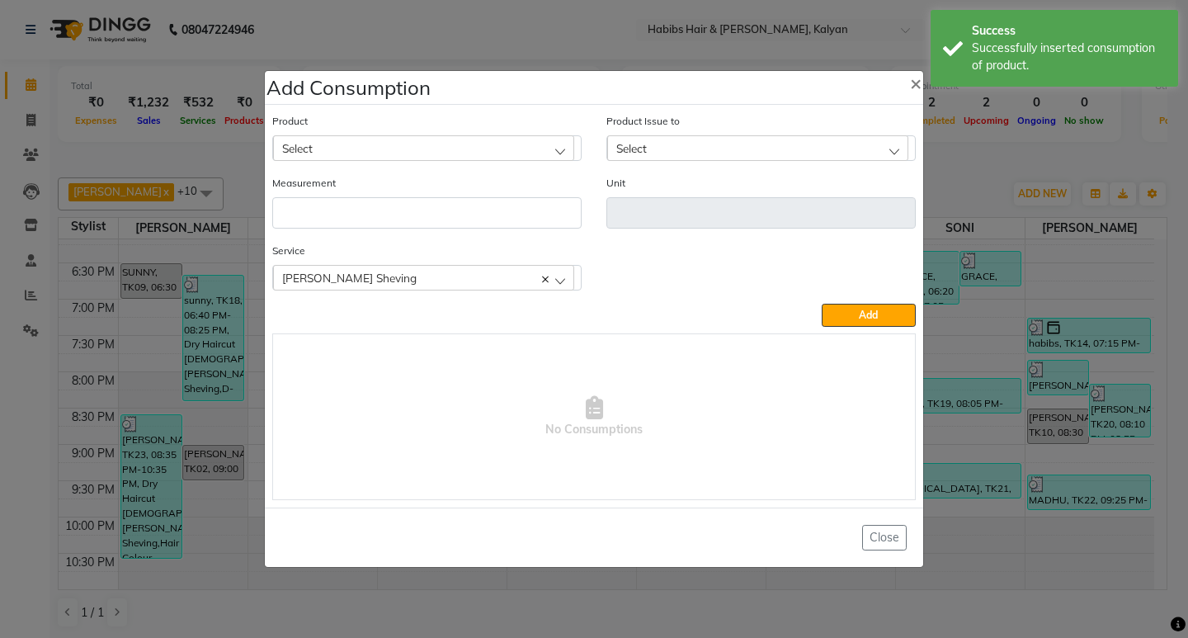
click at [437, 142] on div "Select" at bounding box center [423, 147] width 301 height 25
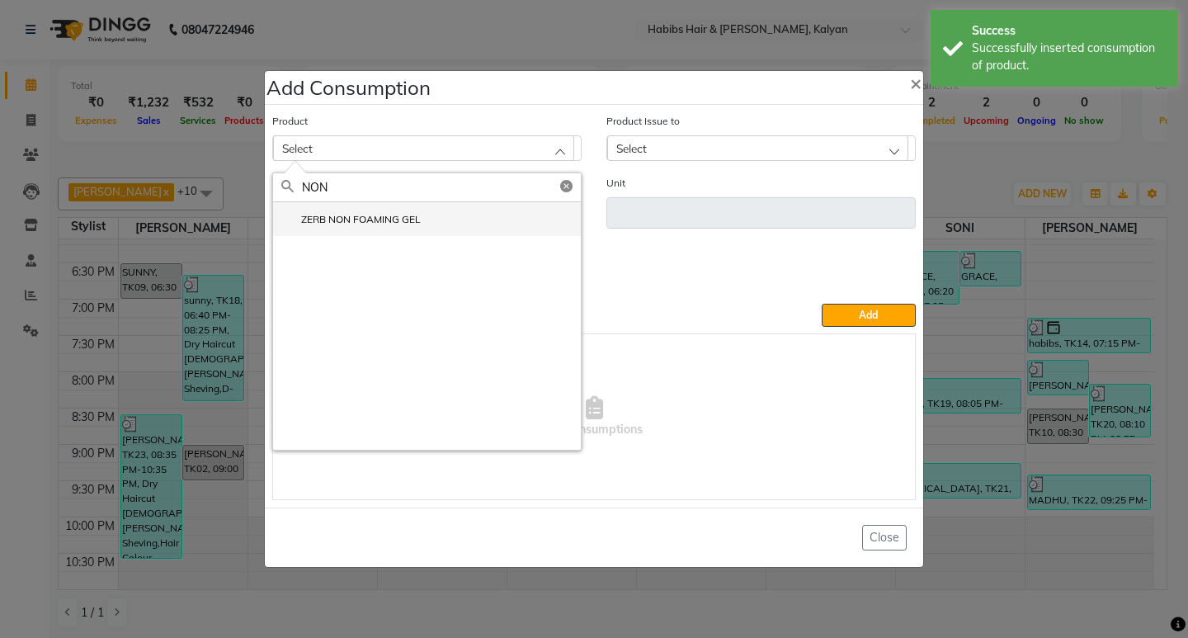
type input "NON"
click at [393, 228] on li "ZERB NON FOAMING GEL" at bounding box center [427, 219] width 308 height 34
type input "ml"
click at [393, 228] on input "number" at bounding box center [426, 212] width 309 height 31
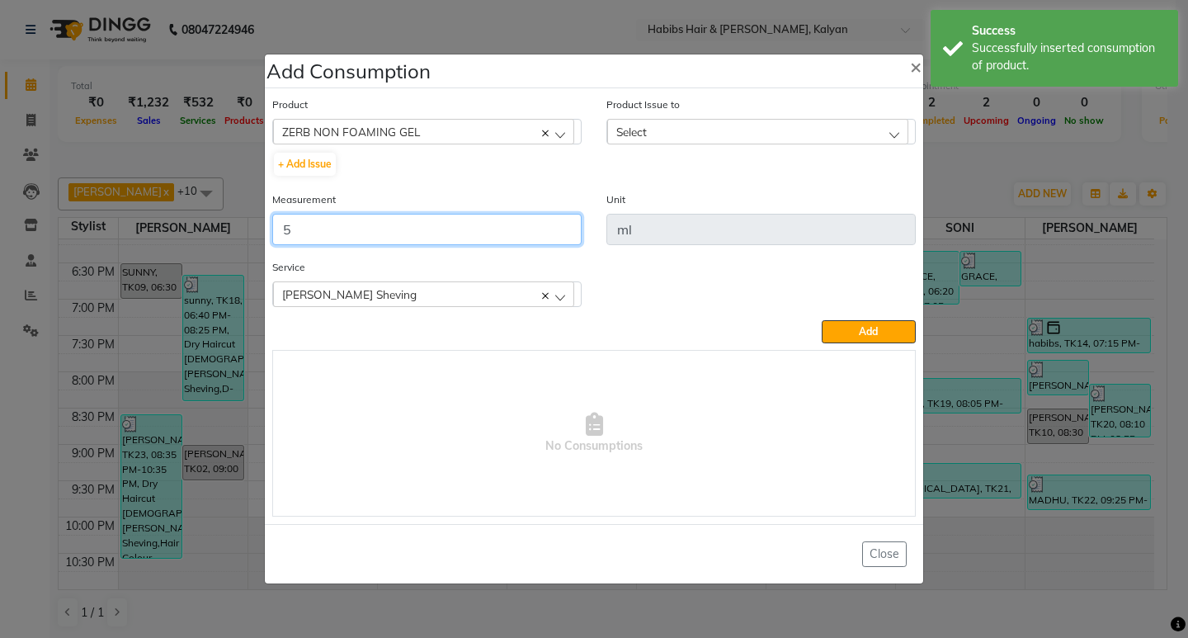
type input "5"
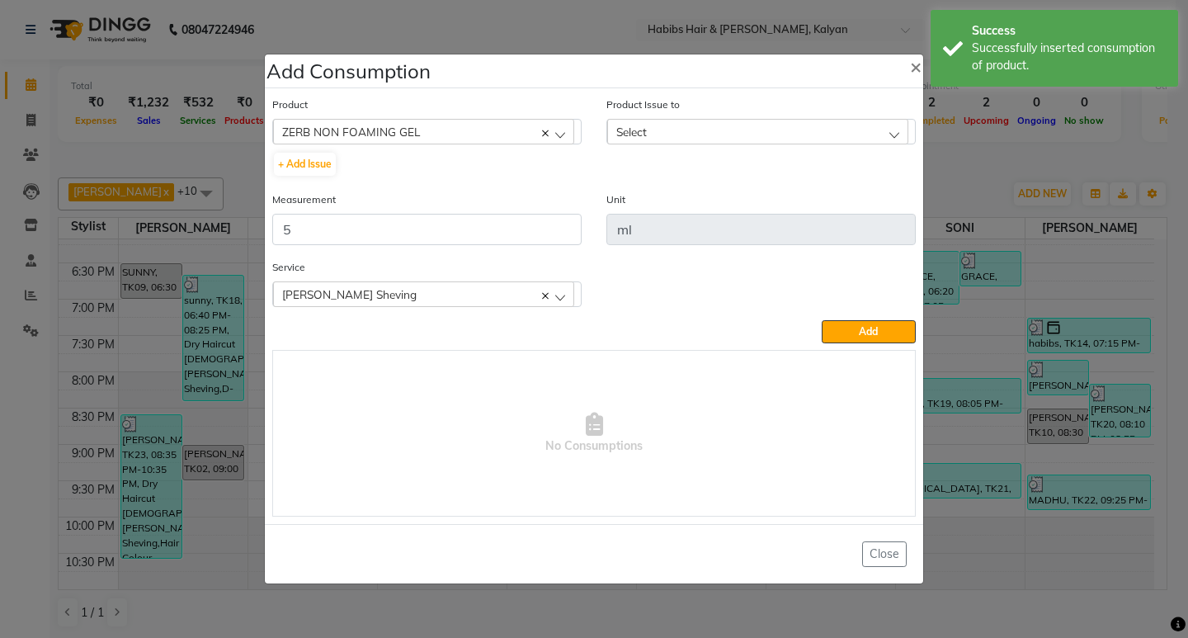
click at [740, 117] on div "Product Issue to Select 2025-08-18, Issued to: Suraj Kadam, Balance: 890" at bounding box center [760, 120] width 309 height 49
click at [741, 129] on div "Select" at bounding box center [757, 131] width 301 height 25
click at [763, 194] on li "2025-08-18, Issued to: Suraj Kadam, Balance: 890" at bounding box center [761, 203] width 308 height 34
drag, startPoint x: 867, startPoint y: 338, endPoint x: 715, endPoint y: 261, distance: 170.4
click at [864, 338] on button "Add" at bounding box center [868, 331] width 94 height 23
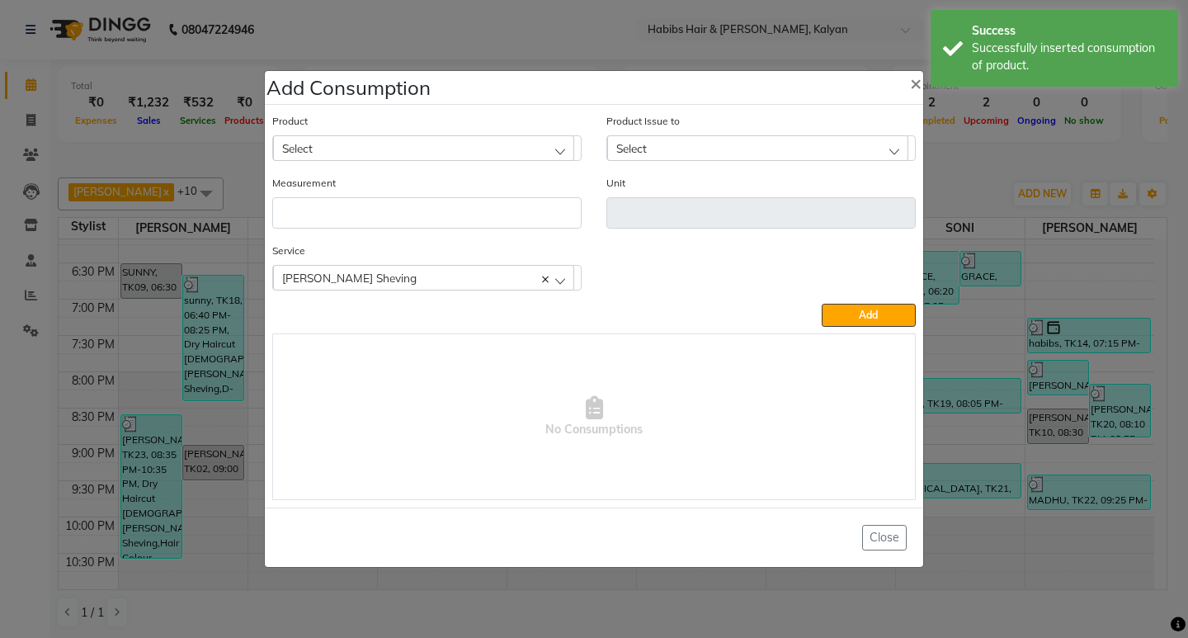
click at [371, 135] on div "Select" at bounding box center [423, 147] width 301 height 25
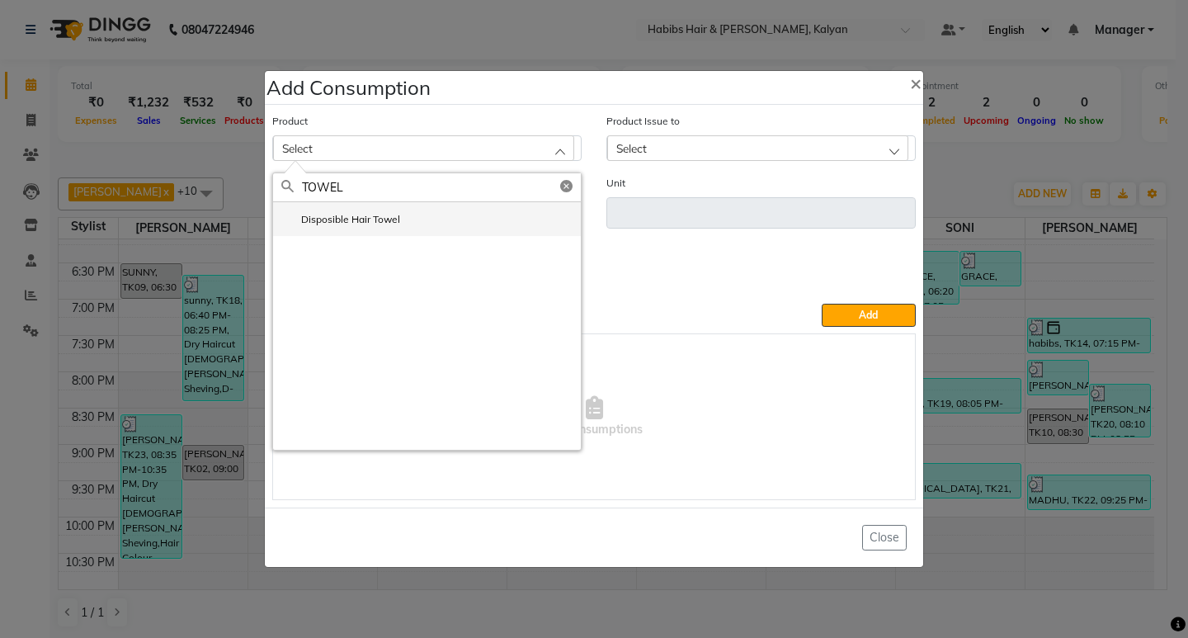
type input "TOWEL"
click at [364, 215] on label "Disposible Hair Towel" at bounding box center [340, 219] width 119 height 15
type input "pc"
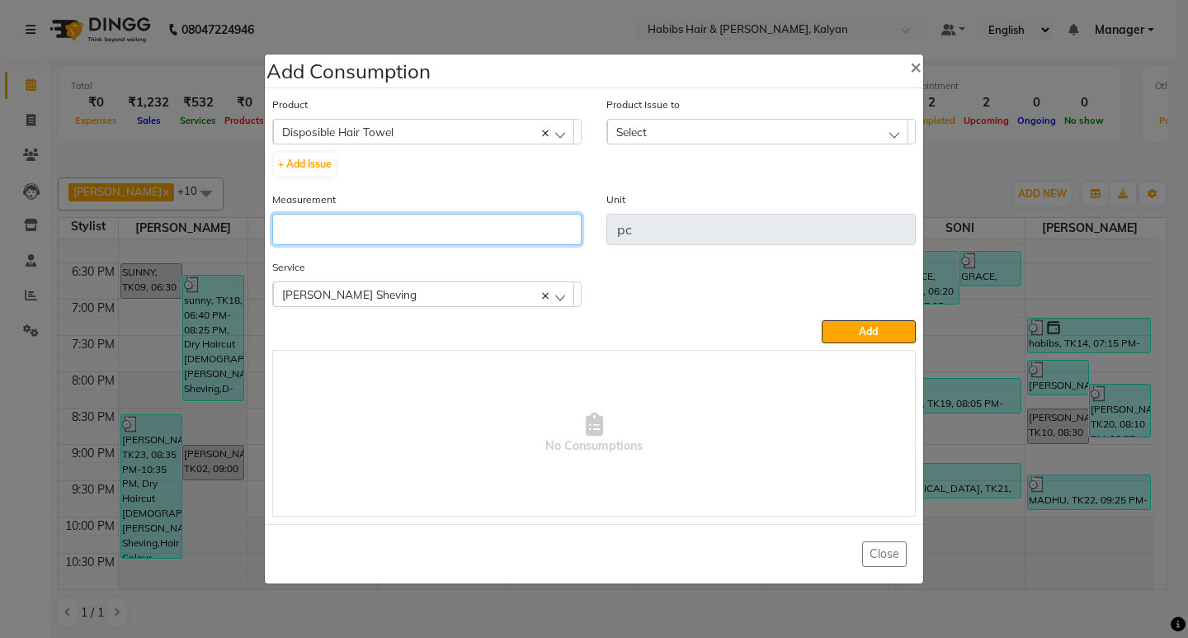
click at [364, 215] on input "number" at bounding box center [426, 229] width 309 height 31
type input "1"
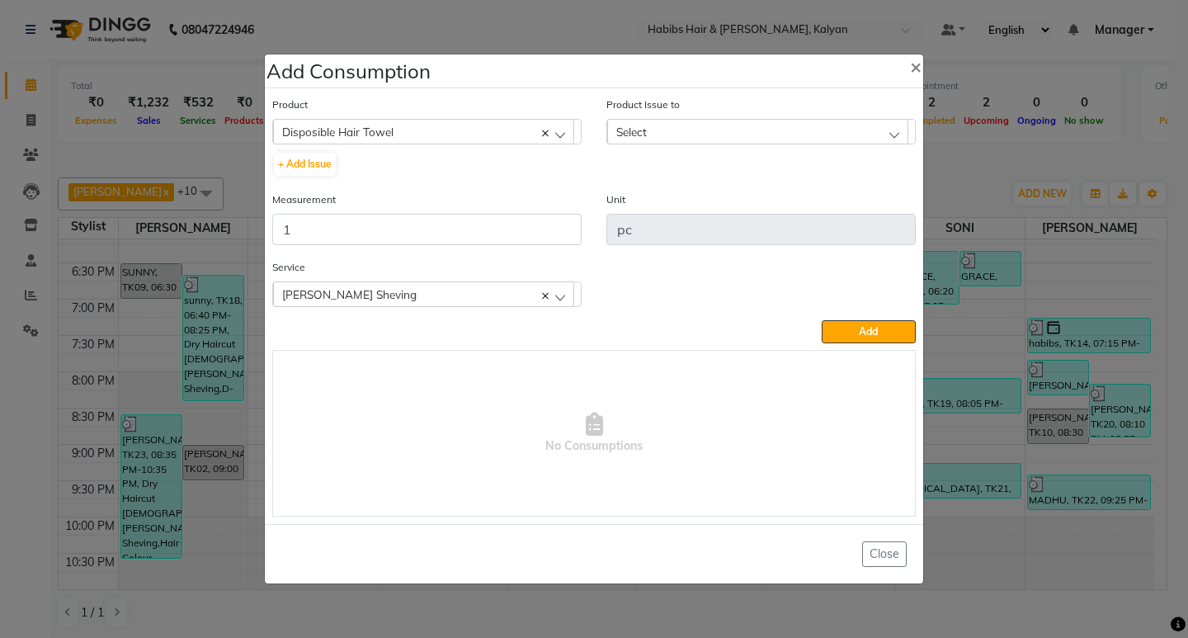
click at [741, 127] on div "Select" at bounding box center [757, 131] width 301 height 25
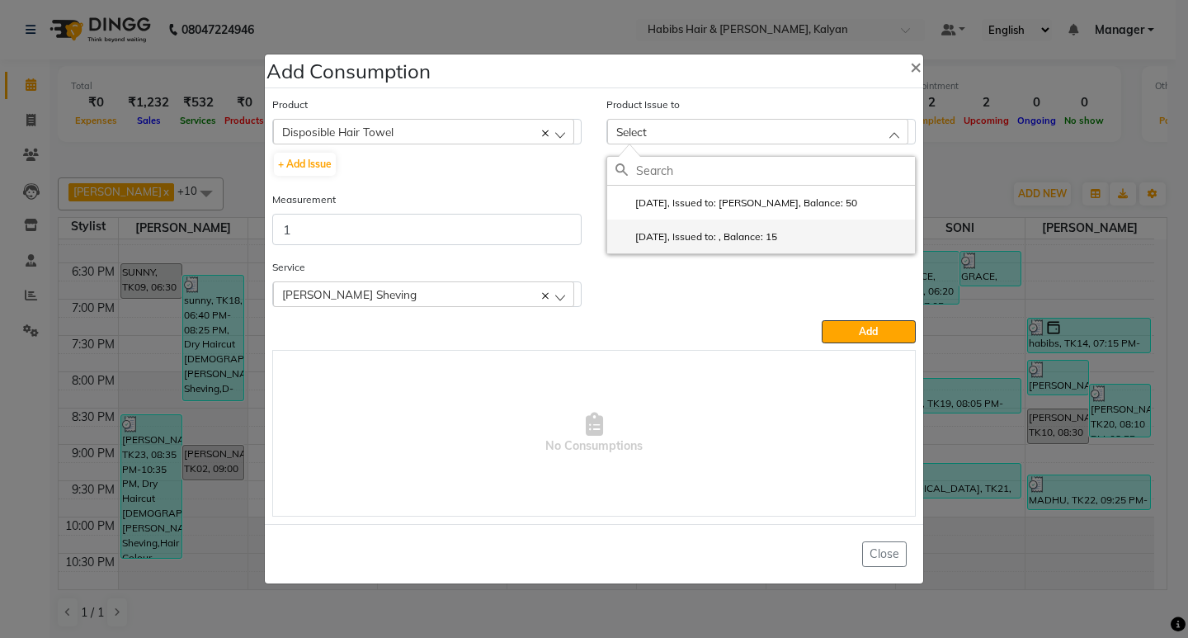
click at [820, 226] on li "2025-08-31, Issued to: , Balance: 15" at bounding box center [761, 236] width 308 height 34
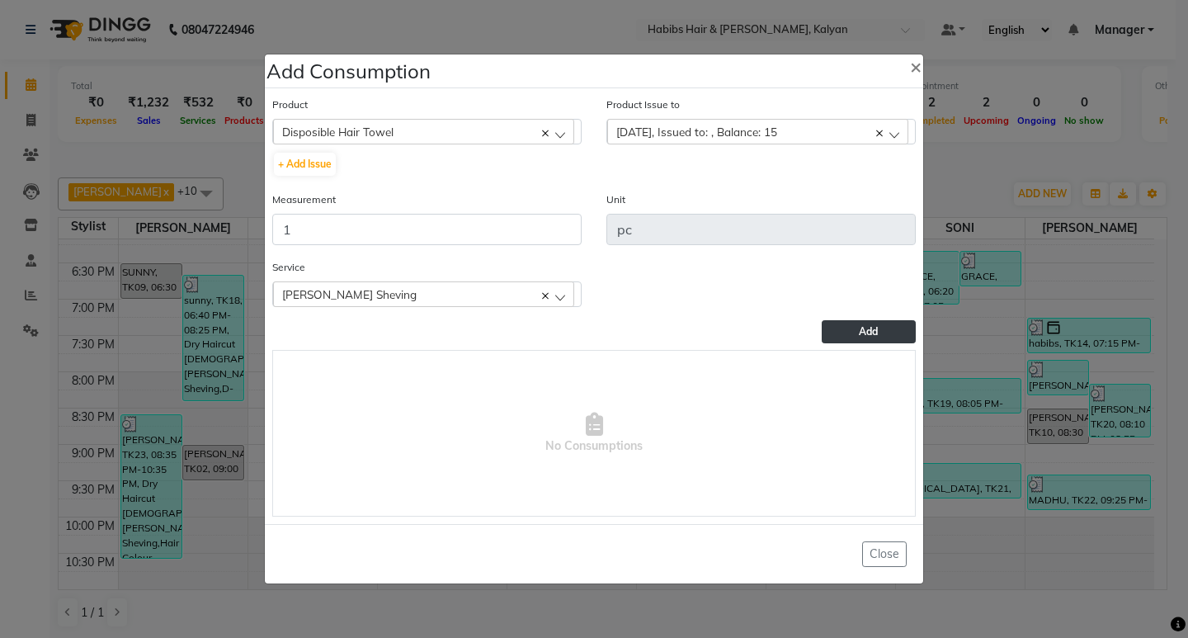
click at [858, 323] on button "Add" at bounding box center [868, 331] width 94 height 23
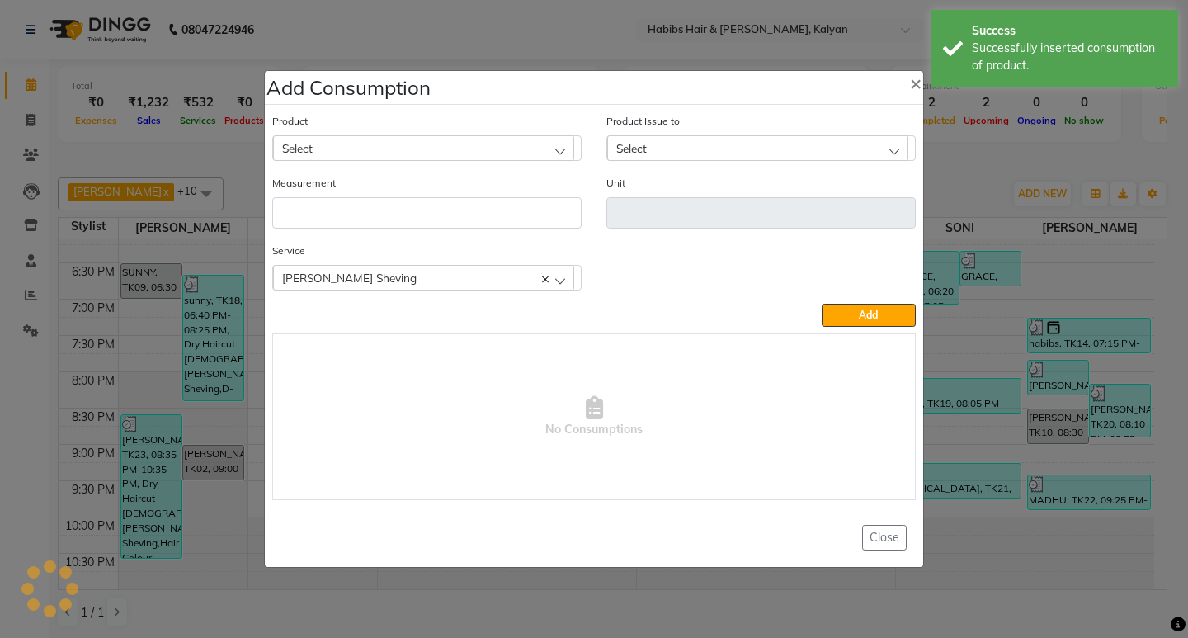
click at [468, 155] on div "Select" at bounding box center [423, 147] width 301 height 25
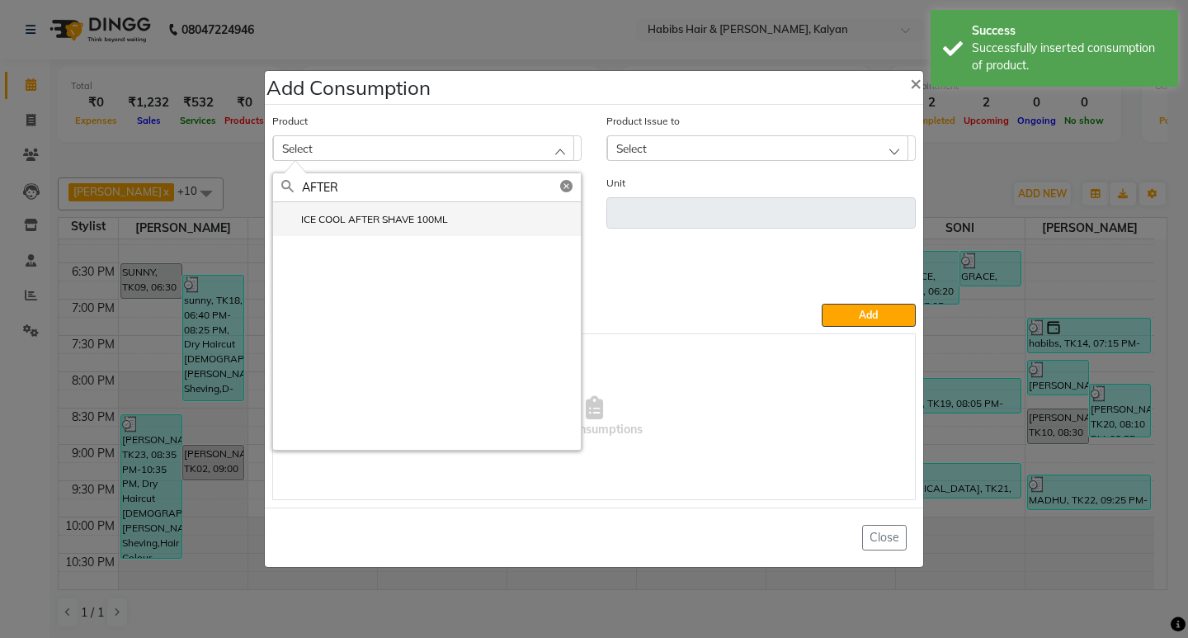
type input "AFTER"
click at [363, 228] on li "ICE COOL AFTER SHAVE 100ML" at bounding box center [427, 219] width 308 height 34
type input "ML"
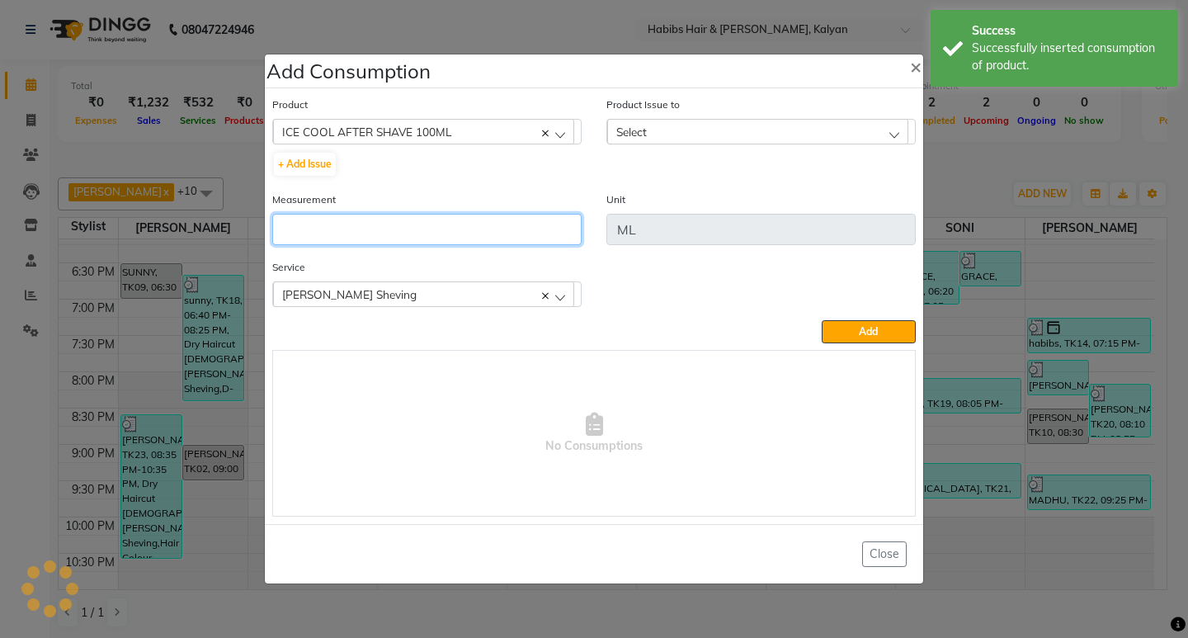
click at [363, 228] on input "number" at bounding box center [426, 229] width 309 height 31
type input "1"
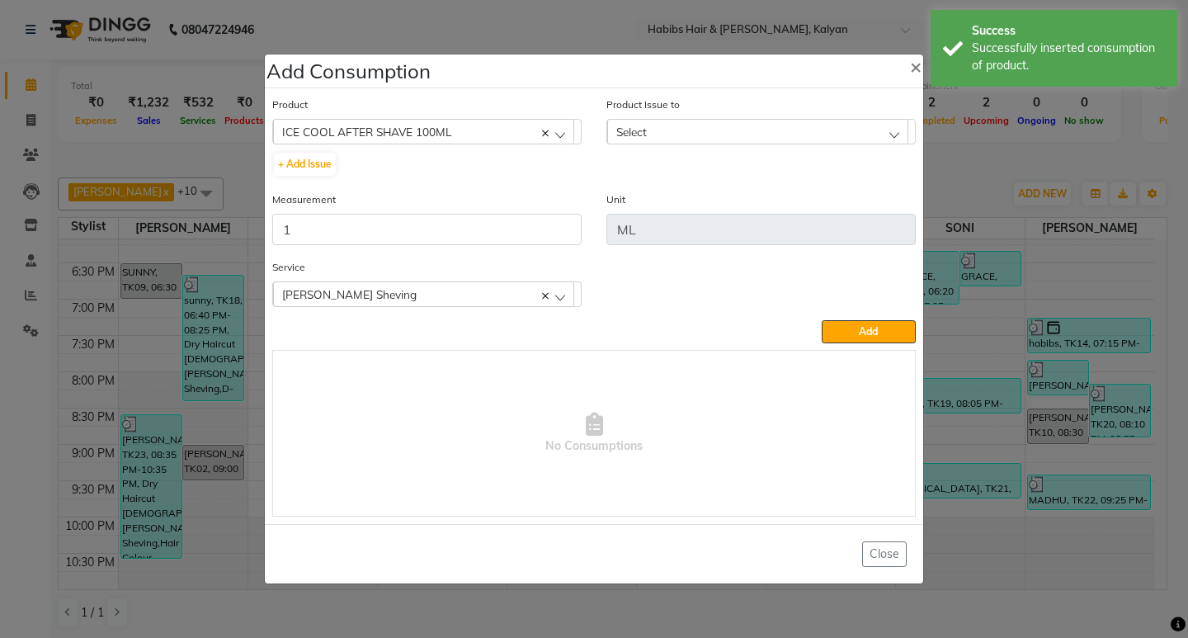
click at [845, 130] on div "Select" at bounding box center [757, 131] width 301 height 25
click at [840, 205] on label "2025-08-16, Issued to: Sagar saindane, Balance: 45" at bounding box center [736, 202] width 242 height 15
click at [849, 343] on div "Product ICE COOL AFTER SHAVE 100ML 001 BANANA POWDER 10GM + Add Issue Product I…" at bounding box center [594, 306] width 652 height 429
click at [846, 332] on button "Add" at bounding box center [868, 331] width 94 height 23
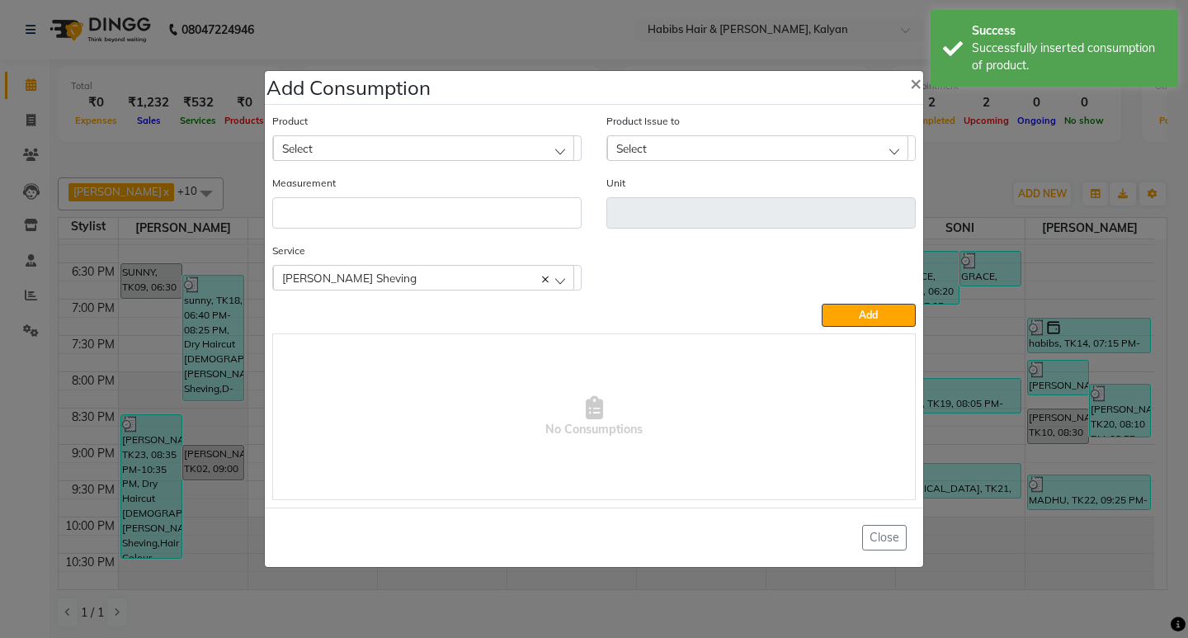
click at [435, 283] on div "[PERSON_NAME] Sheving" at bounding box center [423, 277] width 301 height 25
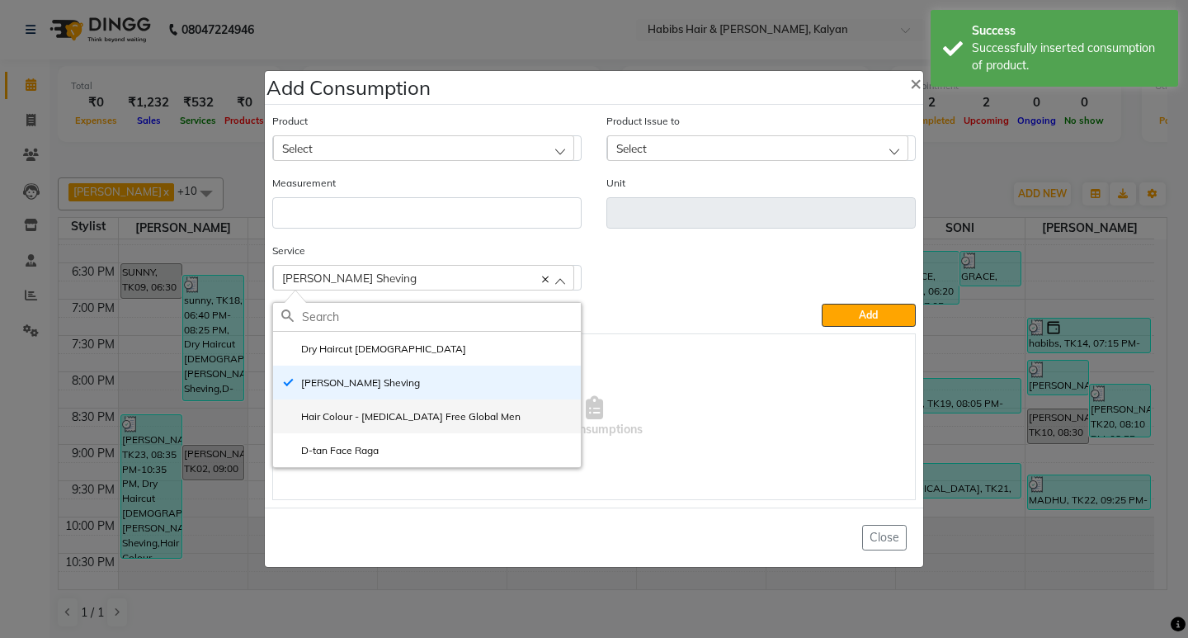
click at [374, 401] on li "Hair Colour - [MEDICAL_DATA] Free Global Men" at bounding box center [427, 416] width 308 height 34
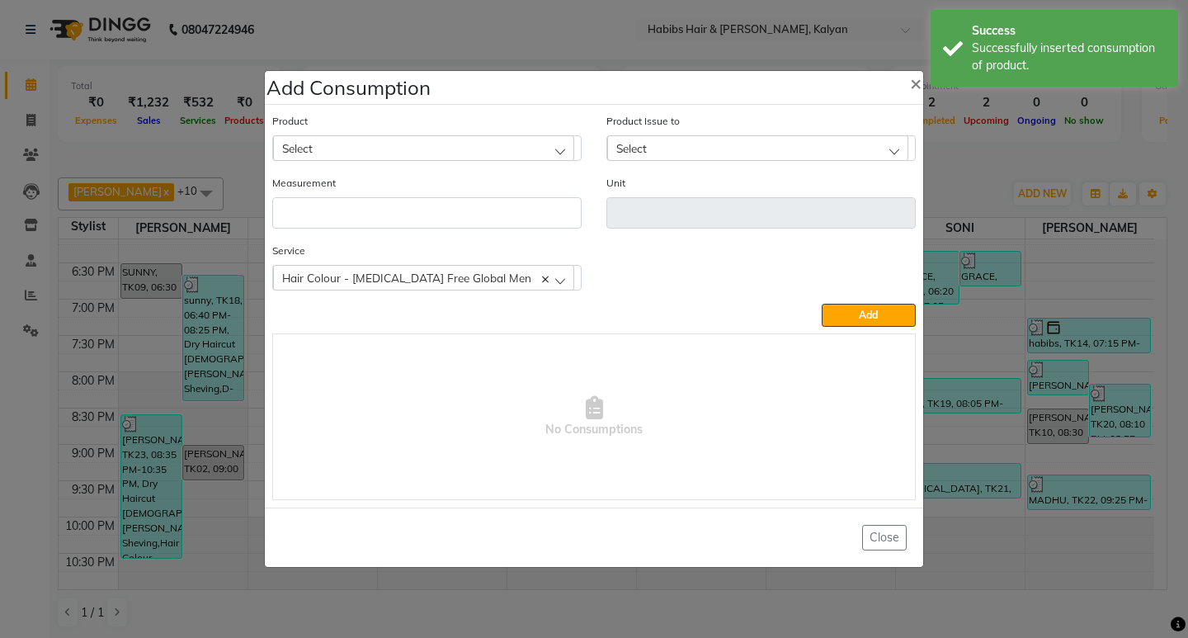
click at [432, 145] on div "Select" at bounding box center [423, 147] width 301 height 25
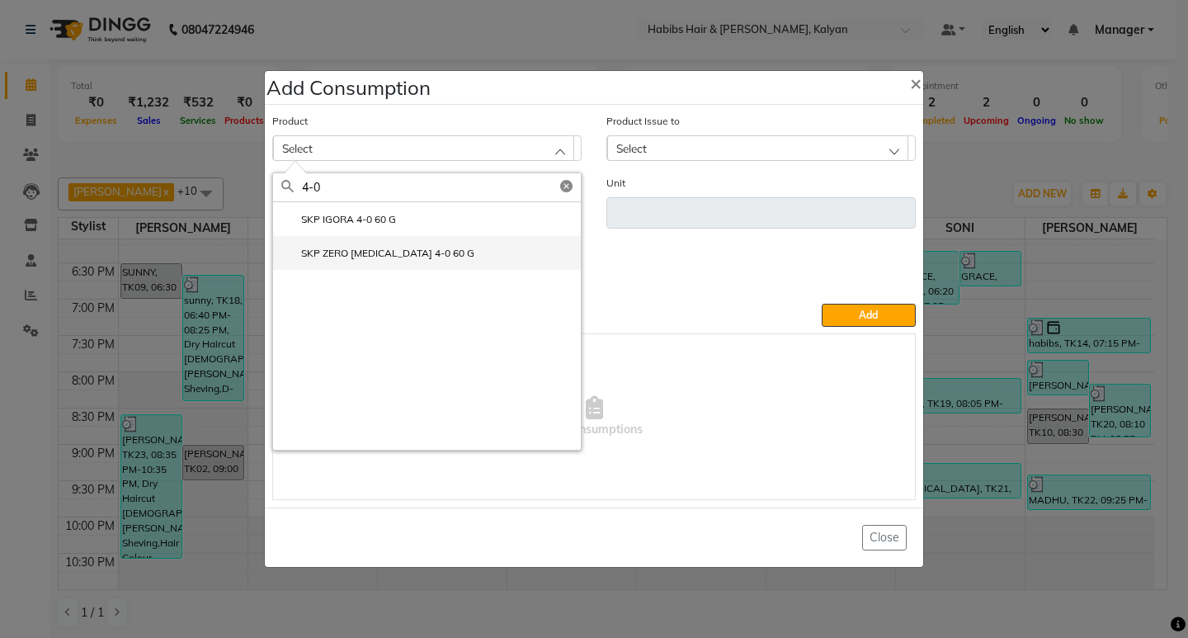
type input "4-0"
click at [416, 245] on li "SKP ZERO AMMONIA 4-0 60 G" at bounding box center [427, 253] width 308 height 34
type input "ml"
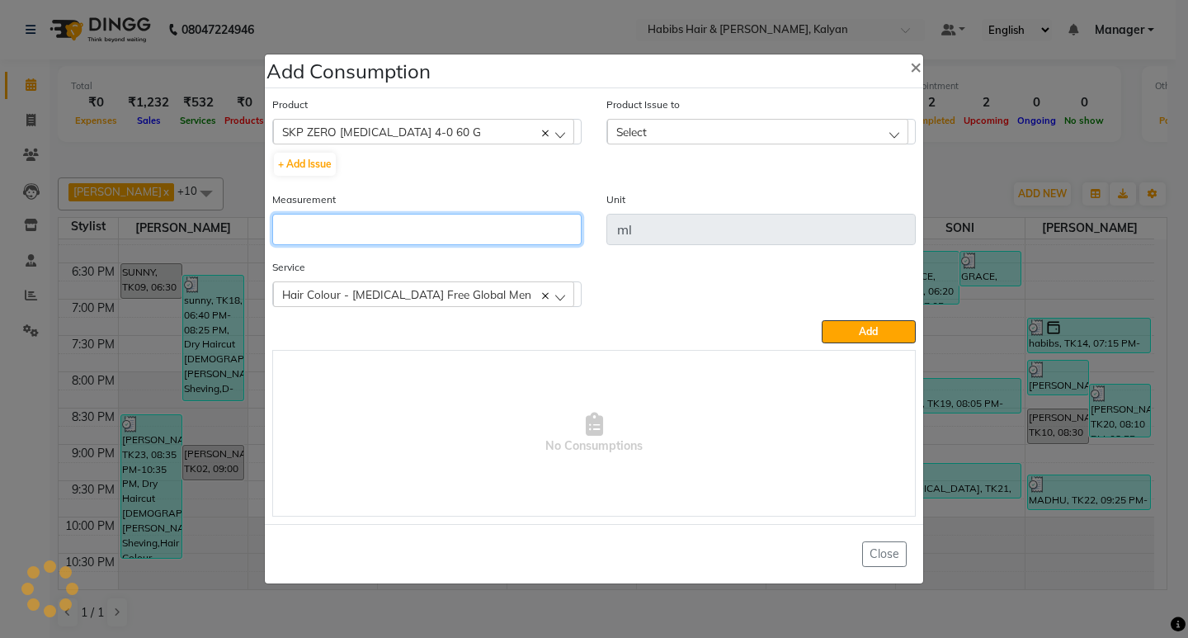
click at [416, 241] on input "number" at bounding box center [426, 229] width 309 height 31
type input "13"
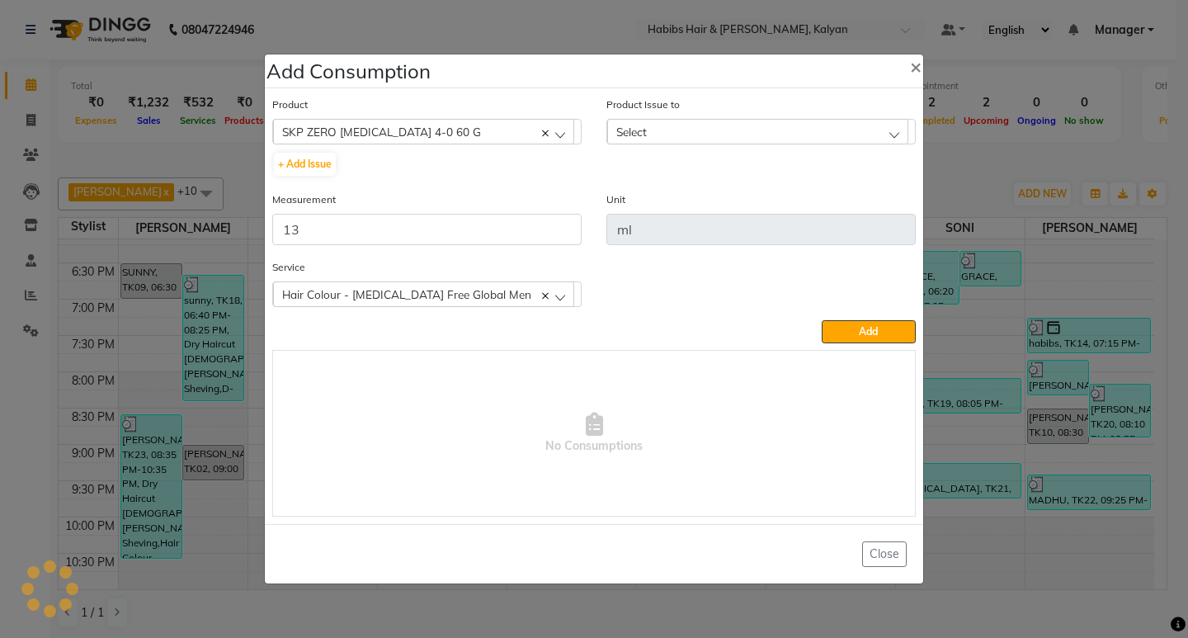
drag, startPoint x: 718, startPoint y: 143, endPoint x: 717, endPoint y: 129, distance: 13.3
click at [718, 140] on div "Select" at bounding box center [757, 131] width 301 height 25
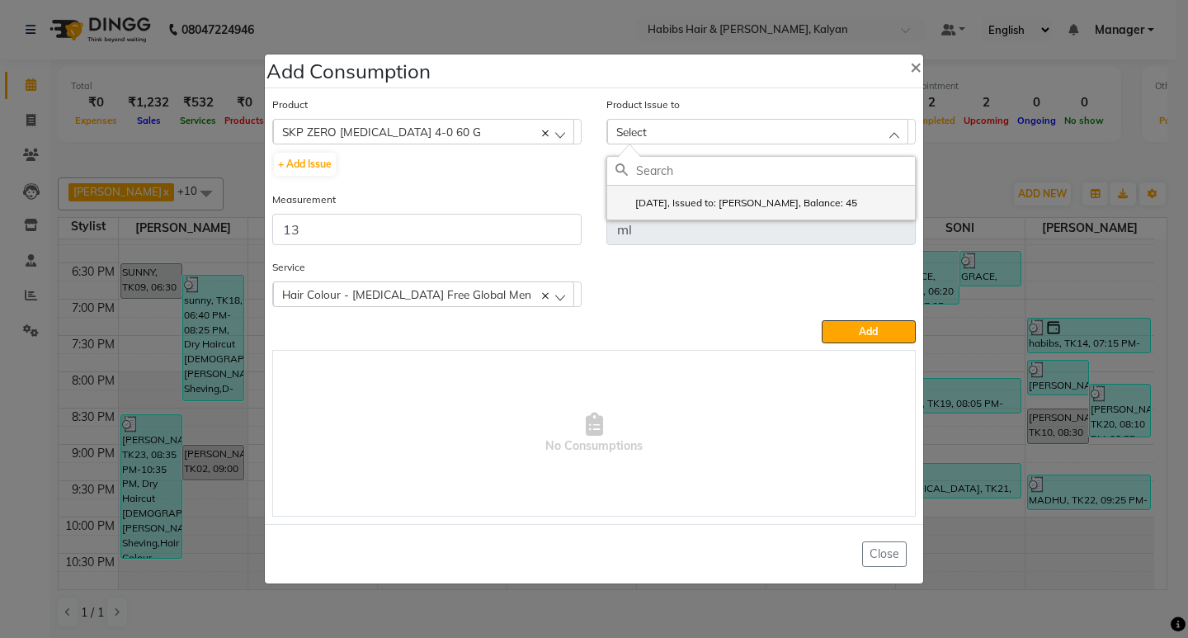
drag, startPoint x: 761, startPoint y: 191, endPoint x: 795, endPoint y: 216, distance: 42.4
click at [762, 191] on li "2025-08-27, Issued to: Suraj Kadam, Balance: 45" at bounding box center [761, 203] width 308 height 34
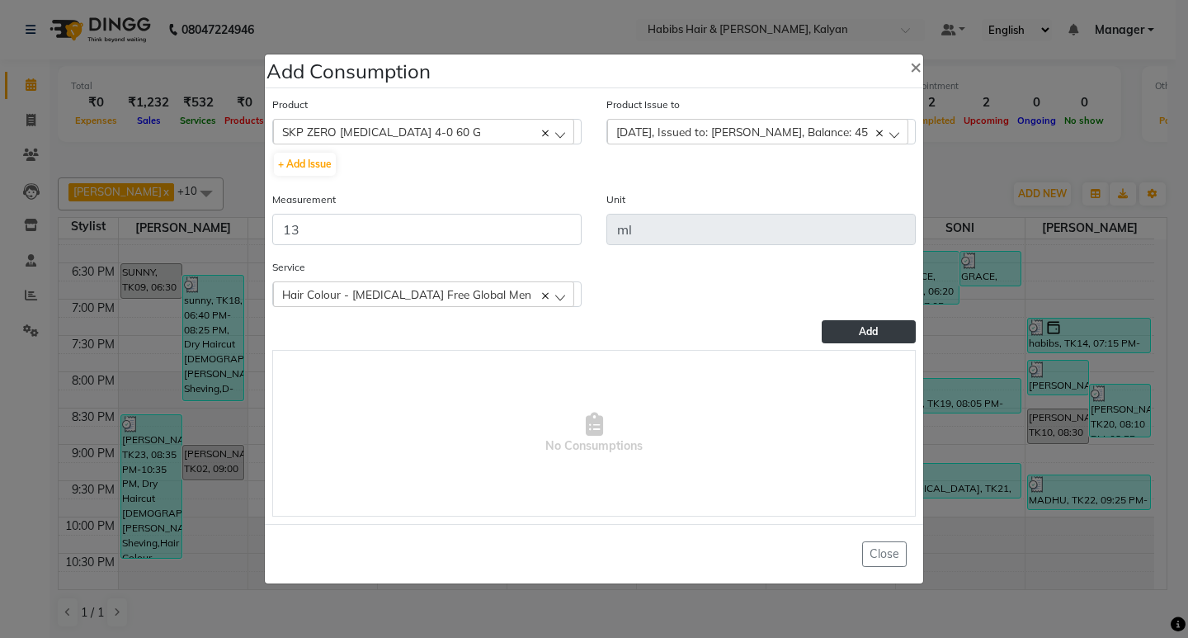
click at [885, 327] on button "Add" at bounding box center [868, 331] width 94 height 23
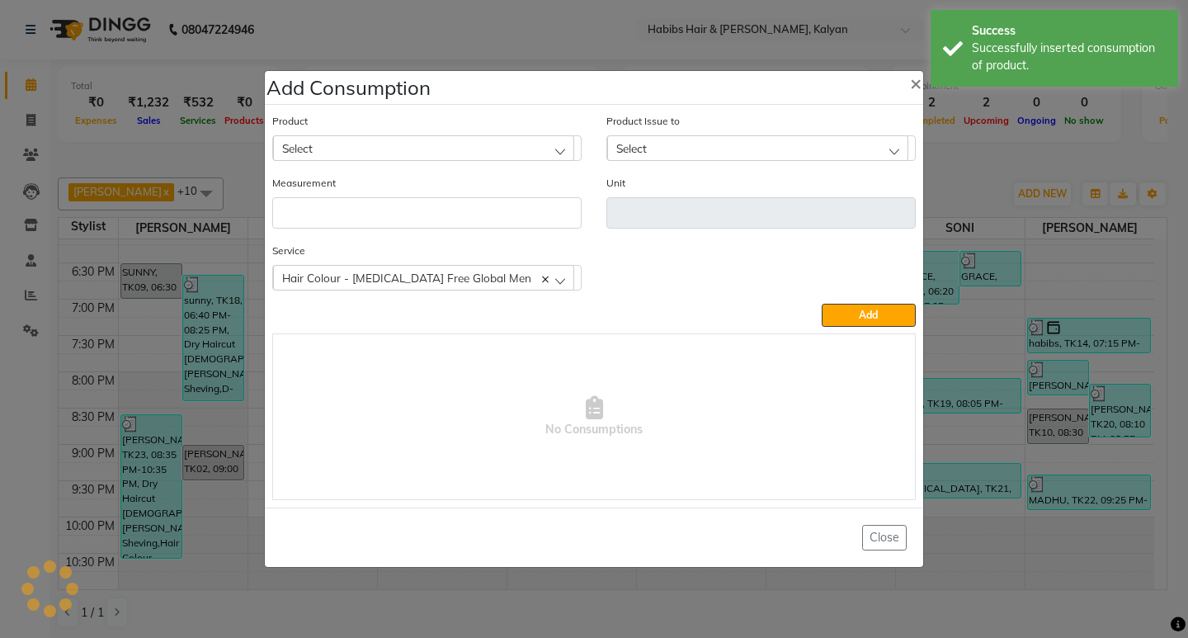
click at [410, 136] on div "Select" at bounding box center [423, 147] width 301 height 25
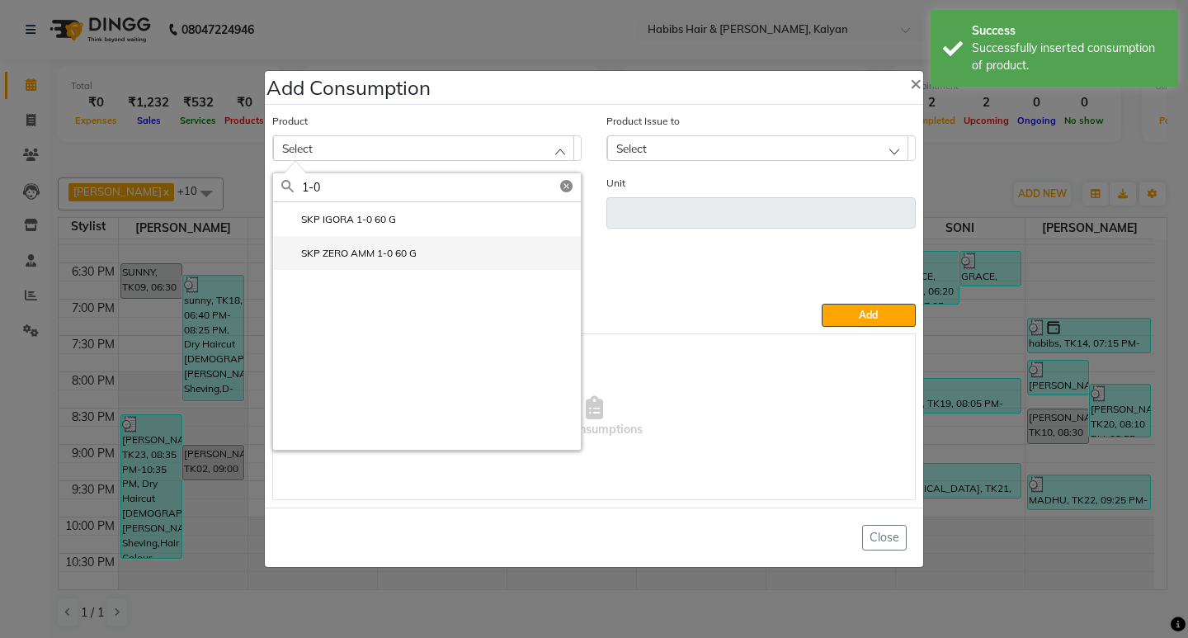
type input "1-0"
click at [398, 252] on label "SKP ZERO AMM 1-0 60 G" at bounding box center [348, 253] width 135 height 15
type input "ml"
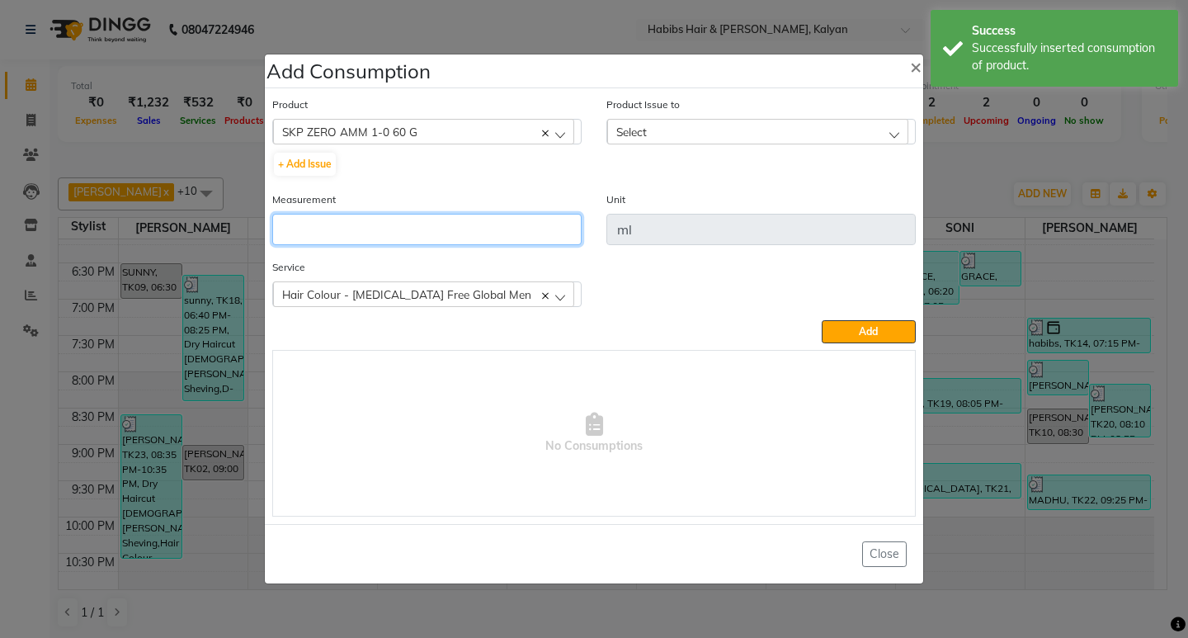
click at [399, 235] on input "number" at bounding box center [426, 229] width 309 height 31
type input "3"
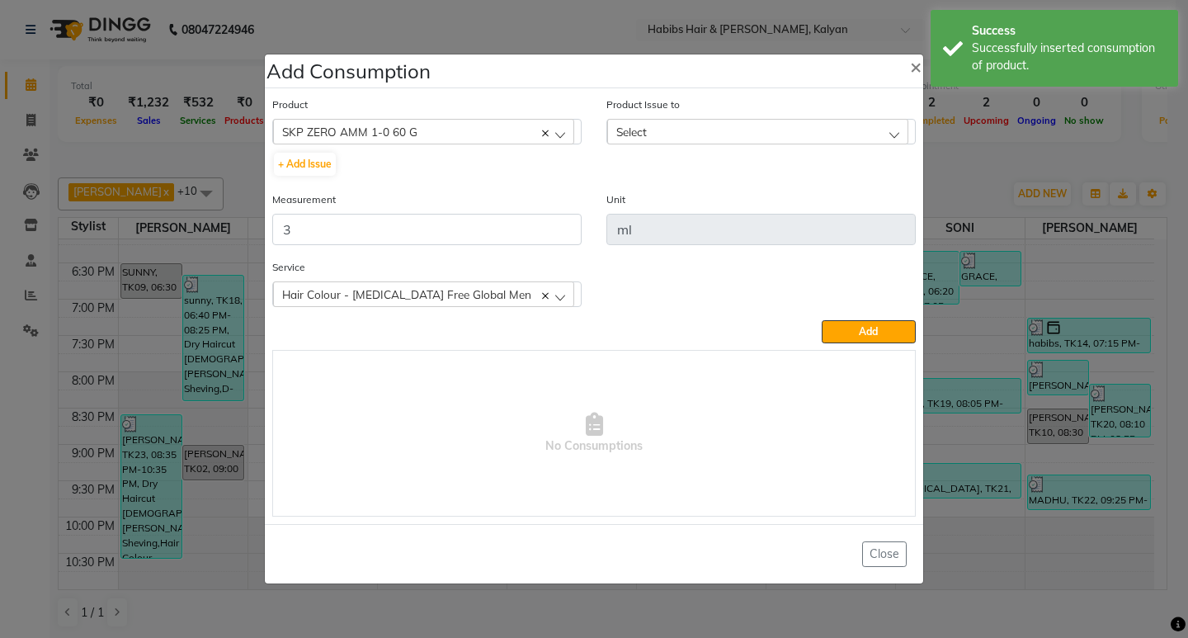
click at [782, 126] on div "Select" at bounding box center [757, 131] width 301 height 25
click at [821, 199] on li "2025-08-11, Issued to: , Balance: 40" at bounding box center [761, 203] width 308 height 34
click at [878, 339] on button "Add" at bounding box center [868, 331] width 94 height 23
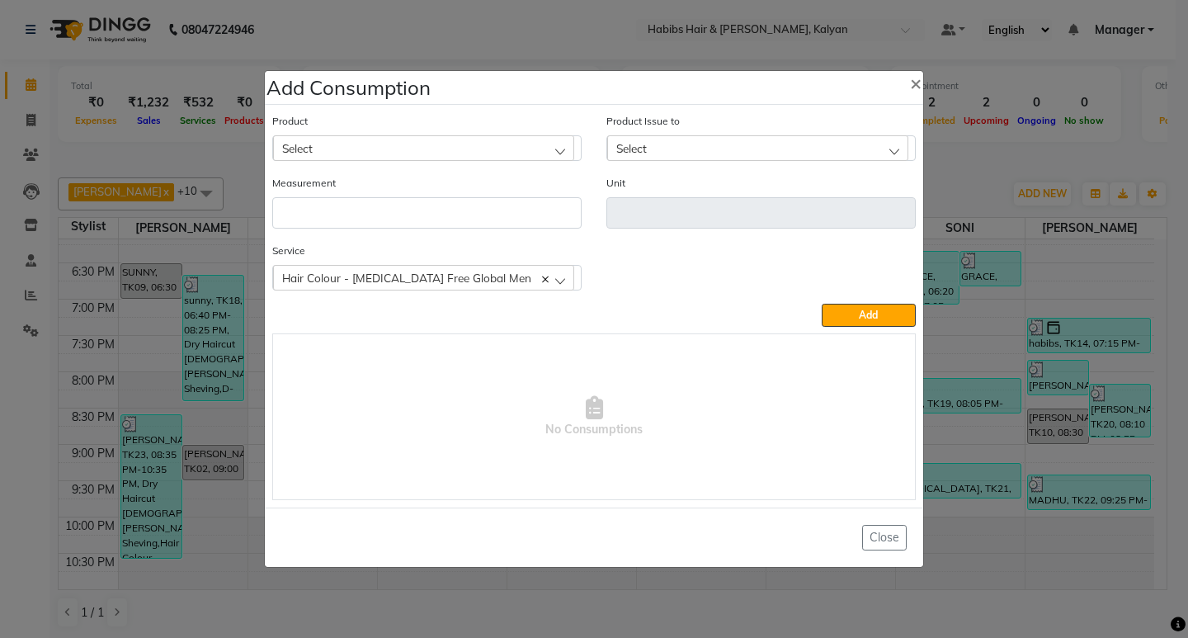
click at [369, 144] on div "Select" at bounding box center [423, 147] width 301 height 25
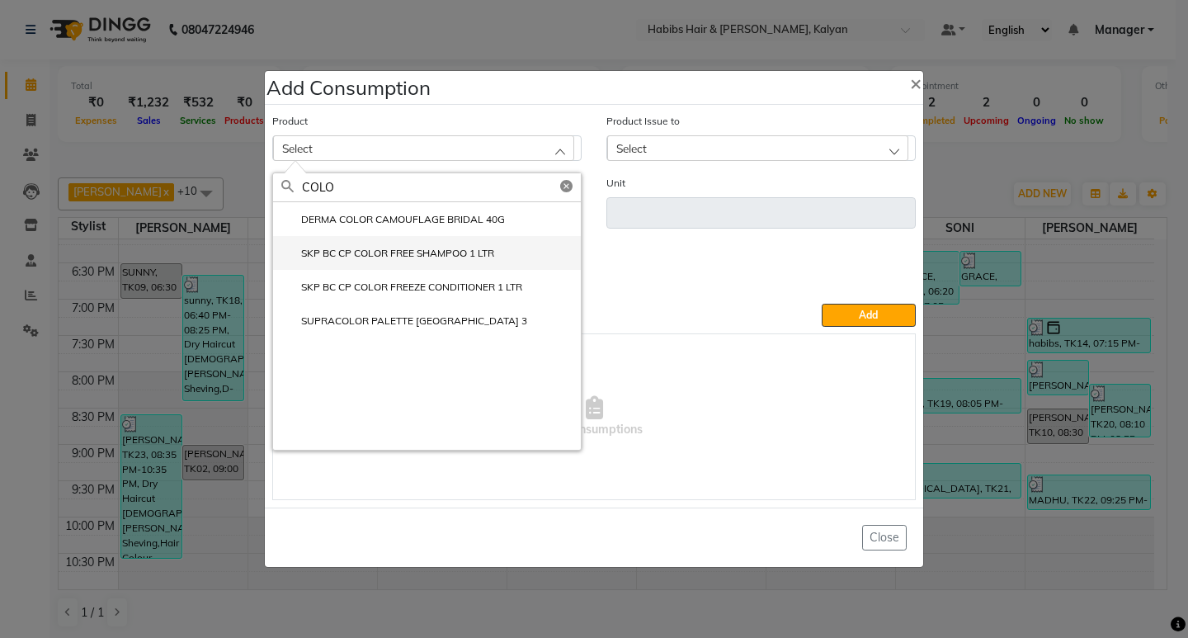
type input "COLO"
click at [393, 243] on li "SKP BC CP COLOR FREE SHAMPOO 1 LTR" at bounding box center [427, 253] width 308 height 34
type input "ml"
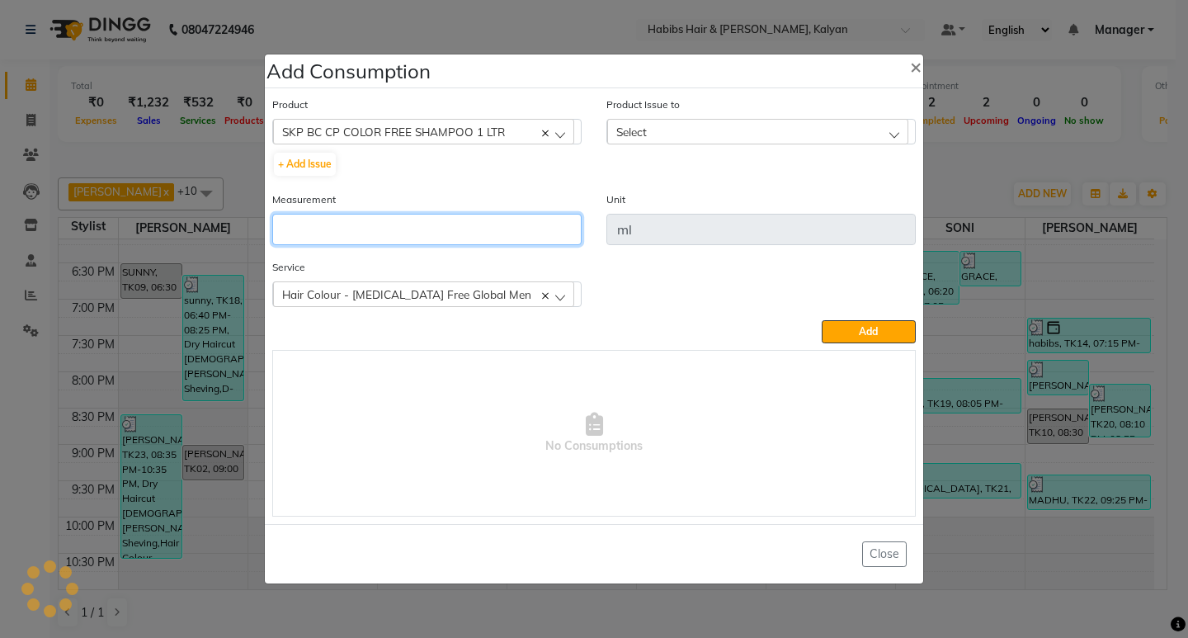
click at [393, 241] on input "number" at bounding box center [426, 229] width 309 height 31
type input "5"
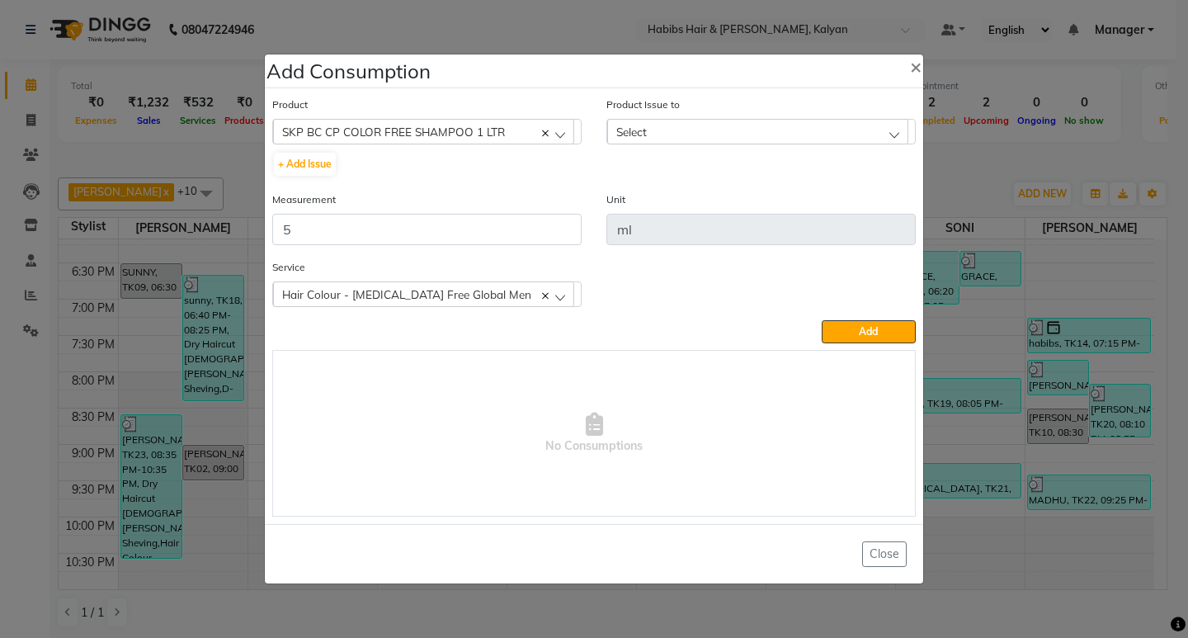
click at [762, 131] on div "Select" at bounding box center [757, 131] width 301 height 25
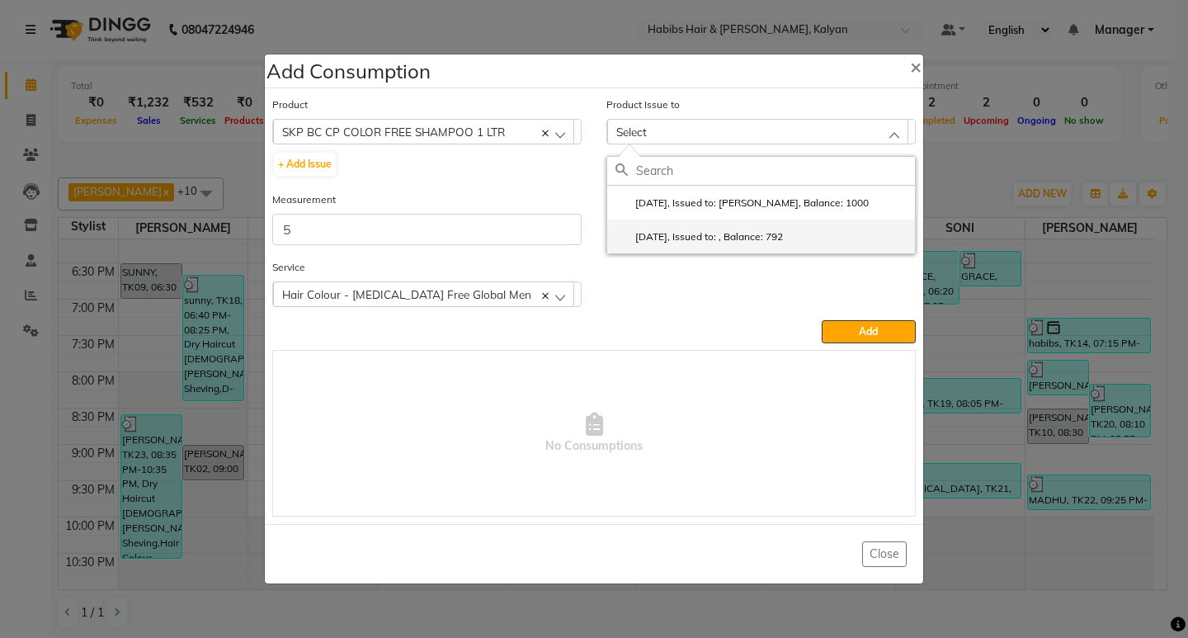
click at [813, 242] on li "2025-07-18, Issued to: , Balance: 792" at bounding box center [761, 236] width 308 height 34
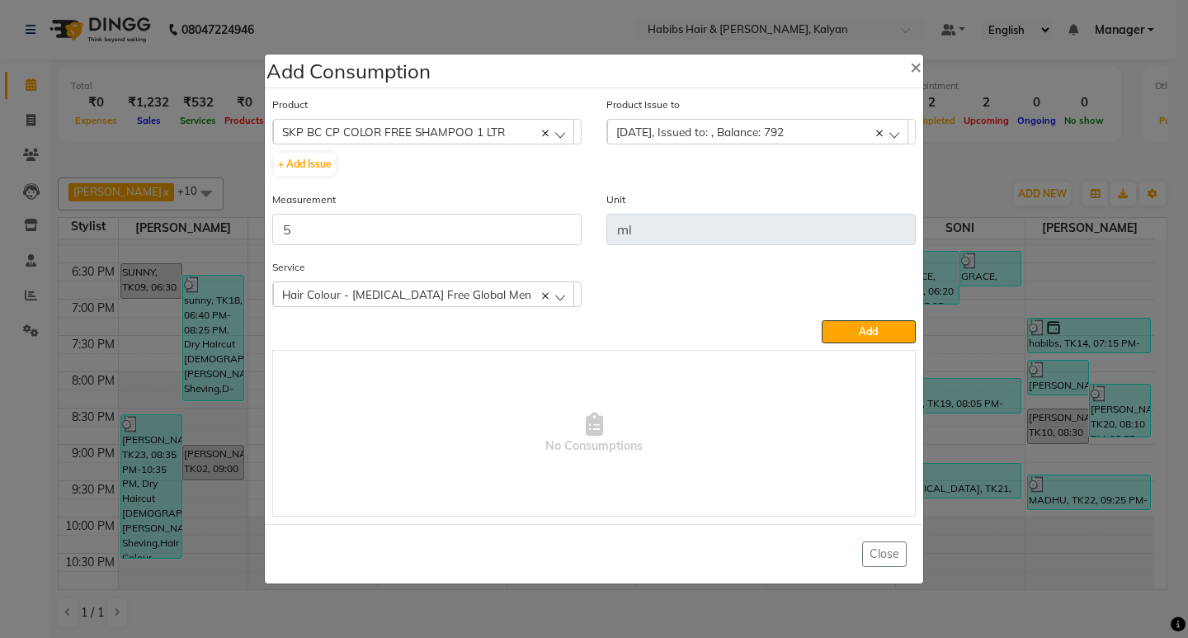
drag, startPoint x: 849, startPoint y: 325, endPoint x: 525, endPoint y: 200, distance: 346.5
click at [842, 332] on button "Add" at bounding box center [868, 331] width 94 height 23
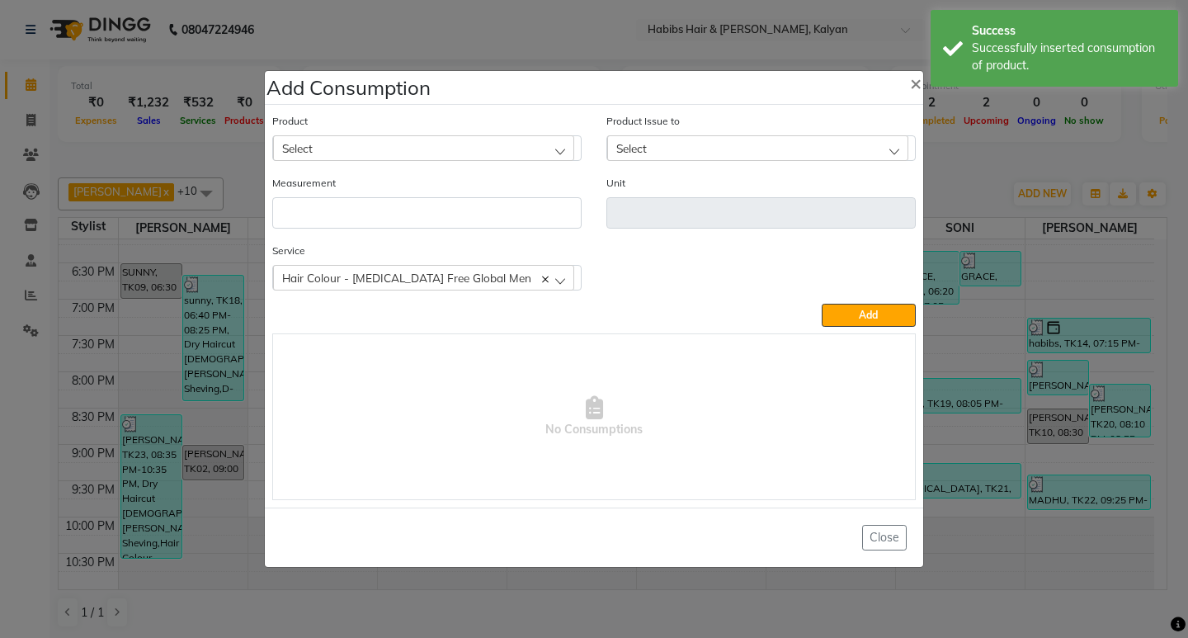
click at [501, 153] on div "Select" at bounding box center [423, 147] width 301 height 25
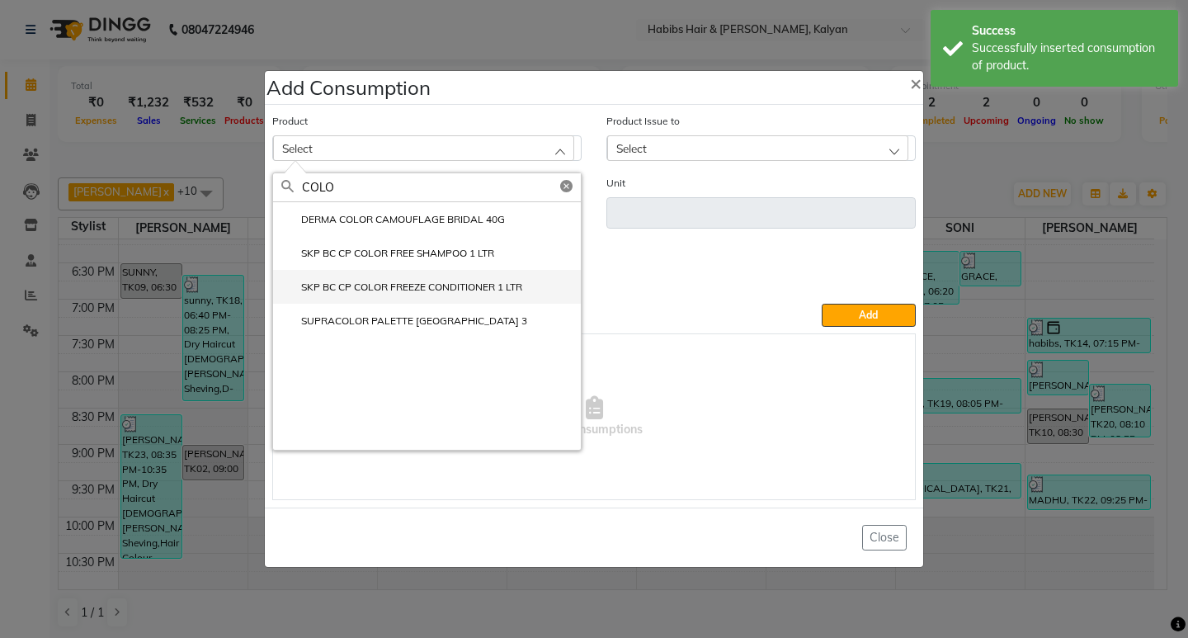
type input "COLO"
click at [413, 280] on label "SKP BC CP COLOR FREEZE CONDITIONER 1 LTR" at bounding box center [401, 287] width 241 height 15
type input "ml"
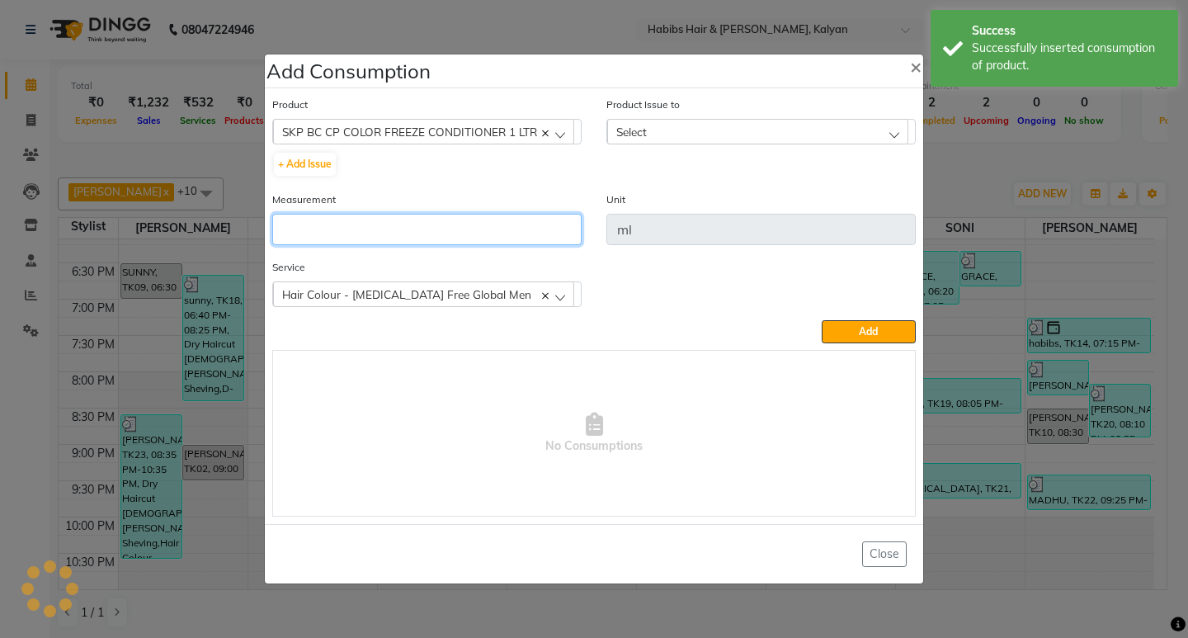
click at [417, 219] on input "number" at bounding box center [426, 229] width 309 height 31
type input "5"
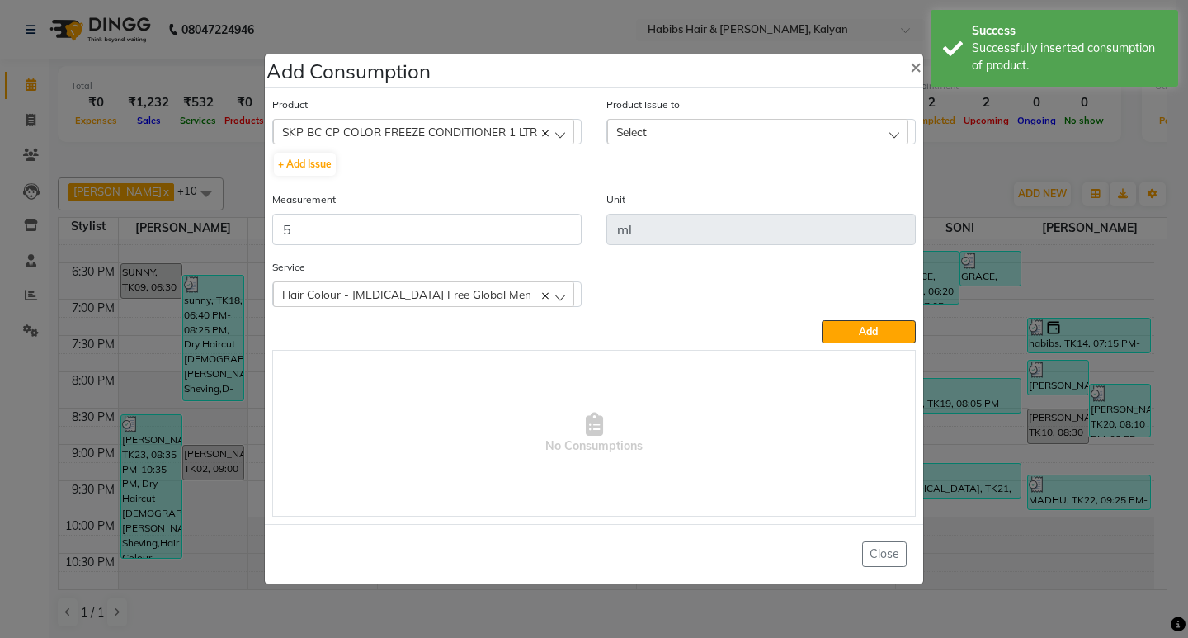
drag, startPoint x: 803, startPoint y: 127, endPoint x: 856, endPoint y: 150, distance: 57.6
click at [804, 127] on div "Select" at bounding box center [757, 131] width 301 height 25
click at [864, 195] on li "2025-05-04, Issued to: Manager, Balance: 267" at bounding box center [761, 203] width 308 height 34
click at [874, 336] on span "Add" at bounding box center [868, 331] width 19 height 12
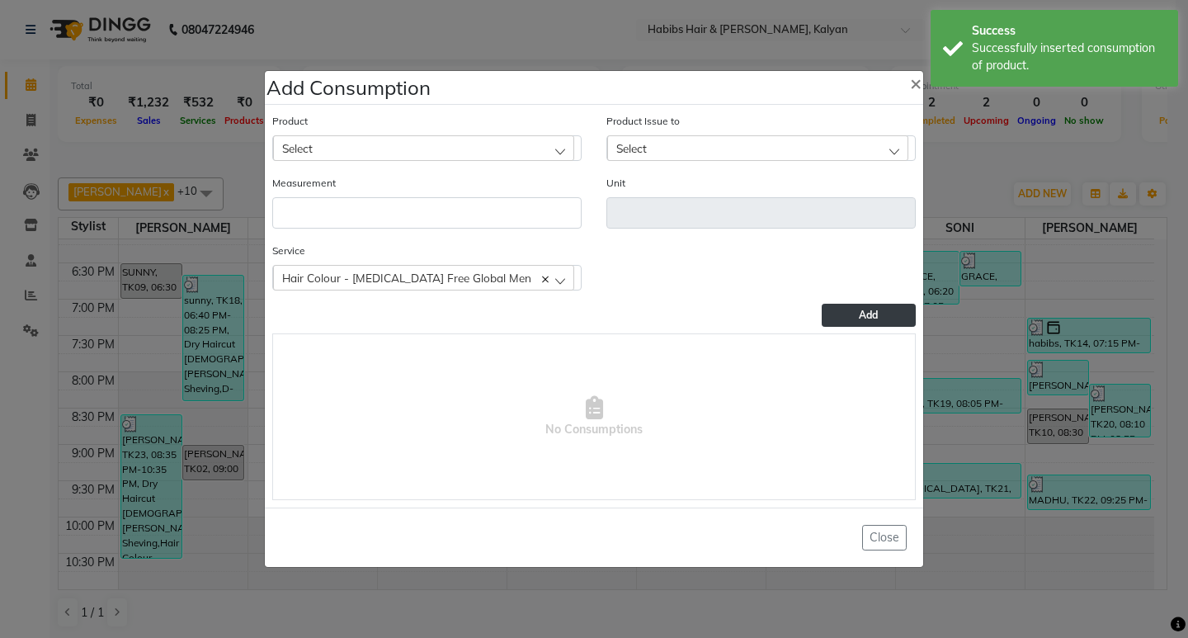
click at [455, 144] on div "Select" at bounding box center [423, 147] width 301 height 25
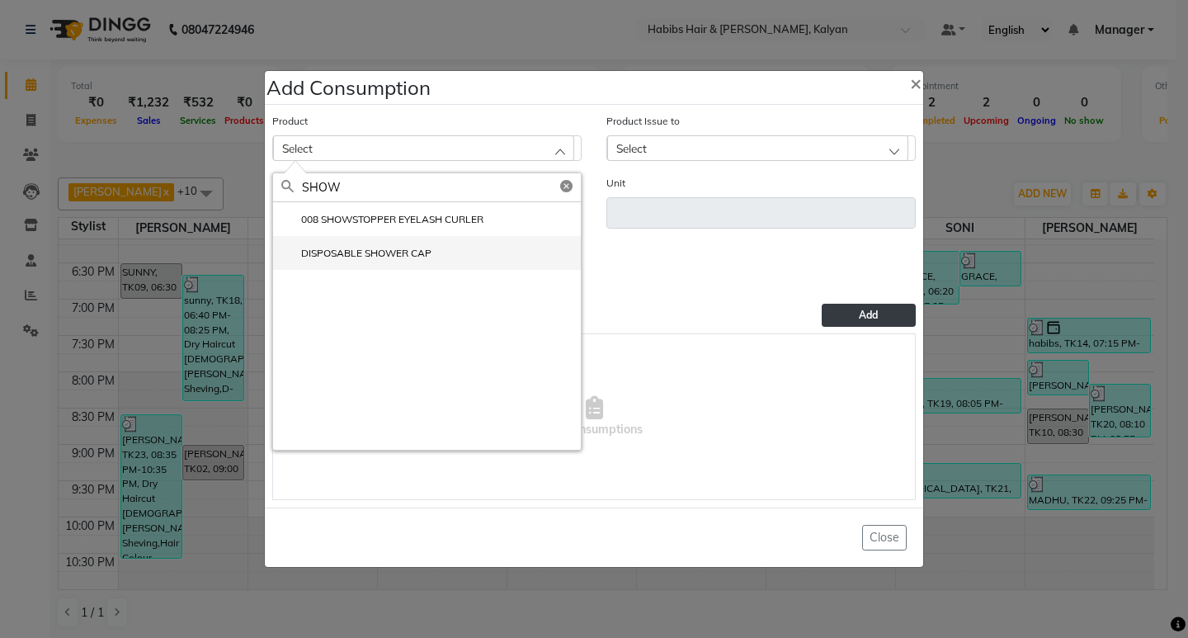
type input "SHOW"
click at [435, 253] on li "DISPOSABLE SHOWER CAP" at bounding box center [427, 253] width 308 height 34
type input "pc"
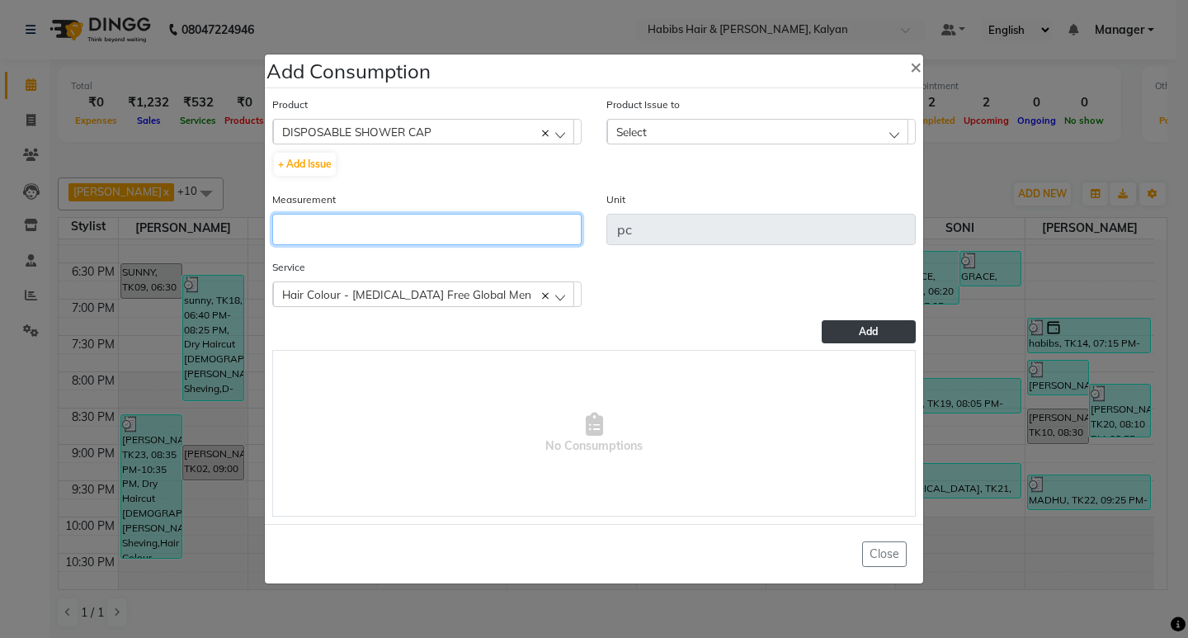
click at [431, 241] on input "number" at bounding box center [426, 229] width 309 height 31
type input "1"
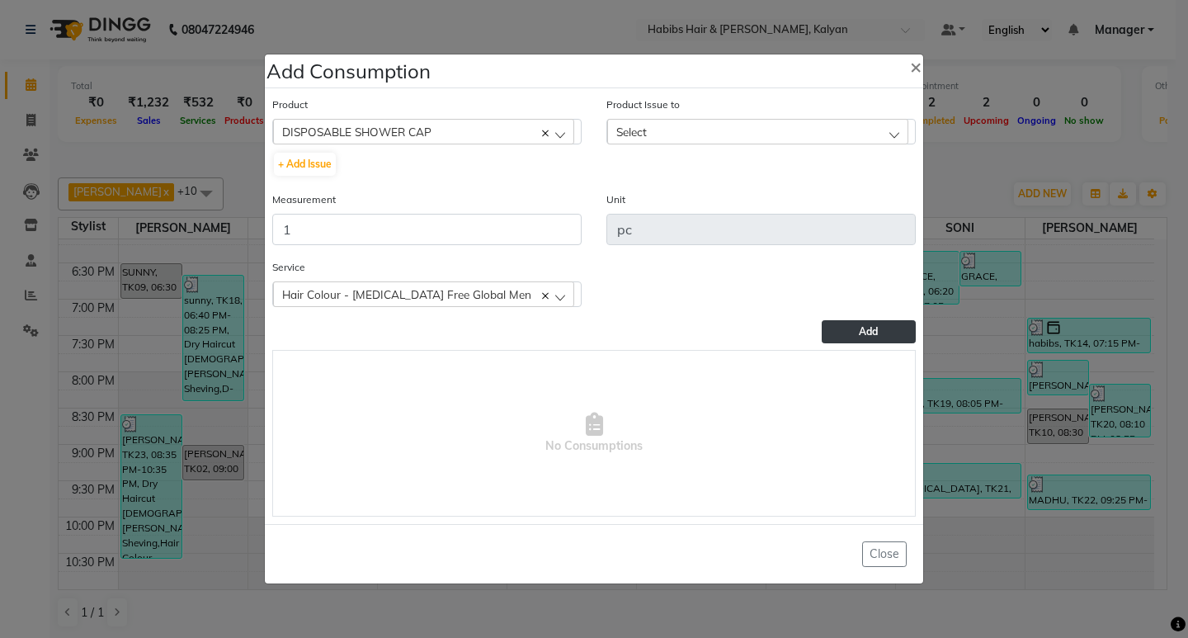
click at [761, 125] on div "Select" at bounding box center [757, 131] width 301 height 25
click at [790, 194] on li "2025-07-18, Issued to: SHALINI, Balance: 10" at bounding box center [761, 203] width 308 height 34
drag, startPoint x: 859, startPoint y: 330, endPoint x: 393, endPoint y: 158, distance: 496.8
click at [858, 328] on button "Add" at bounding box center [868, 331] width 94 height 23
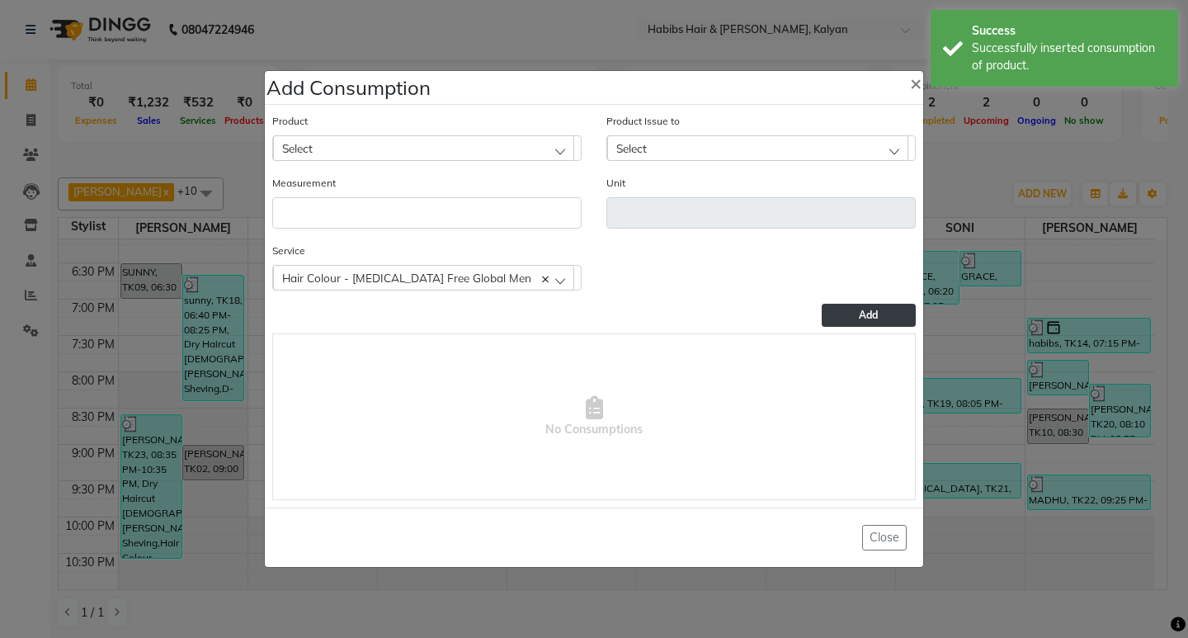
click at [395, 158] on div "Select" at bounding box center [423, 147] width 301 height 25
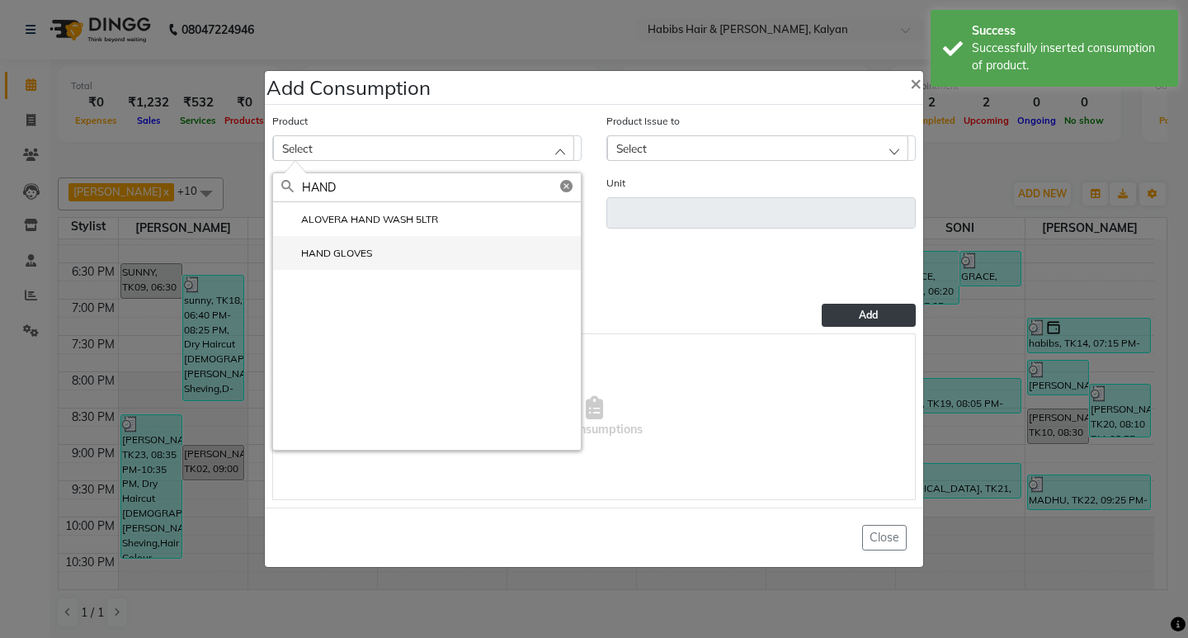
type input "HAND"
click at [384, 252] on li "HAND GLOVES" at bounding box center [427, 253] width 308 height 34
type input "PAIR"
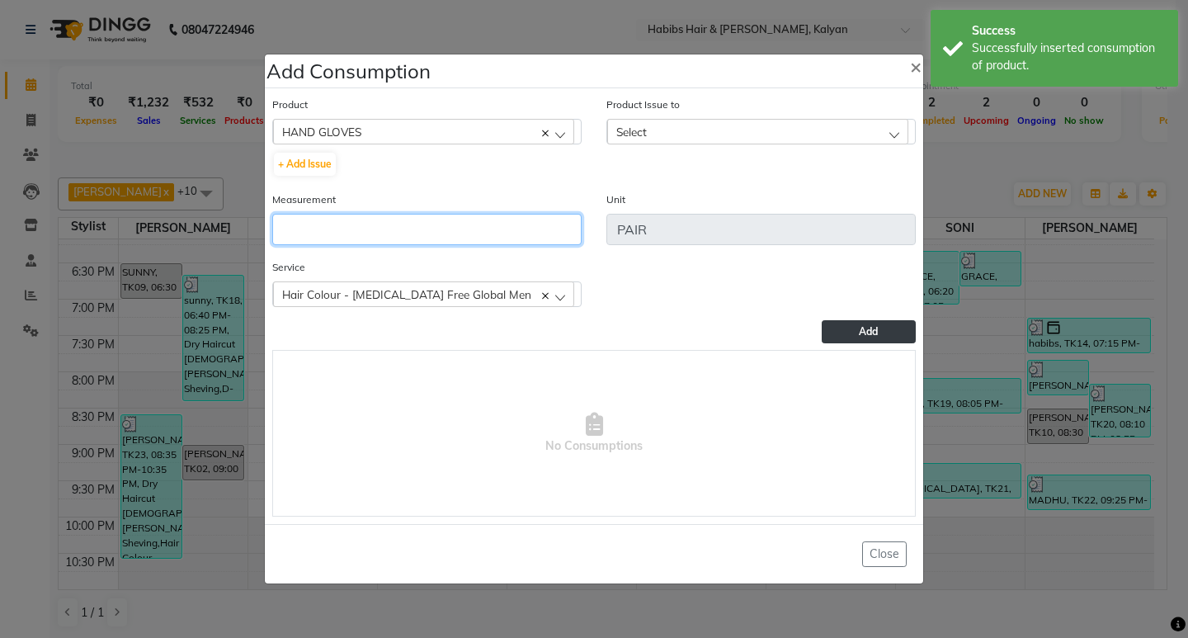
click at [387, 236] on input "number" at bounding box center [426, 229] width 309 height 31
type input "1"
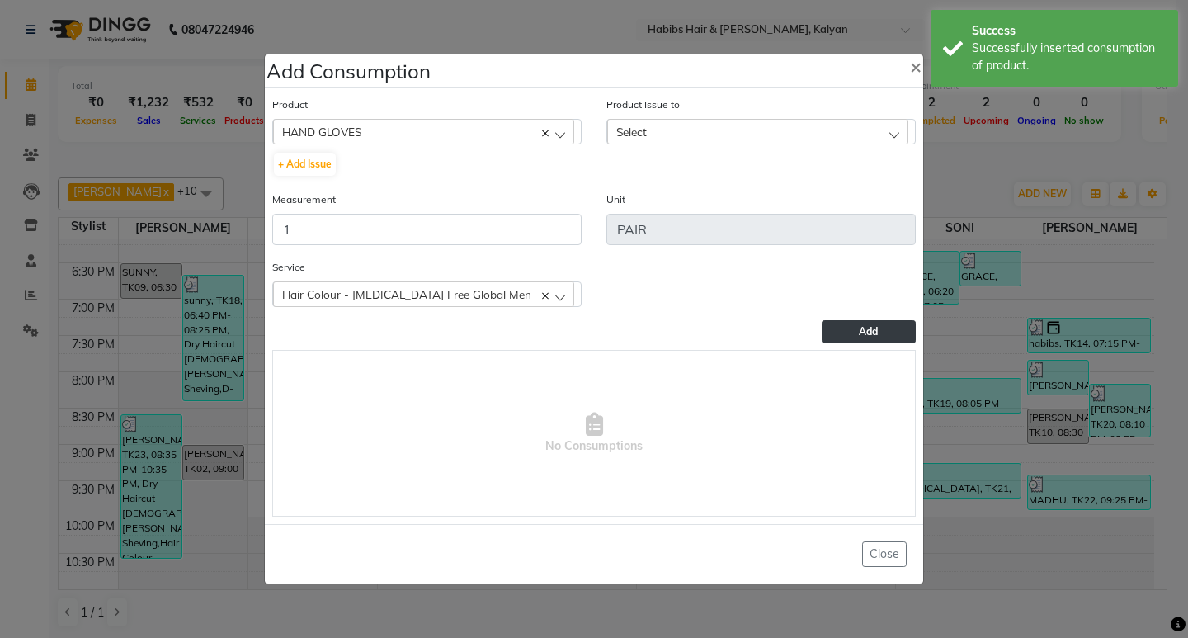
click at [831, 134] on div "Select" at bounding box center [757, 131] width 301 height 25
click at [850, 217] on li "2025-08-17, Issued to: SHALINI, Balance: 43" at bounding box center [761, 203] width 308 height 34
click at [853, 331] on button "Add" at bounding box center [868, 331] width 94 height 23
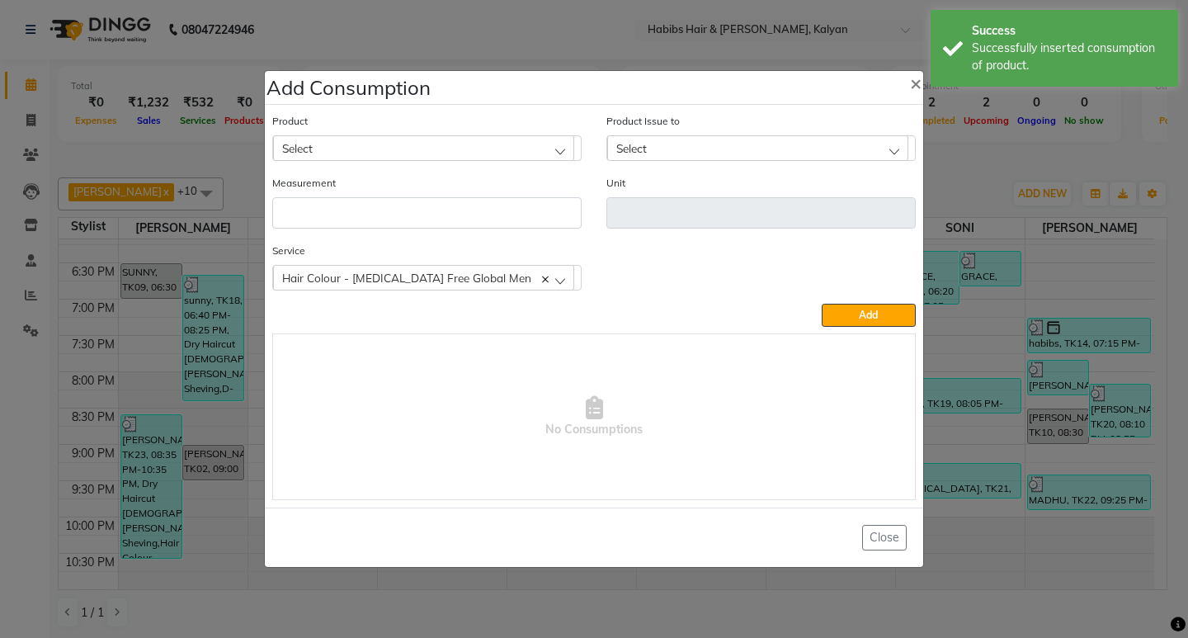
click at [489, 280] on div "Hair Colour - [MEDICAL_DATA] Free Global Men" at bounding box center [423, 277] width 301 height 25
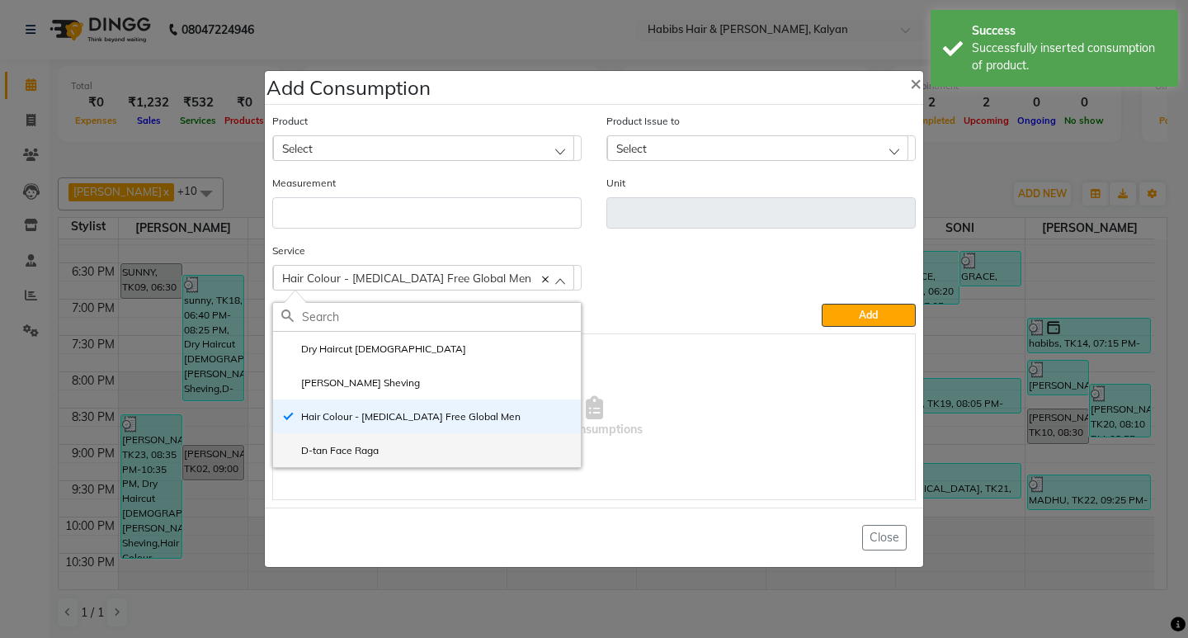
drag, startPoint x: 419, startPoint y: 459, endPoint x: 325, endPoint y: 320, distance: 167.4
click at [416, 459] on li "D-tan Face Raga" at bounding box center [427, 450] width 308 height 34
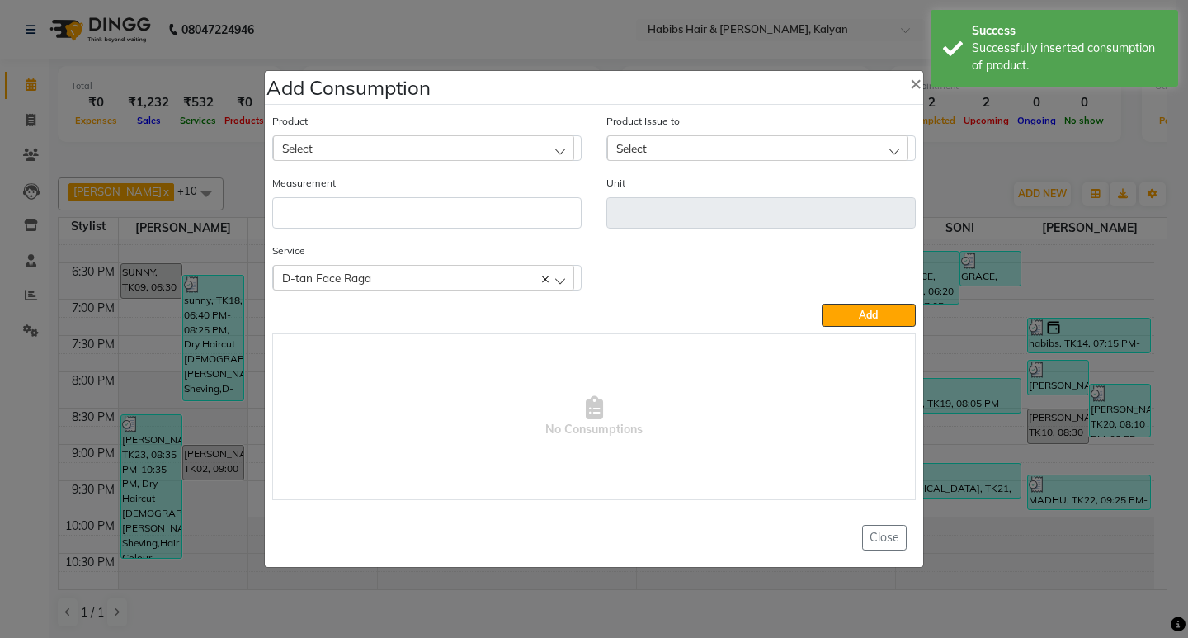
click at [473, 143] on div "Select" at bounding box center [423, 147] width 301 height 25
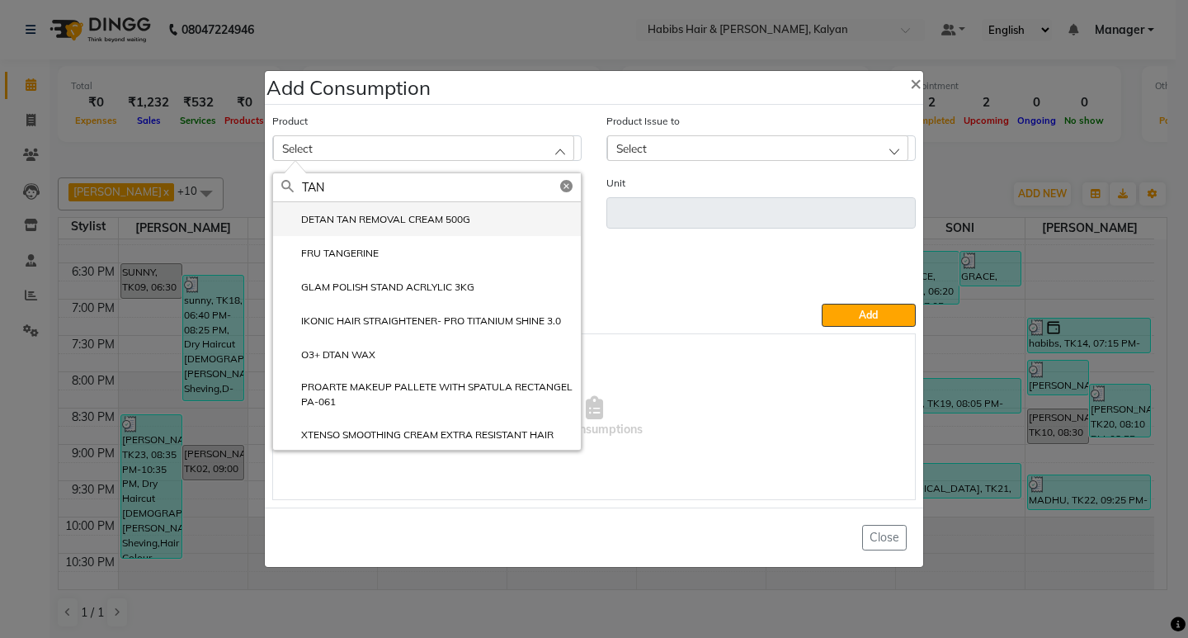
type input "TAN"
click at [439, 219] on label "DETAN TAN REMOVAL CREAM 500G" at bounding box center [375, 219] width 189 height 15
type input "gms"
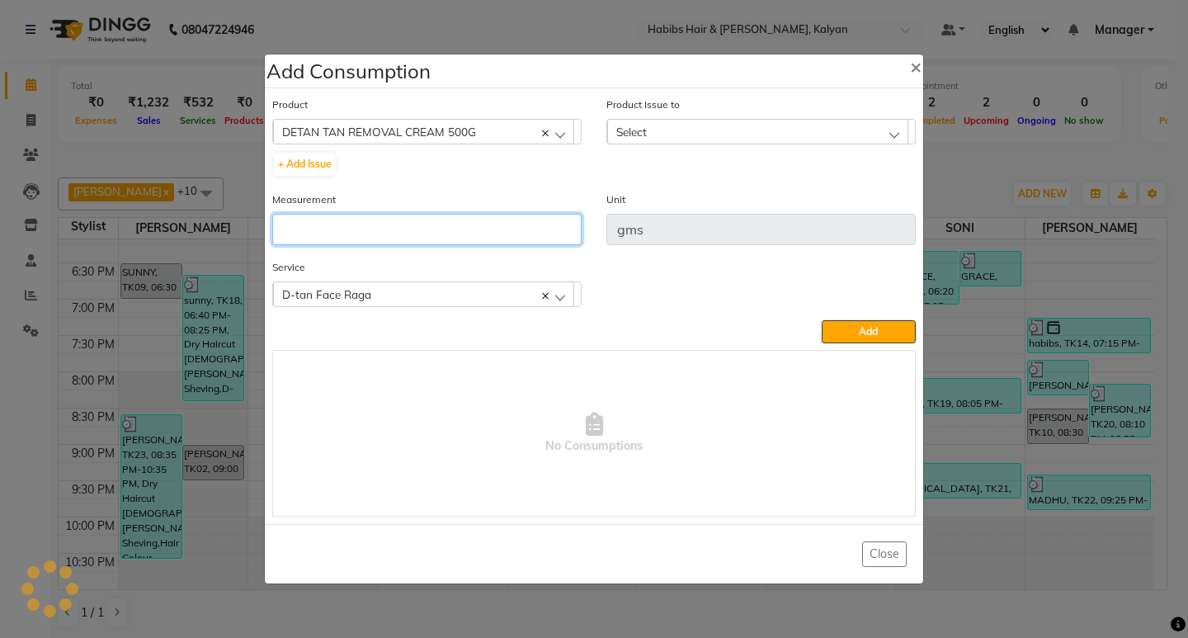
click at [439, 219] on input "number" at bounding box center [426, 229] width 309 height 31
type input "5"
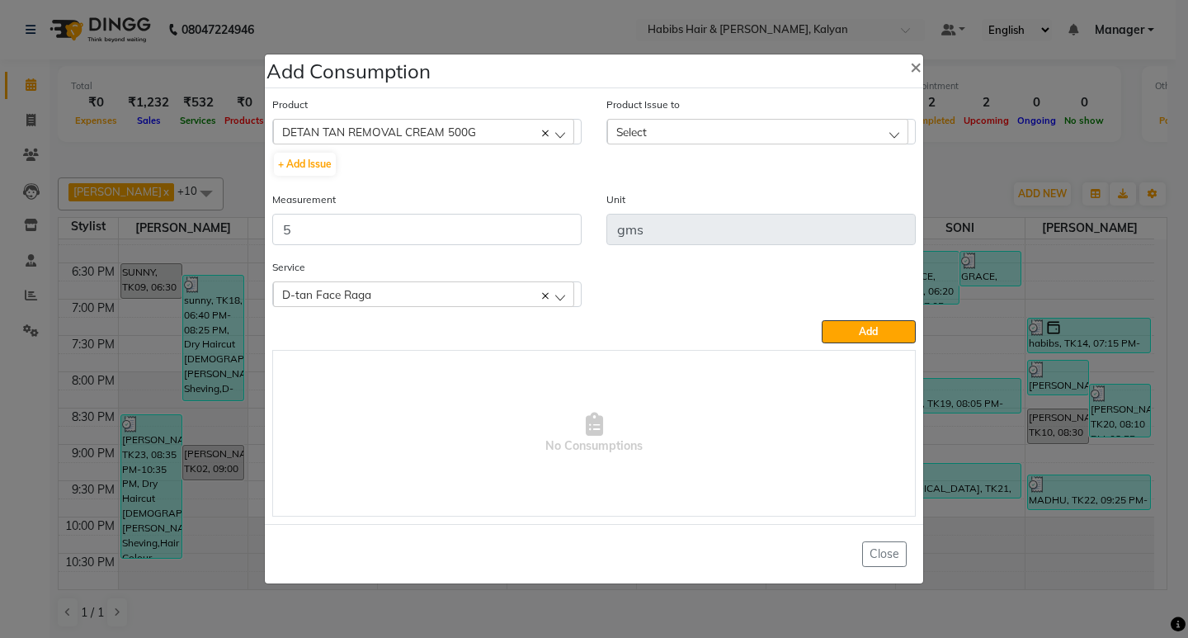
click at [743, 130] on div "Select" at bounding box center [757, 131] width 301 height 25
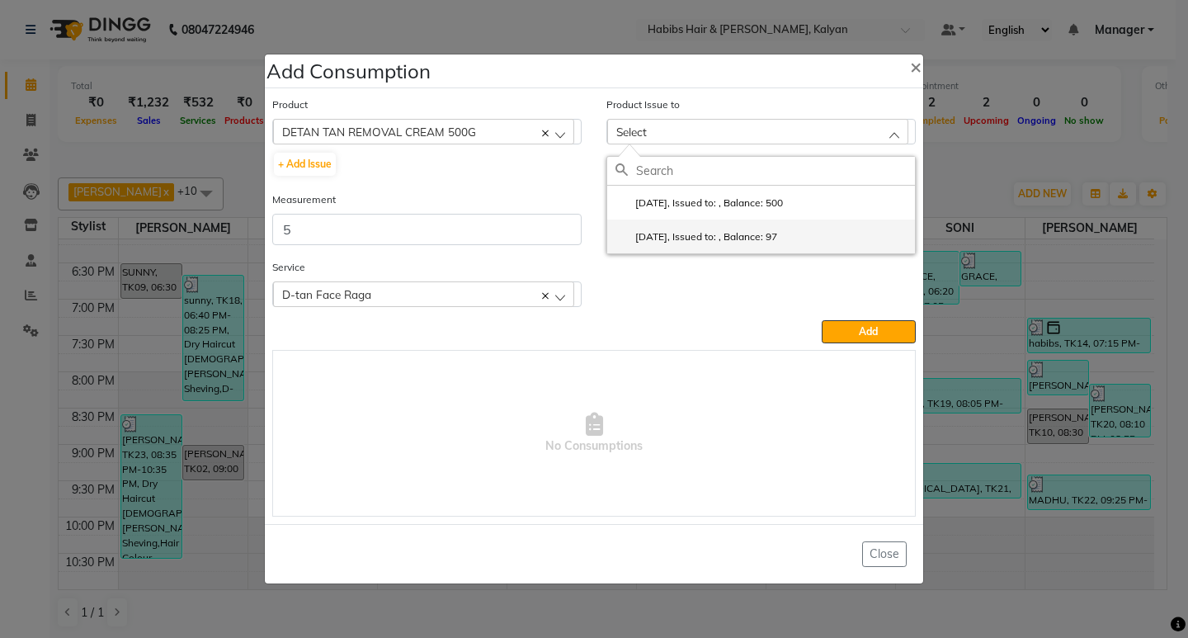
click at [813, 228] on li "2025-07-12, Issued to: , Balance: 97" at bounding box center [761, 236] width 308 height 34
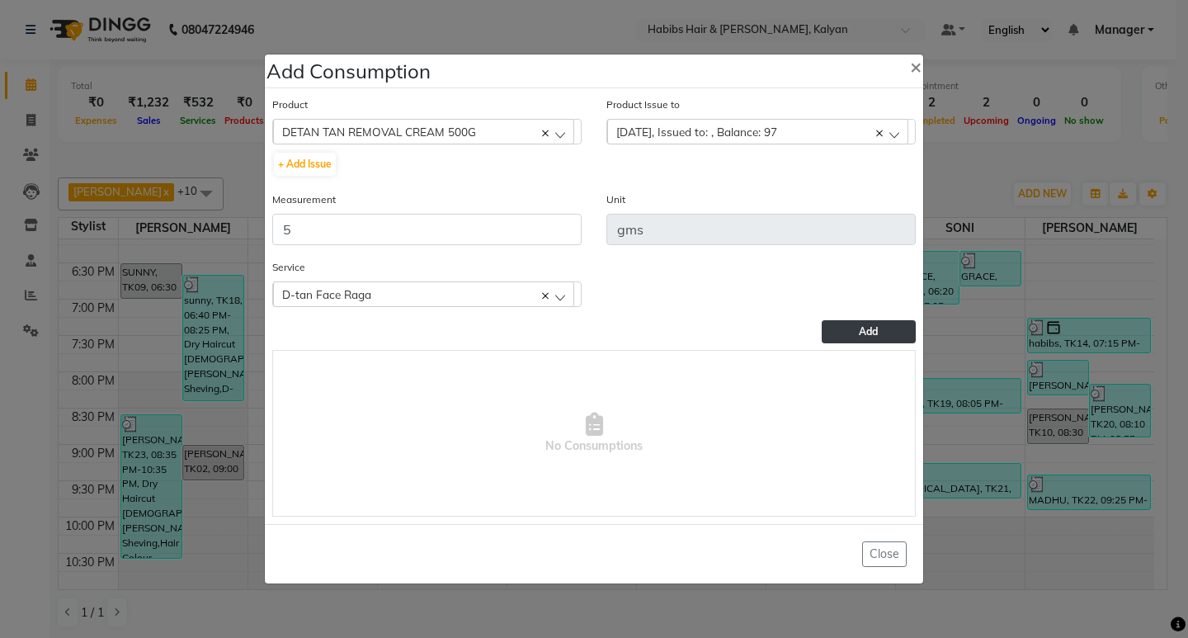
click at [860, 335] on span "Add" at bounding box center [868, 331] width 19 height 12
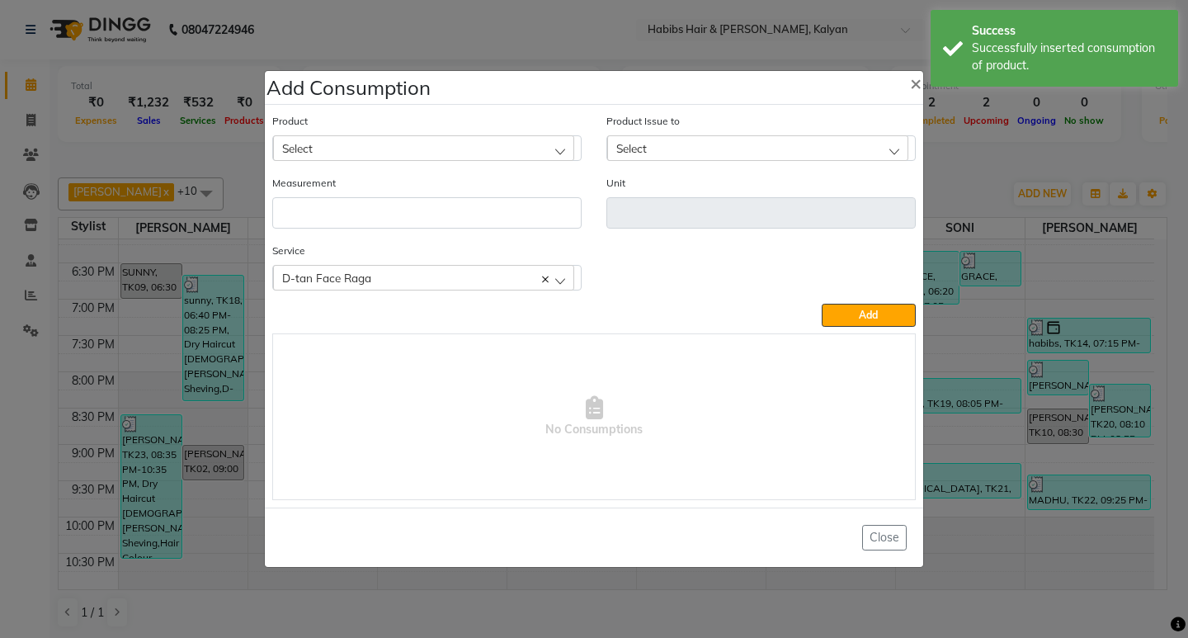
click at [976, 174] on ngb-modal-window "Add Consumption × Product Select 001 BANANA POWDER 10GM Product Issue to Select…" at bounding box center [594, 319] width 1188 height 638
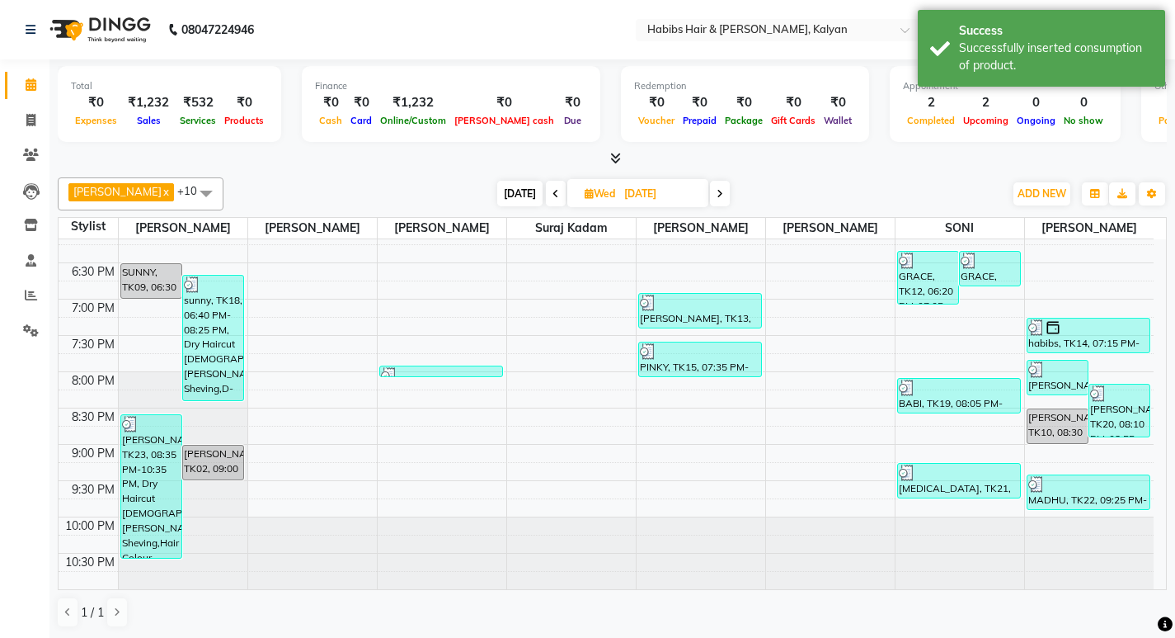
click at [709, 197] on div "Today Wed 03-09-2025" at bounding box center [614, 193] width 236 height 25
click at [717, 195] on icon at bounding box center [720, 194] width 7 height 10
type input "[DATE]"
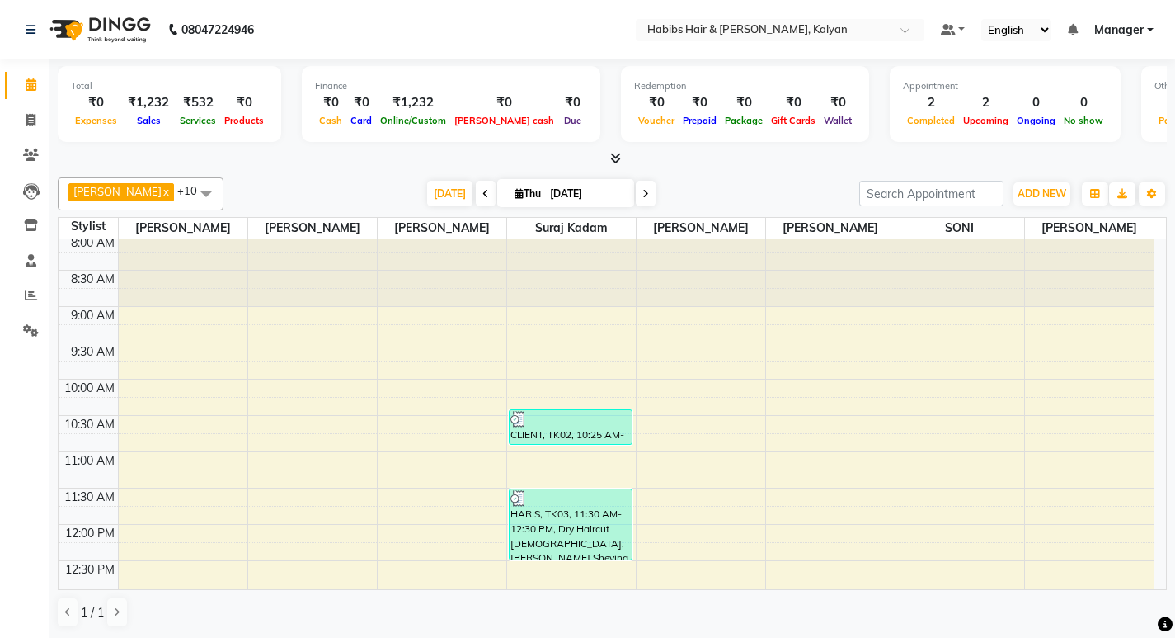
scroll to position [0, 0]
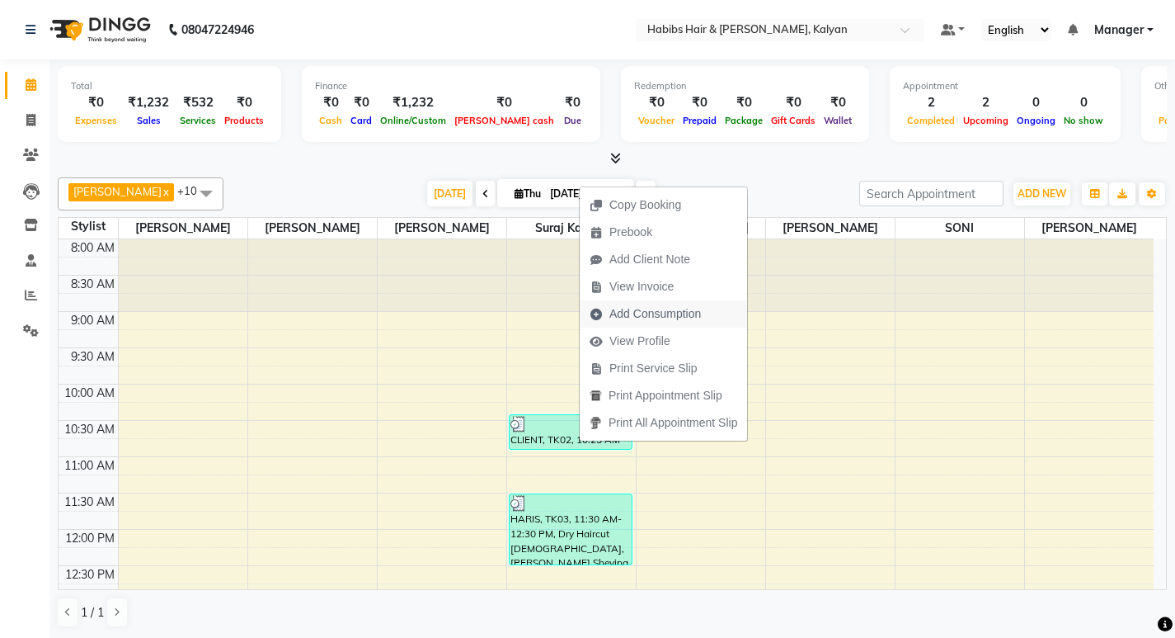
click at [654, 313] on span "Add Consumption" at bounding box center [655, 313] width 92 height 17
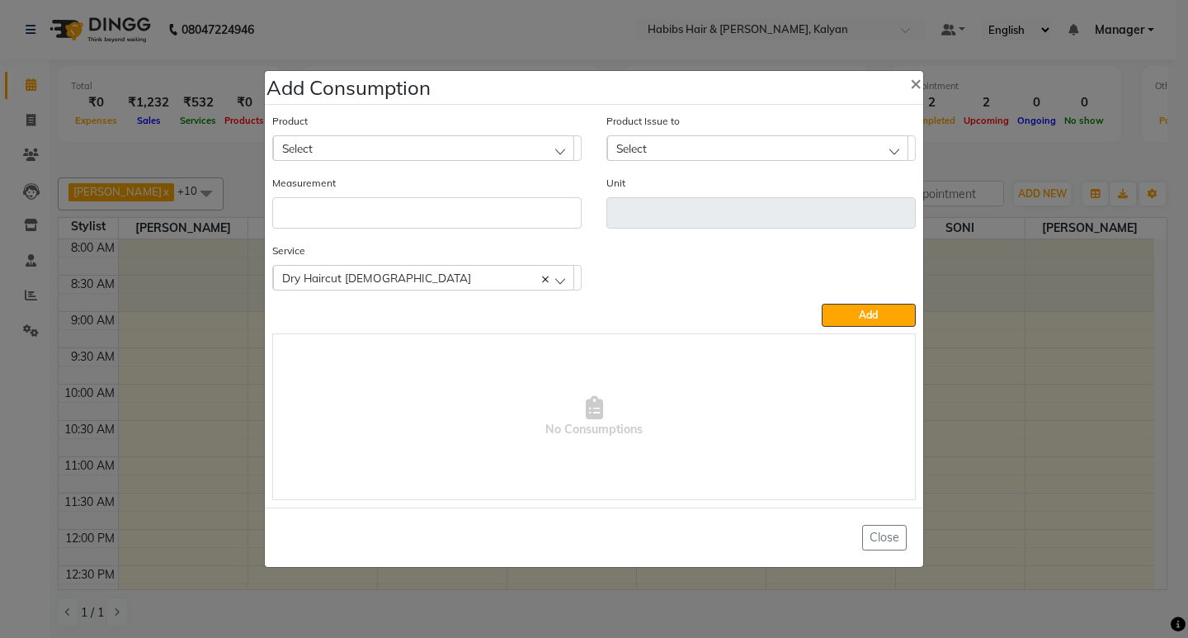
click at [440, 144] on div "Select" at bounding box center [423, 147] width 301 height 25
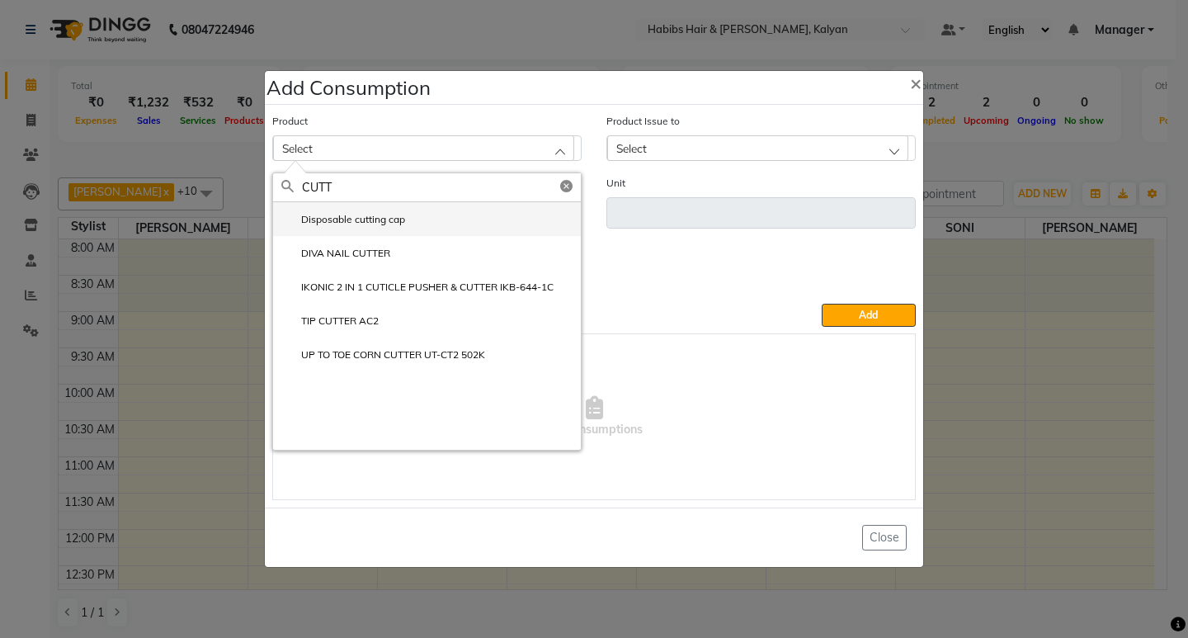
type input "CUTT"
click at [439, 219] on li "Disposable cutting cap" at bounding box center [427, 219] width 308 height 34
type input "pc"
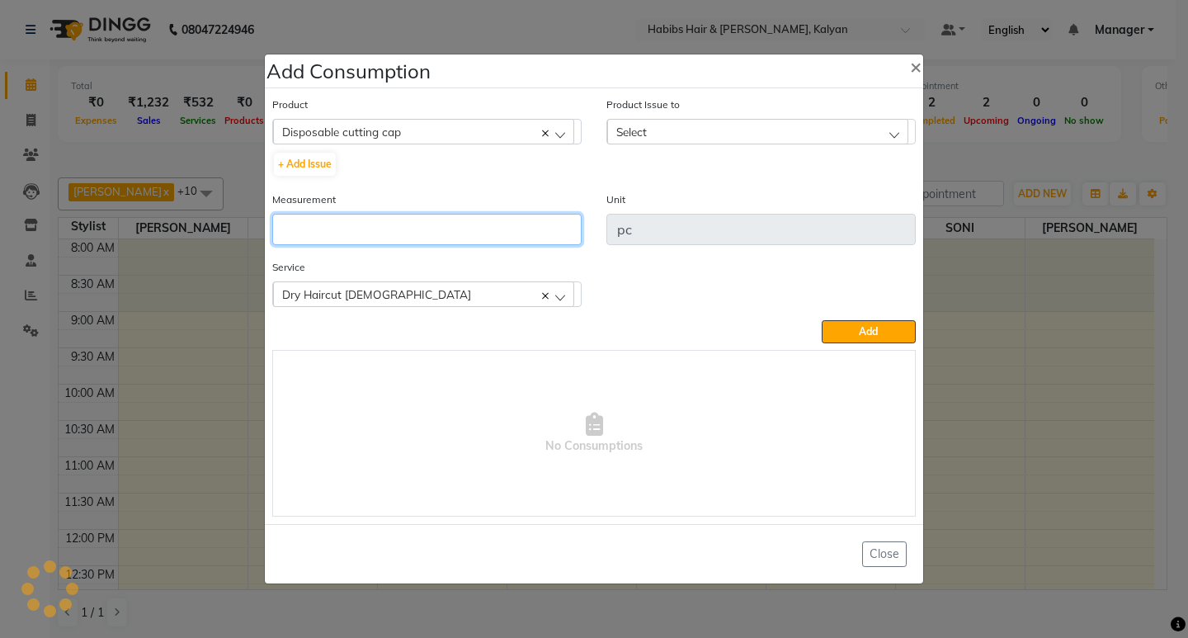
click at [439, 219] on input "number" at bounding box center [426, 229] width 309 height 31
type input "1"
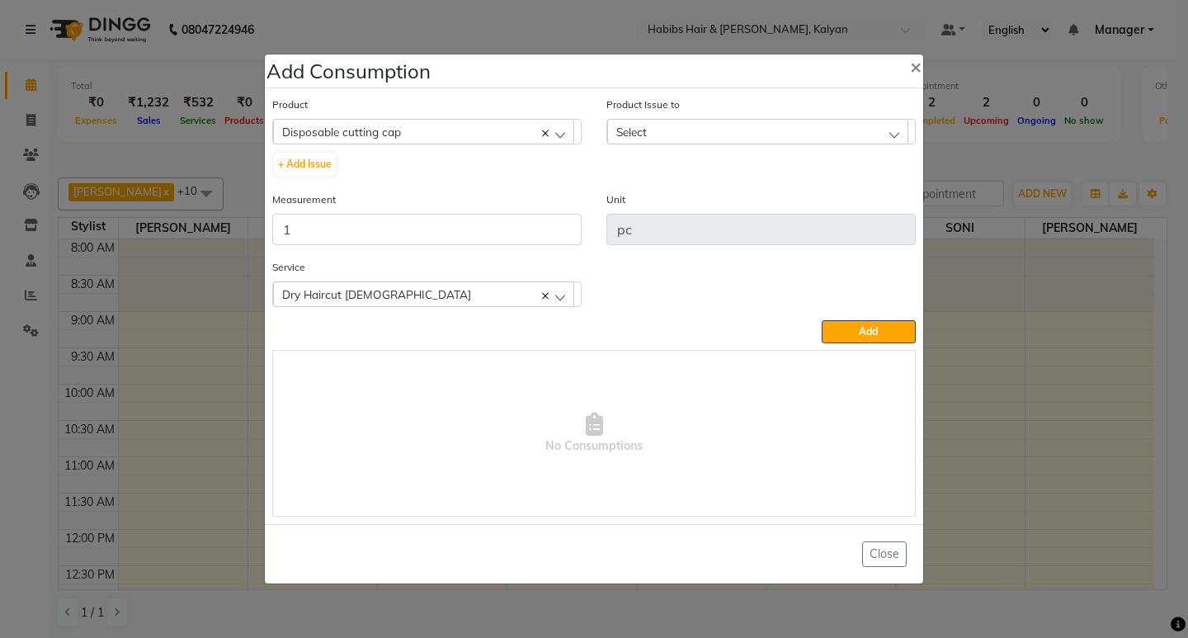
click at [861, 127] on div "Select" at bounding box center [757, 131] width 301 height 25
click at [860, 198] on li "2025-09-02, Issued to: SONI, Balance: 34" at bounding box center [761, 203] width 308 height 34
click at [865, 329] on span "Add" at bounding box center [868, 331] width 19 height 12
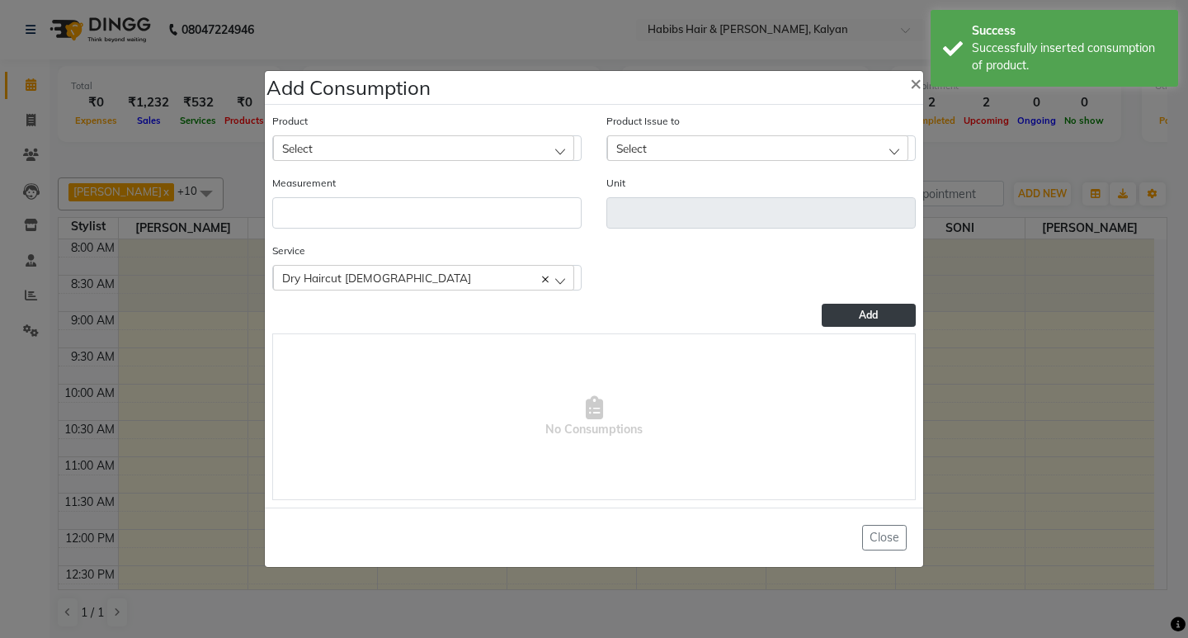
click at [1038, 148] on ngb-modal-window "Add Consumption × Product Select 001 BANANA POWDER 10GM Product Issue to Select…" at bounding box center [594, 319] width 1188 height 638
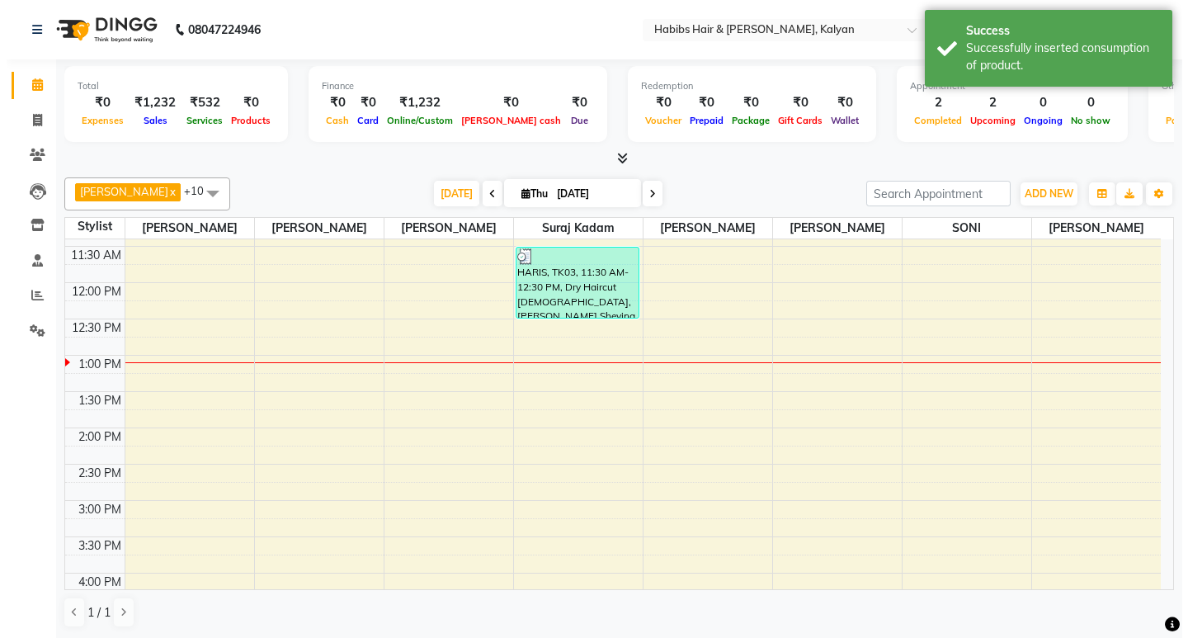
scroll to position [247, 0]
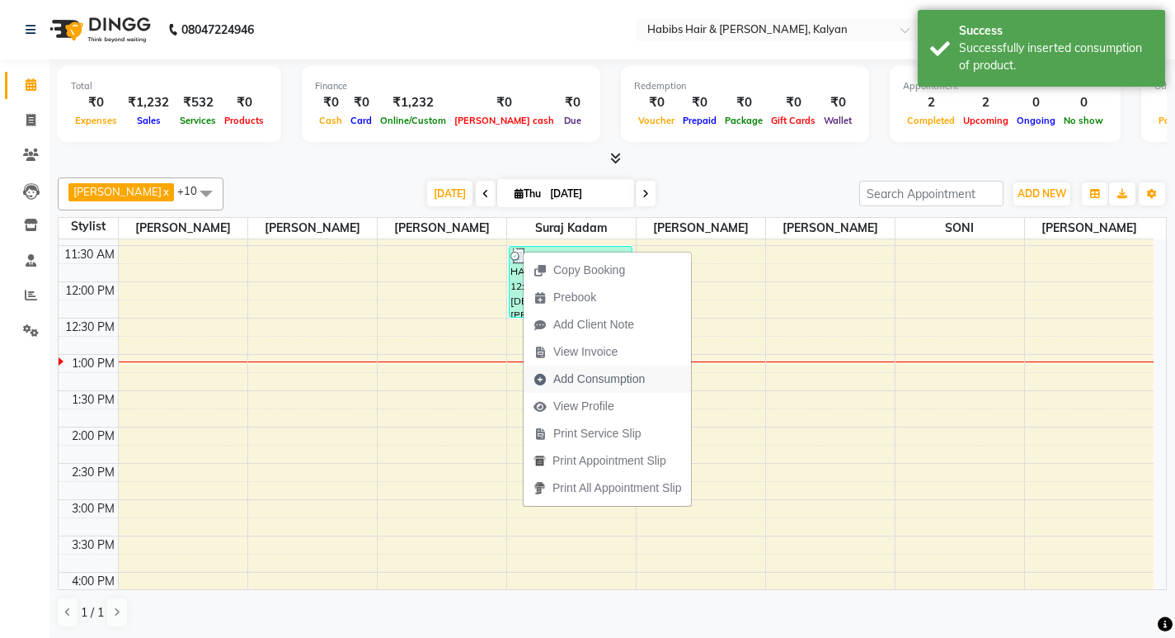
click at [641, 388] on span "Add Consumption" at bounding box center [589, 378] width 131 height 27
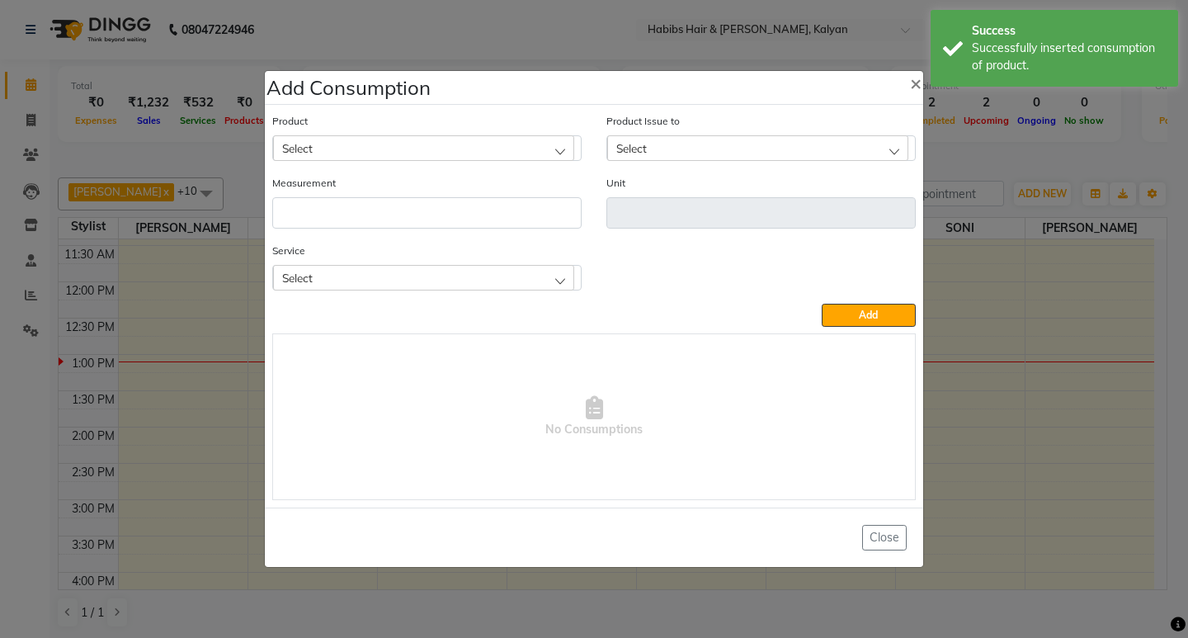
click at [463, 264] on div "Service Select Dry Haircut Male Beard Sheving" at bounding box center [426, 266] width 309 height 49
click at [454, 303] on div "Service Select Dry Haircut Male Beard Sheving" at bounding box center [427, 273] width 334 height 62
click at [461, 275] on div "Select" at bounding box center [423, 277] width 301 height 25
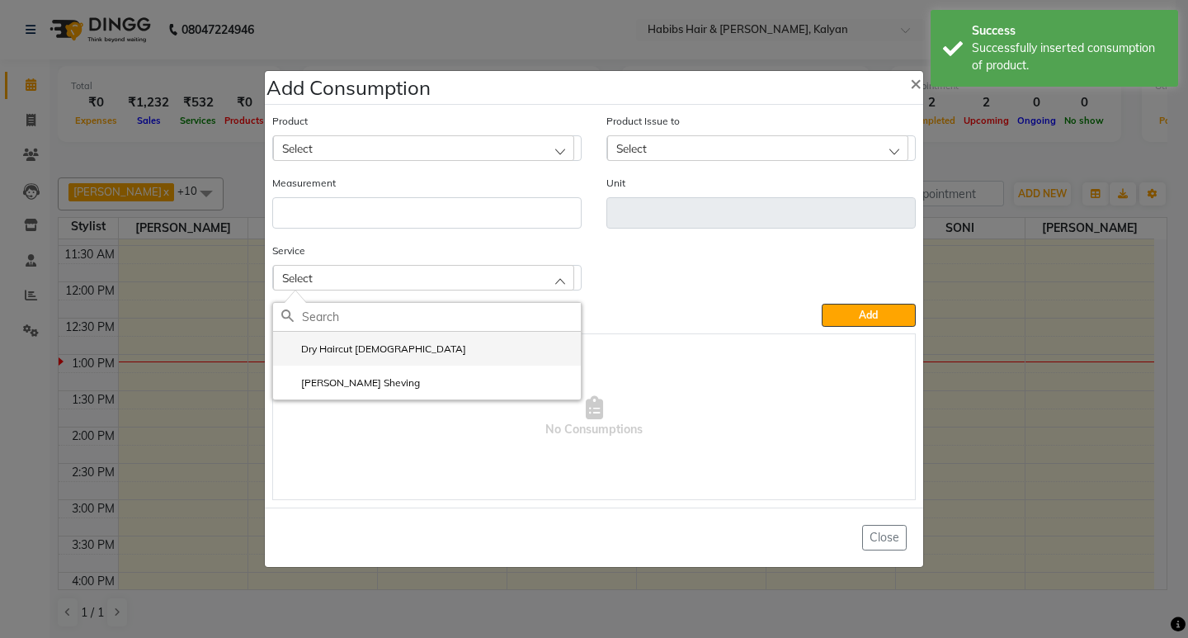
click at [452, 351] on li "Dry Haircut [DEMOGRAPHIC_DATA]" at bounding box center [427, 349] width 308 height 34
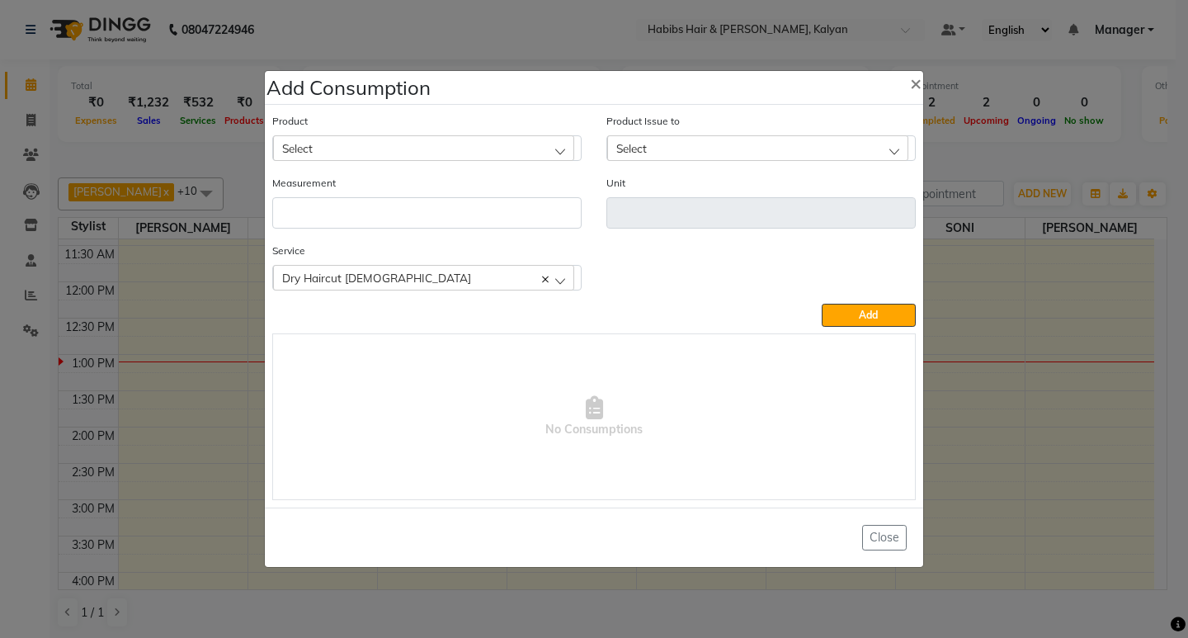
click at [1023, 166] on ngb-modal-window "Add Consumption × Product Select Product Issue to Select Measurement Unit Servi…" at bounding box center [594, 319] width 1188 height 638
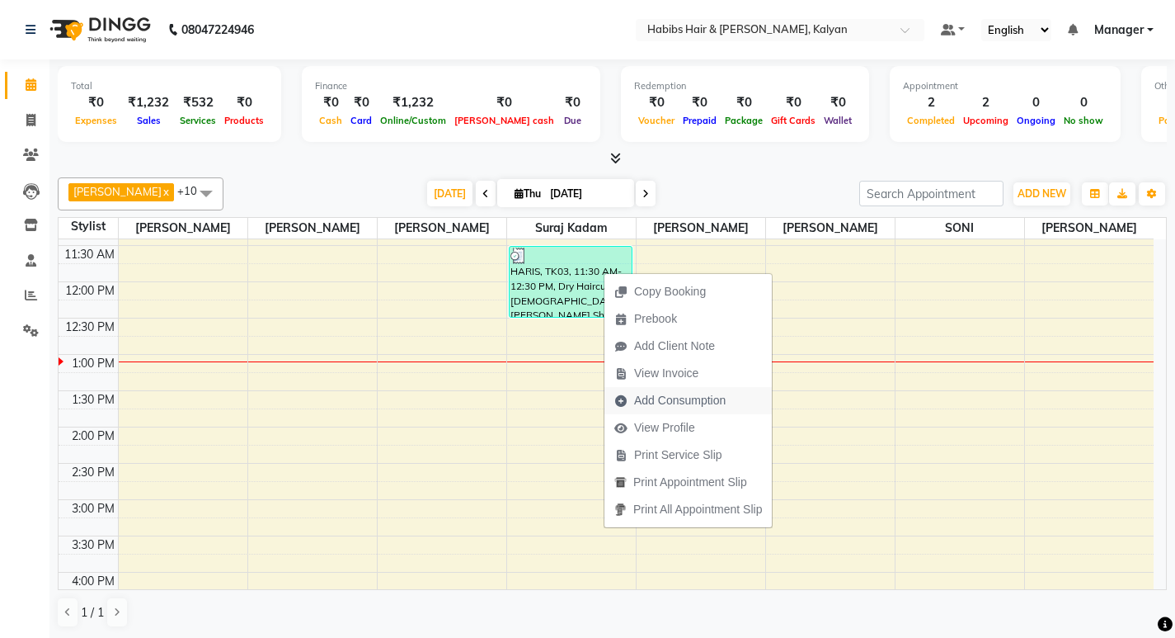
click at [703, 393] on span "Add Consumption" at bounding box center [680, 400] width 92 height 17
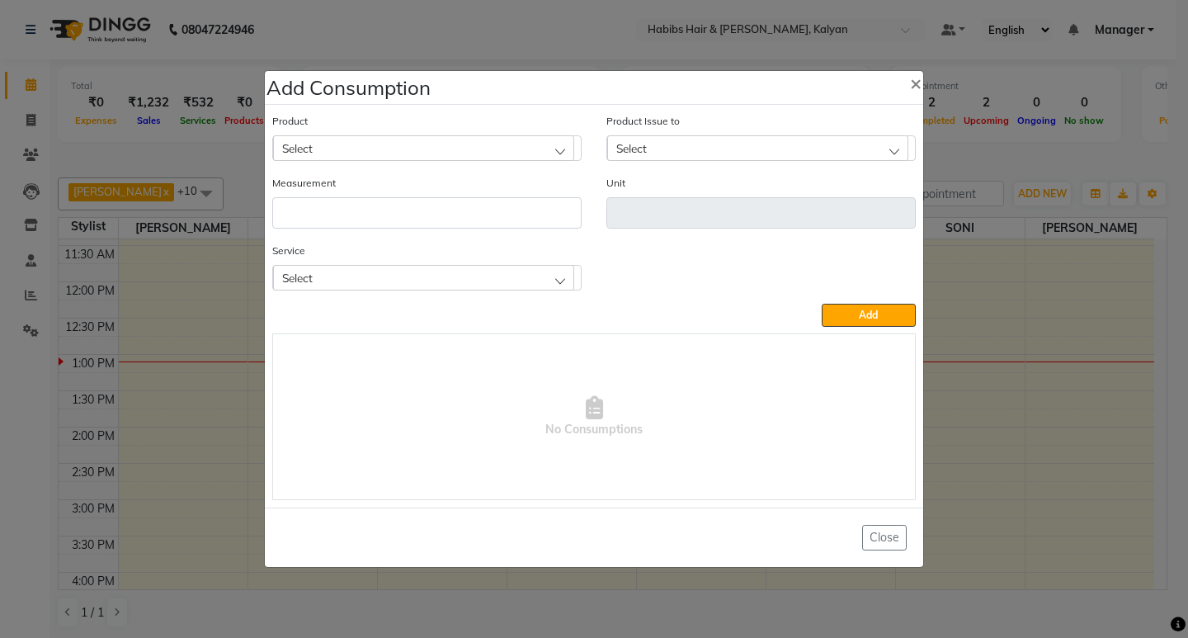
click at [444, 263] on div "Service Select Dry Haircut Male Beard Sheving" at bounding box center [426, 266] width 309 height 49
click at [447, 278] on div "Select" at bounding box center [423, 277] width 301 height 25
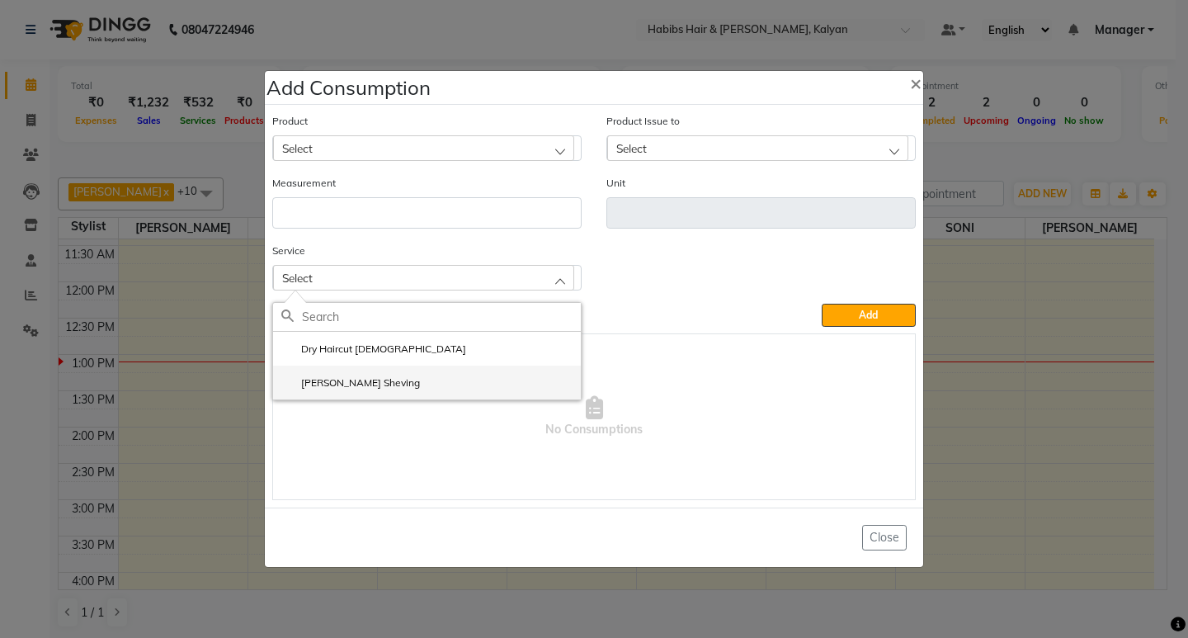
click at [436, 378] on li "[PERSON_NAME] Sheving" at bounding box center [427, 382] width 308 height 34
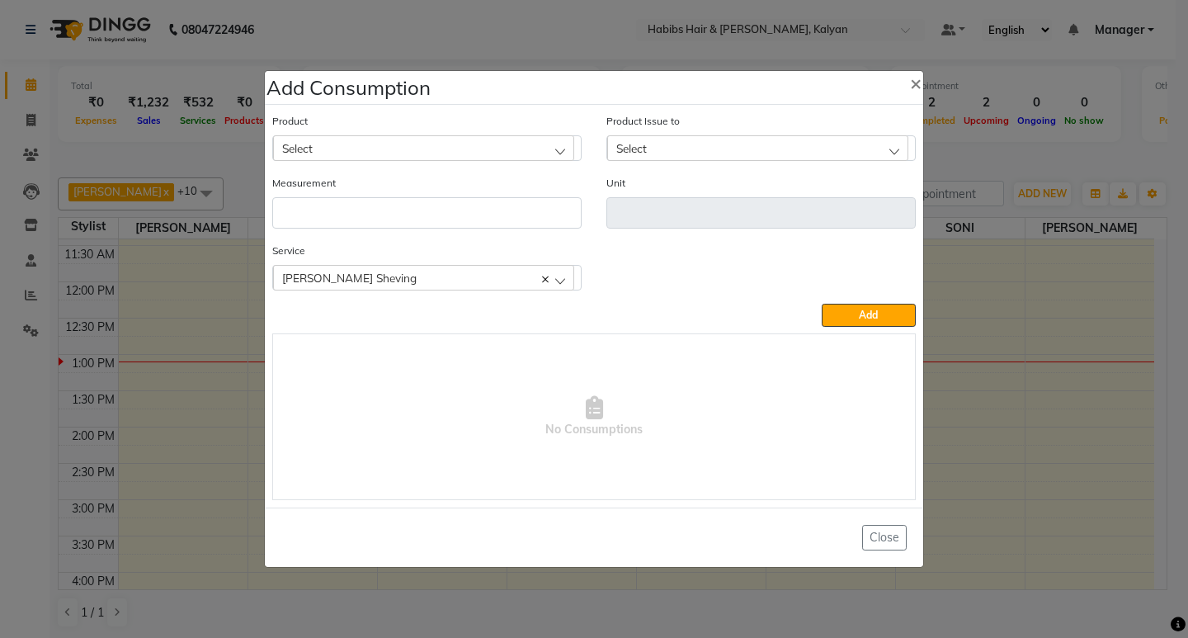
click at [473, 142] on div "Select" at bounding box center [423, 147] width 301 height 25
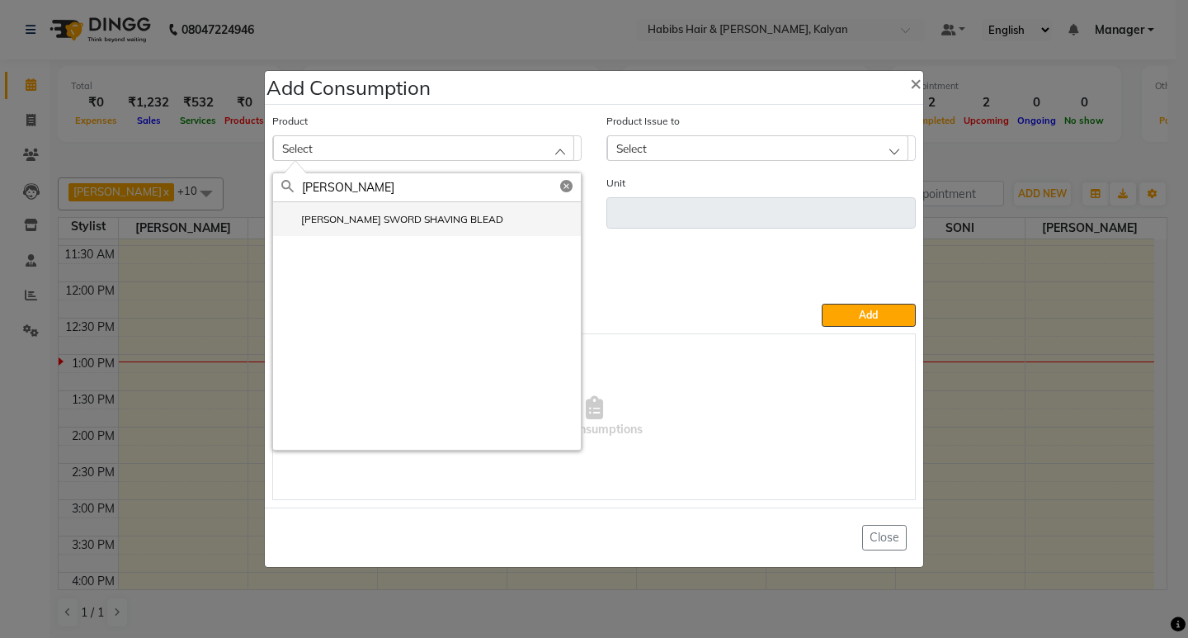
type input "WILK"
click at [432, 216] on label "WILKINSON SWORD SHAVING BLEAD" at bounding box center [392, 219] width 222 height 15
type input "pc"
click at [432, 216] on input "number" at bounding box center [426, 212] width 309 height 31
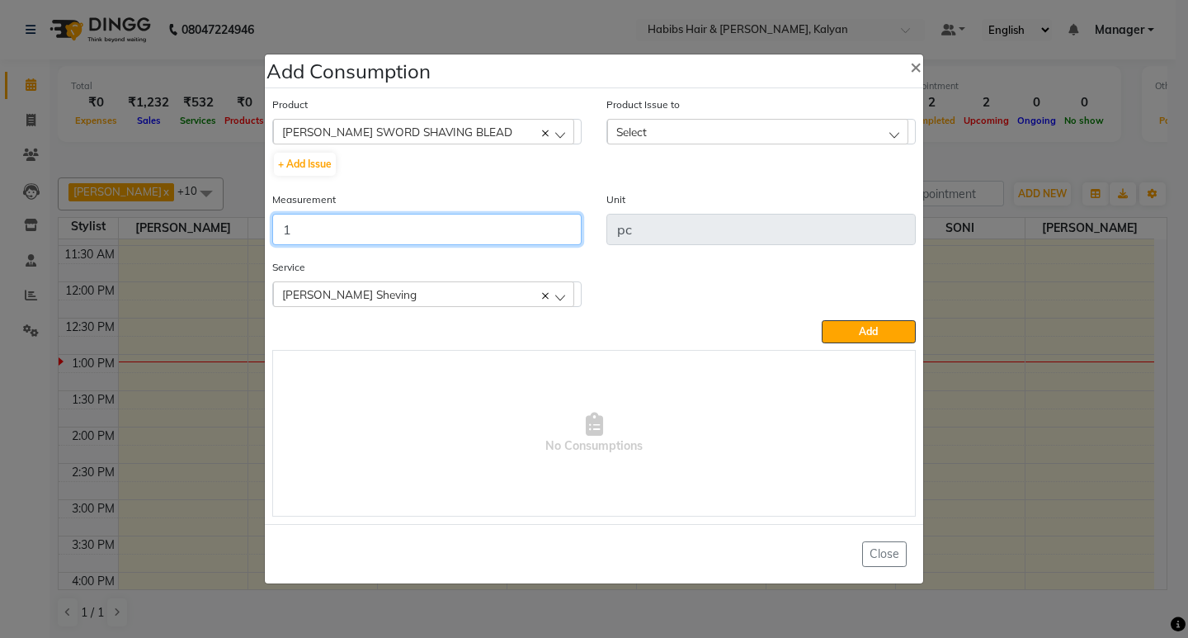
type input "1"
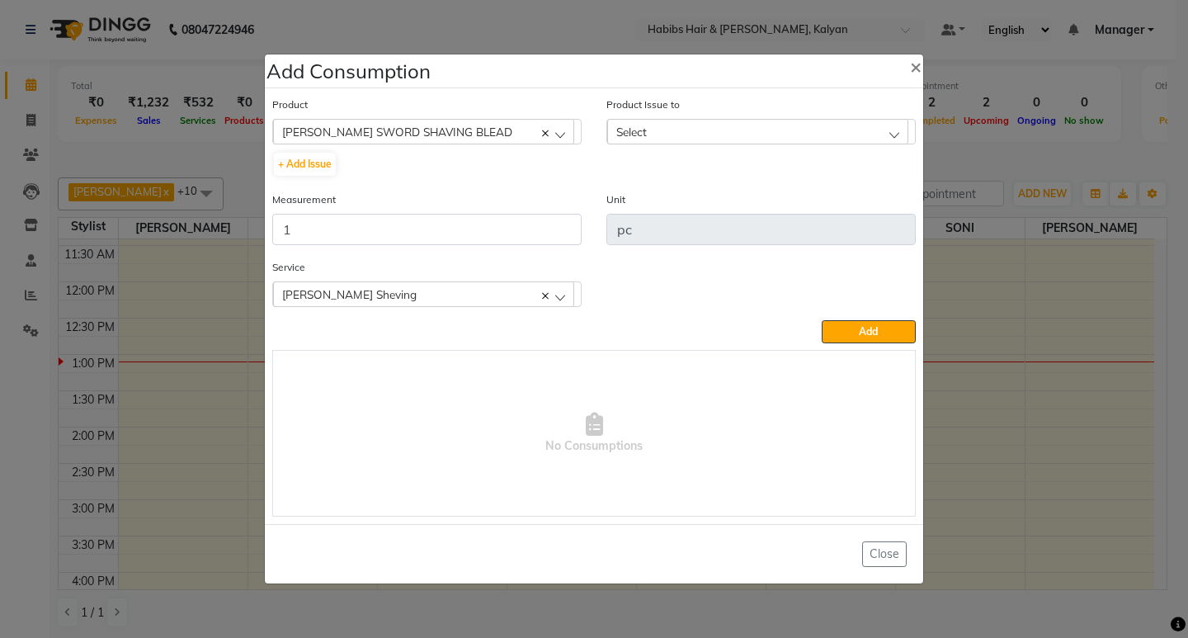
click at [839, 138] on div "Select" at bounding box center [757, 131] width 301 height 25
click at [825, 196] on label "2025-06-30, Issued to: Suraj Kadam, Balance: 287" at bounding box center [738, 202] width 247 height 15
drag, startPoint x: 857, startPoint y: 325, endPoint x: 461, endPoint y: 181, distance: 421.4
click at [845, 322] on button "Add" at bounding box center [868, 331] width 94 height 23
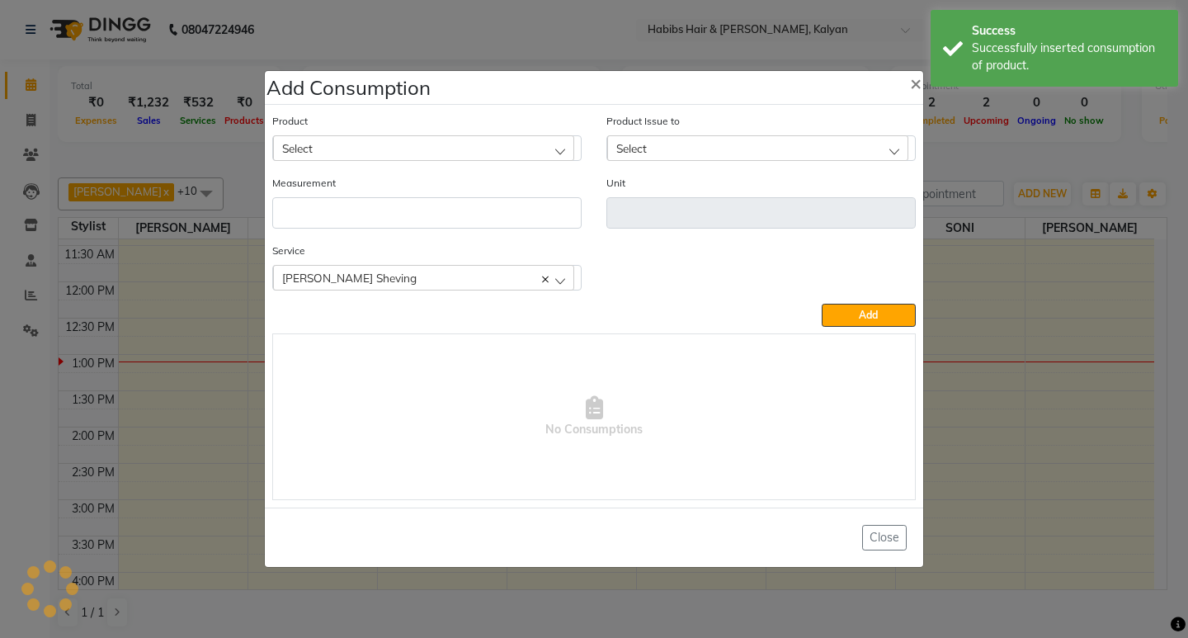
click at [356, 141] on div "Select" at bounding box center [423, 147] width 301 height 25
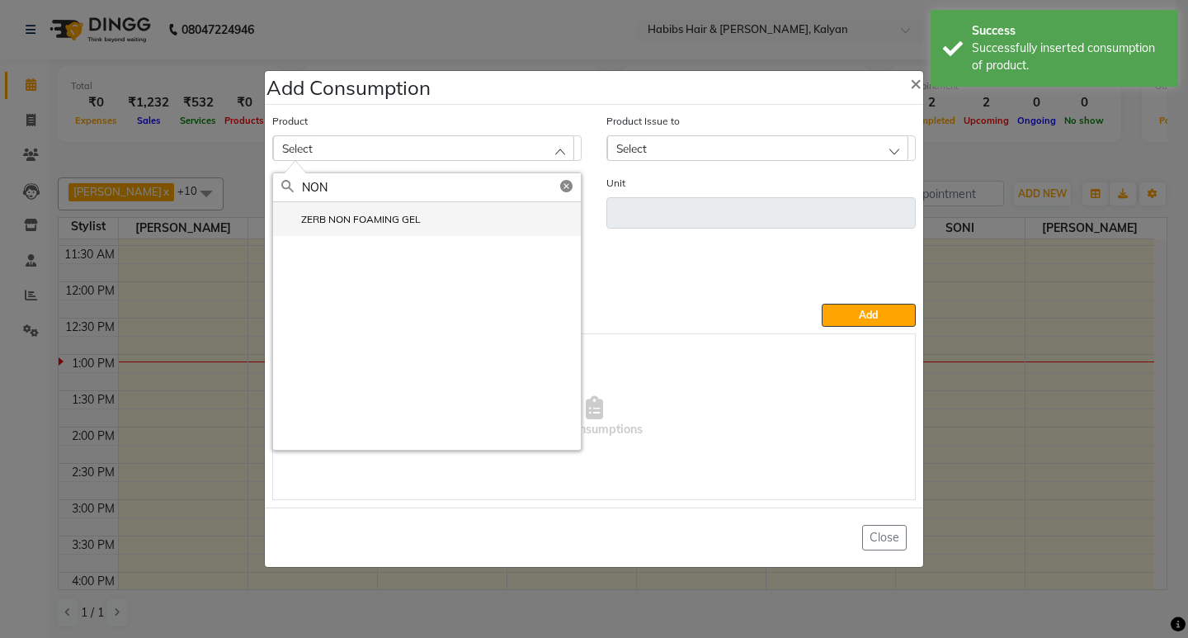
type input "NON"
click at [379, 225] on label "ZERB NON FOAMING GEL" at bounding box center [350, 219] width 139 height 15
type input "ml"
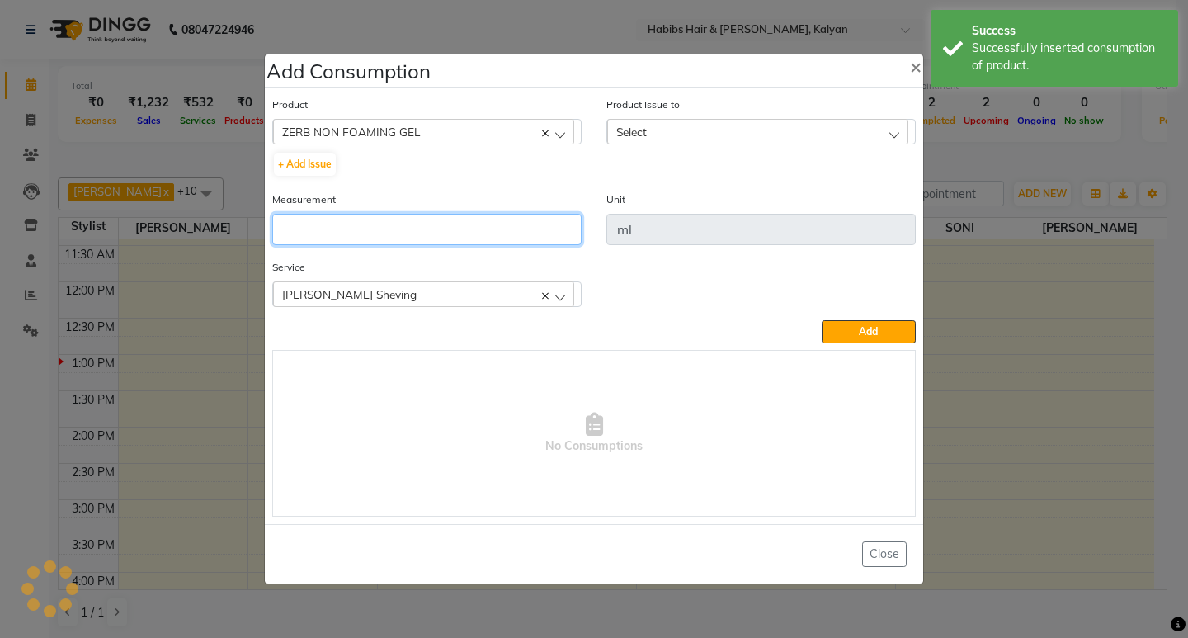
click at [379, 225] on input "number" at bounding box center [426, 229] width 309 height 31
type input "5"
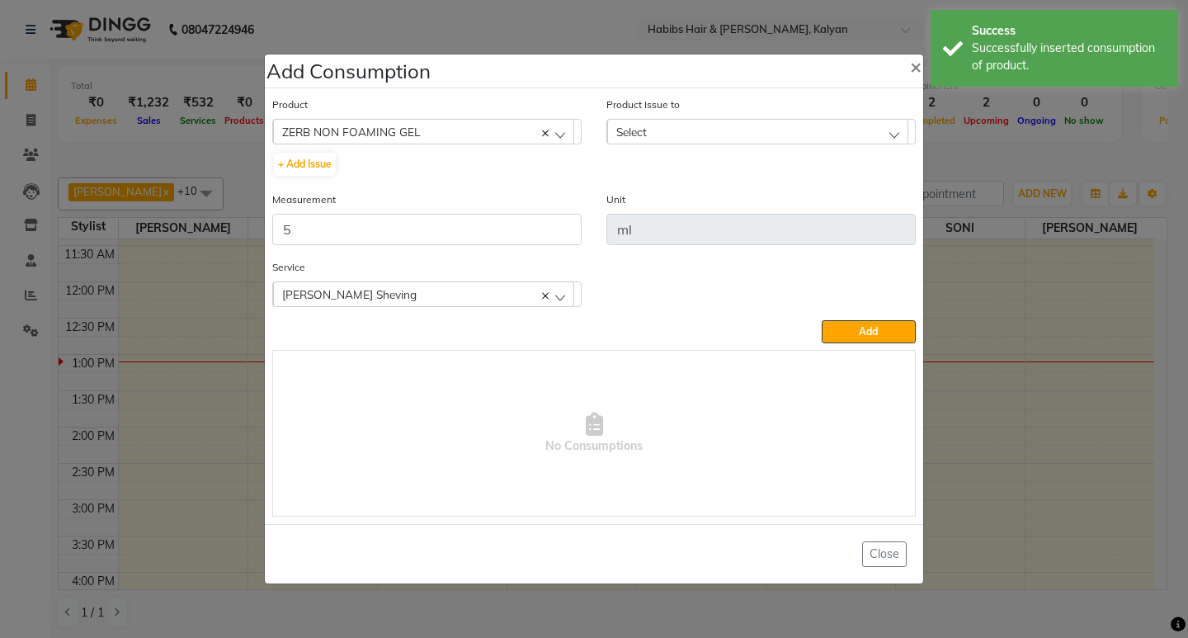
click at [736, 132] on div "Select" at bounding box center [757, 131] width 301 height 25
click at [807, 193] on li "2025-08-18, Issued to: Suraj Kadam, Balance: 885" at bounding box center [761, 203] width 308 height 34
click at [866, 345] on div "Product ZERB NON FOAMING GEL 001 BANANA POWDER 10GM + Add Issue Product Issue t…" at bounding box center [594, 306] width 652 height 429
click at [849, 322] on button "Add" at bounding box center [868, 331] width 94 height 23
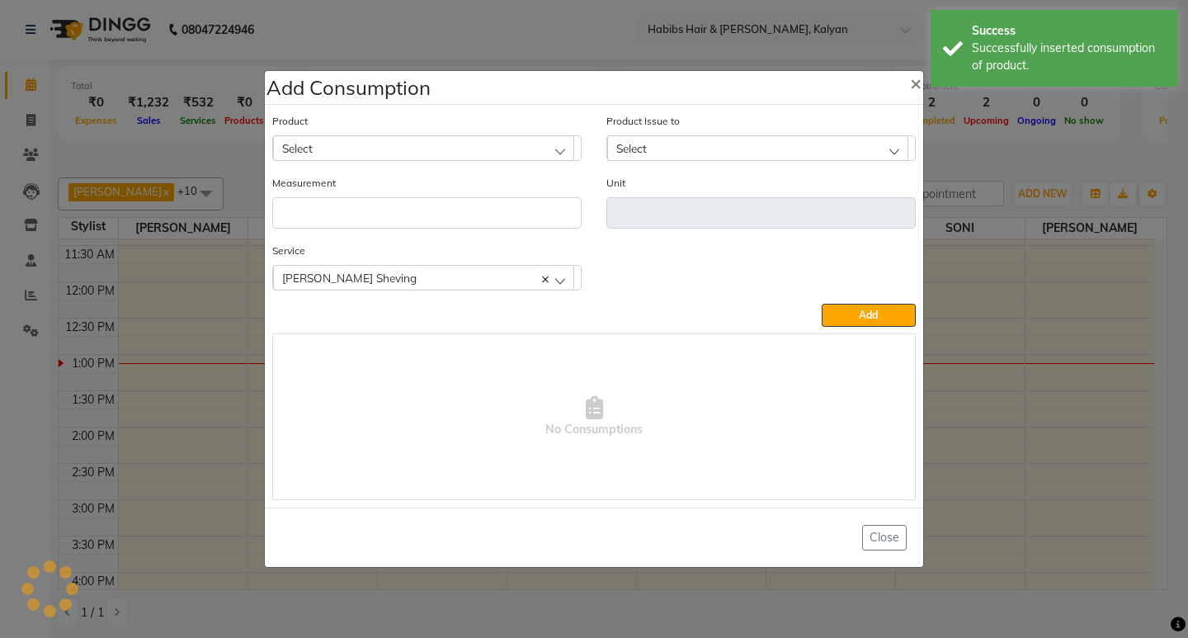
click at [402, 138] on div "Select" at bounding box center [423, 147] width 301 height 25
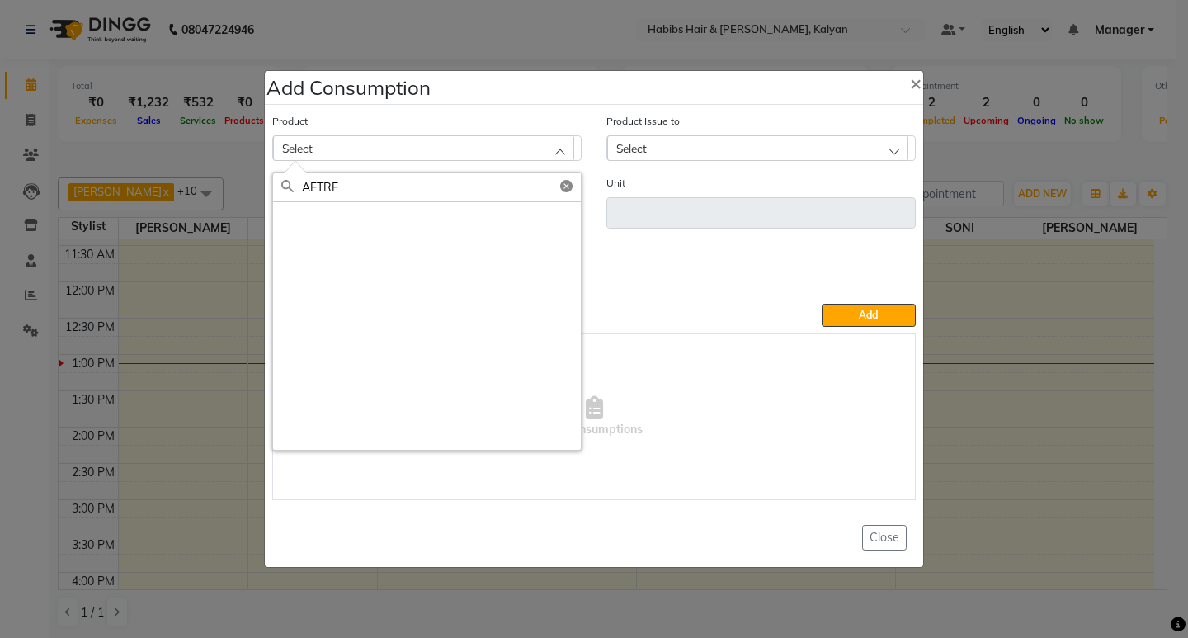
click at [415, 225] on div at bounding box center [427, 325] width 308 height 247
click at [481, 201] on div "AFTRE" at bounding box center [427, 187] width 308 height 29
click at [484, 195] on input "AFTRE" at bounding box center [441, 187] width 279 height 28
type input "AFTER"
click at [496, 228] on li "ICE COOL AFTER SHAVE 100ML" at bounding box center [427, 219] width 308 height 34
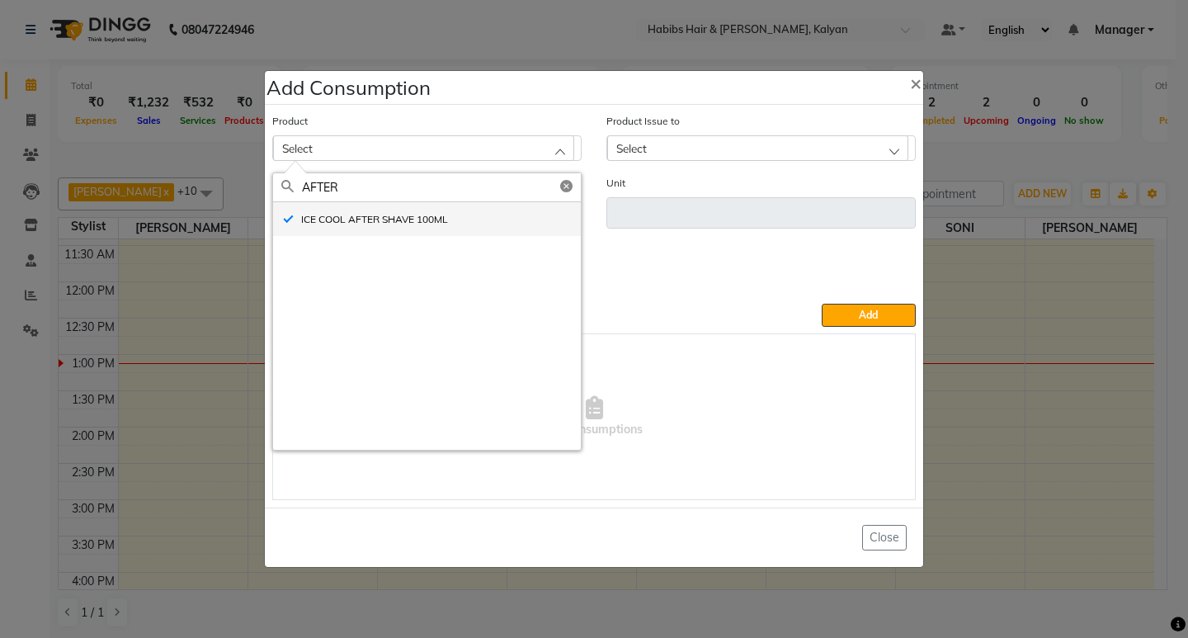
type input "ML"
click at [496, 228] on input "number" at bounding box center [426, 212] width 309 height 31
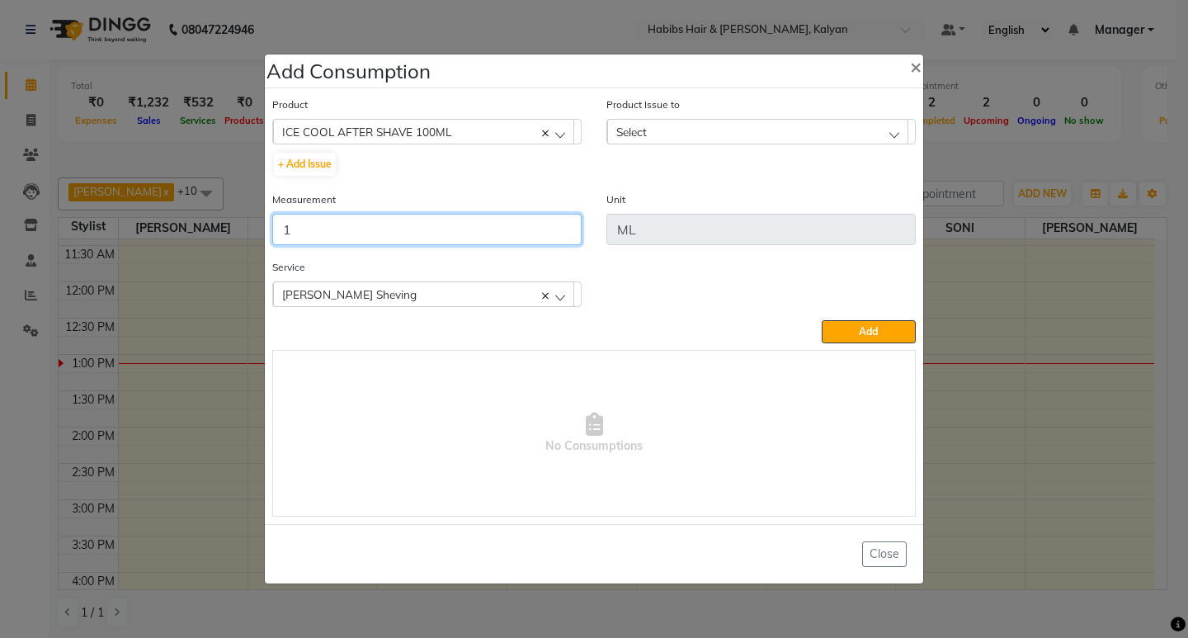
type input "1"
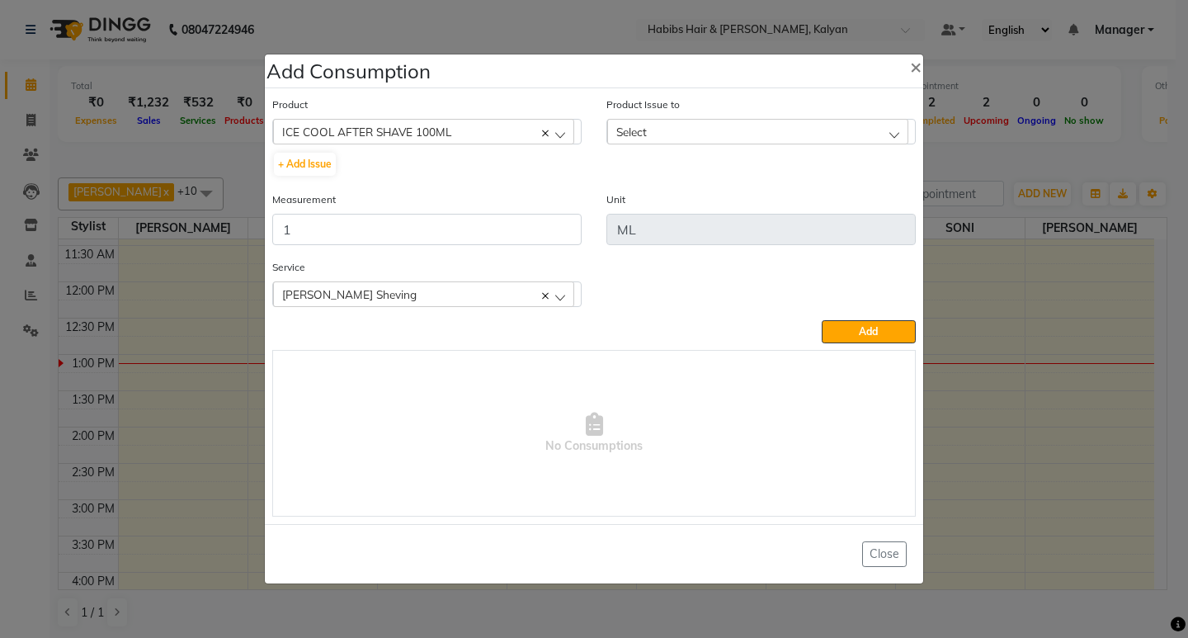
click at [787, 134] on div "Select" at bounding box center [757, 131] width 301 height 25
click at [818, 214] on li "2025-08-16, Issued to: Sagar saindane, Balance: 44" at bounding box center [761, 203] width 308 height 34
click at [887, 330] on button "Add" at bounding box center [868, 331] width 94 height 23
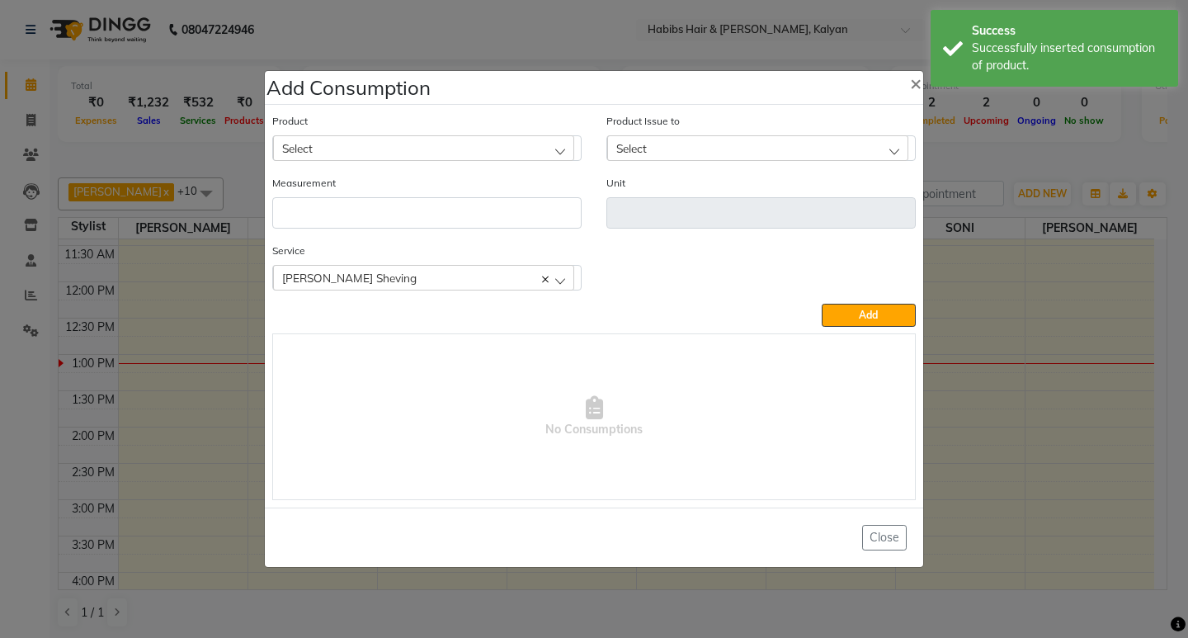
click at [437, 146] on div "Select" at bounding box center [423, 147] width 301 height 25
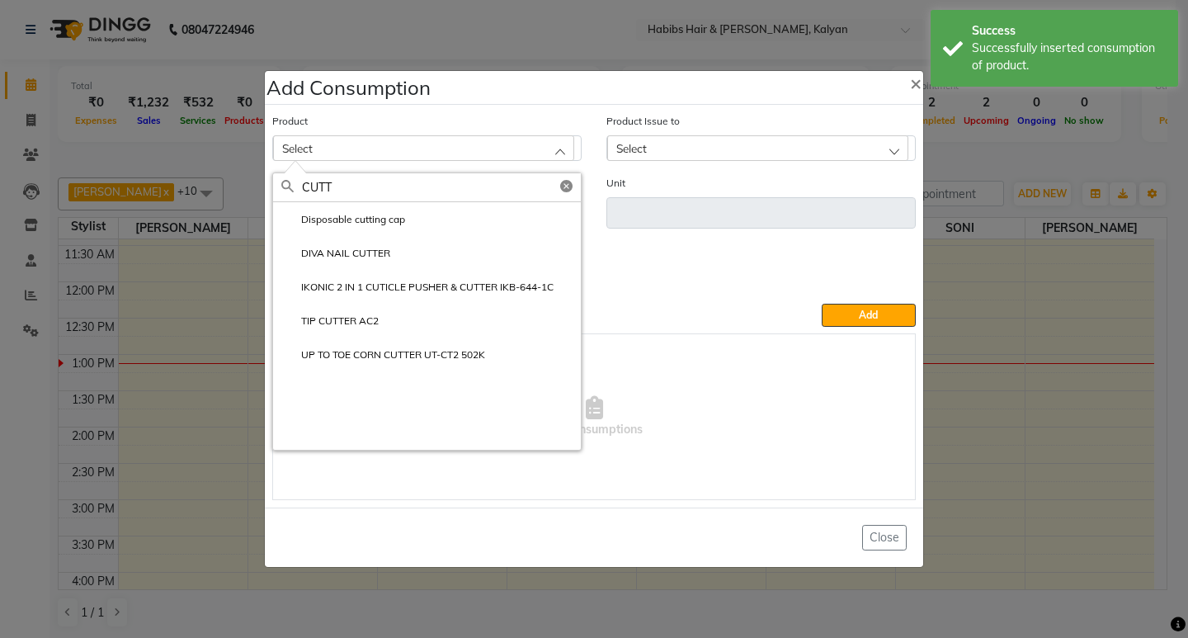
type input "CUTT"
click at [1001, 167] on ngb-modal-window "Add Consumption × Product Select CUTT Disposable cutting cap DIVA NAIL CUTTER I…" at bounding box center [594, 319] width 1188 height 638
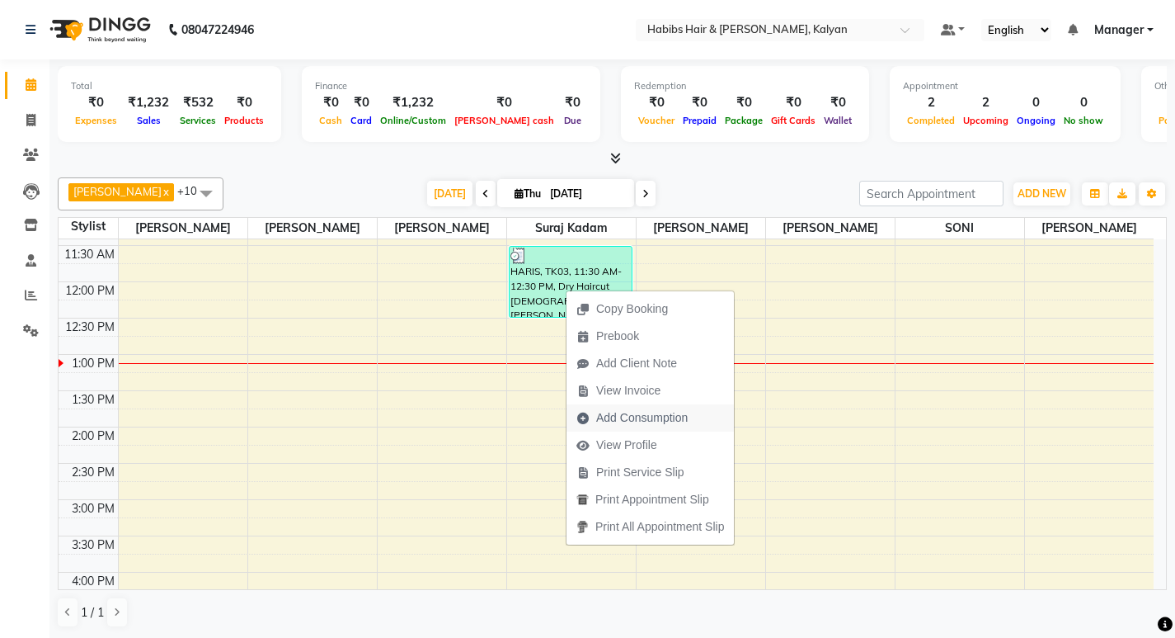
click at [632, 411] on span "Add Consumption" at bounding box center [642, 417] width 92 height 17
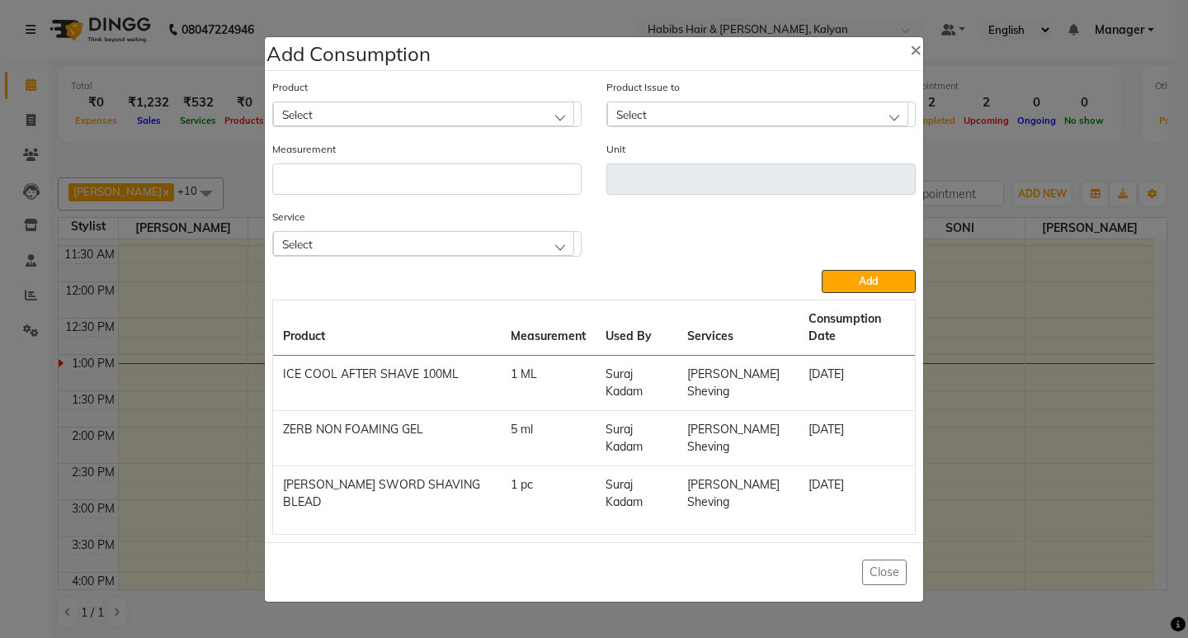
click at [478, 126] on div "Select" at bounding box center [423, 113] width 301 height 25
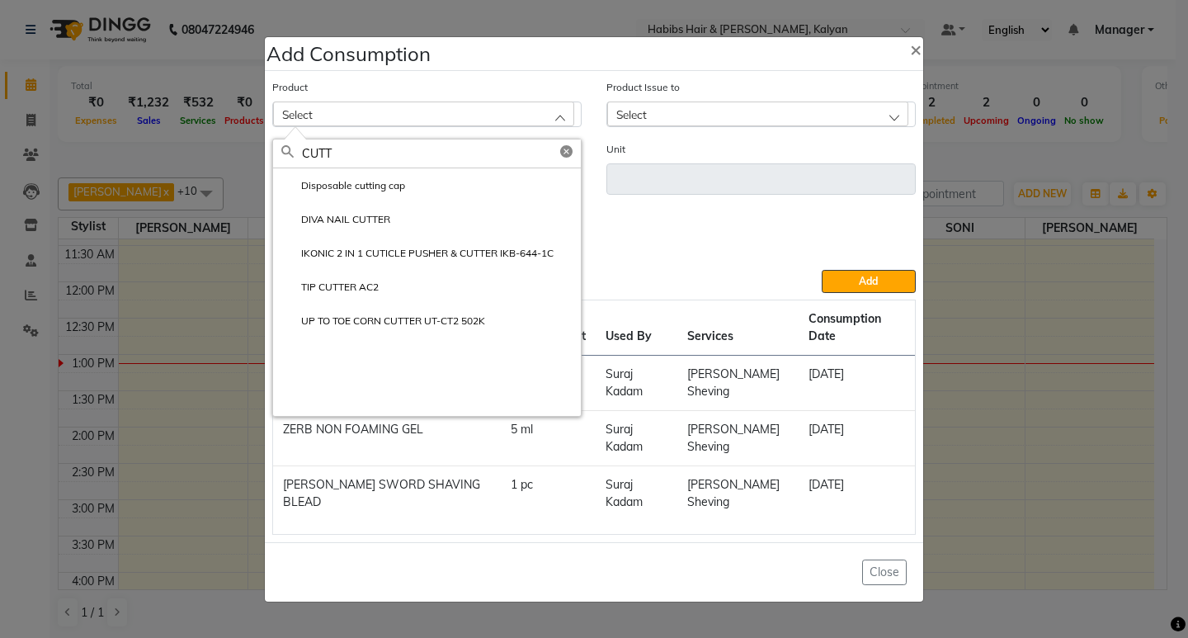
type input "CUTT"
click at [424, 202] on li "Disposable cutting cap" at bounding box center [427, 185] width 308 height 34
type input "pc"
click at [424, 195] on input "number" at bounding box center [426, 178] width 309 height 31
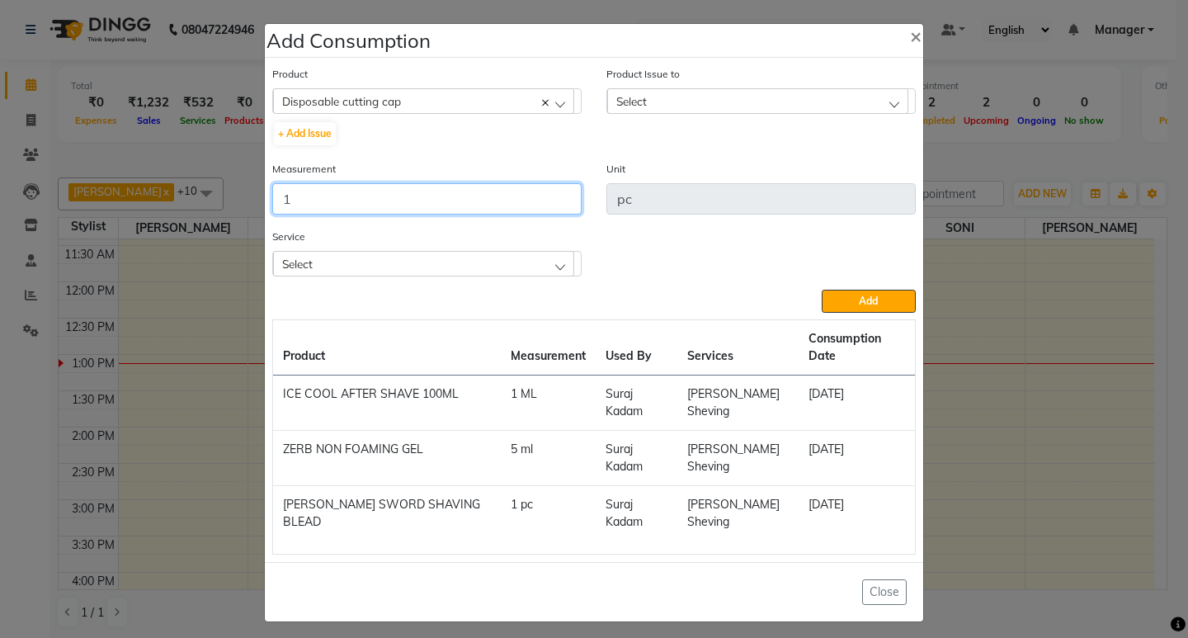
type input "1"
click at [864, 113] on div "Select" at bounding box center [757, 100] width 301 height 25
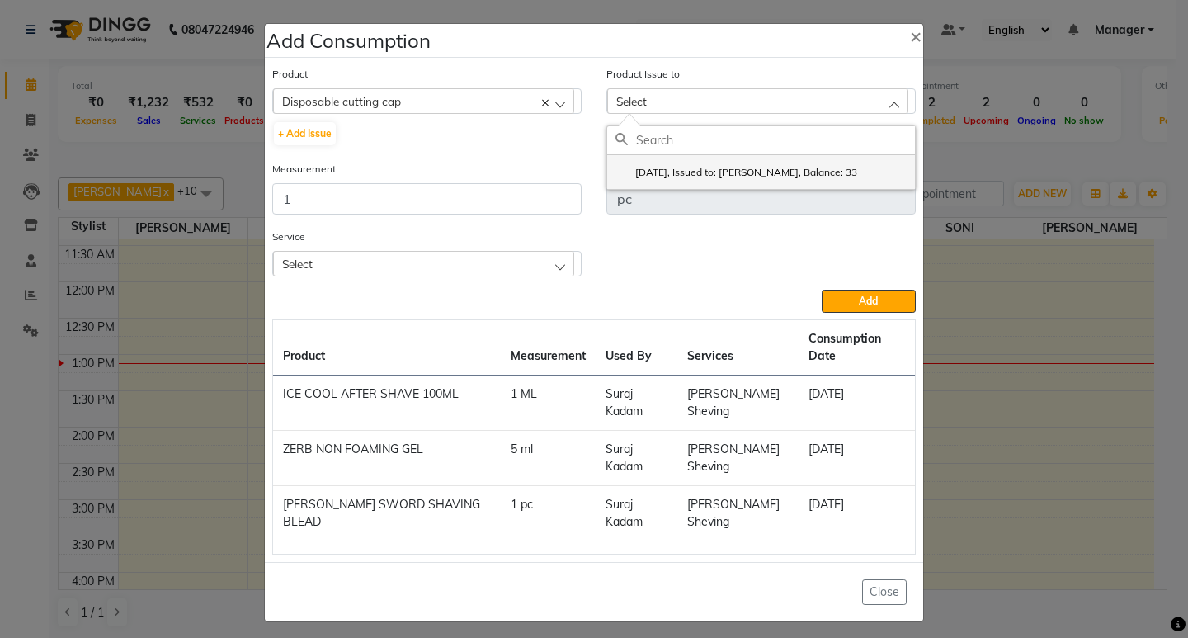
click at [851, 189] on li "2025-09-02, Issued to: SONI, Balance: 33" at bounding box center [761, 172] width 308 height 34
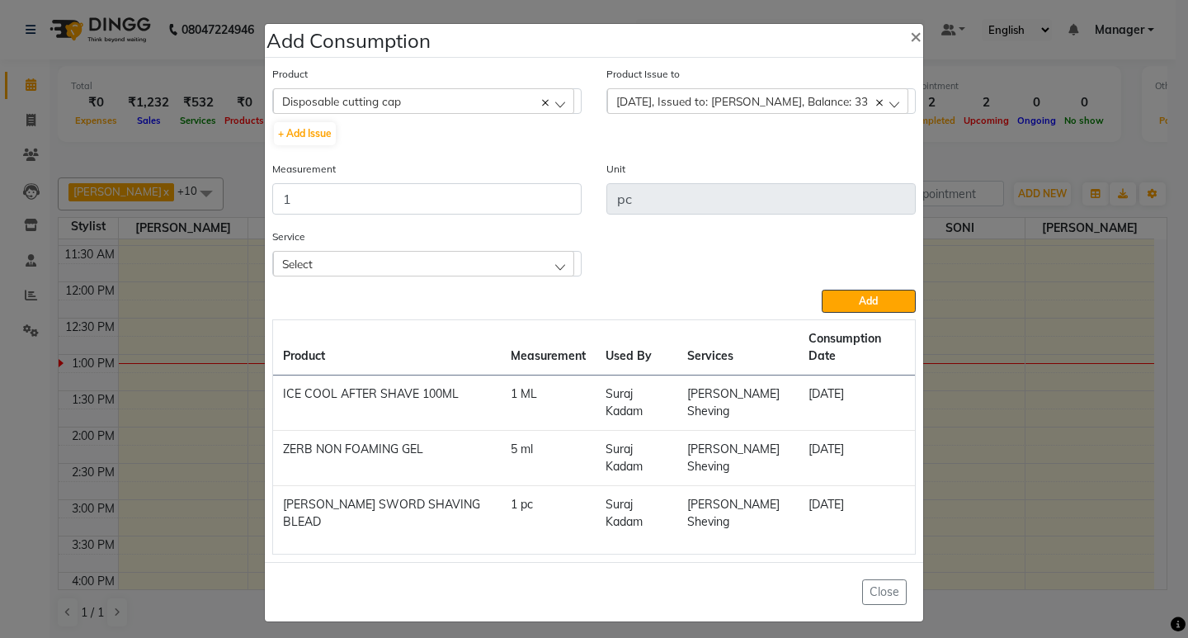
drag, startPoint x: 476, startPoint y: 304, endPoint x: 475, endPoint y: 289, distance: 15.7
click at [475, 275] on div "Select" at bounding box center [423, 263] width 301 height 25
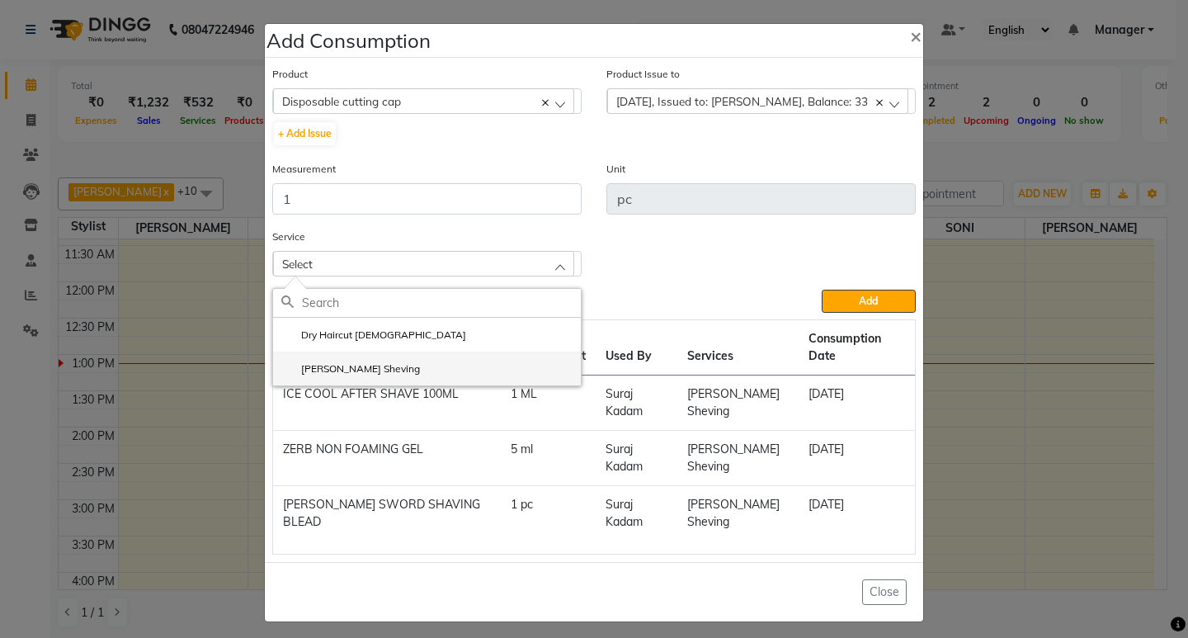
click at [395, 385] on li "[PERSON_NAME] Sheving" at bounding box center [427, 368] width 308 height 34
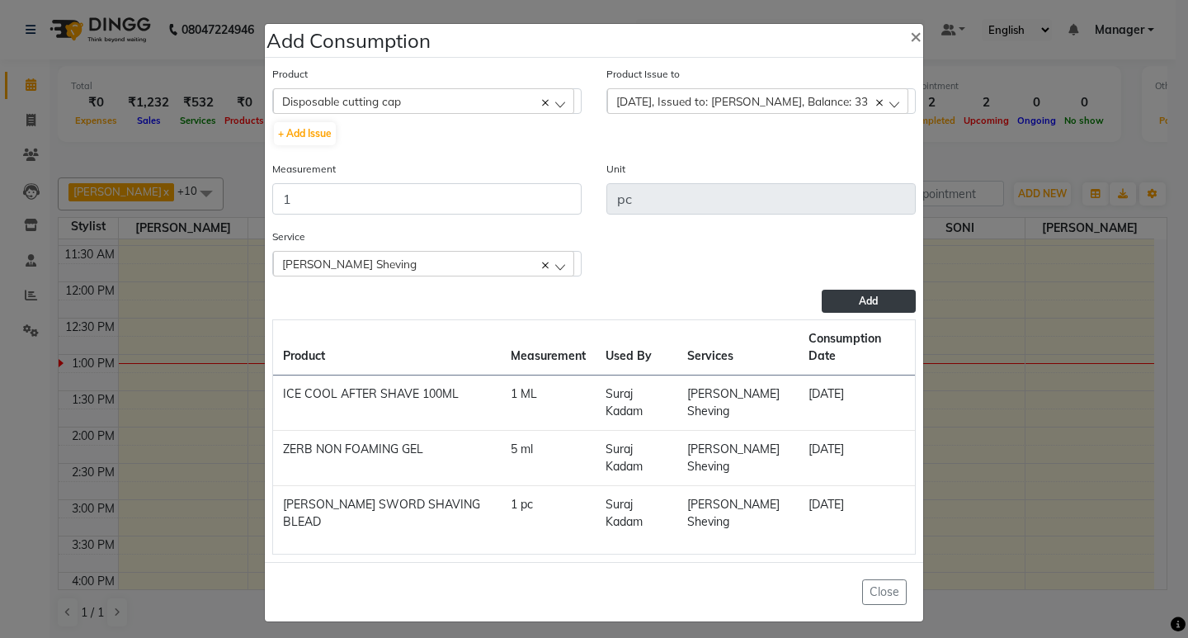
click at [872, 307] on span "Add" at bounding box center [868, 300] width 19 height 12
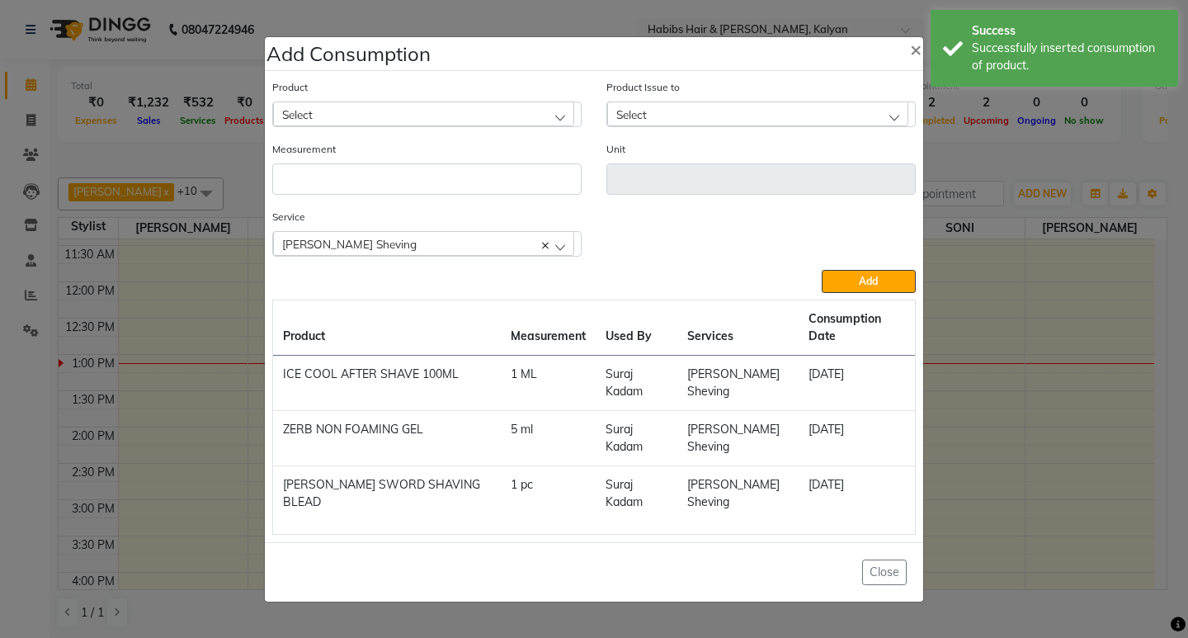
click at [983, 129] on ngb-modal-window "Add Consumption × Product Select 001 BANANA POWDER 10GM Product Issue to Select…" at bounding box center [594, 319] width 1188 height 638
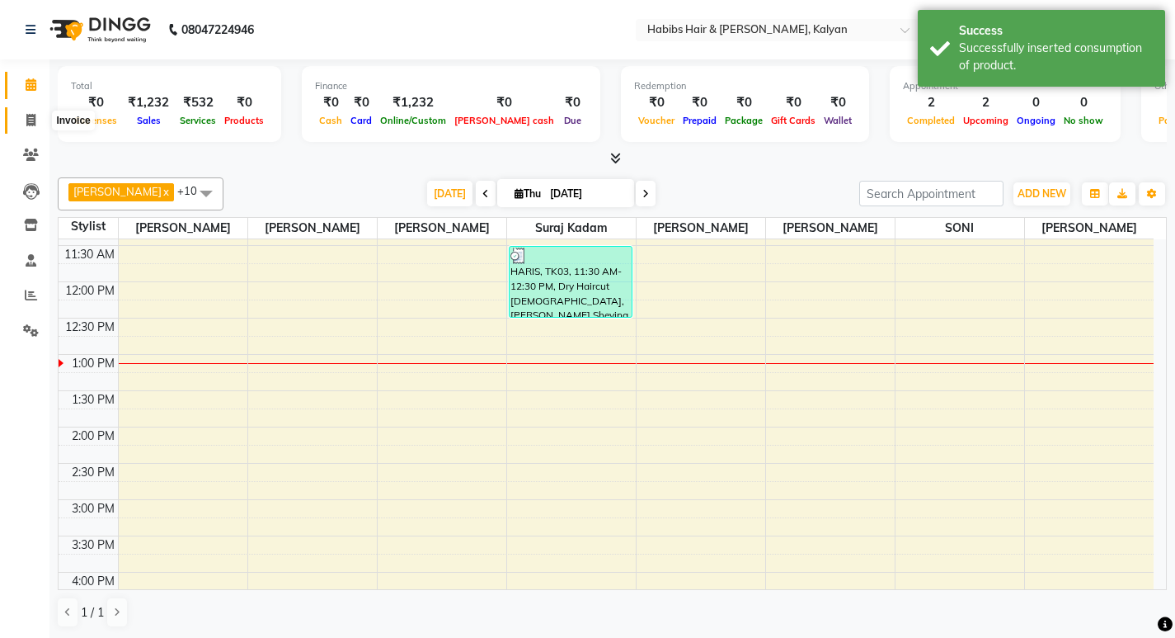
click at [19, 114] on span at bounding box center [30, 120] width 29 height 19
select select "8185"
select select "service"
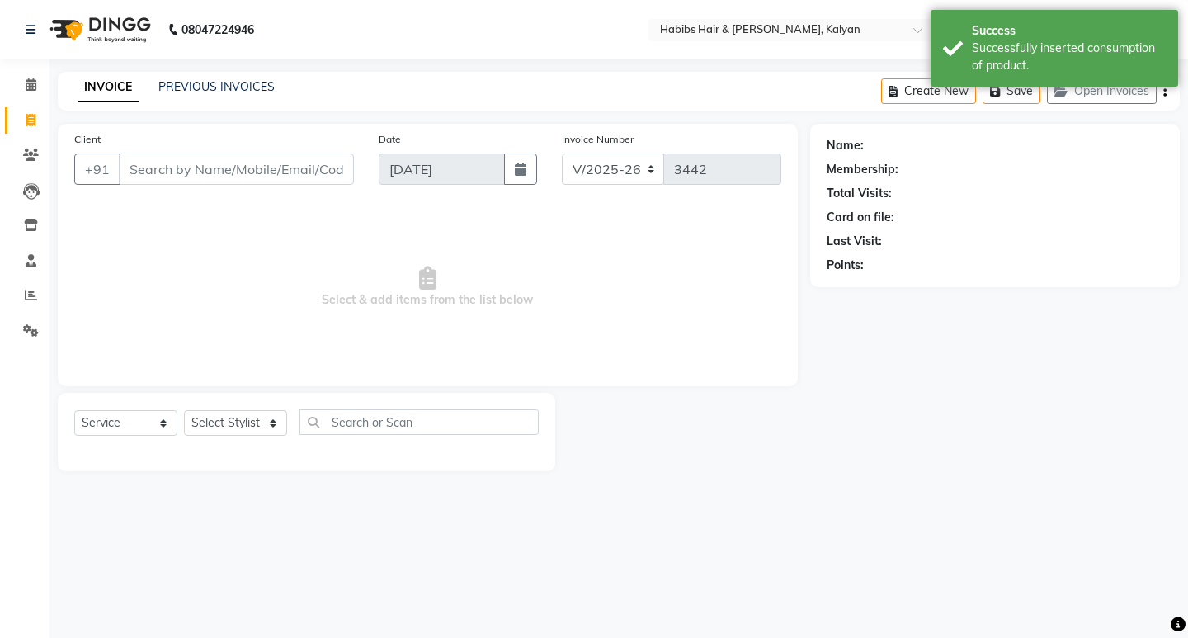
click at [19, 114] on span at bounding box center [30, 120] width 29 height 19
select select "8185"
select select "service"
drag, startPoint x: 194, startPoint y: 68, endPoint x: 195, endPoint y: 84, distance: 15.7
click at [194, 73] on div "08047224946 Select Location × Habibs Hair & Beauty Kalyan, Kalyan Default Panel…" at bounding box center [594, 319] width 1188 height 638
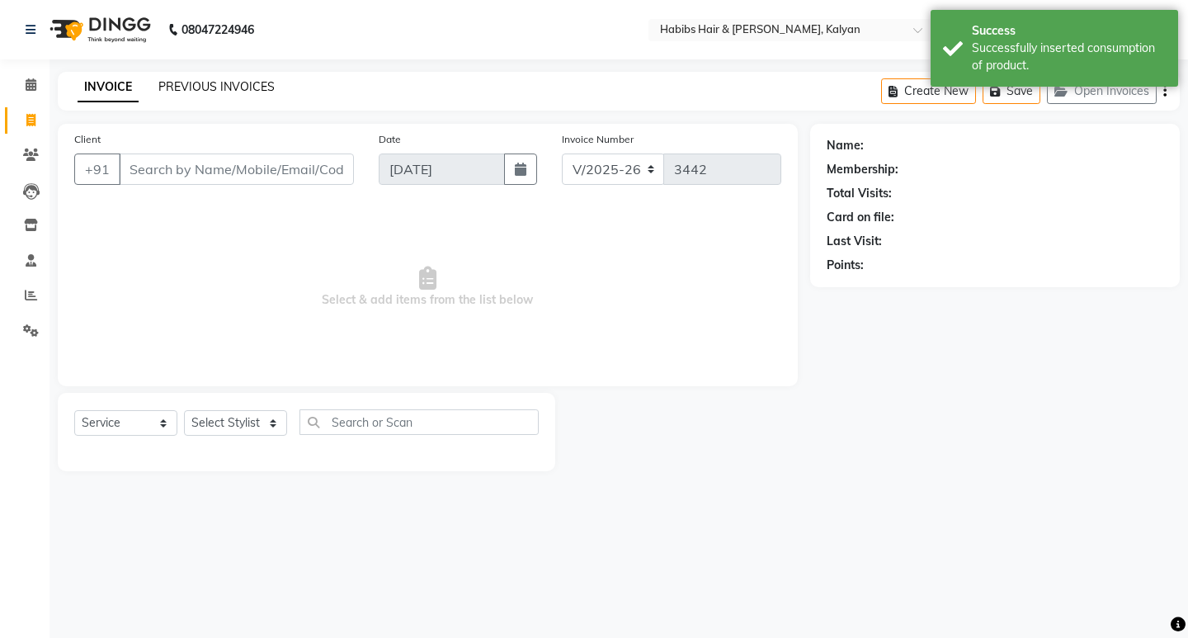
click at [195, 84] on link "PREVIOUS INVOICES" at bounding box center [216, 86] width 116 height 15
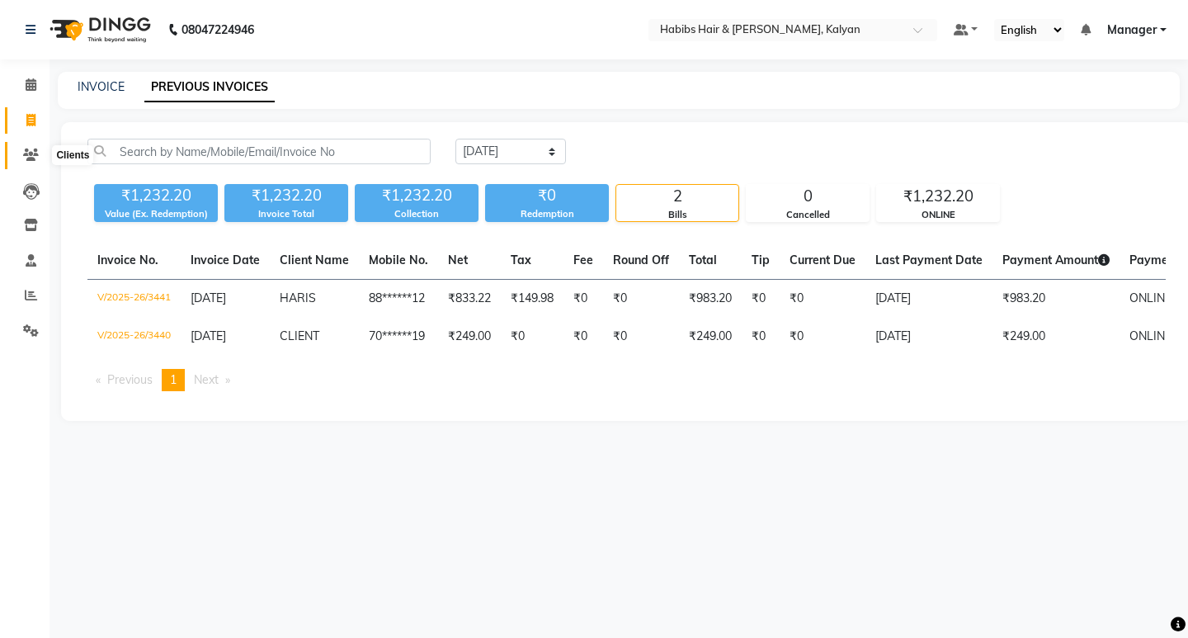
click at [34, 154] on icon at bounding box center [31, 154] width 16 height 12
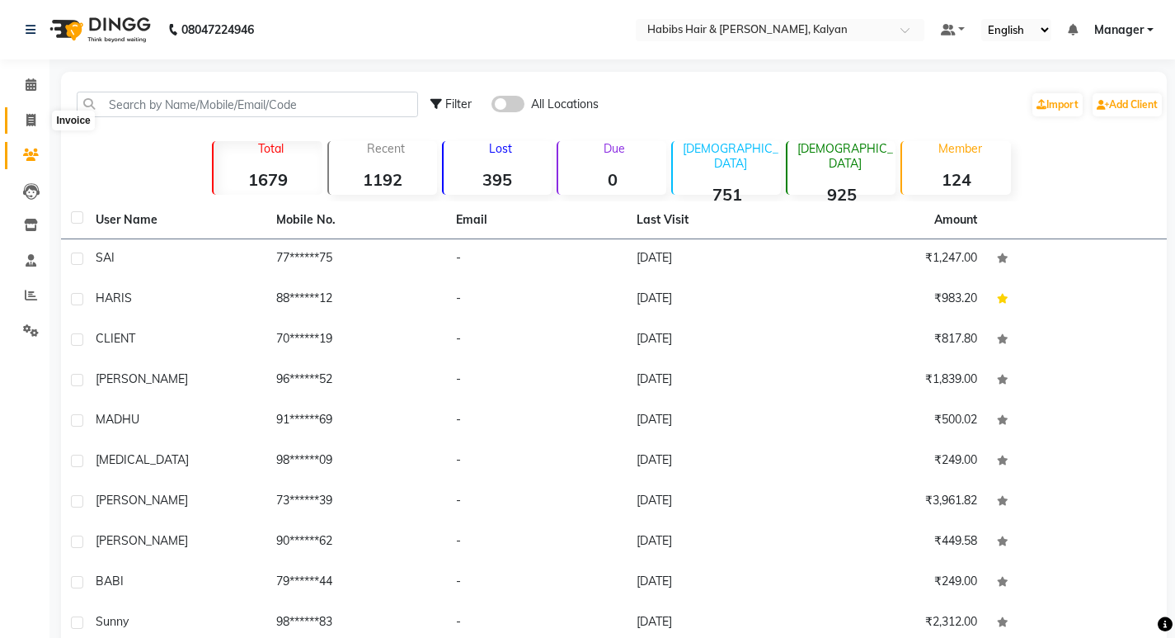
click at [38, 113] on span at bounding box center [30, 120] width 29 height 19
select select "8185"
select select "service"
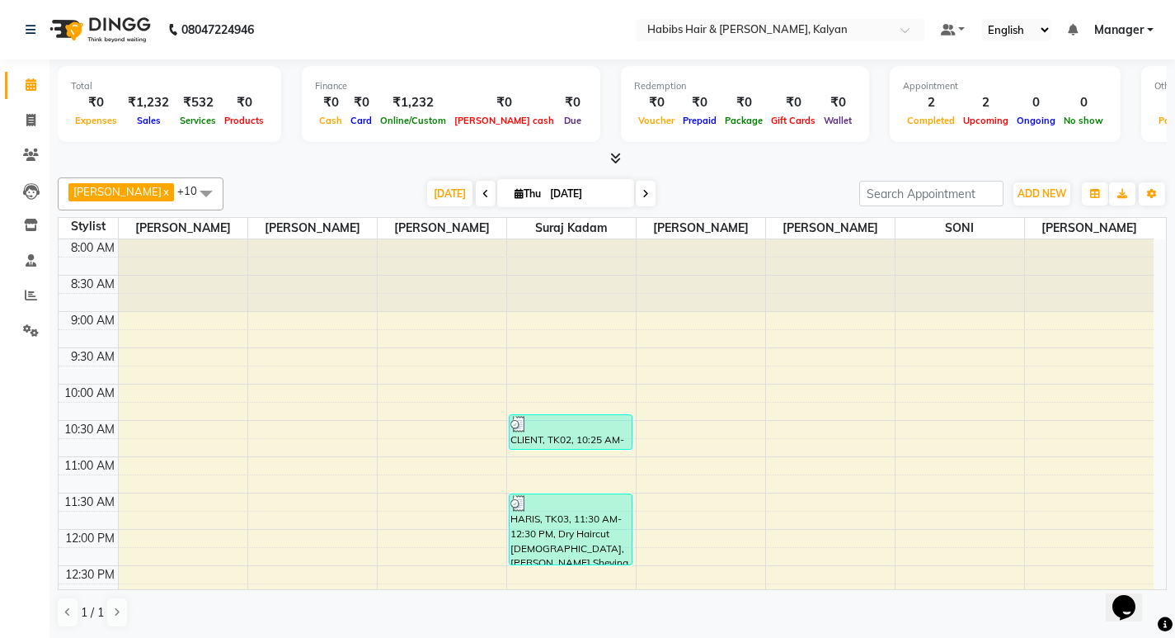
click at [482, 195] on icon at bounding box center [485, 194] width 7 height 10
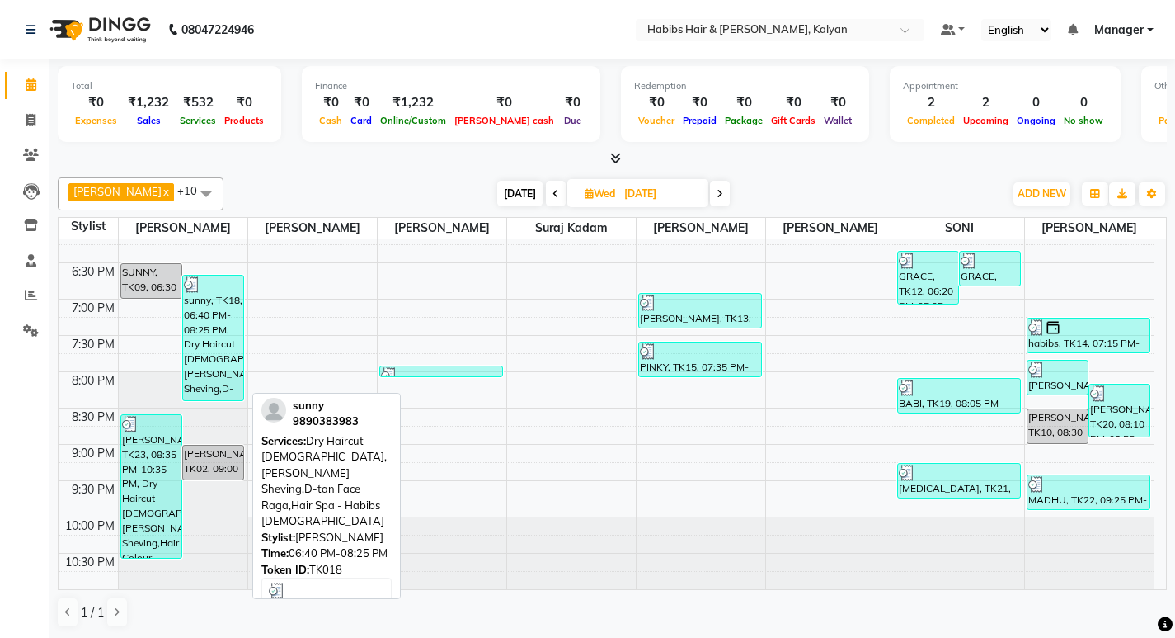
scroll to position [1, 0]
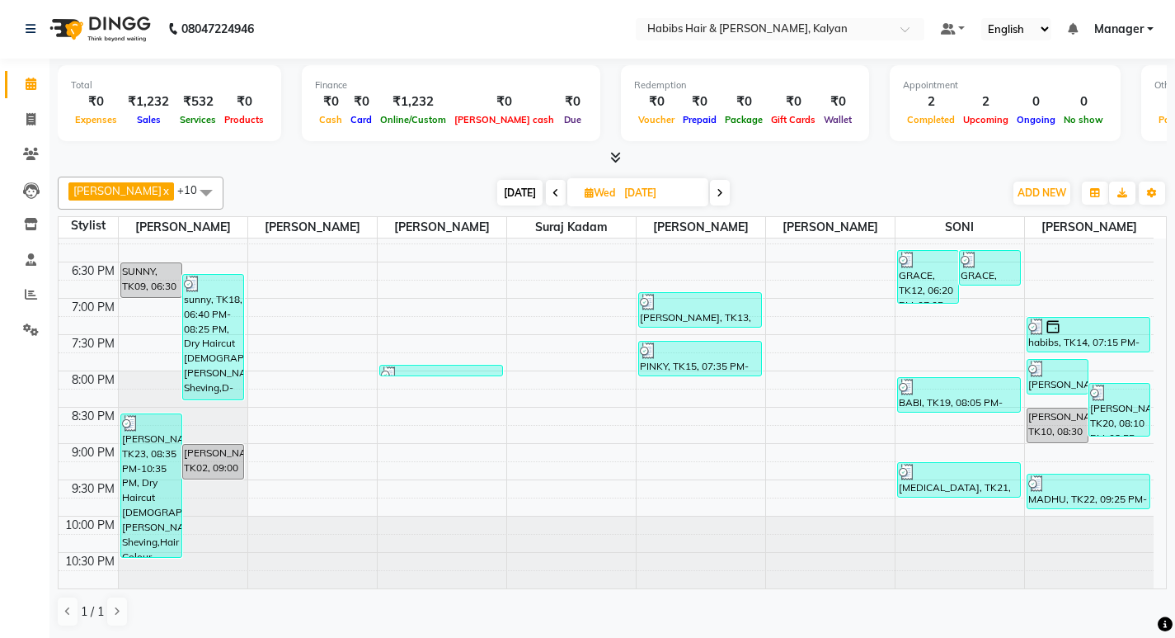
click at [710, 194] on span at bounding box center [720, 193] width 20 height 26
type input "[DATE]"
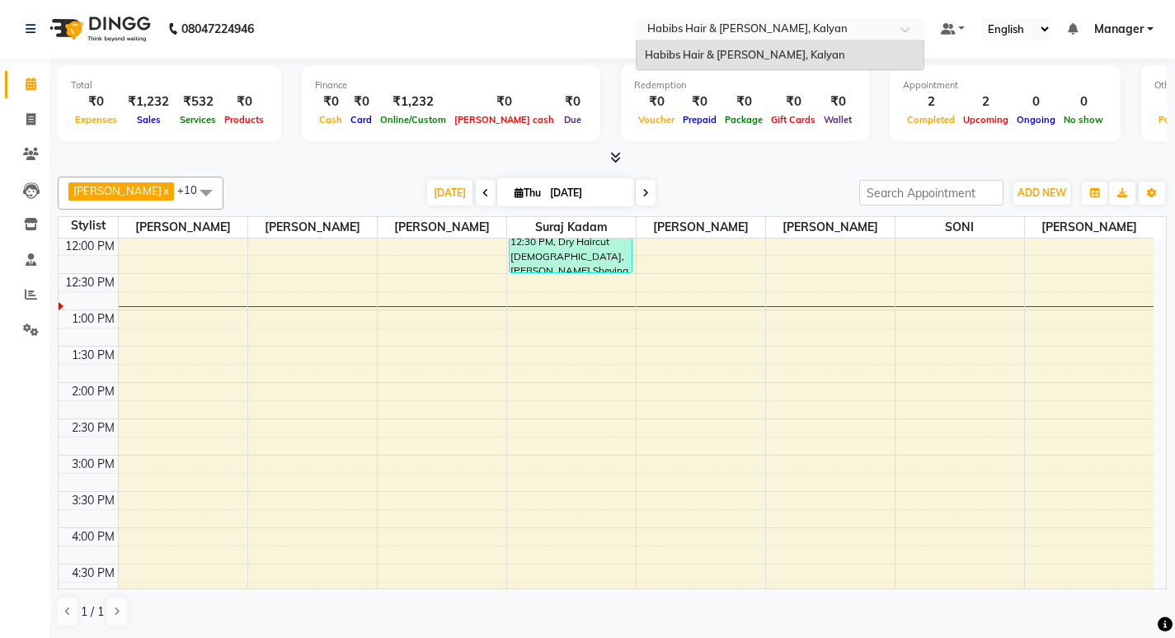
click at [786, 29] on input "text" at bounding box center [763, 30] width 239 height 16
click at [554, 35] on nav "08047224946 Select Location × Habibs Hair & Beauty Kalyan, Kalyan Habibs Hair &…" at bounding box center [587, 28] width 1175 height 59
